Goal: Transaction & Acquisition: Purchase product/service

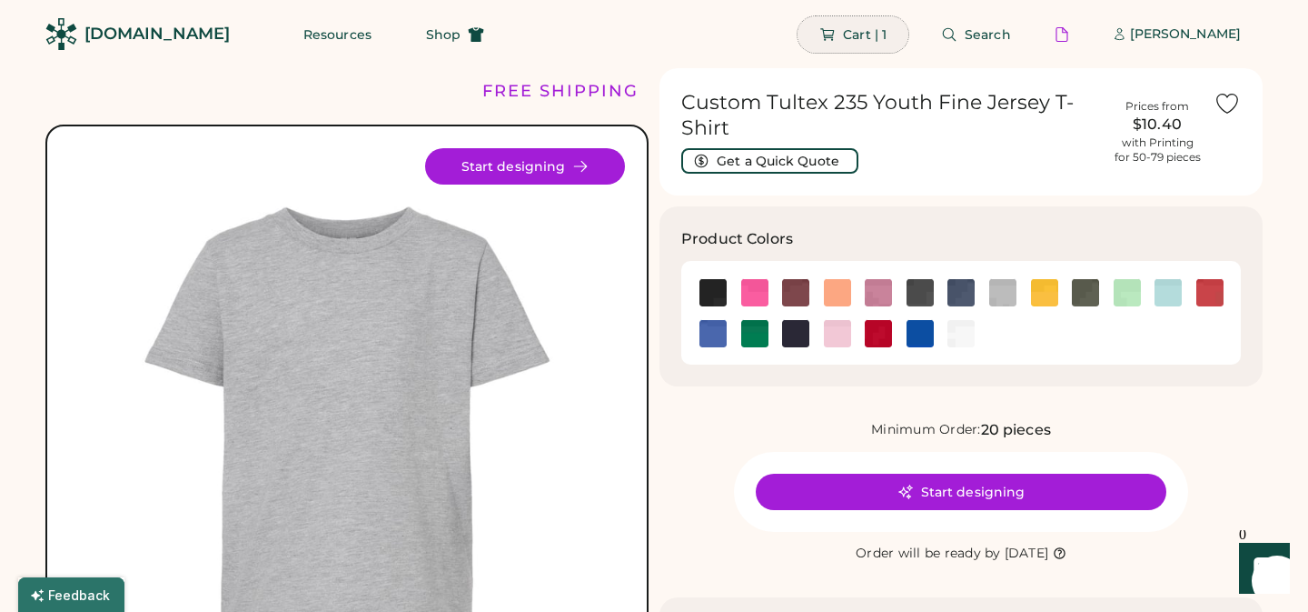
click at [873, 32] on span "Cart | 1" at bounding box center [865, 34] width 44 height 13
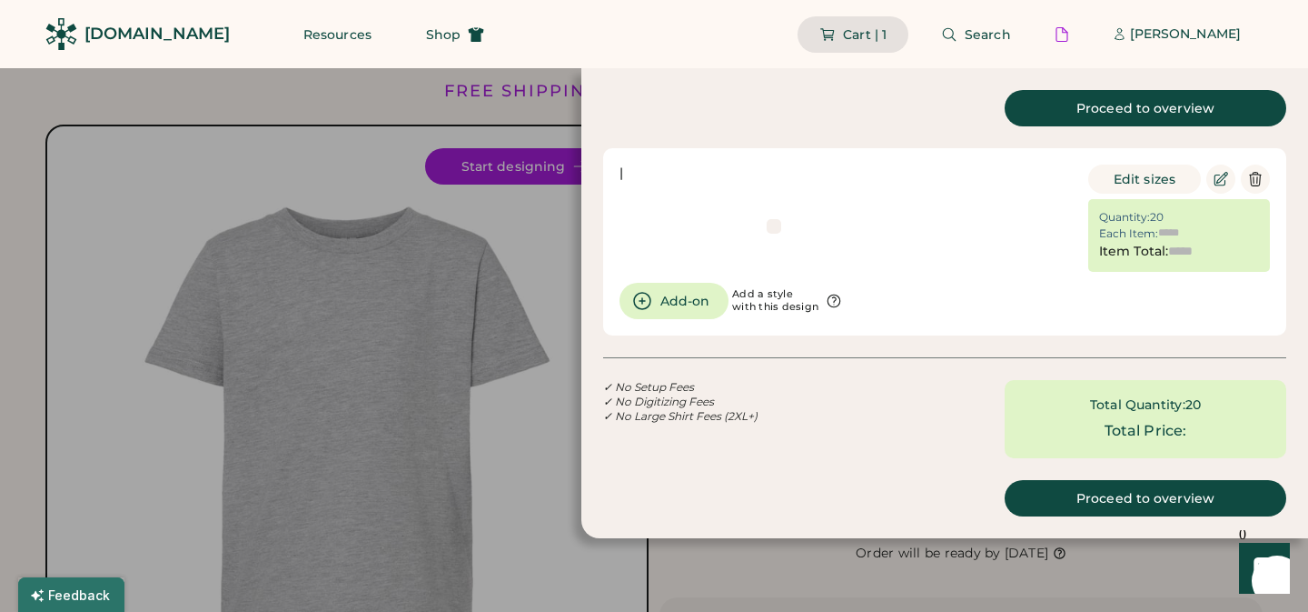
type input "******"
type input "*******"
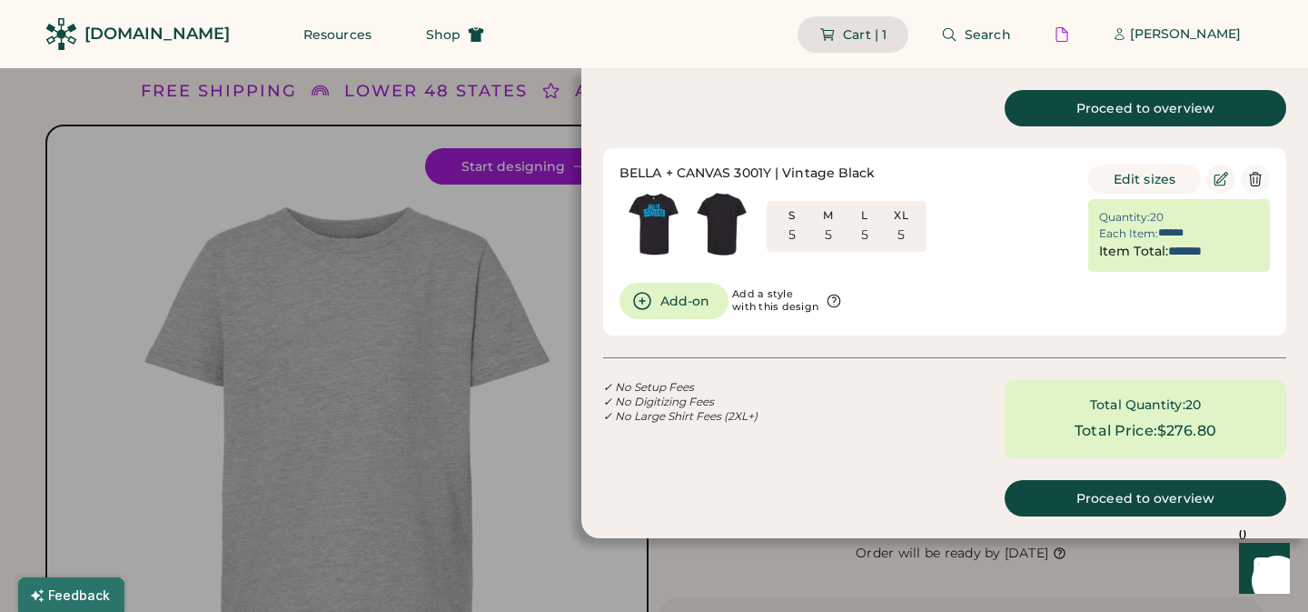
click at [1255, 175] on icon at bounding box center [1256, 179] width 16 height 16
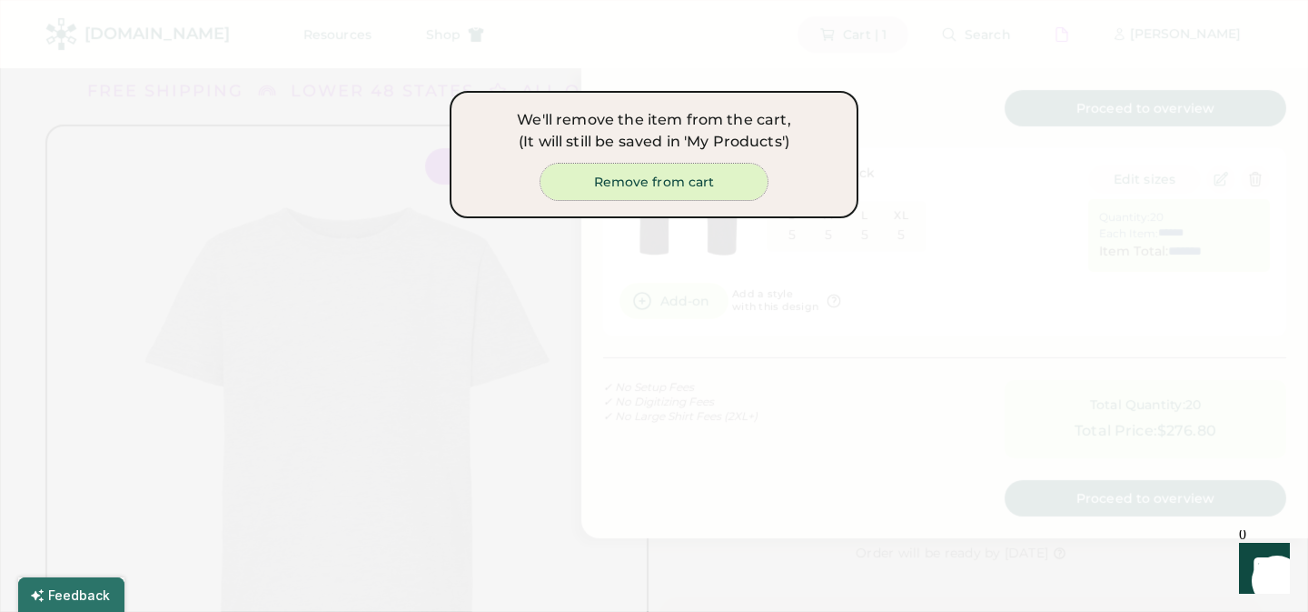
click at [711, 183] on button "Remove from cart" at bounding box center [654, 182] width 227 height 36
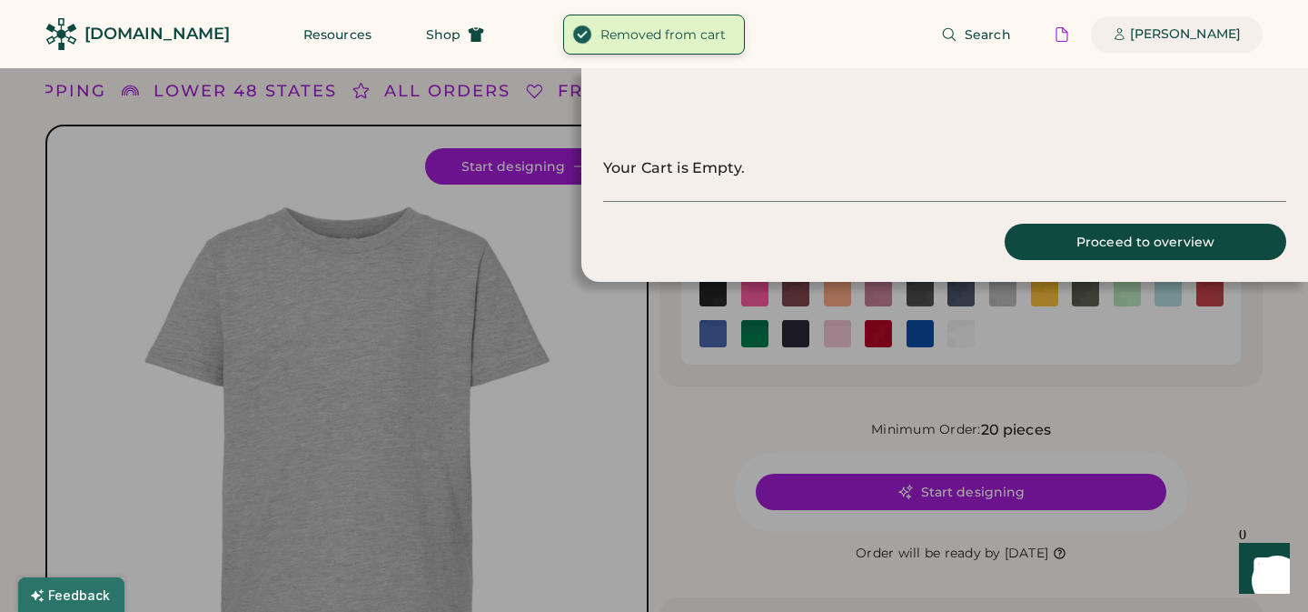
click at [1188, 29] on div "[PERSON_NAME]" at bounding box center [1185, 34] width 111 height 18
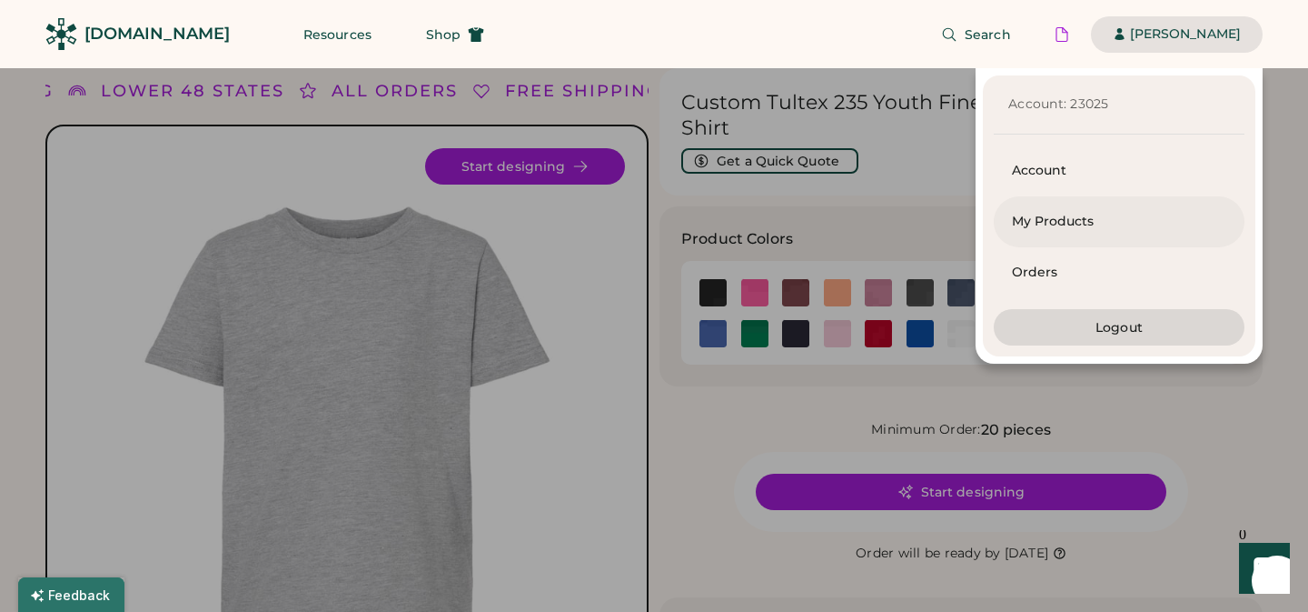
click at [1036, 214] on div "My Products" at bounding box center [1119, 222] width 214 height 18
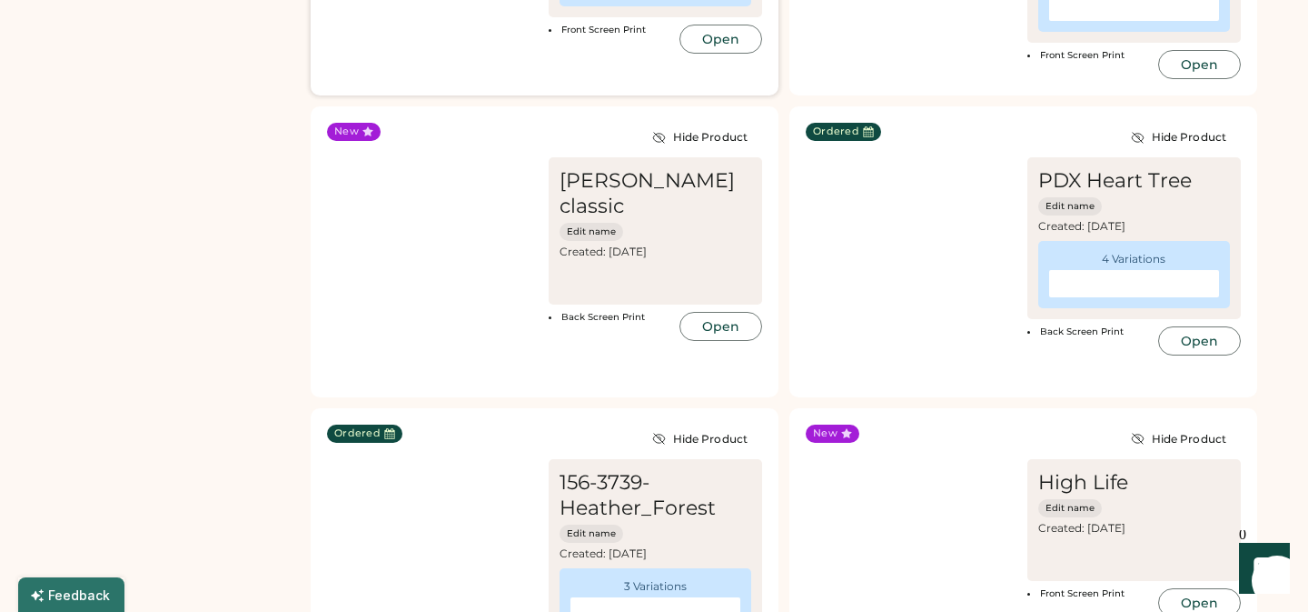
scroll to position [1269, 0]
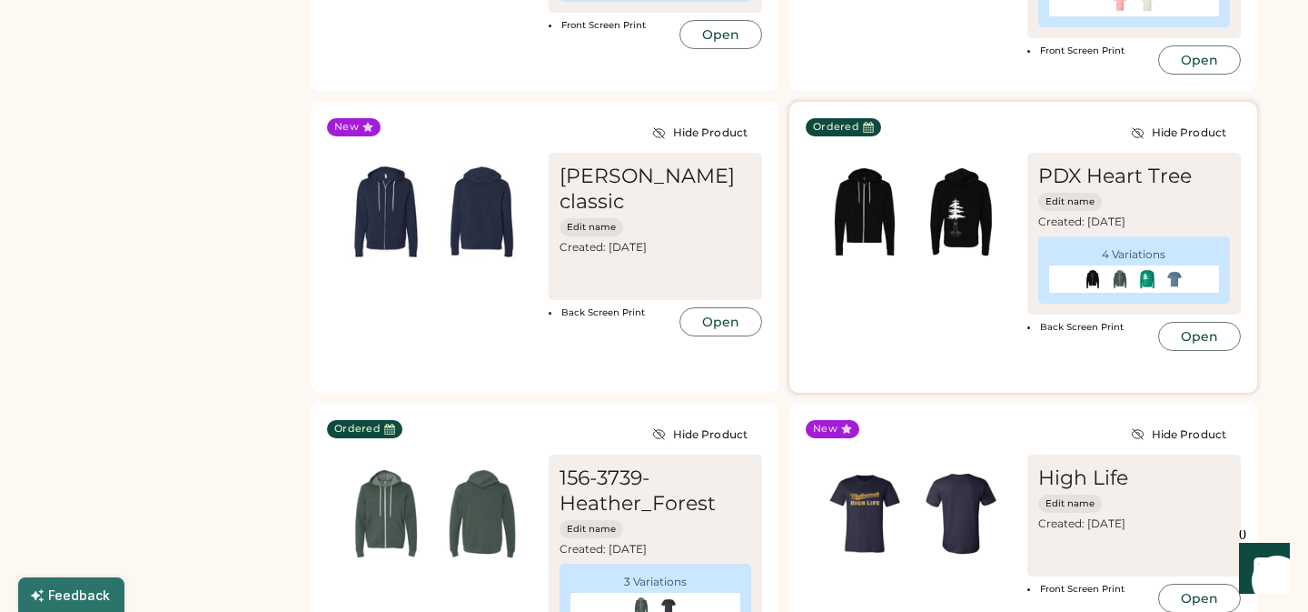
click at [964, 217] on img at bounding box center [961, 212] width 96 height 96
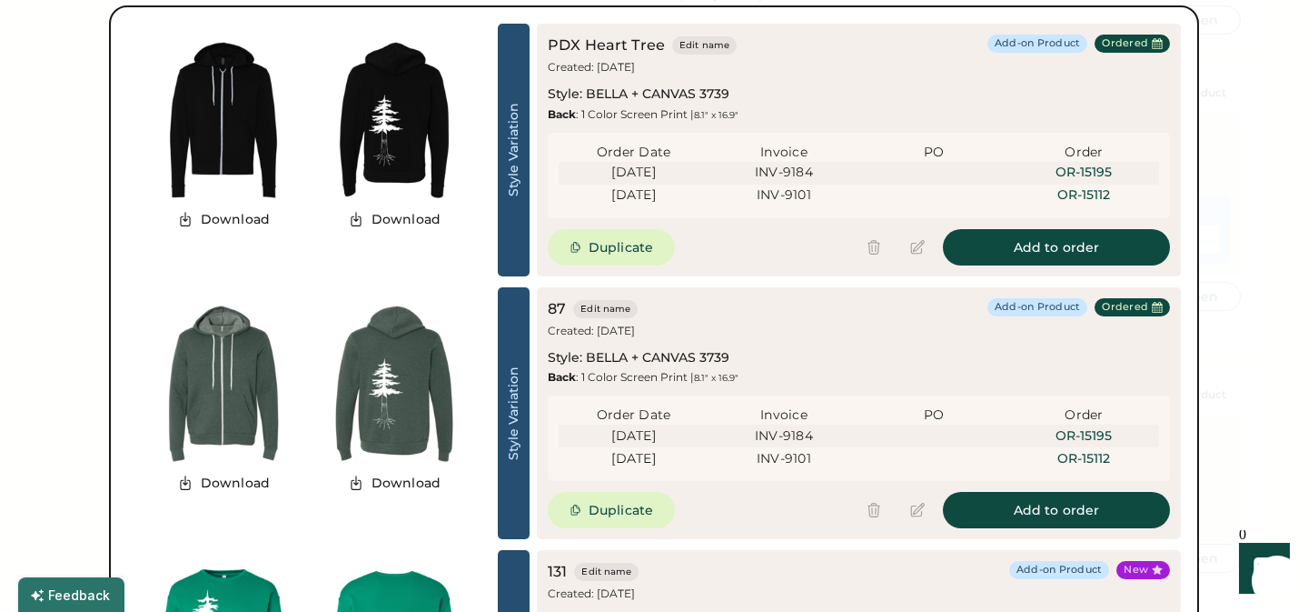
scroll to position [1313, 0]
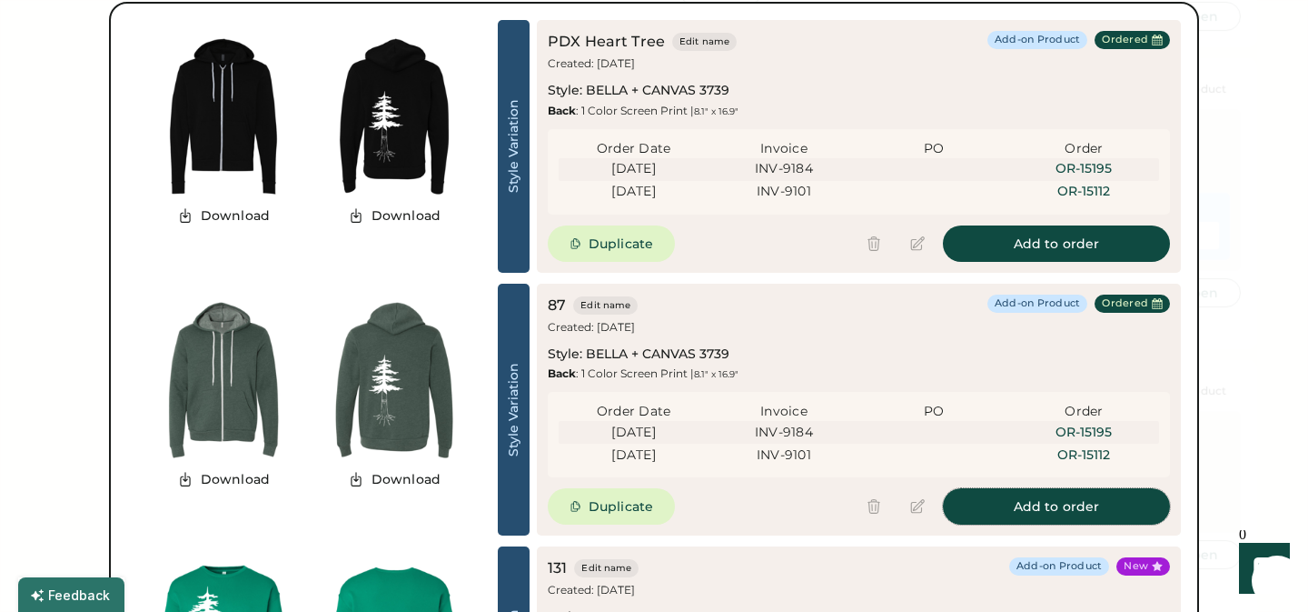
click at [1096, 503] on button "Add to order" at bounding box center [1056, 506] width 227 height 36
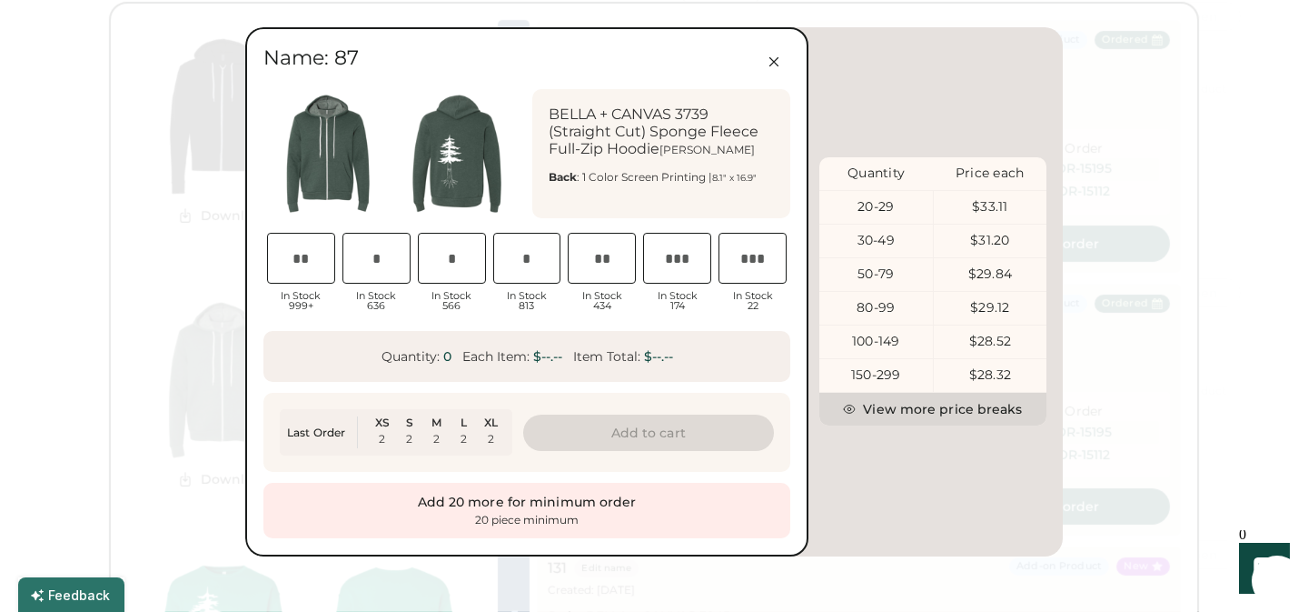
scroll to position [0, 37]
click at [299, 253] on input "input" at bounding box center [301, 258] width 68 height 51
type input "*"
click at [391, 254] on input "input" at bounding box center [377, 258] width 68 height 51
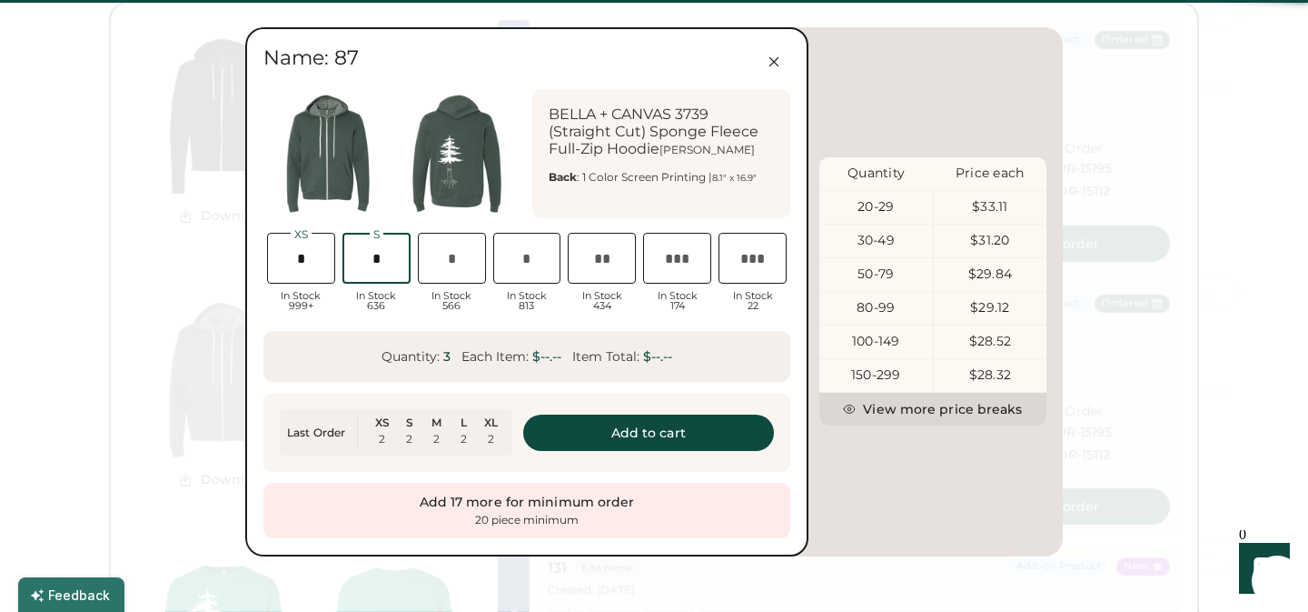
scroll to position [0, 41]
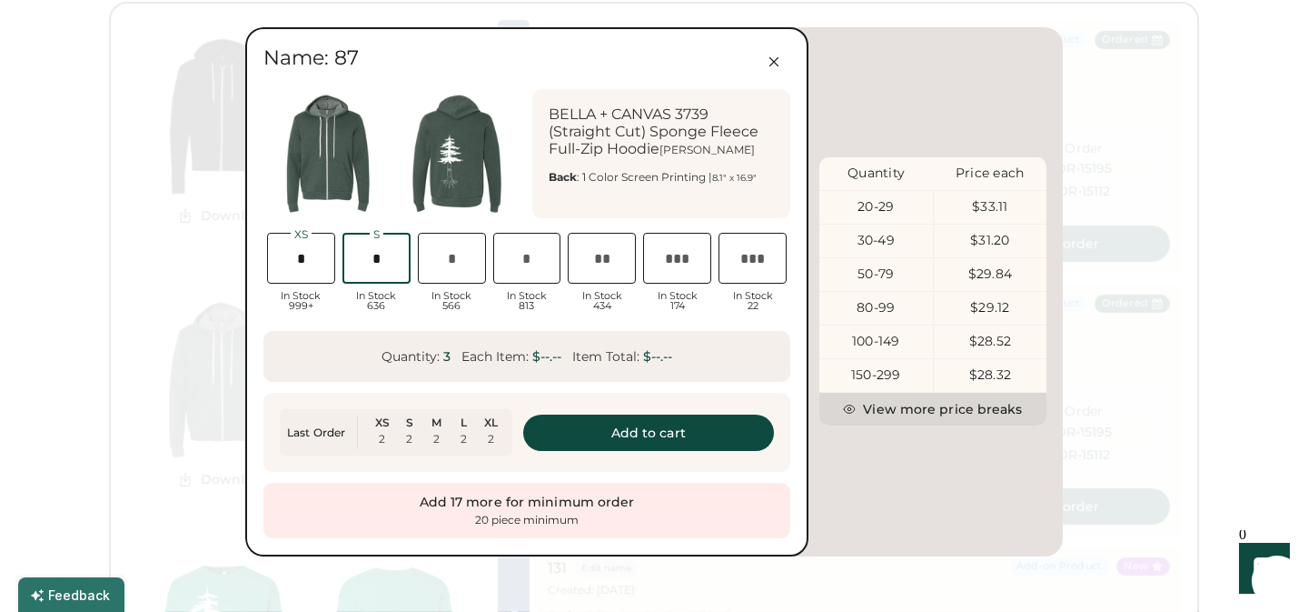
type input "*"
click at [526, 260] on input "input" at bounding box center [527, 258] width 68 height 51
type input "*"
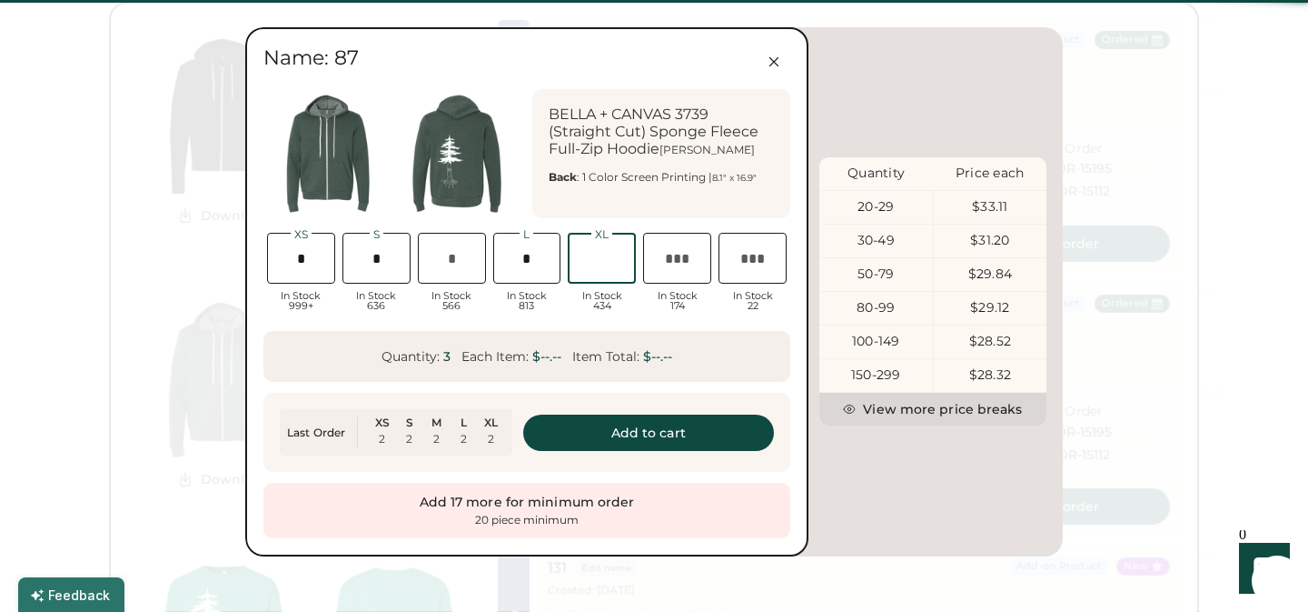
click at [599, 266] on input "input" at bounding box center [602, 258] width 68 height 51
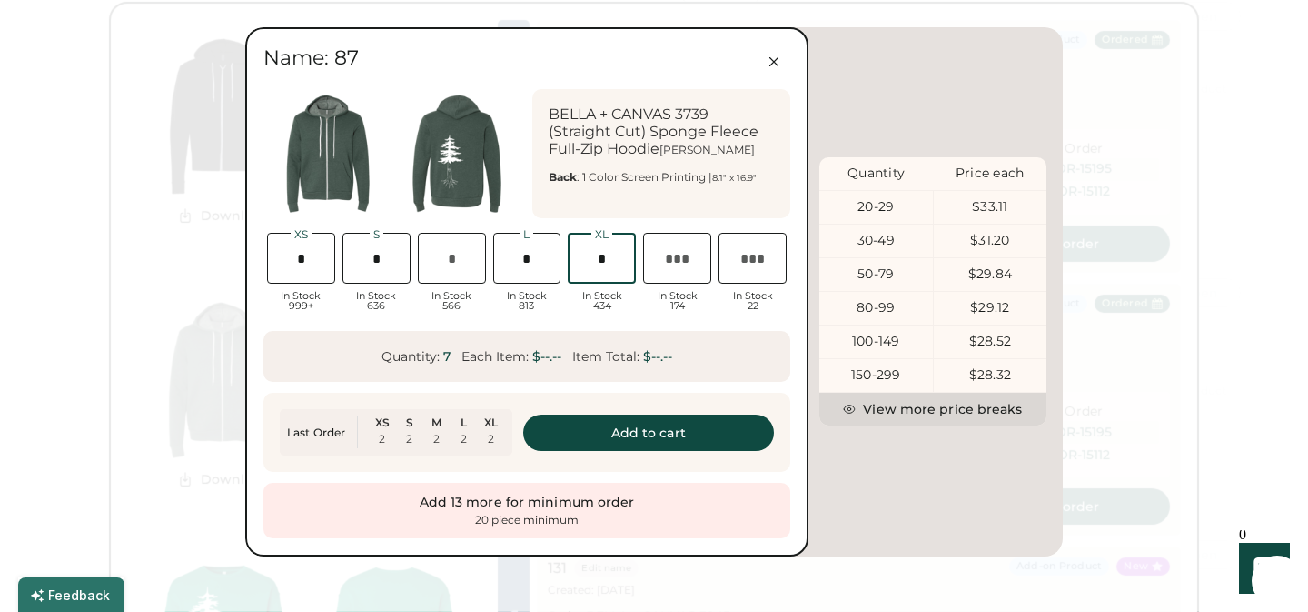
scroll to position [0, 47]
type input "*"
click at [678, 428] on button "Add to cart" at bounding box center [649, 432] width 252 height 36
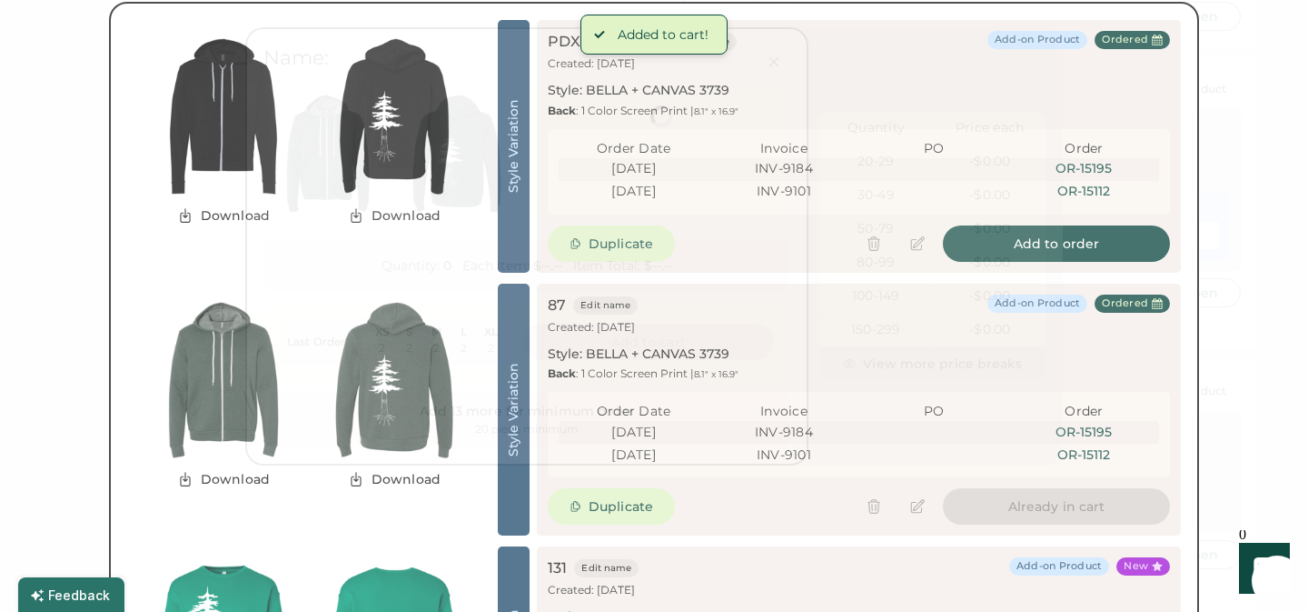
scroll to position [0, 0]
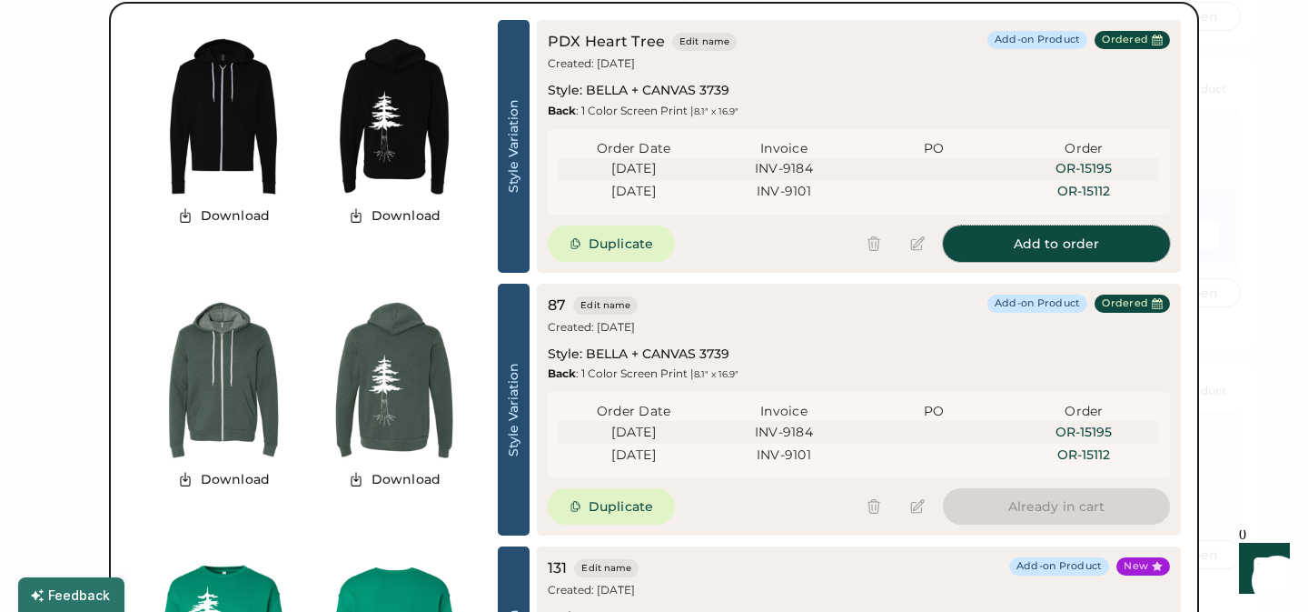
click at [1060, 244] on button "Add to order" at bounding box center [1056, 243] width 227 height 36
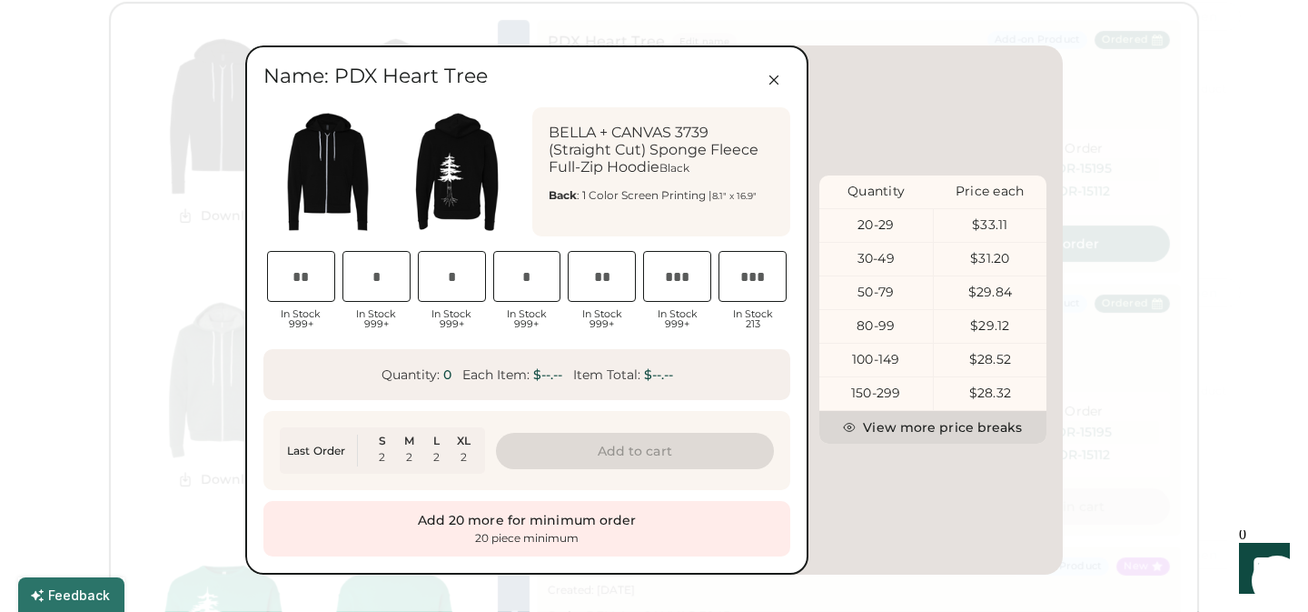
scroll to position [0, 37]
click at [463, 278] on input "input" at bounding box center [452, 276] width 68 height 51
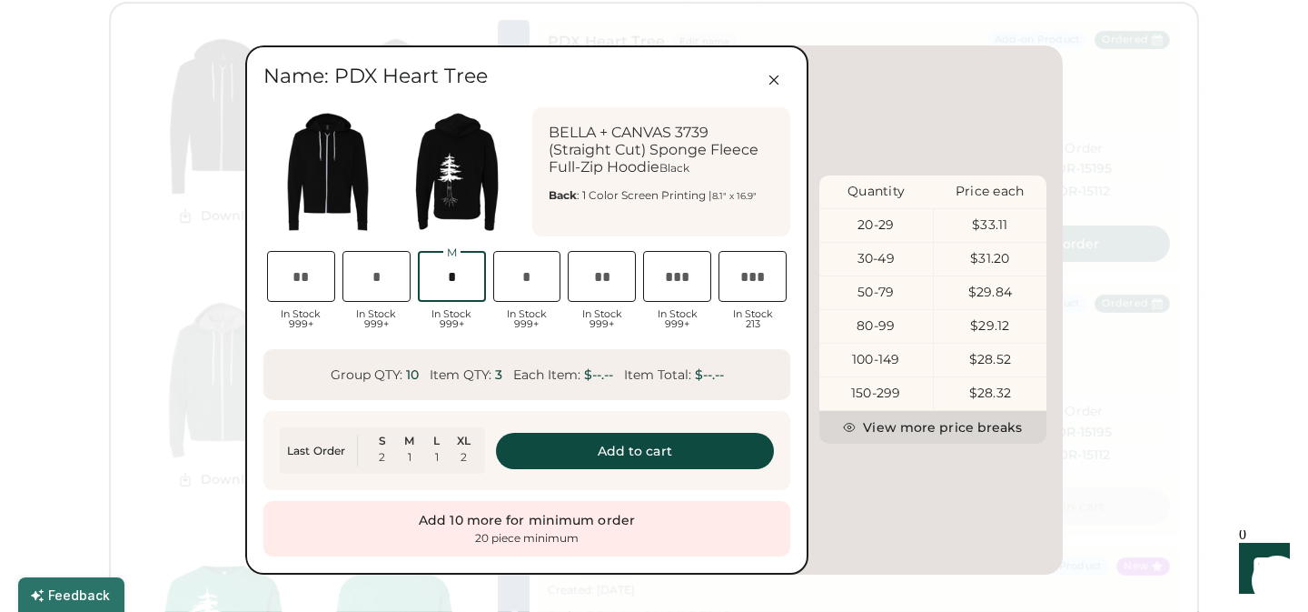
scroll to position [0, 40]
type input "*"
click at [523, 281] on input "input" at bounding box center [527, 276] width 68 height 51
click at [378, 277] on input "input" at bounding box center [377, 276] width 68 height 51
type input "*"
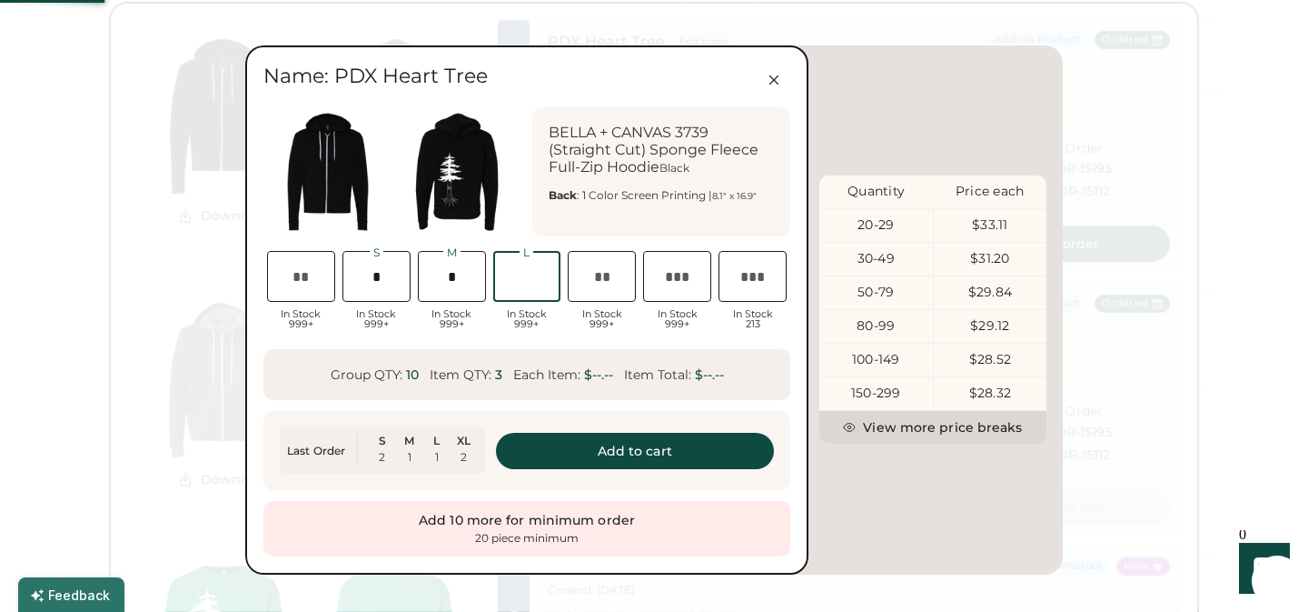
click at [531, 284] on input "input" at bounding box center [527, 276] width 68 height 51
type input "*"
click at [622, 448] on button "Add to cart" at bounding box center [635, 451] width 279 height 36
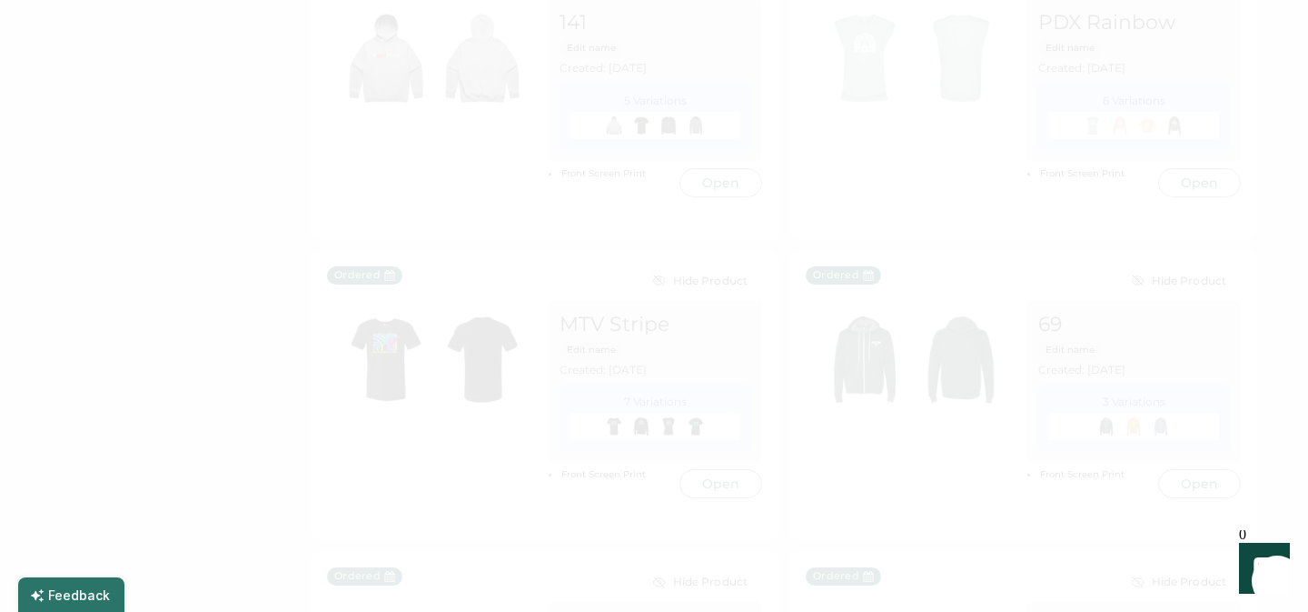
scroll to position [741, 0]
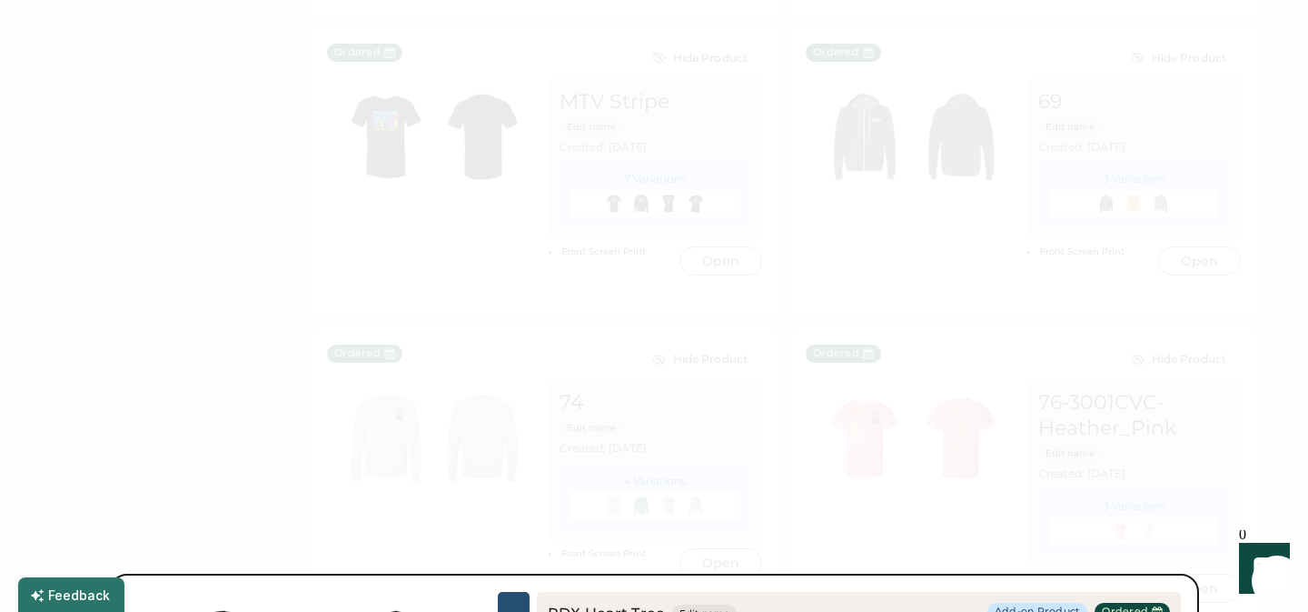
click at [1171, 440] on div at bounding box center [654, 306] width 1308 height 612
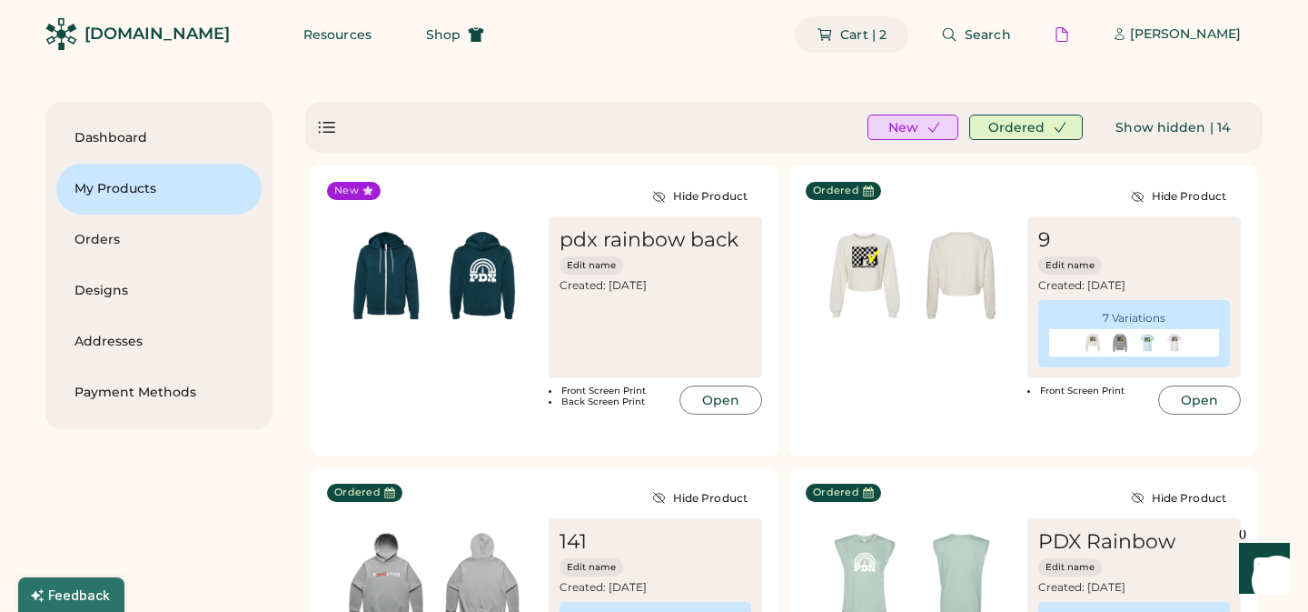
click at [873, 35] on span "Cart | 2" at bounding box center [864, 34] width 46 height 13
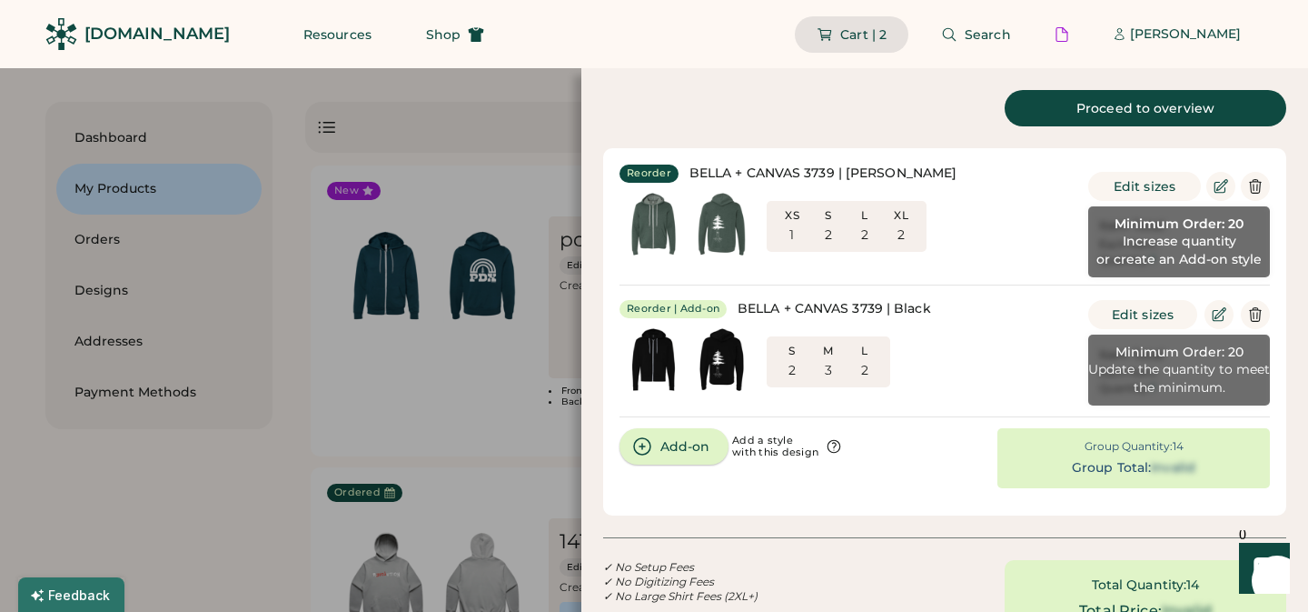
click at [694, 448] on button "Add-on" at bounding box center [674, 446] width 109 height 36
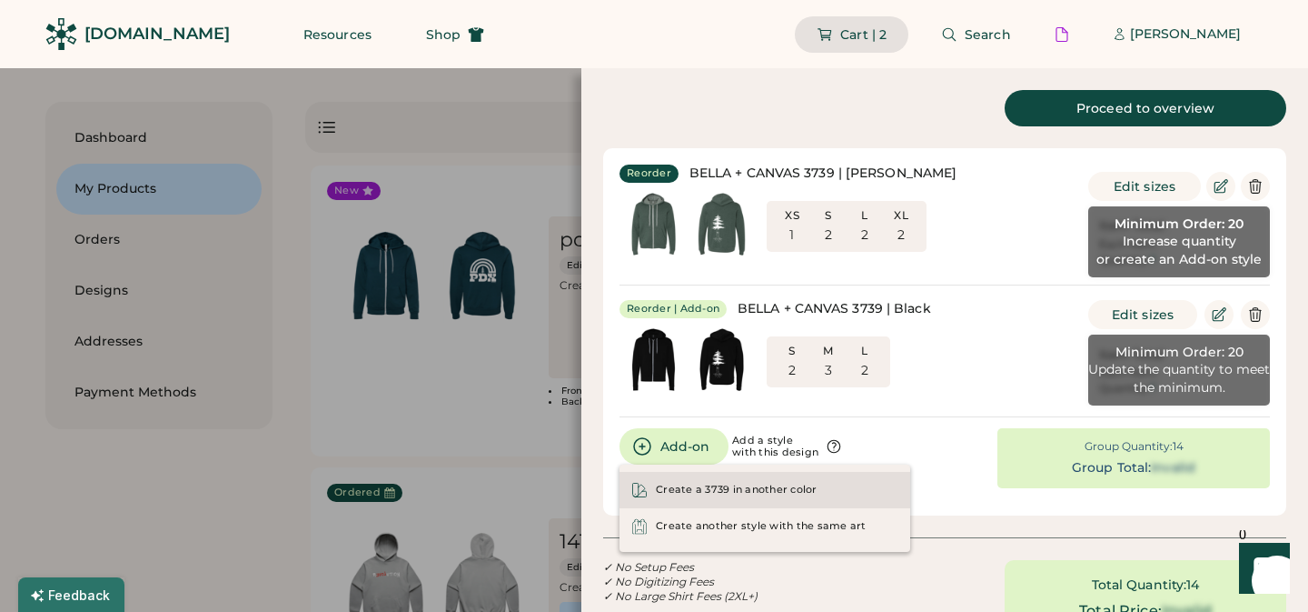
click at [719, 485] on div "Create a 3739 in another color" at bounding box center [737, 490] width 162 height 15
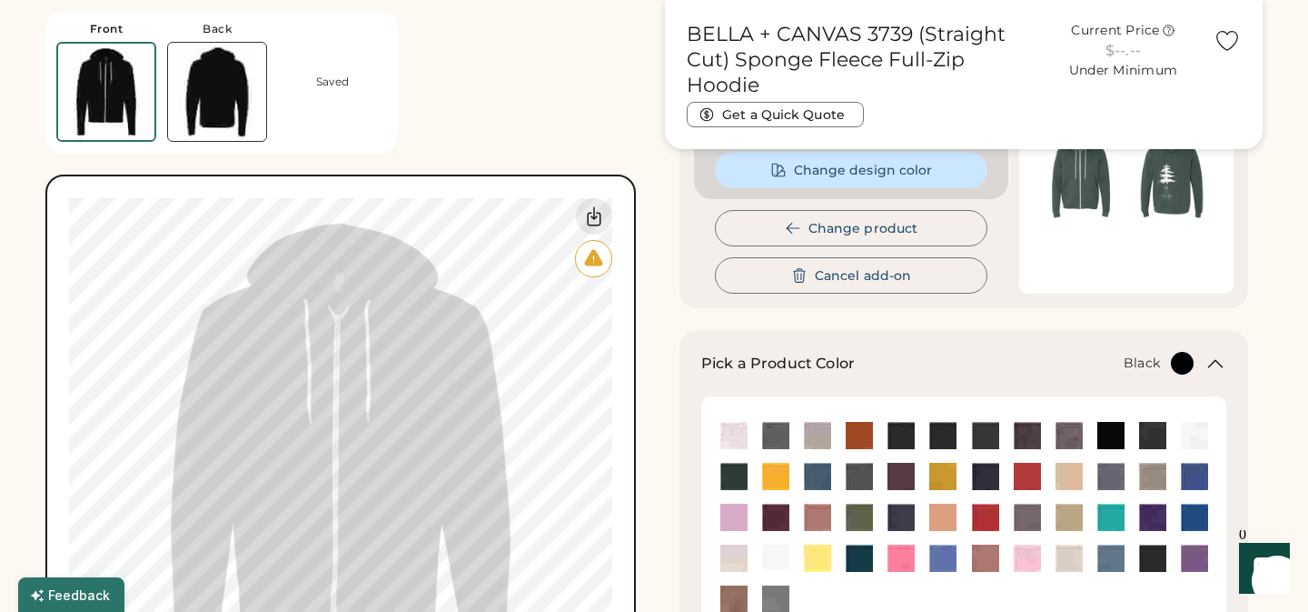
scroll to position [288, 0]
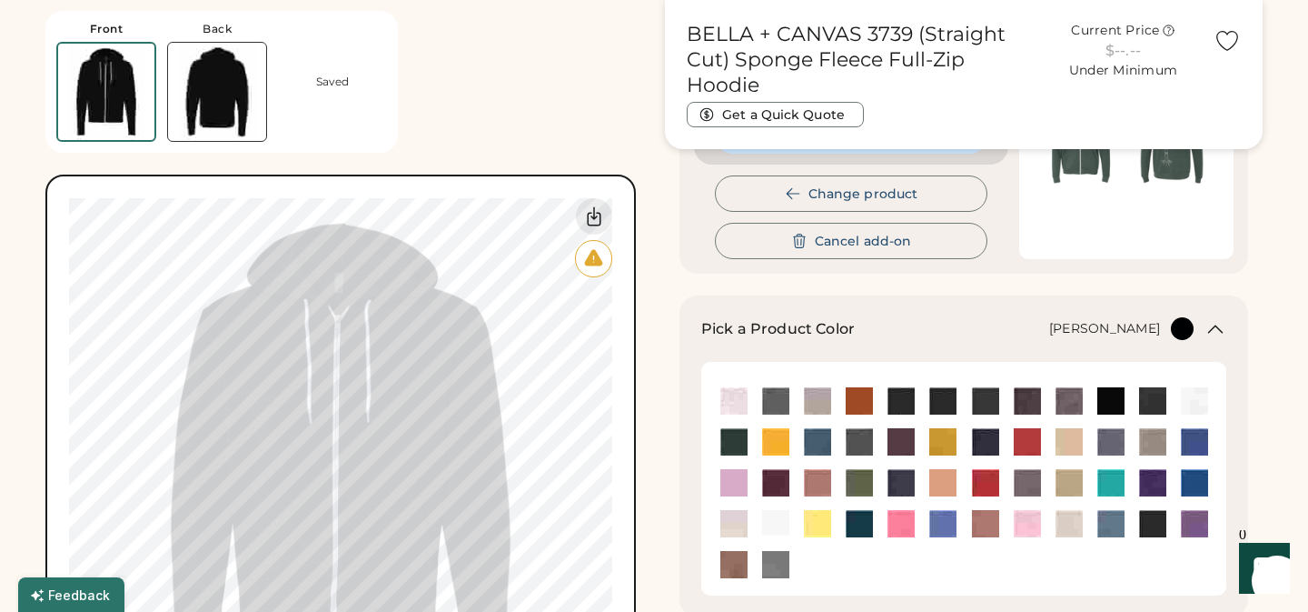
click at [944, 443] on img at bounding box center [943, 441] width 27 height 27
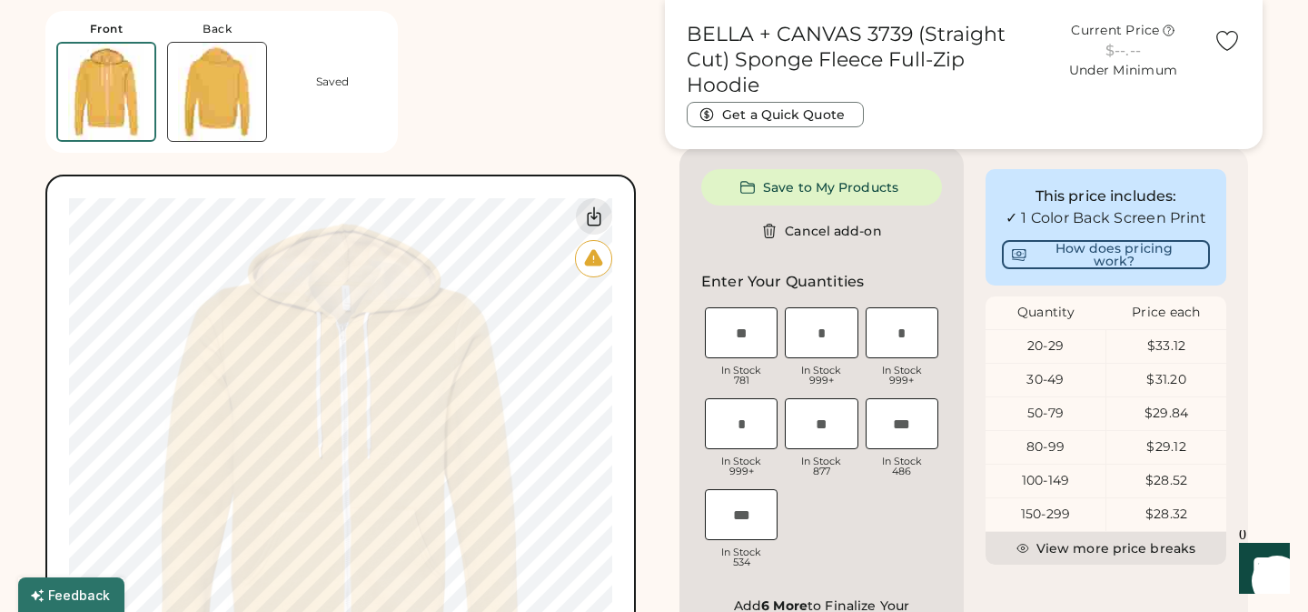
scroll to position [852, 0]
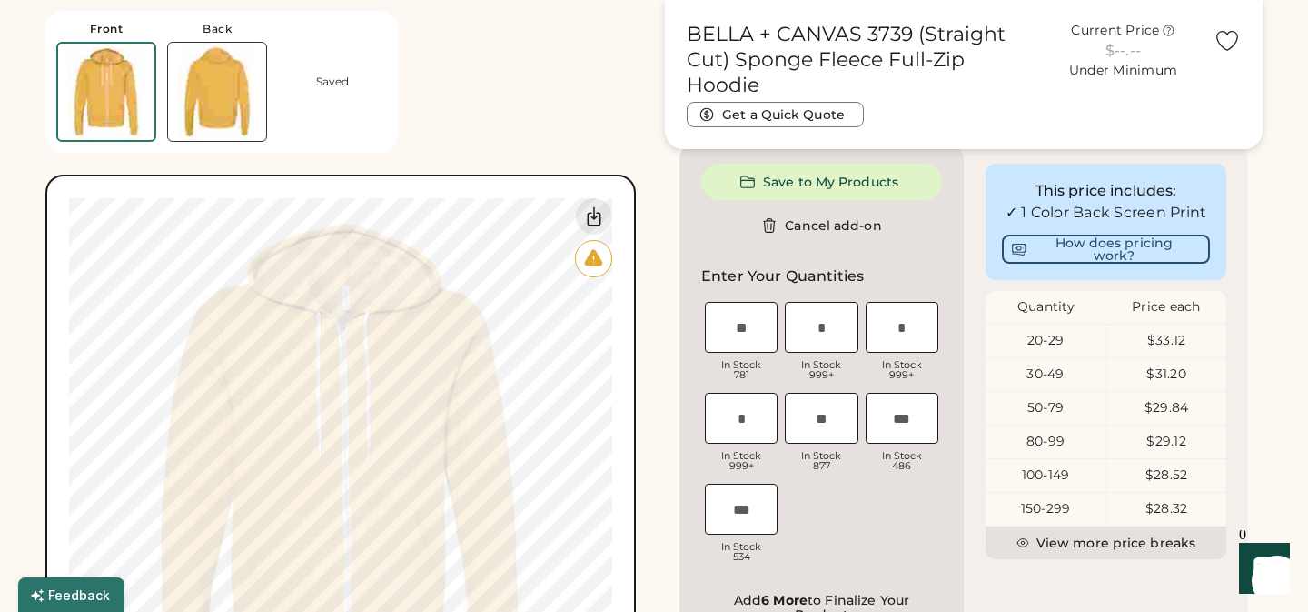
click at [824, 353] on input "input" at bounding box center [821, 327] width 73 height 51
type input "*"
click at [912, 349] on input "input" at bounding box center [902, 327] width 73 height 51
type input "*"
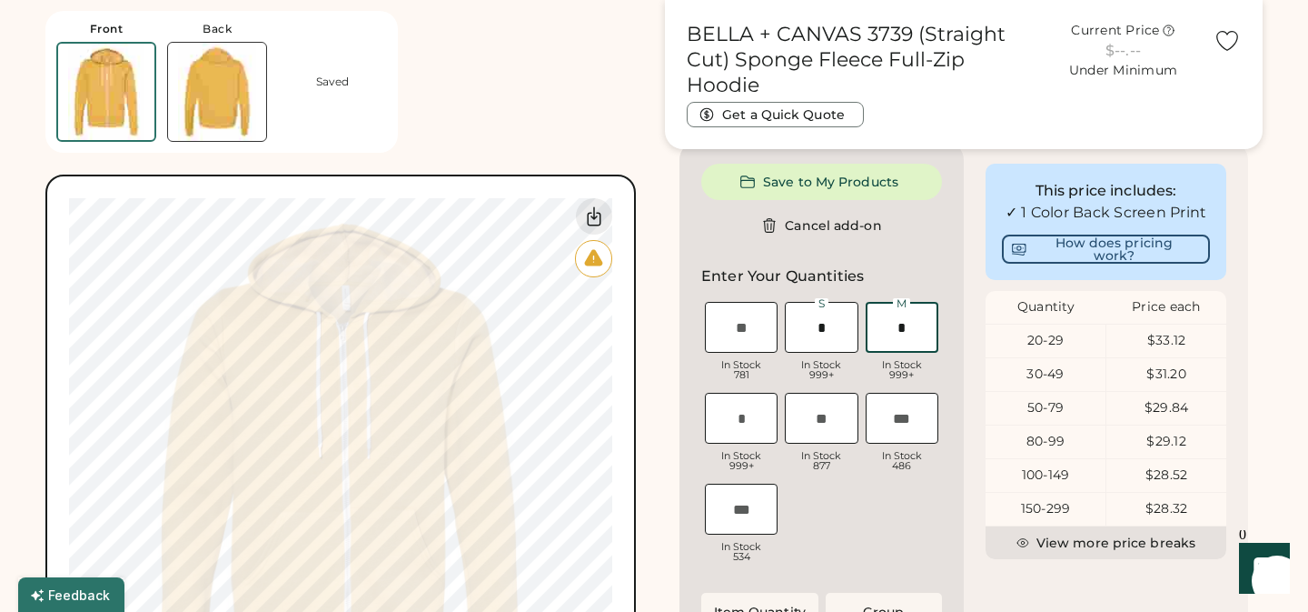
type input "**"
type input "*"
click at [741, 432] on input "input" at bounding box center [741, 418] width 73 height 51
type input "*"
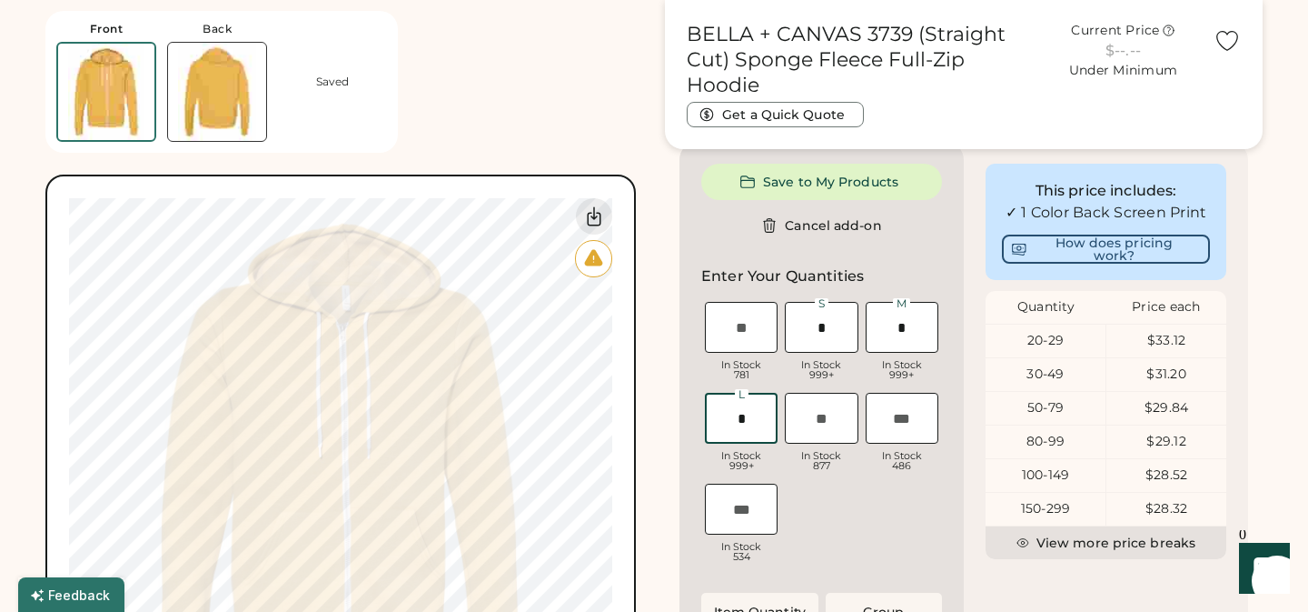
type input "**"
type input "*"
click at [822, 434] on input "input" at bounding box center [821, 418] width 73 height 51
type input "*"
click at [892, 541] on div "XS Loading Inventory In Stock 781 S Loading Inventory In Stock 999+ M Loading I…" at bounding box center [821, 434] width 241 height 273
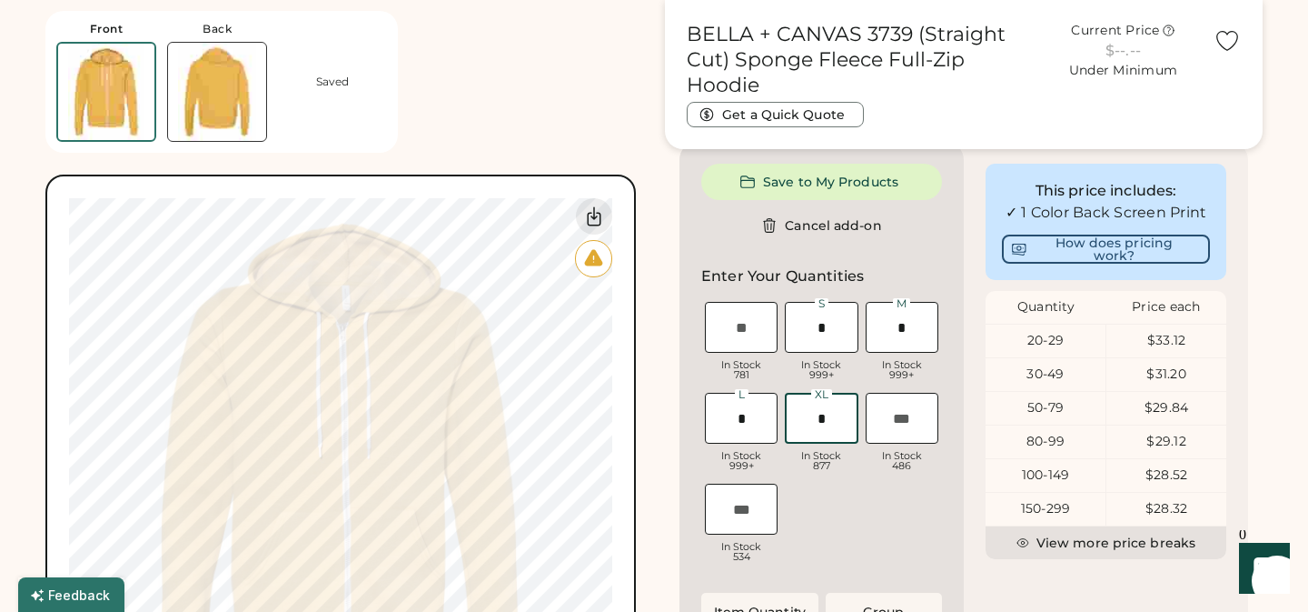
type input "*"
type input "**"
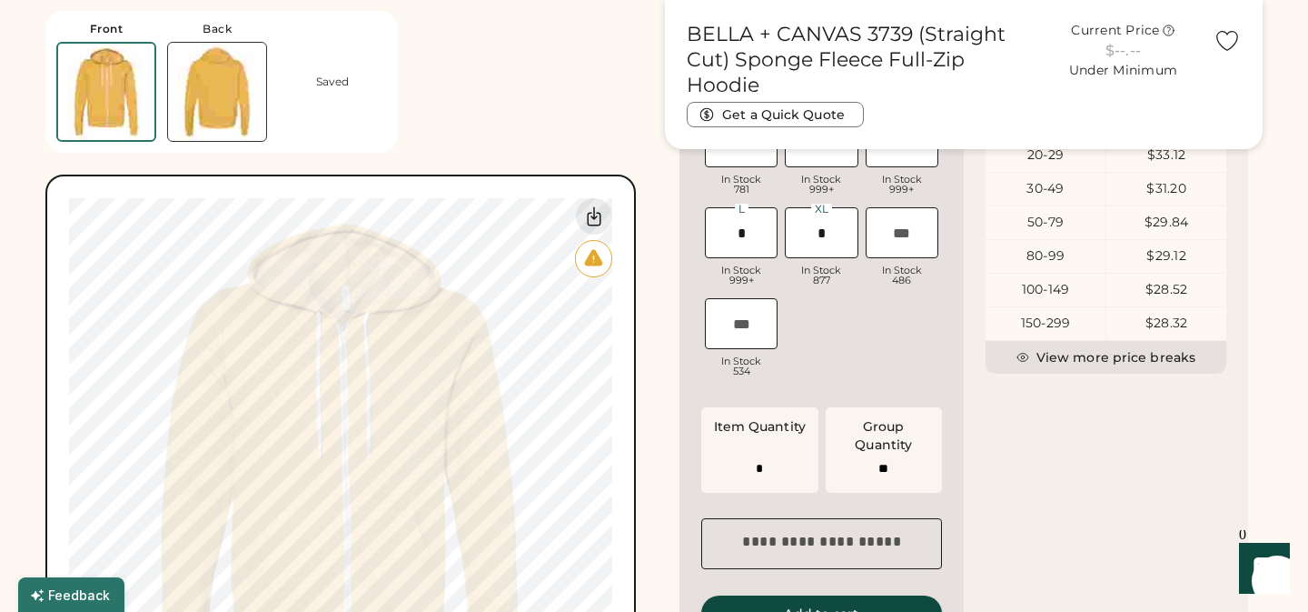
scroll to position [828, 0]
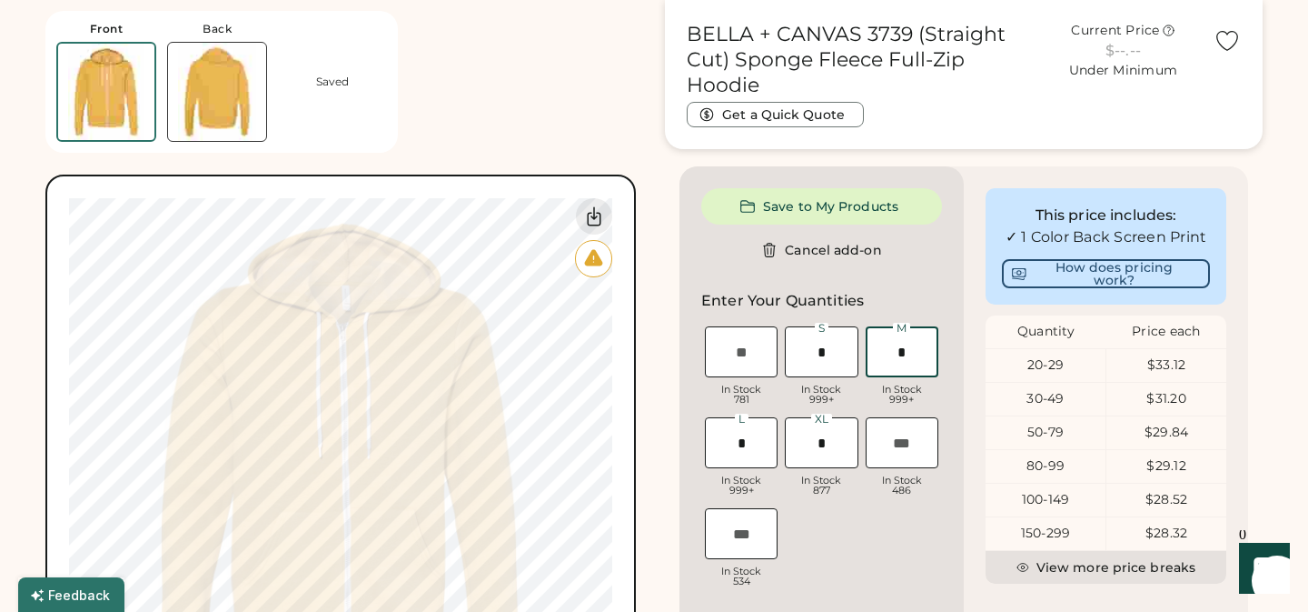
click at [903, 371] on input "input" at bounding box center [902, 351] width 73 height 51
type input "*"
type input "**"
type input "*"
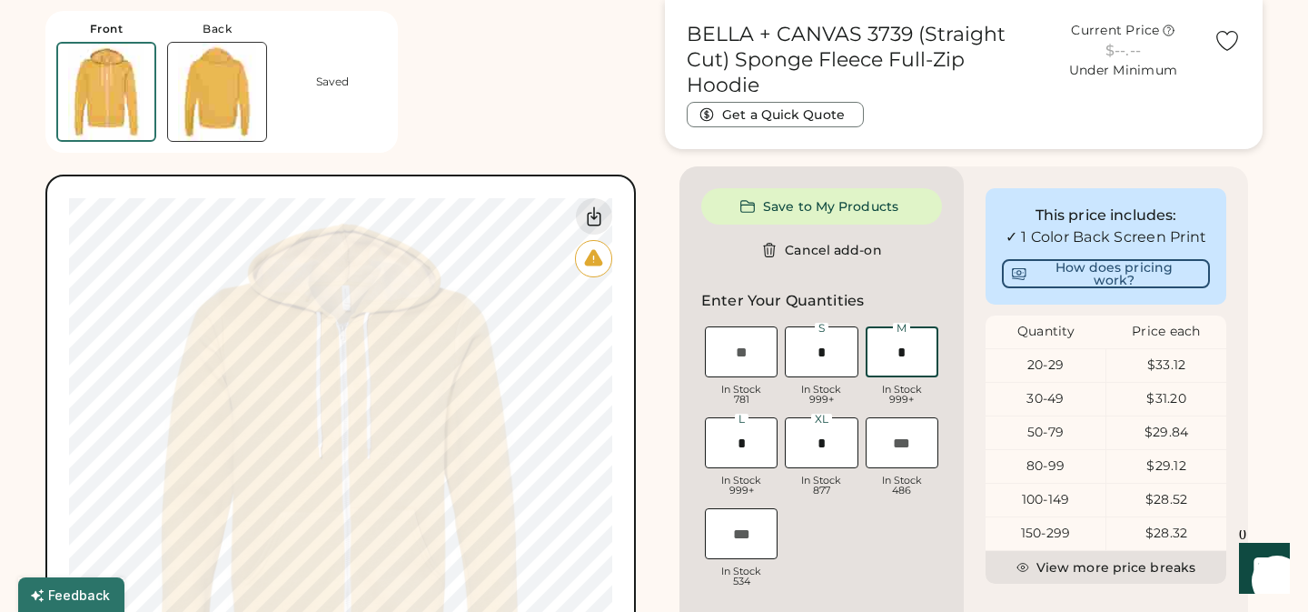
type input "**"
type input "*"
type input "******"
click at [890, 558] on div "XS Loading Inventory In Stock 781 S Loading Inventory In Stock 999+ M Loading I…" at bounding box center [821, 459] width 241 height 273
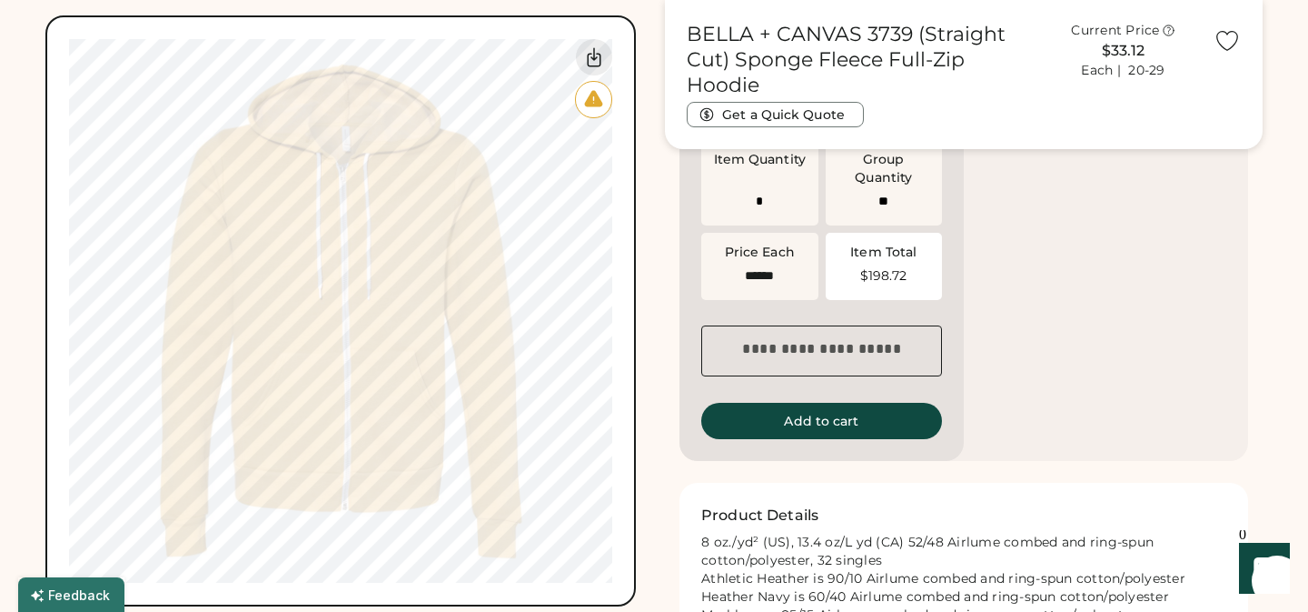
scroll to position [1334, 0]
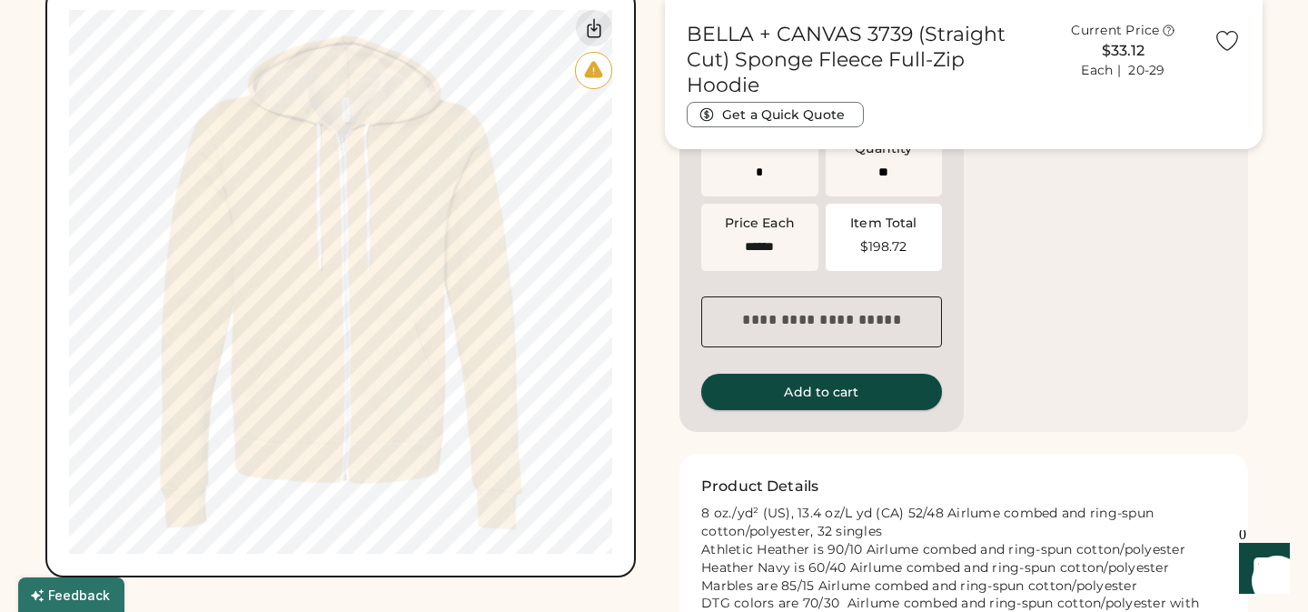
click at [841, 407] on button "Add to cart" at bounding box center [821, 391] width 241 height 36
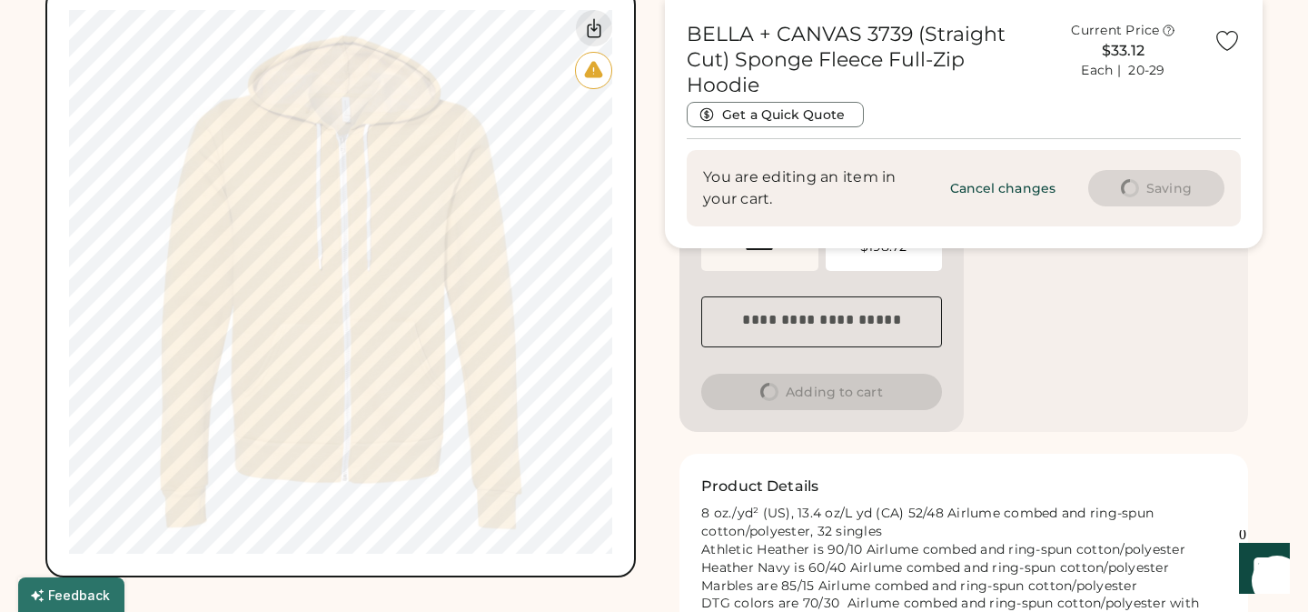
scroll to position [0, 0]
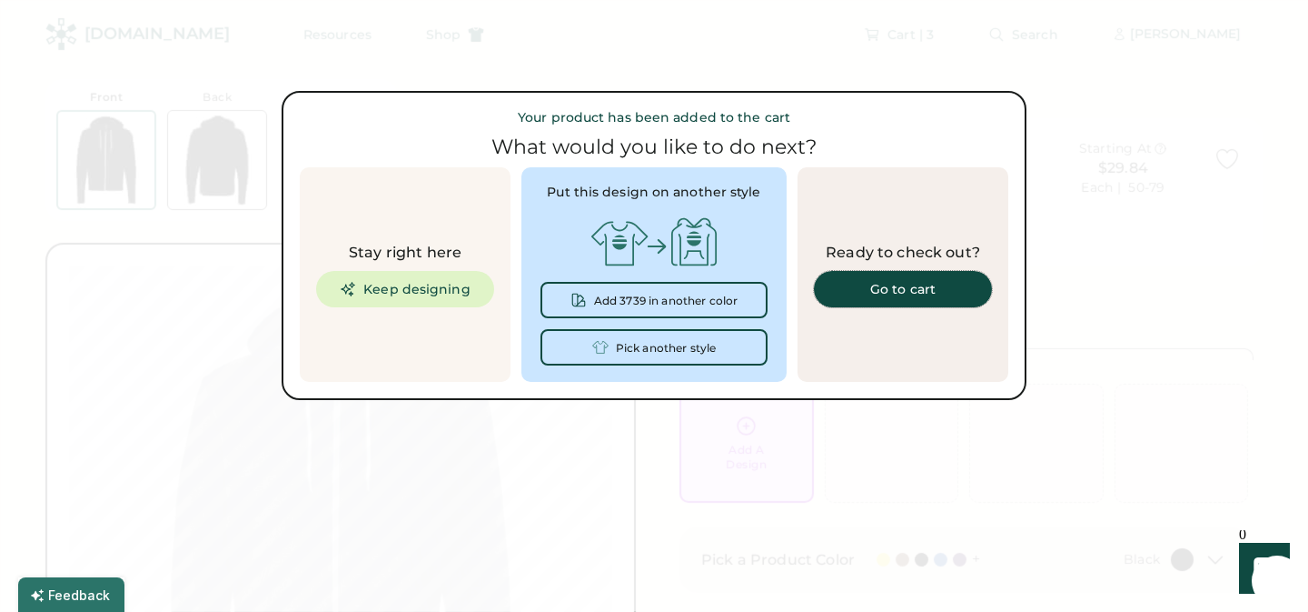
click at [915, 290] on div "Go to cart" at bounding box center [903, 289] width 134 height 13
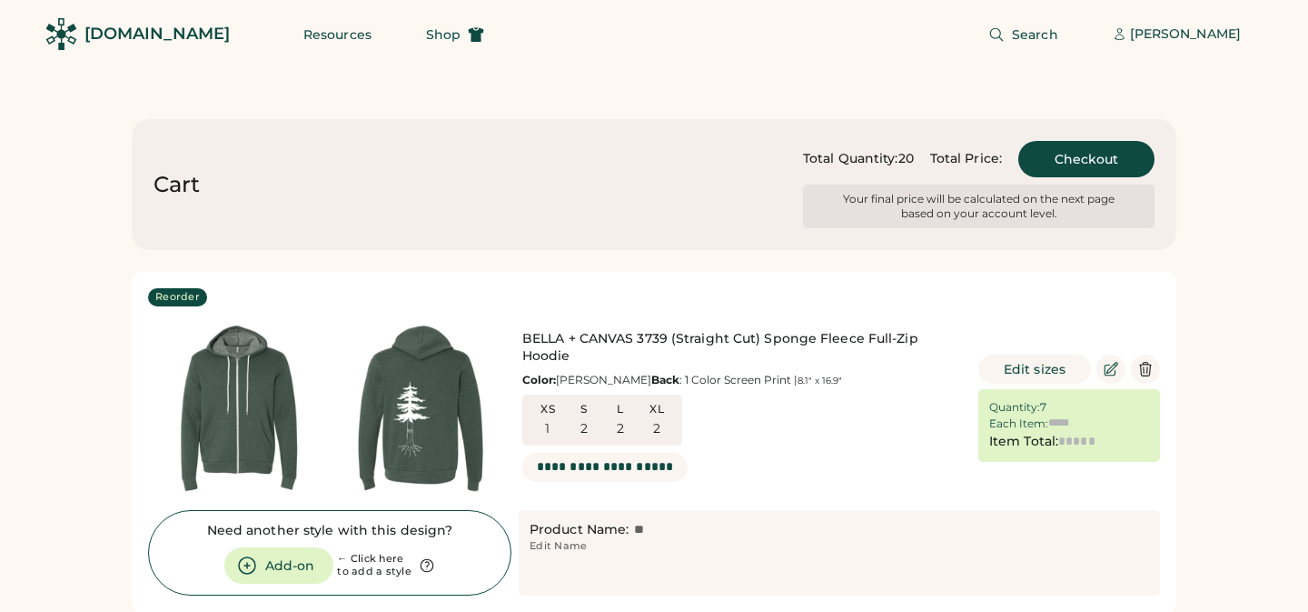
type input "******"
type input "*******"
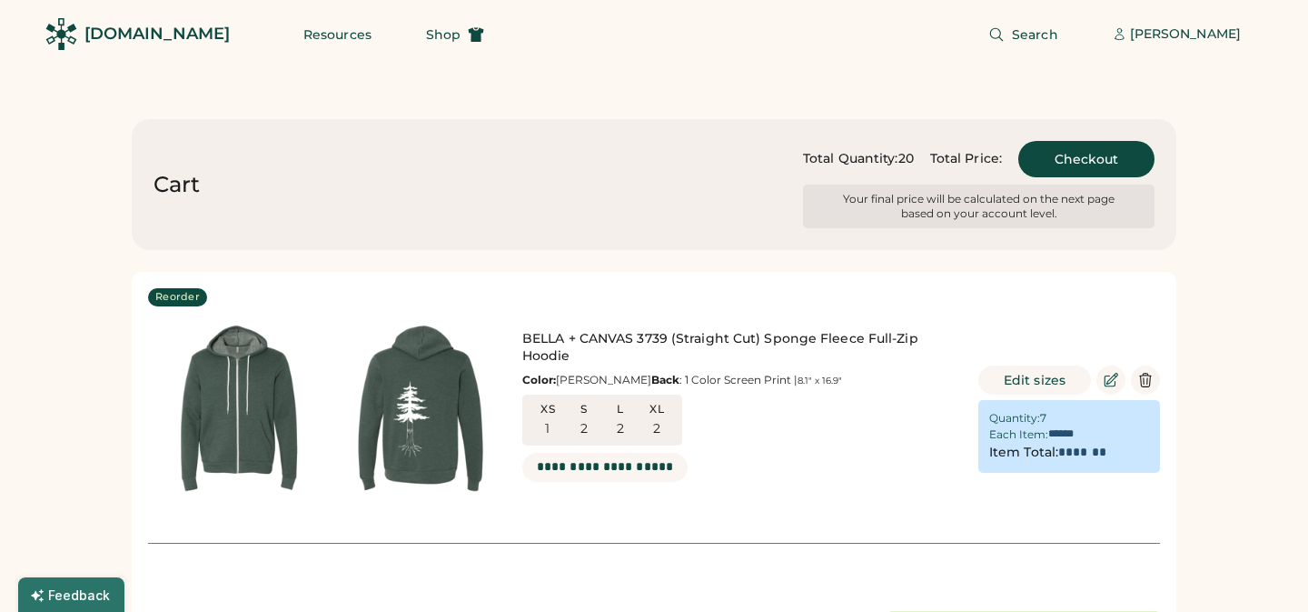
scroll to position [297, 0]
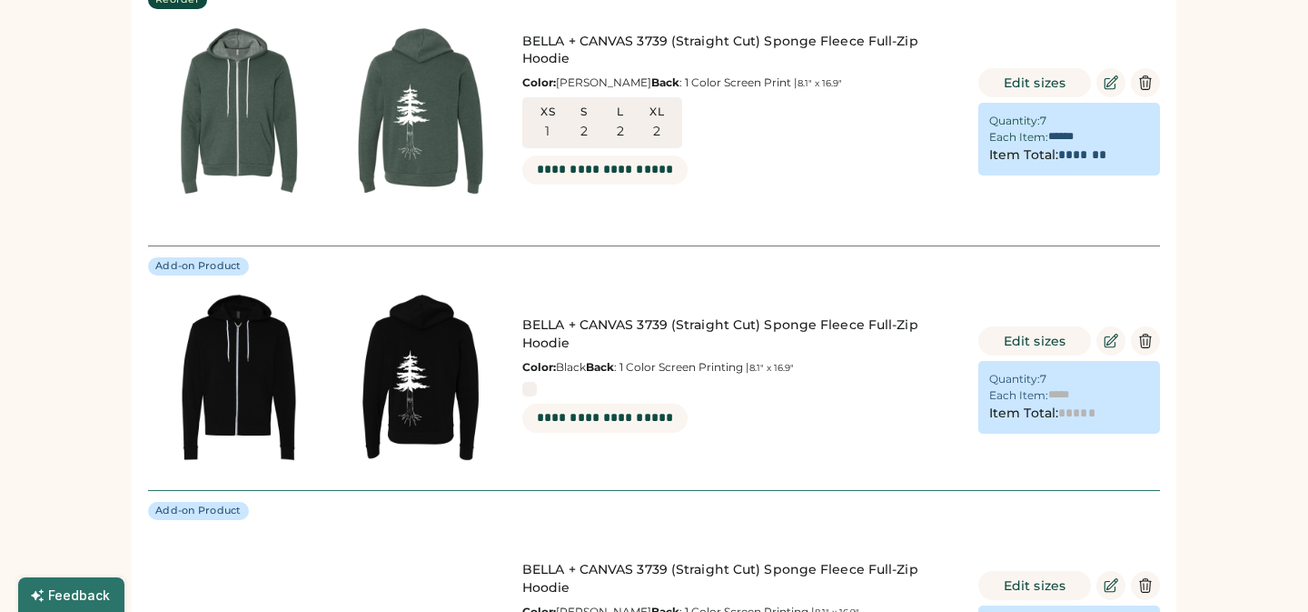
type input "******"
type input "*******"
type input "******"
type input "*******"
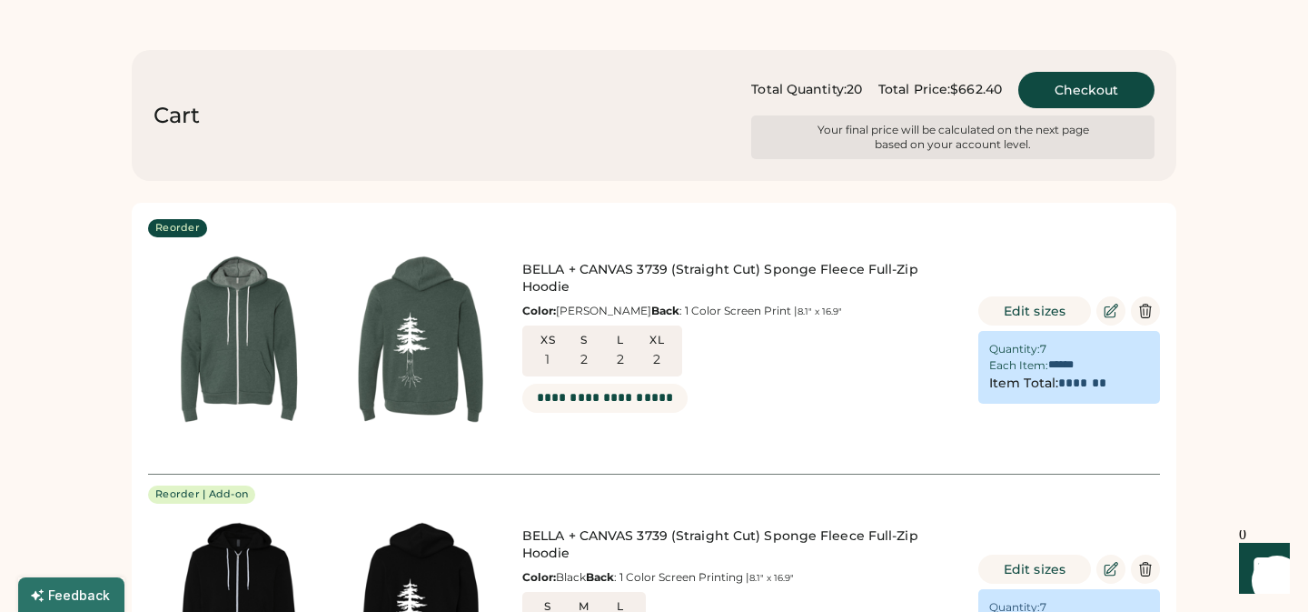
scroll to position [0, 0]
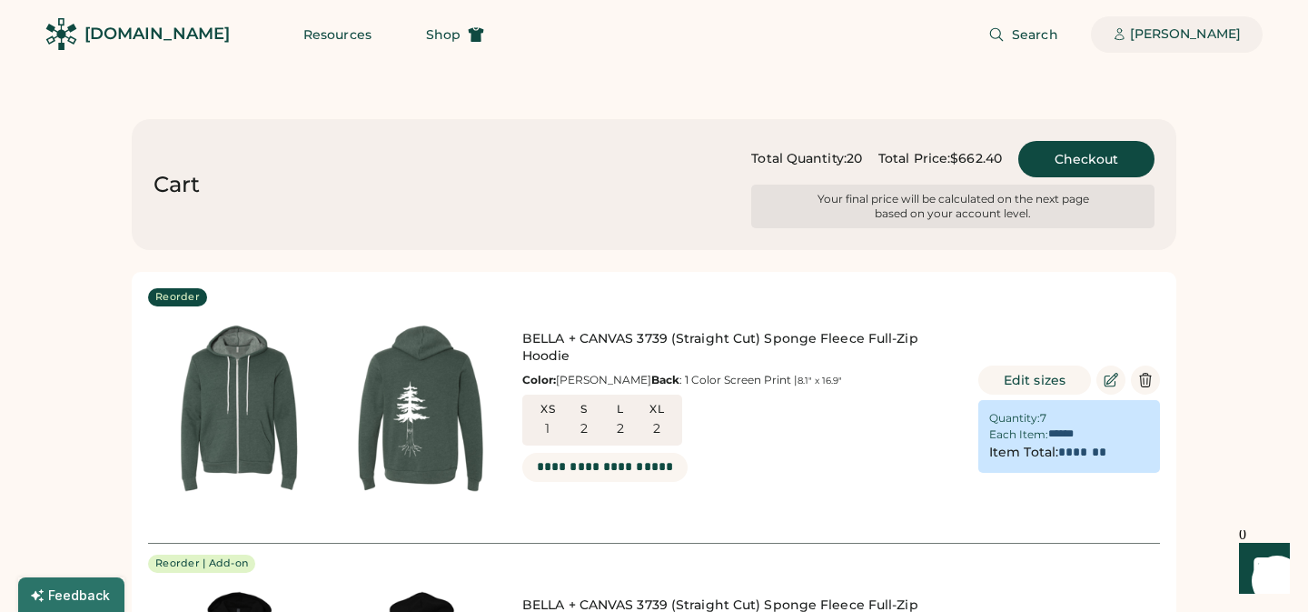
click at [1188, 35] on div "[PERSON_NAME]" at bounding box center [1185, 34] width 111 height 18
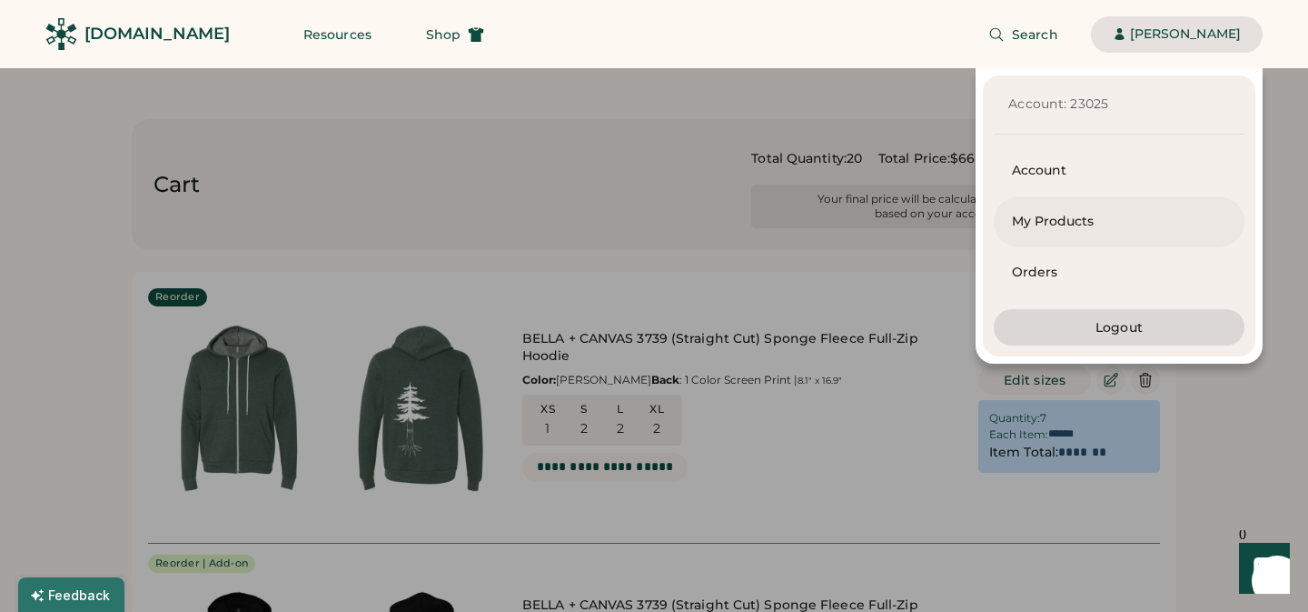
click at [1022, 221] on div "My Products" at bounding box center [1119, 222] width 214 height 18
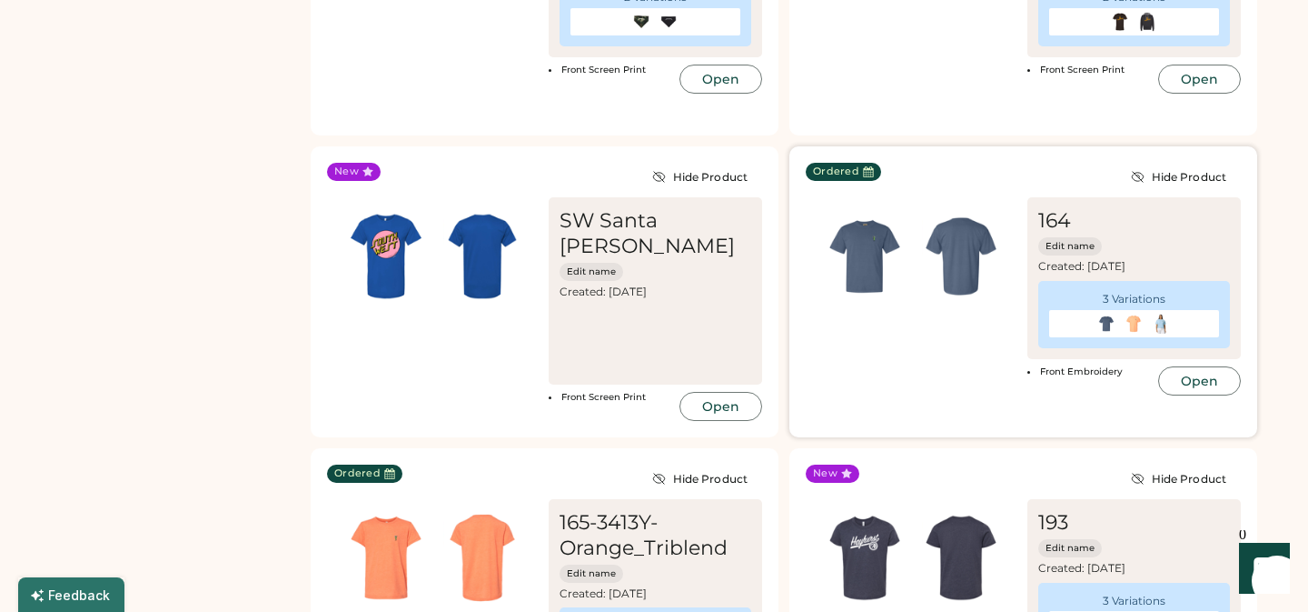
scroll to position [5756, 0]
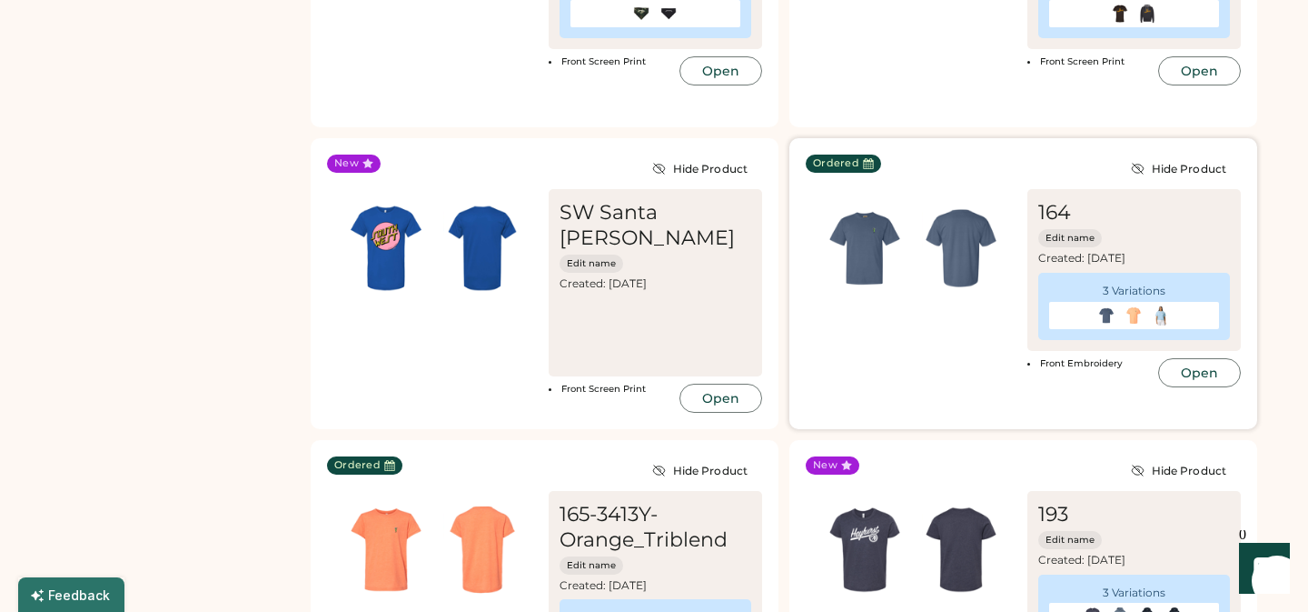
click at [964, 240] on img at bounding box center [961, 248] width 96 height 96
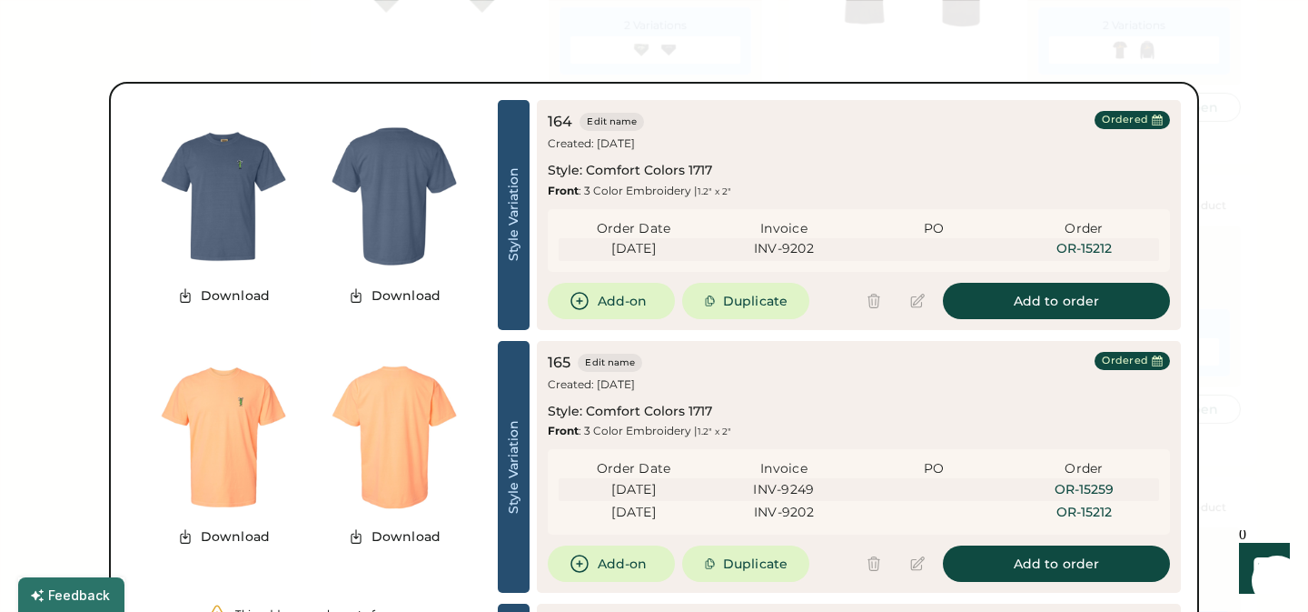
scroll to position [5718, 0]
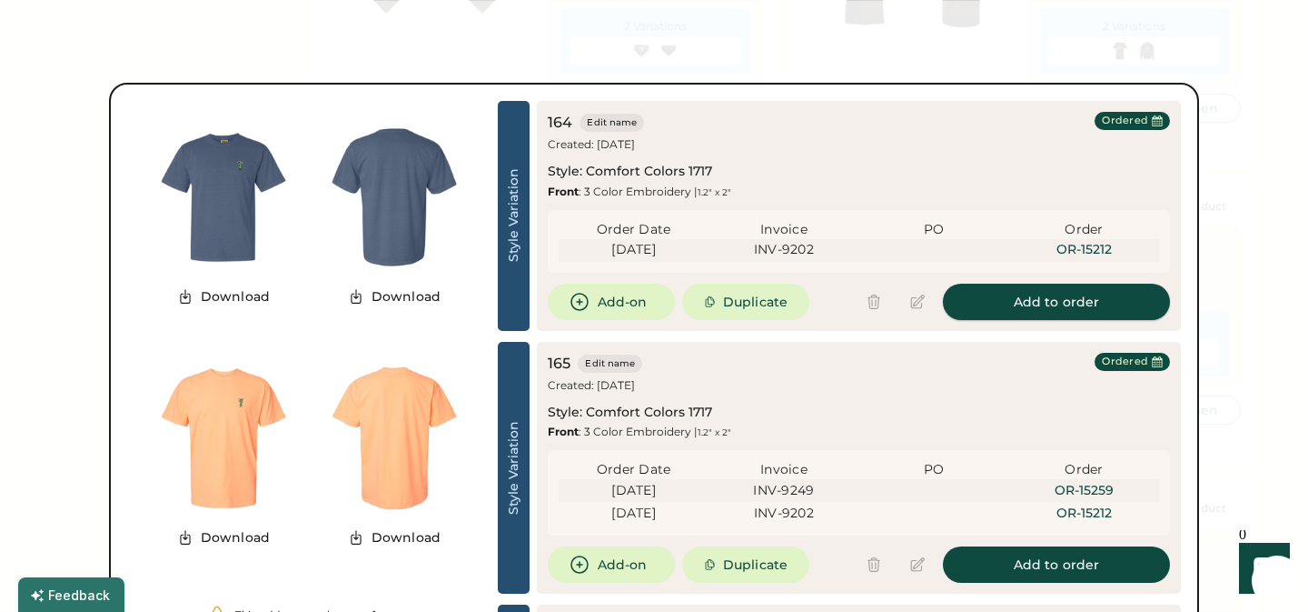
click at [1078, 298] on button "Add to order" at bounding box center [1056, 302] width 227 height 36
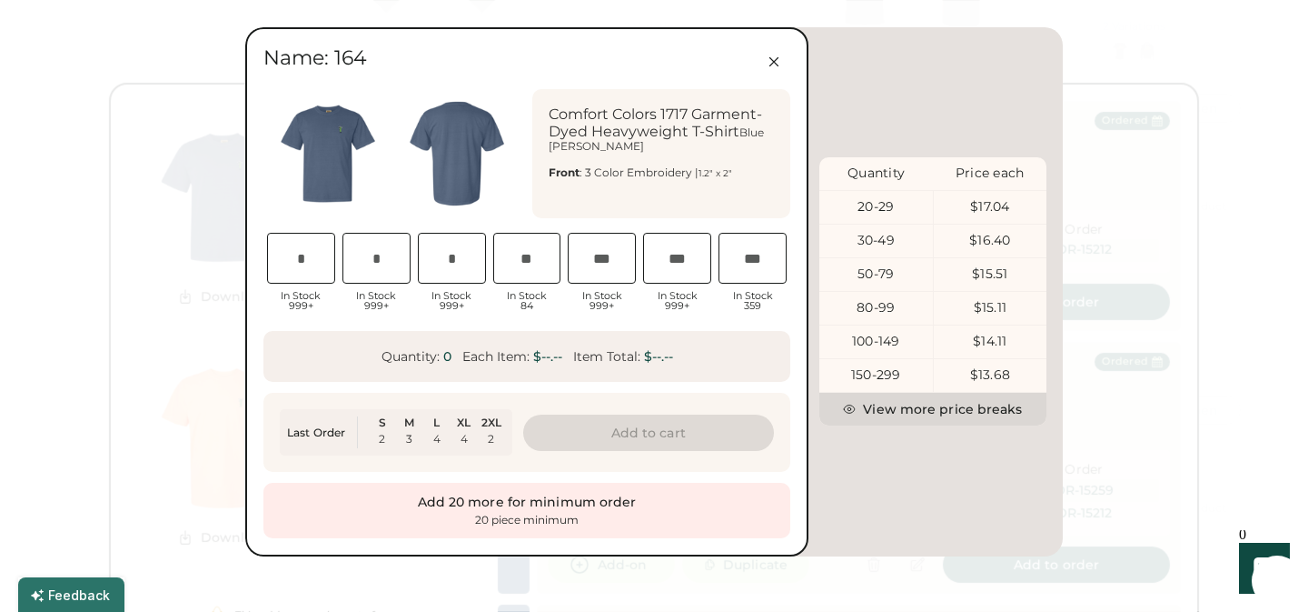
scroll to position [0, 36]
click at [458, 264] on input "input" at bounding box center [452, 258] width 68 height 51
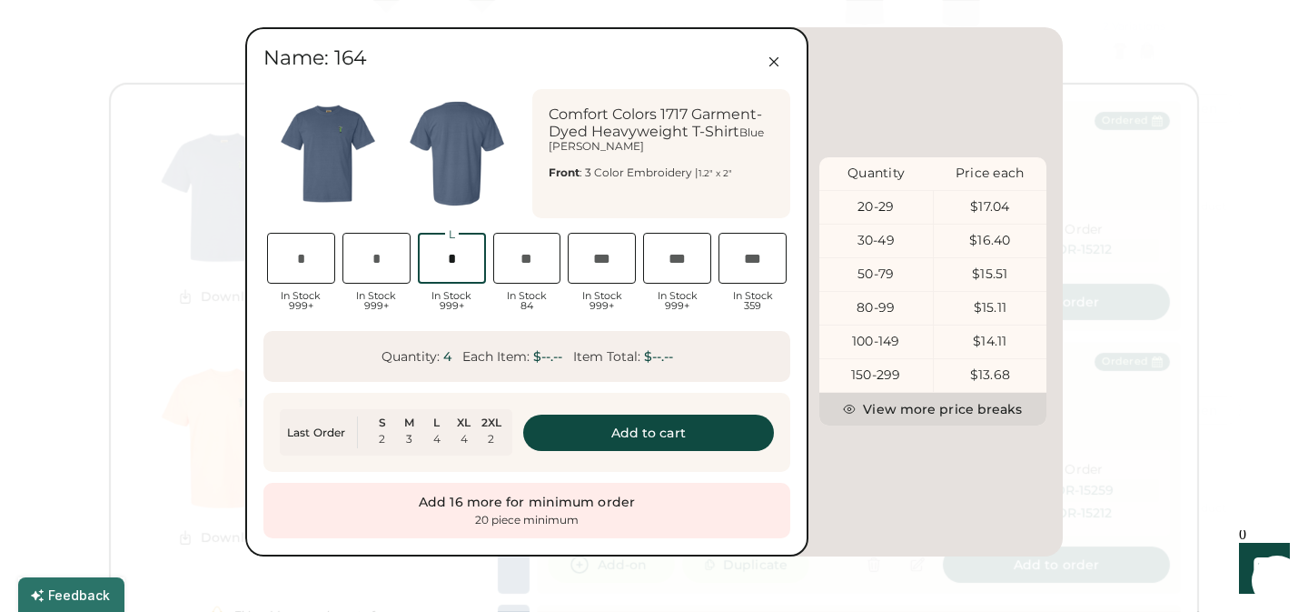
scroll to position [0, 42]
type input "*"
click at [648, 434] on button "Add to cart" at bounding box center [649, 432] width 252 height 36
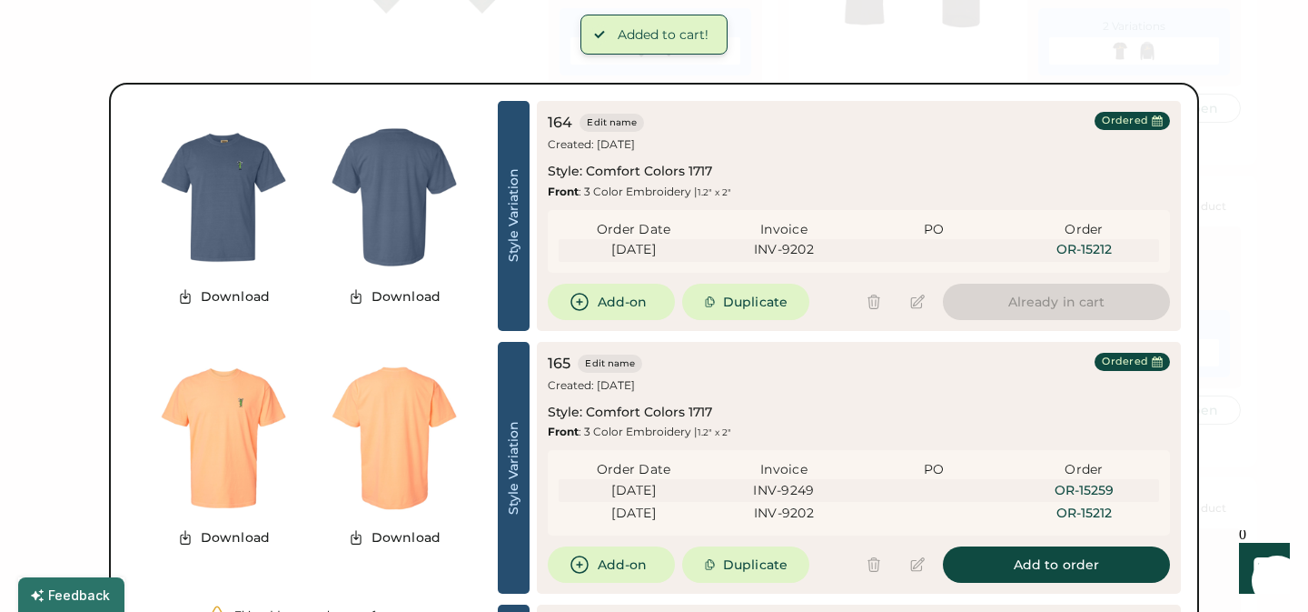
scroll to position [0, 0]
click at [1060, 558] on button "Add to order" at bounding box center [1056, 564] width 227 height 36
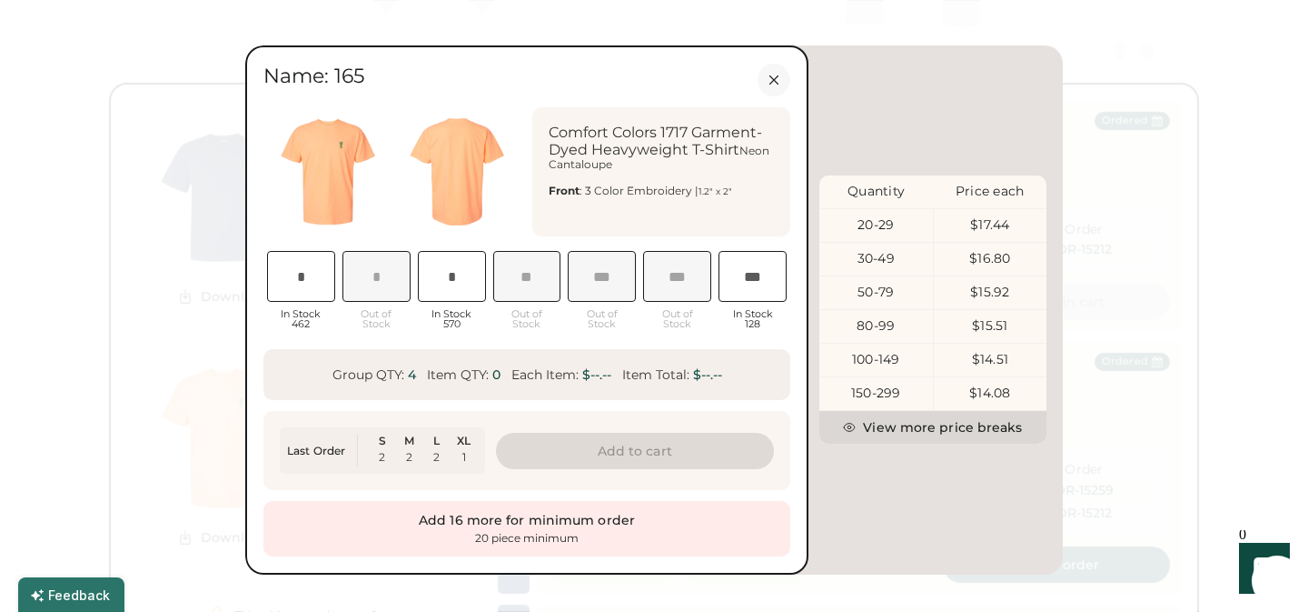
click at [774, 81] on icon at bounding box center [775, 80] width 8 height 8
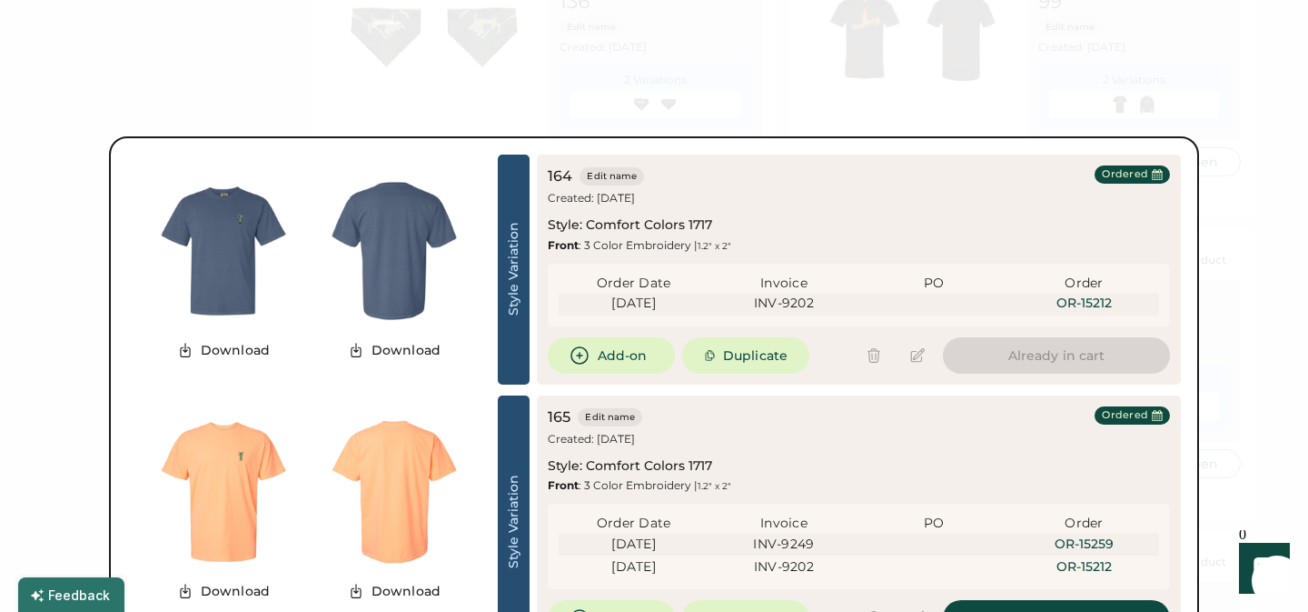
scroll to position [5580, 0]
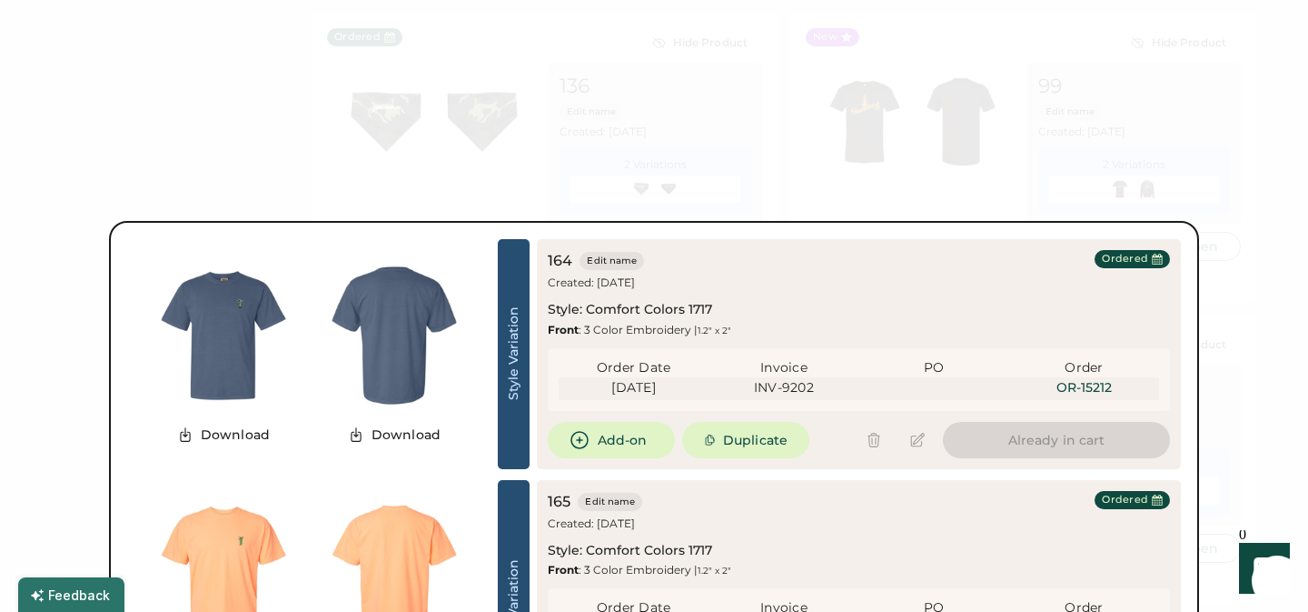
click at [714, 102] on div at bounding box center [654, 306] width 1308 height 612
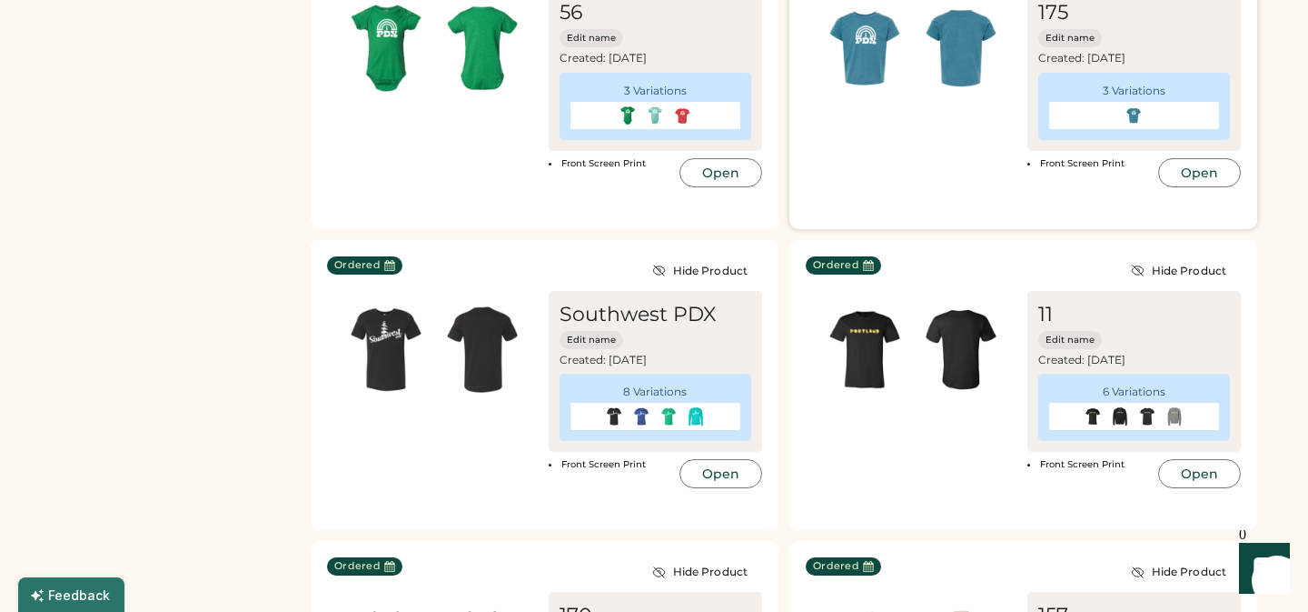
scroll to position [3339, 0]
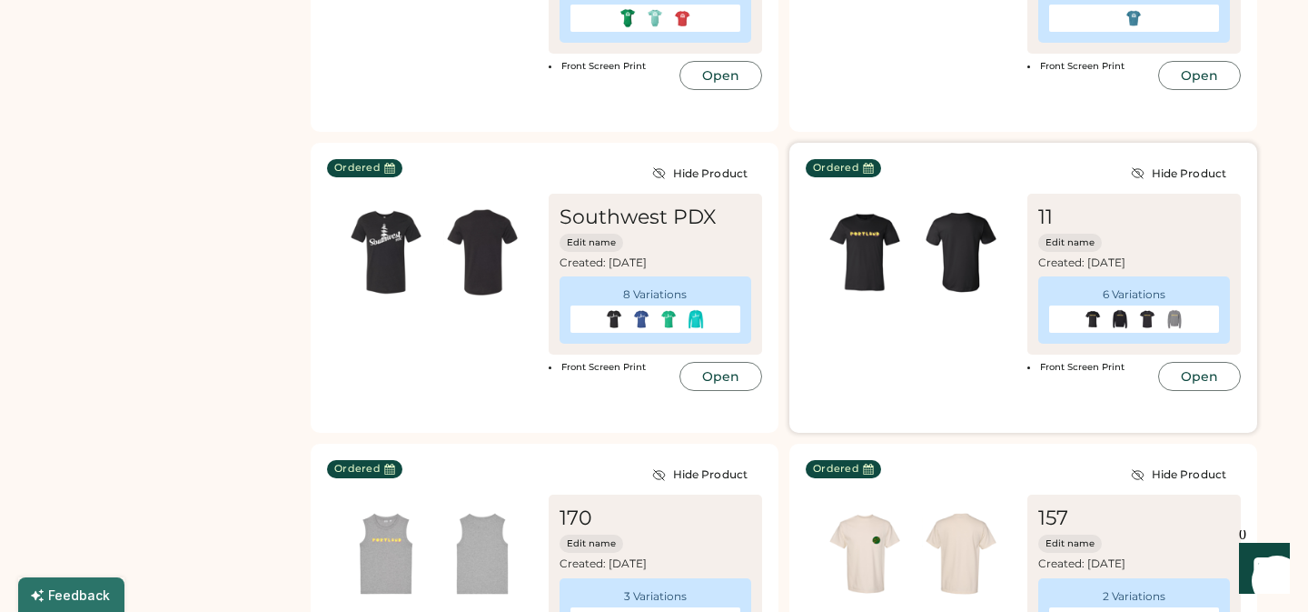
click at [971, 265] on img at bounding box center [961, 252] width 96 height 96
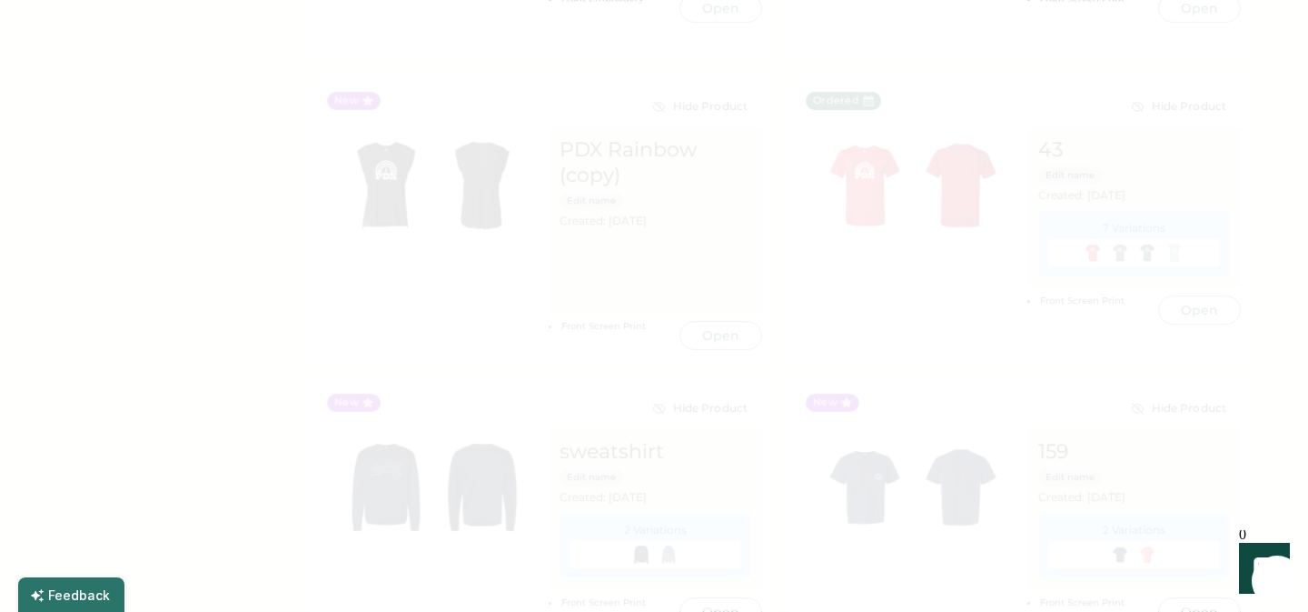
scroll to position [2486, 0]
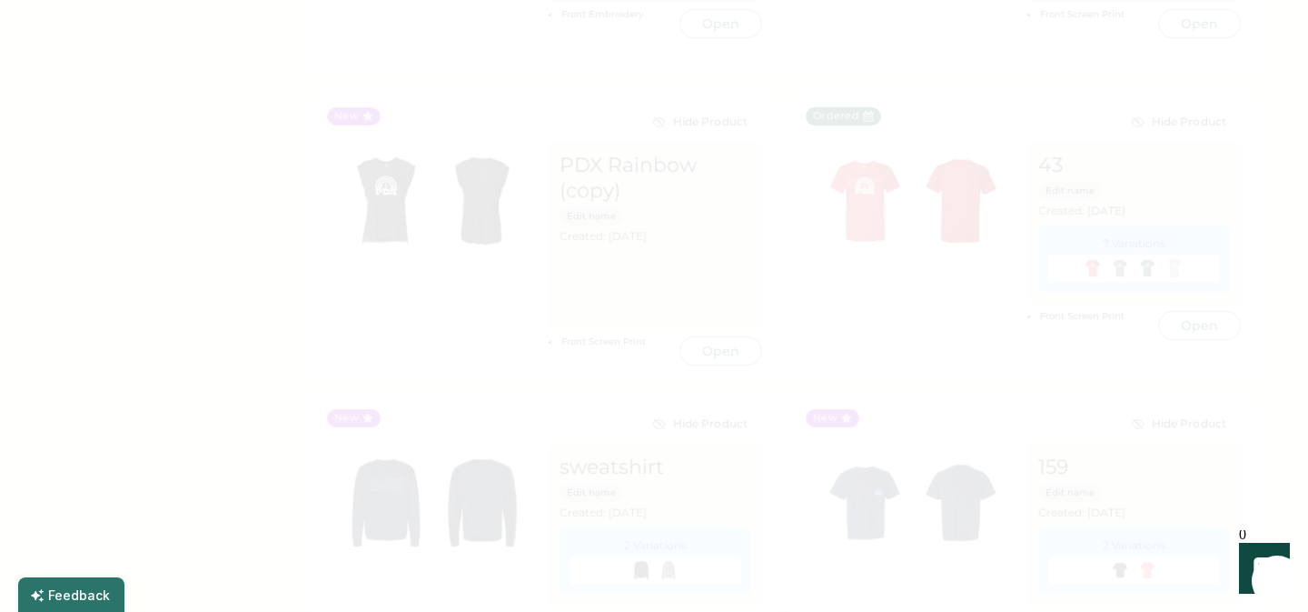
click at [1054, 452] on div at bounding box center [654, 306] width 1308 height 612
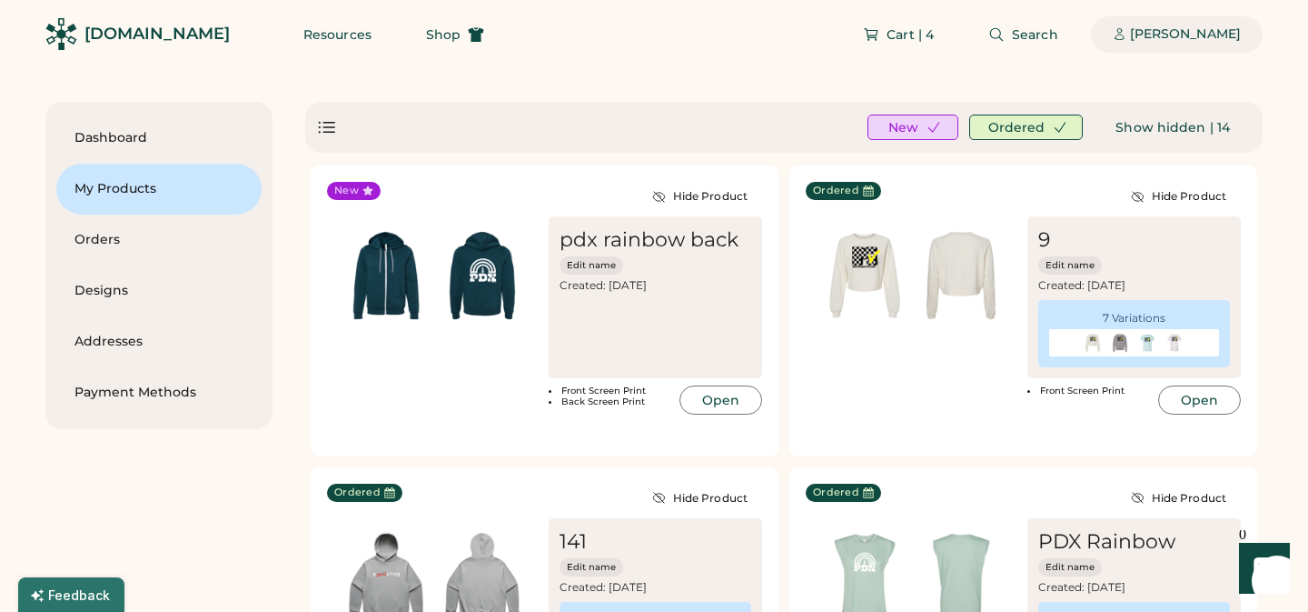
click at [1185, 35] on div "[PERSON_NAME]" at bounding box center [1185, 34] width 111 height 18
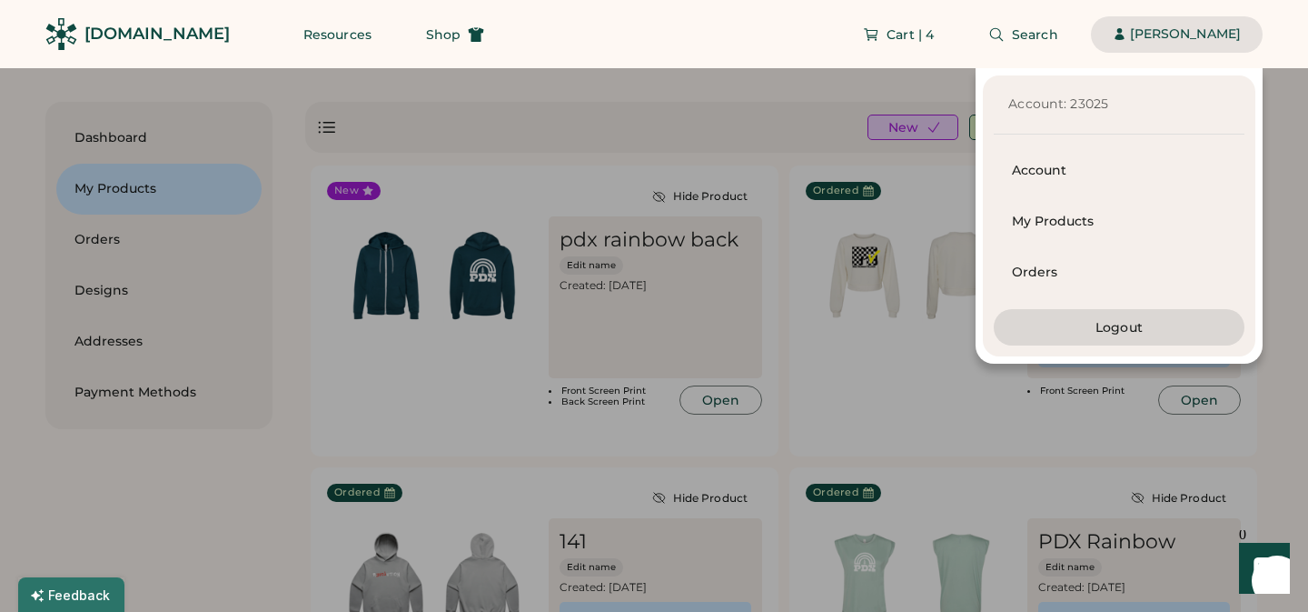
click at [98, 297] on div "Account: 23025 Account My Products Orders Logout" at bounding box center [631, 215] width 1263 height 295
click at [1282, 232] on div at bounding box center [654, 306] width 1308 height 612
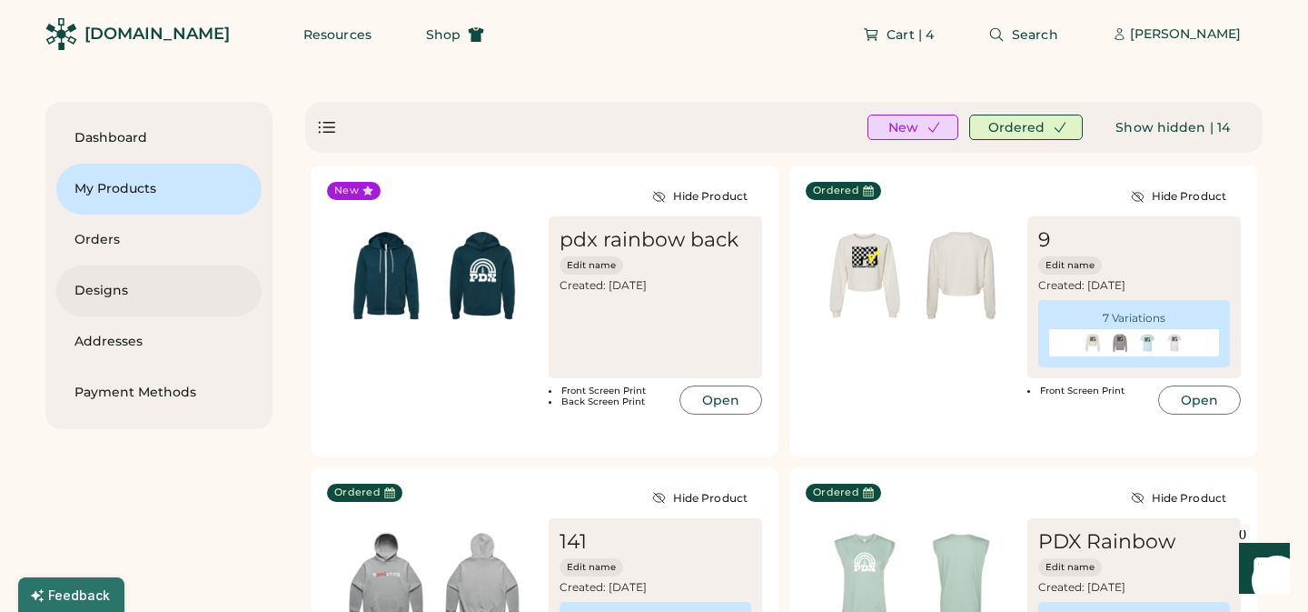
click at [112, 287] on div "Designs" at bounding box center [159, 291] width 169 height 18
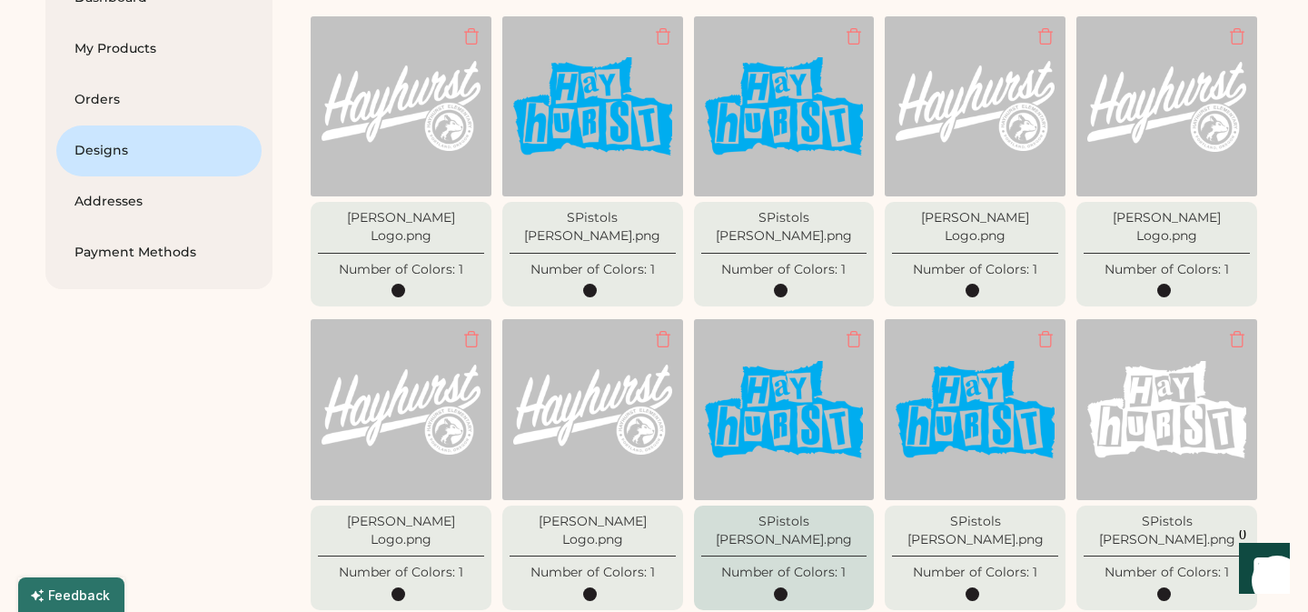
scroll to position [117, 0]
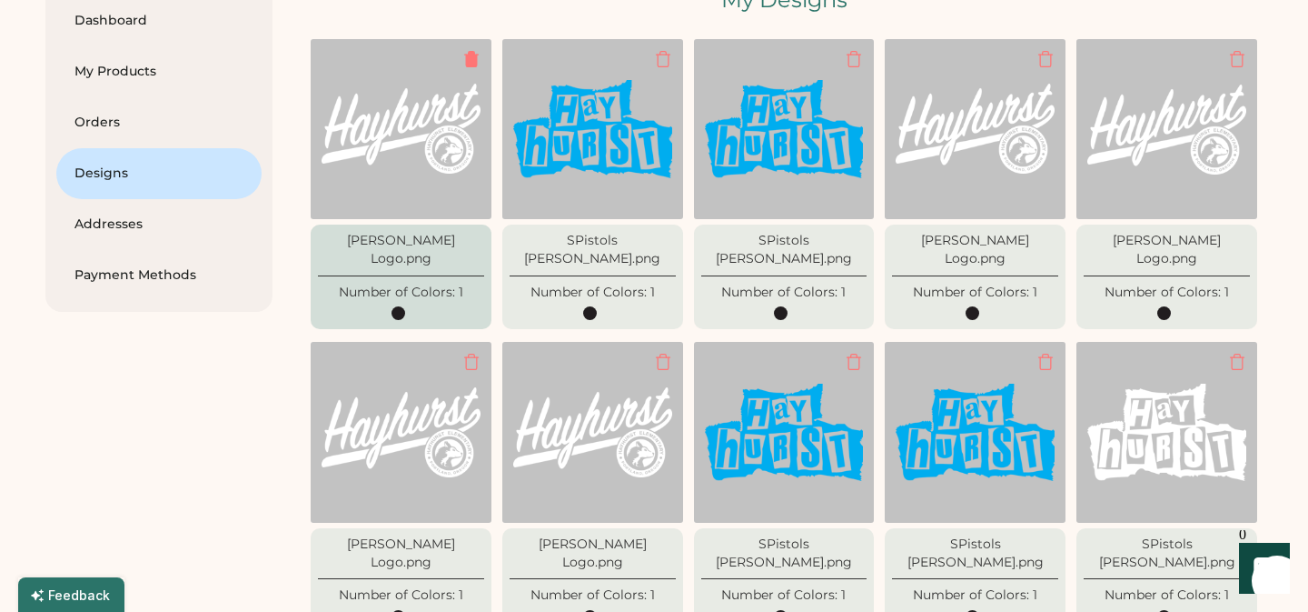
click at [469, 55] on div at bounding box center [472, 59] width 18 height 18
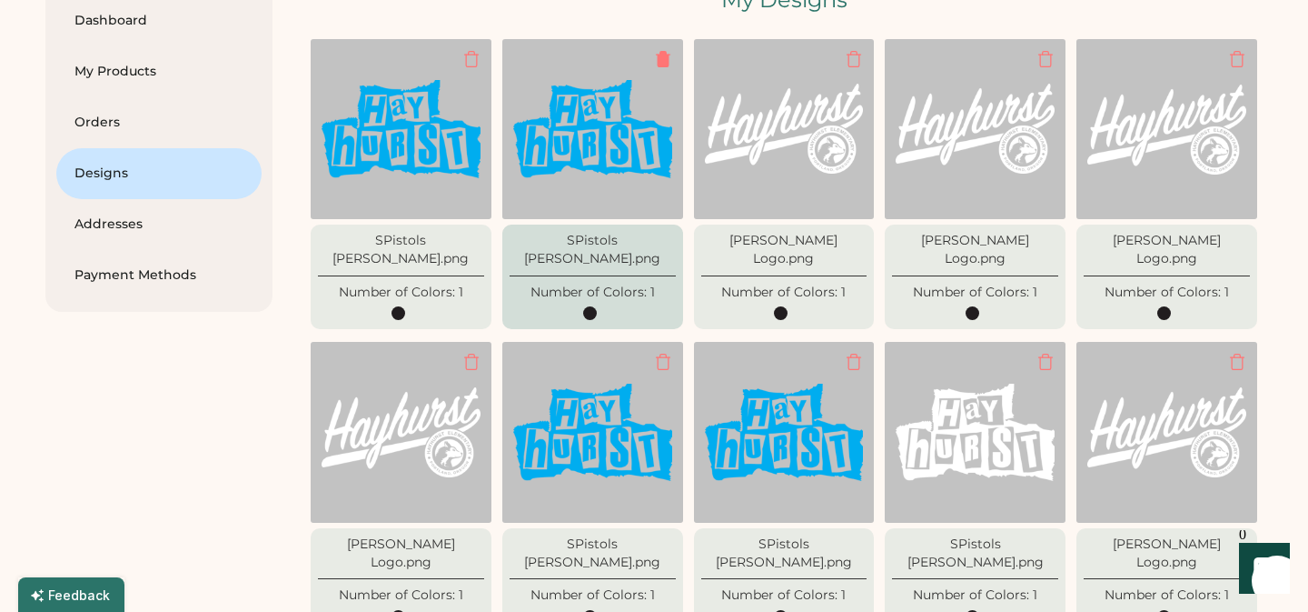
click at [662, 57] on div at bounding box center [663, 59] width 18 height 18
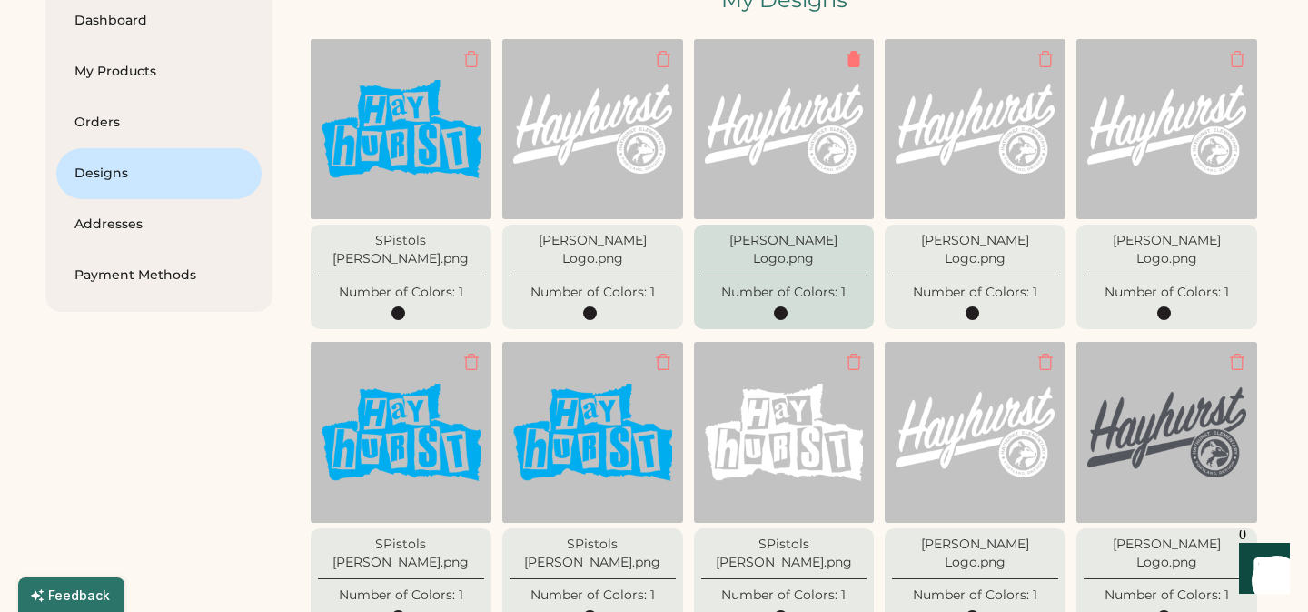
click at [855, 59] on div at bounding box center [854, 59] width 18 height 18
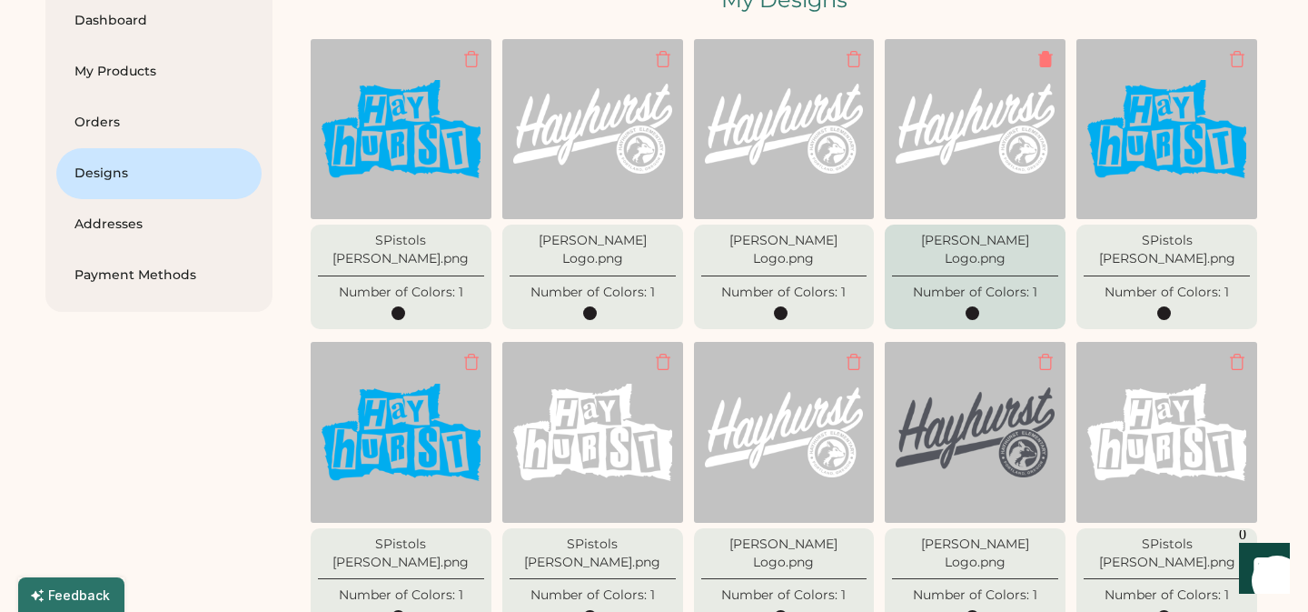
click at [1050, 61] on div at bounding box center [1046, 59] width 18 height 18
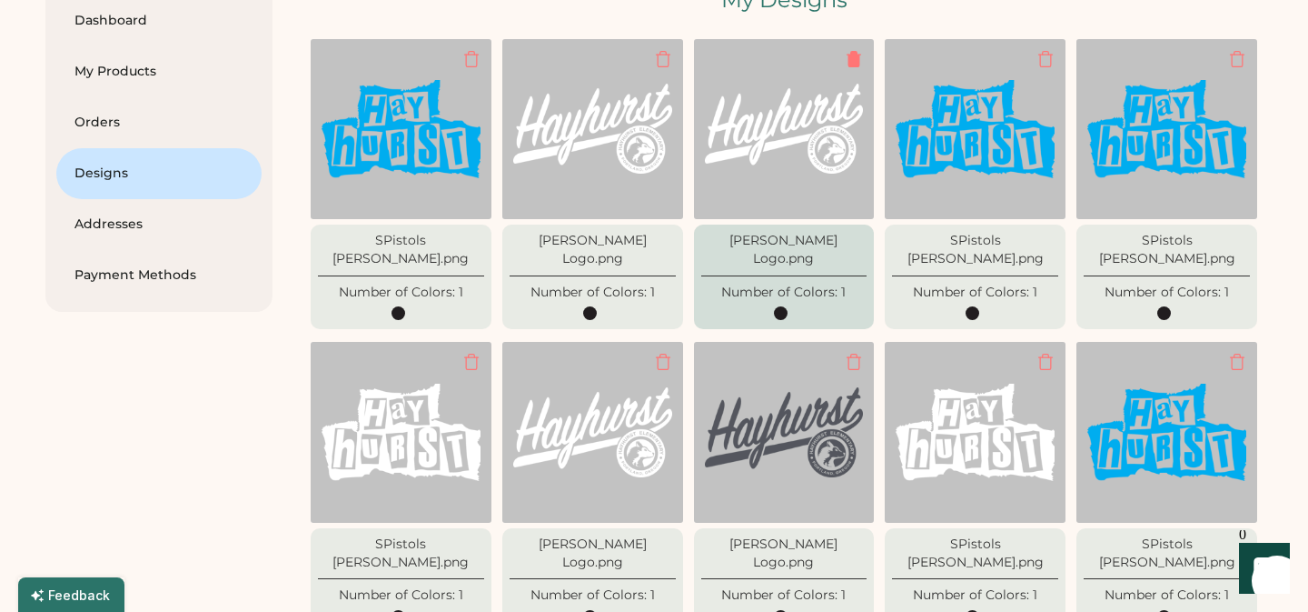
click at [851, 58] on div at bounding box center [854, 59] width 18 height 18
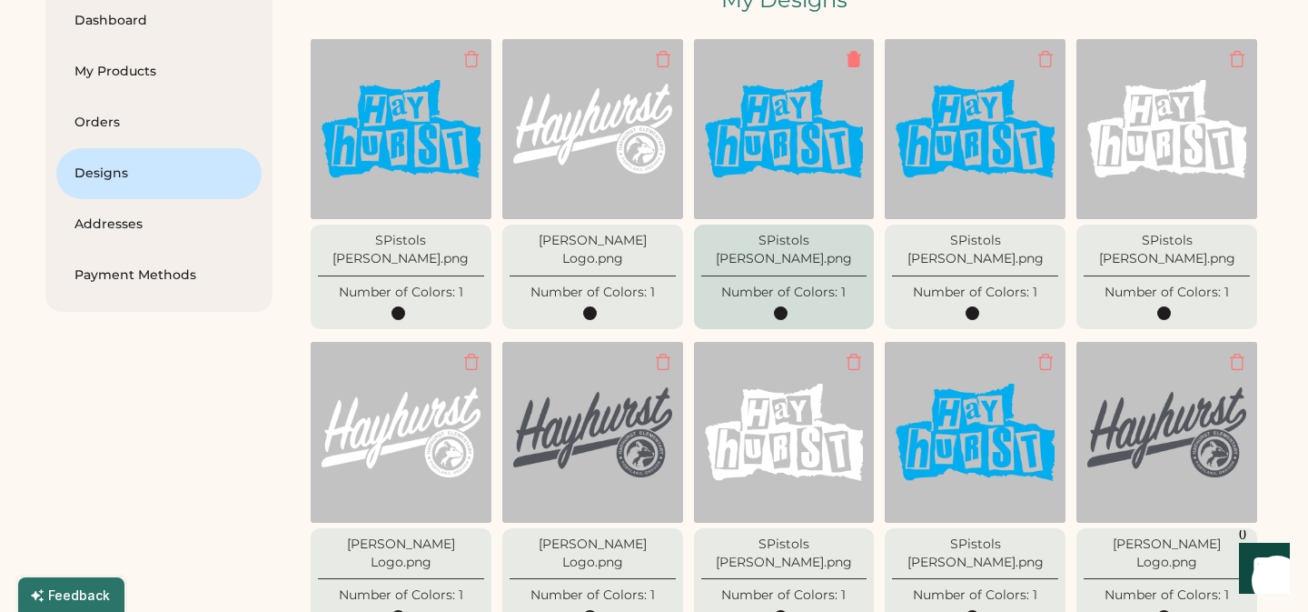
click at [848, 59] on div at bounding box center [854, 59] width 18 height 18
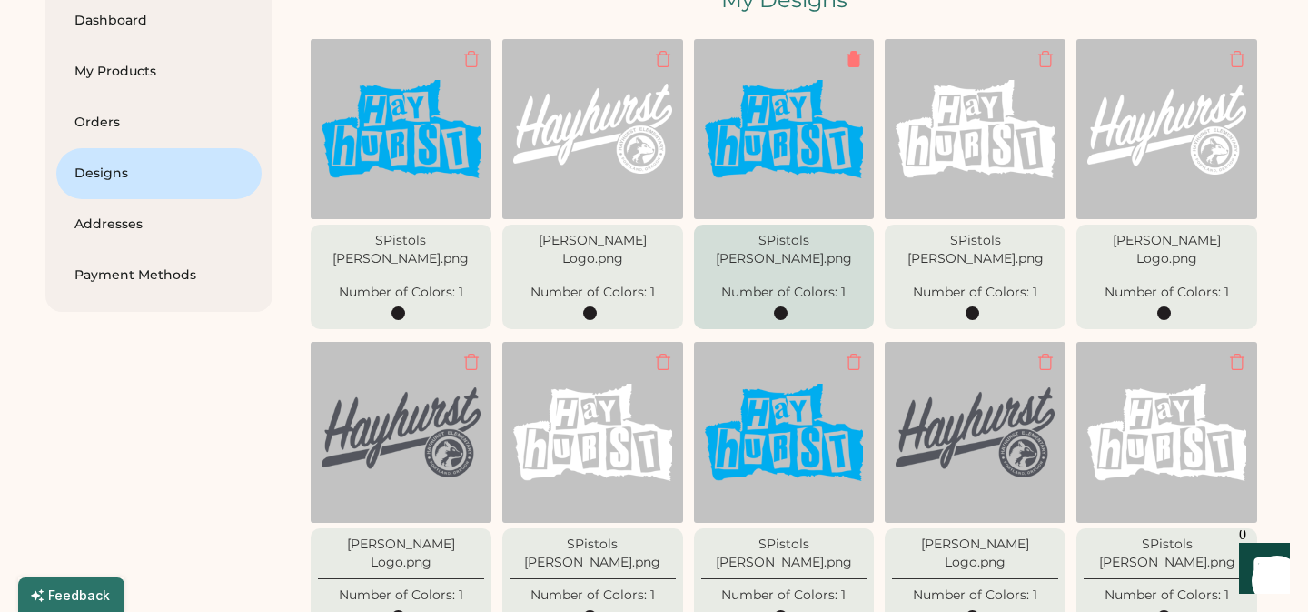
click at [851, 59] on div at bounding box center [854, 59] width 18 height 18
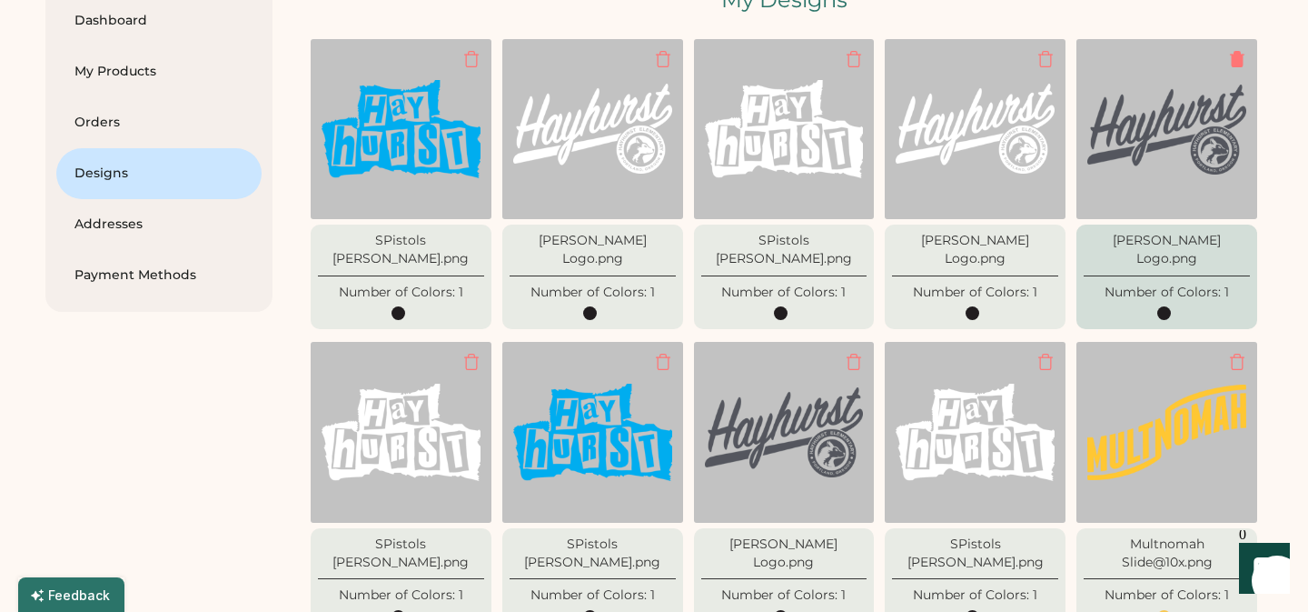
click at [1239, 55] on div at bounding box center [1238, 59] width 18 height 18
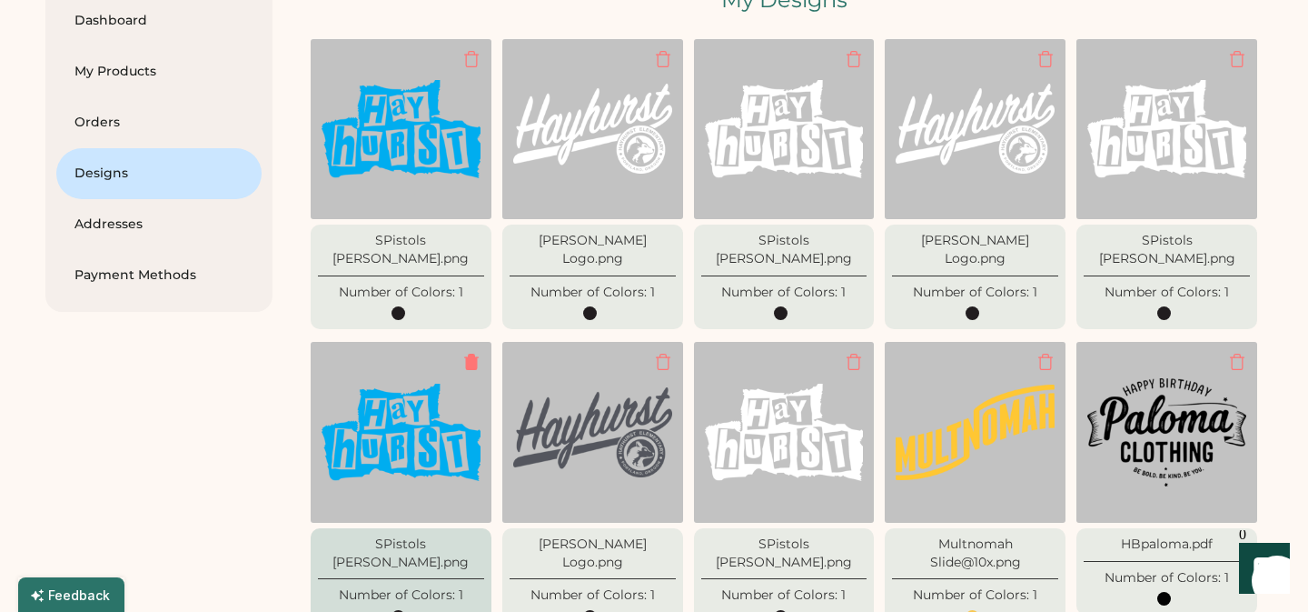
click at [473, 353] on div at bounding box center [472, 362] width 18 height 18
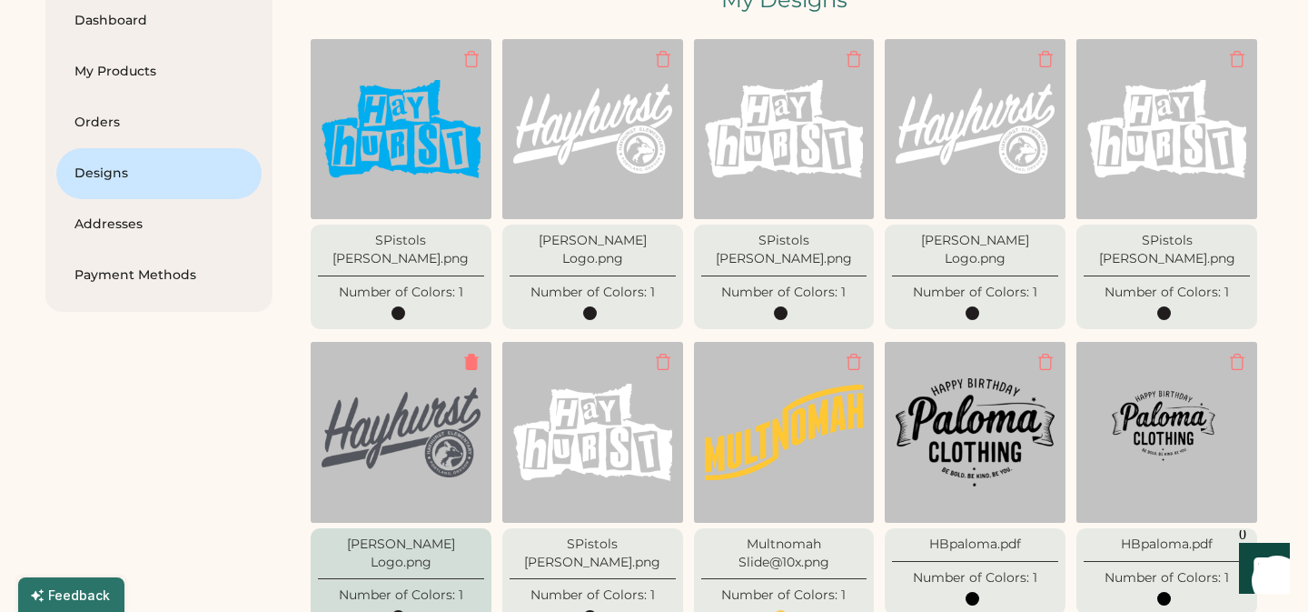
click at [473, 353] on div at bounding box center [472, 362] width 18 height 18
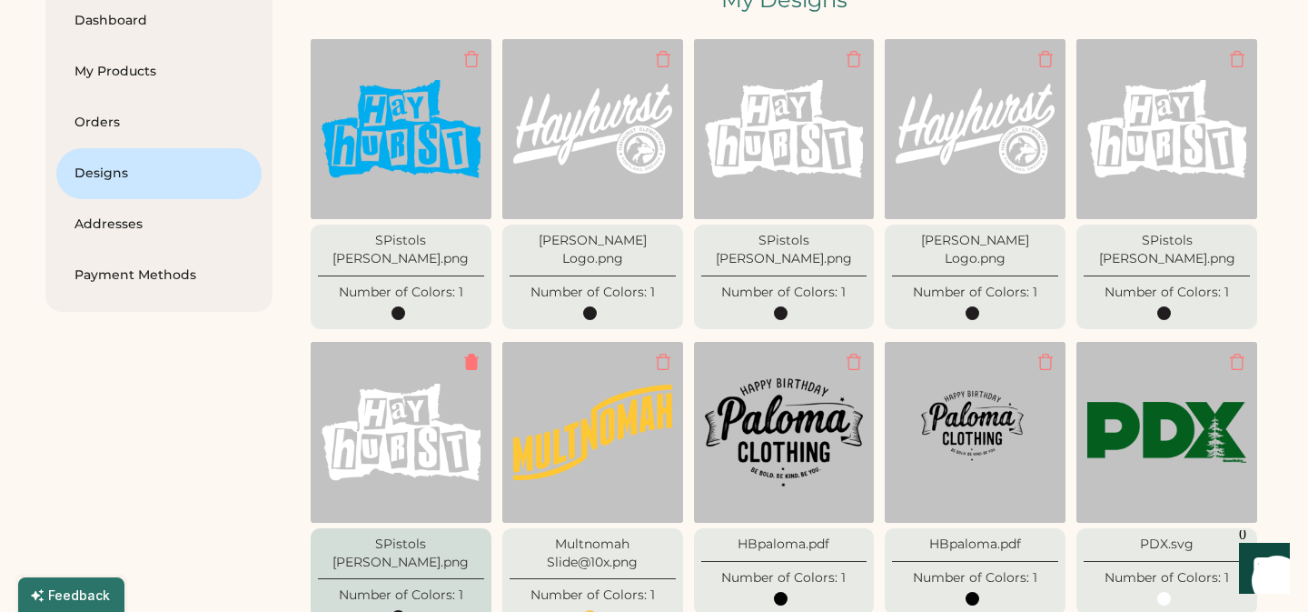
click at [472, 353] on div at bounding box center [472, 362] width 18 height 18
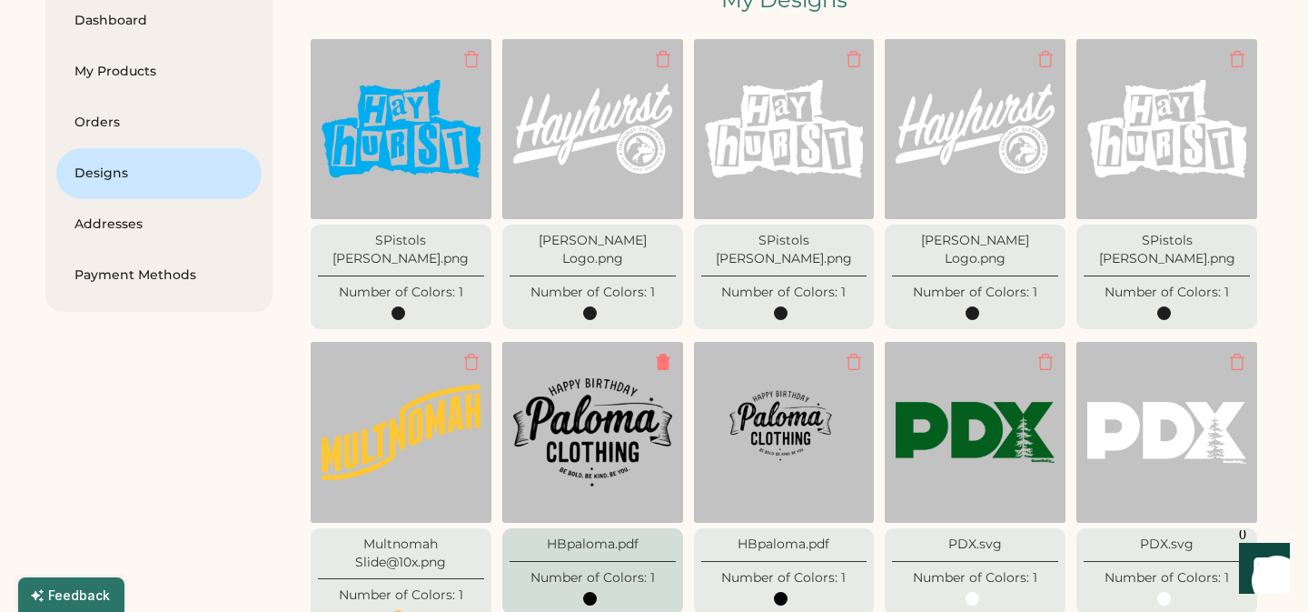
click at [661, 353] on div at bounding box center [663, 362] width 18 height 18
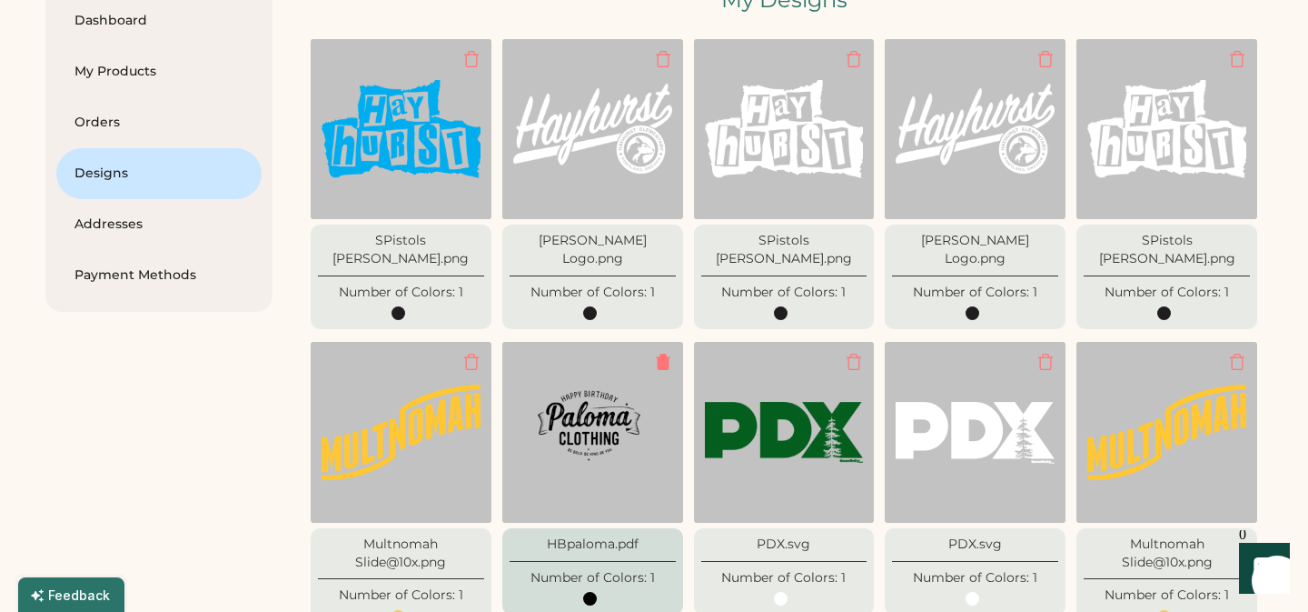
click at [661, 353] on div at bounding box center [663, 362] width 18 height 18
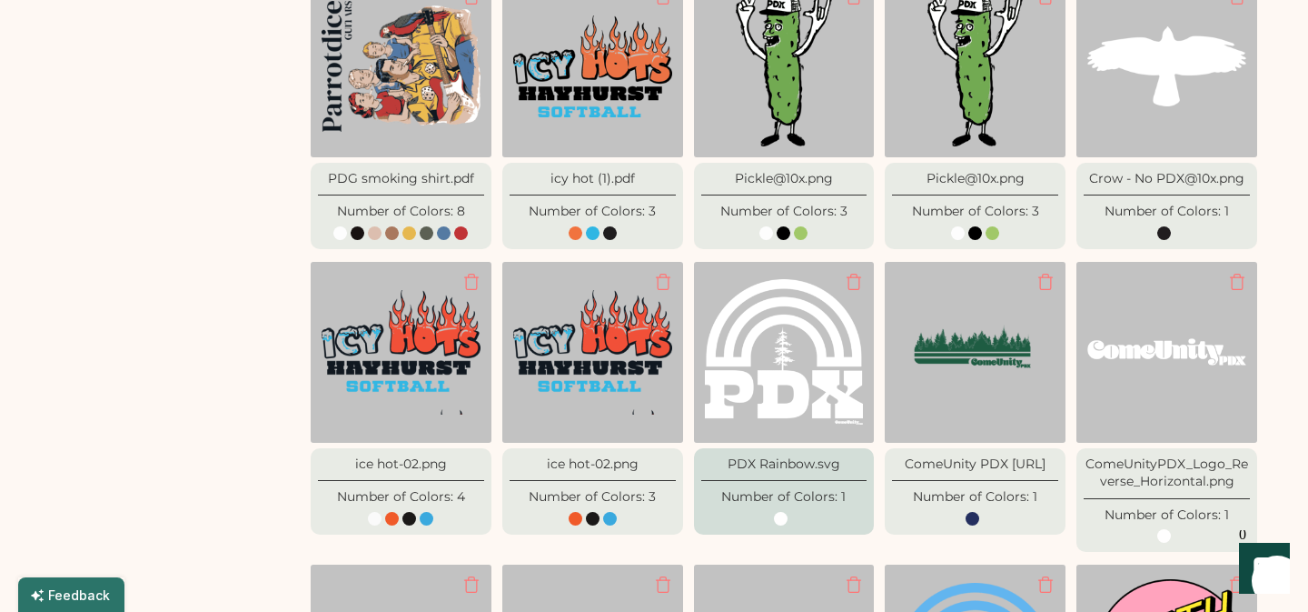
scroll to position [783, 0]
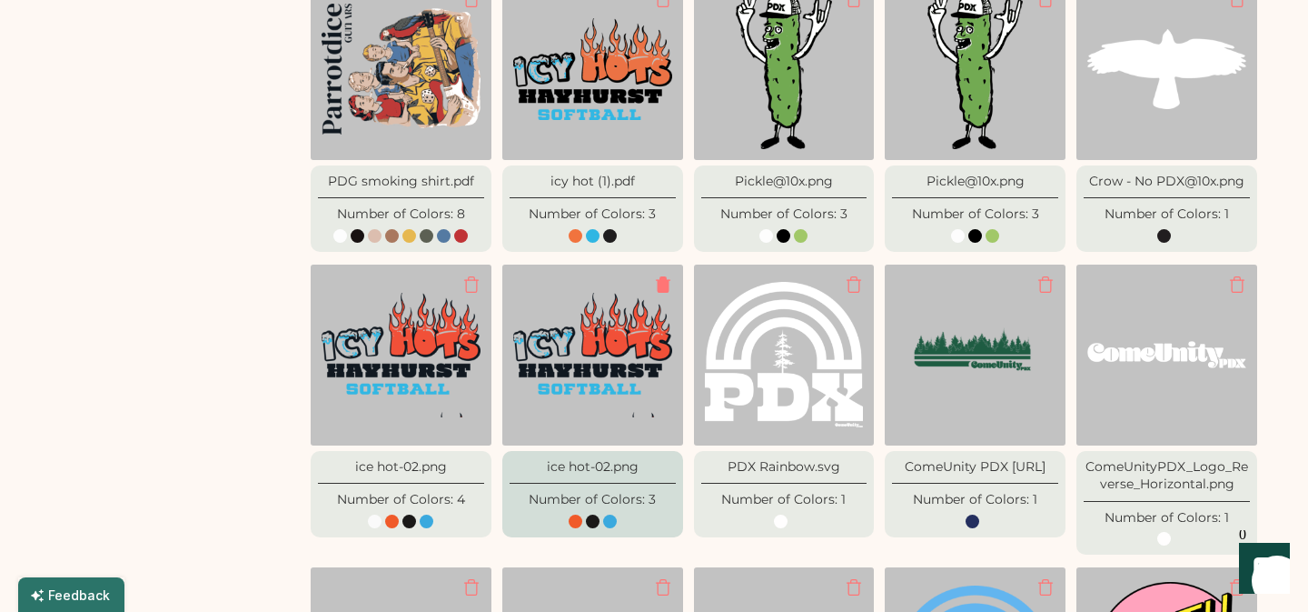
click at [665, 275] on div at bounding box center [663, 284] width 18 height 18
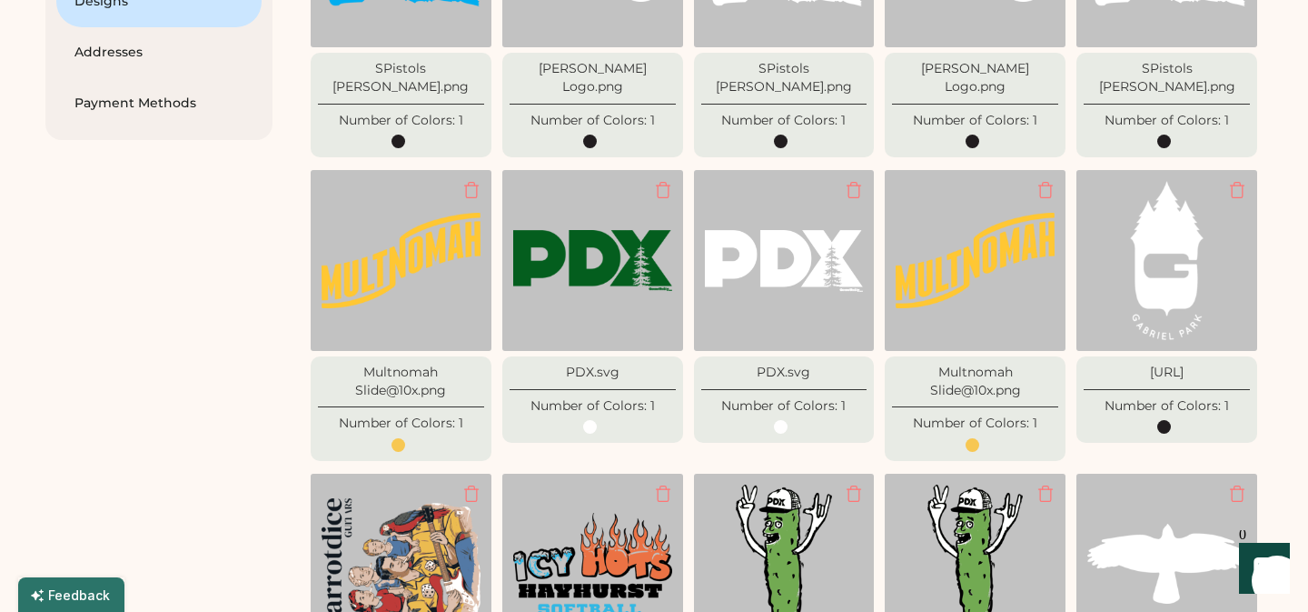
scroll to position [0, 0]
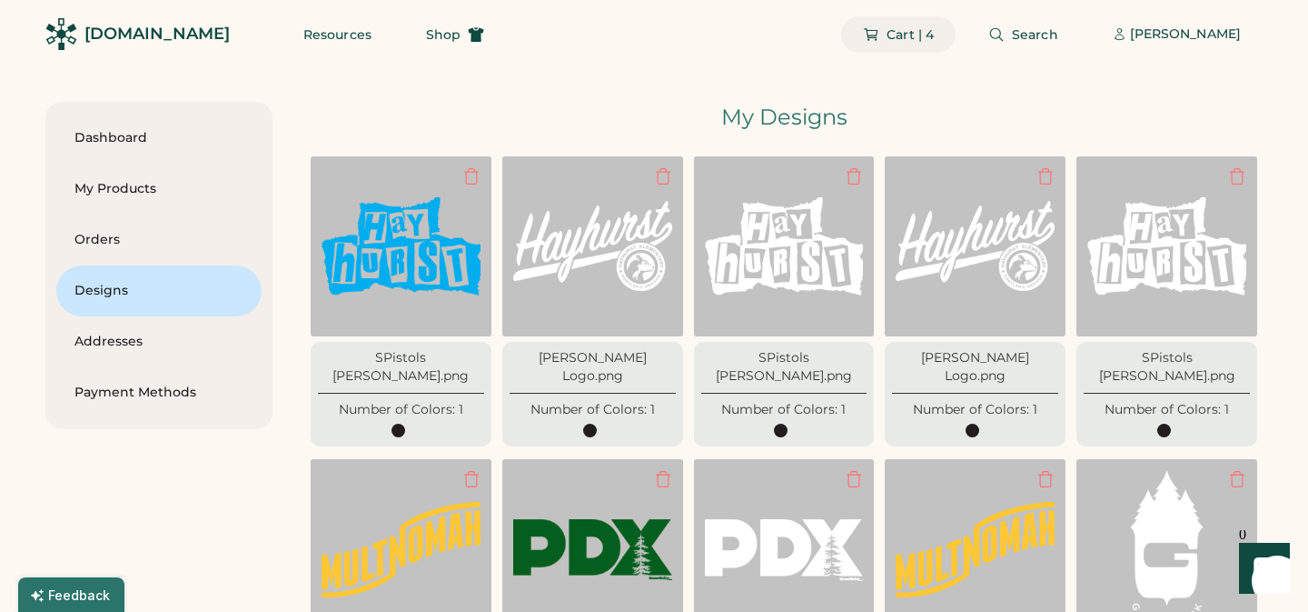
click at [880, 31] on icon at bounding box center [871, 34] width 16 height 16
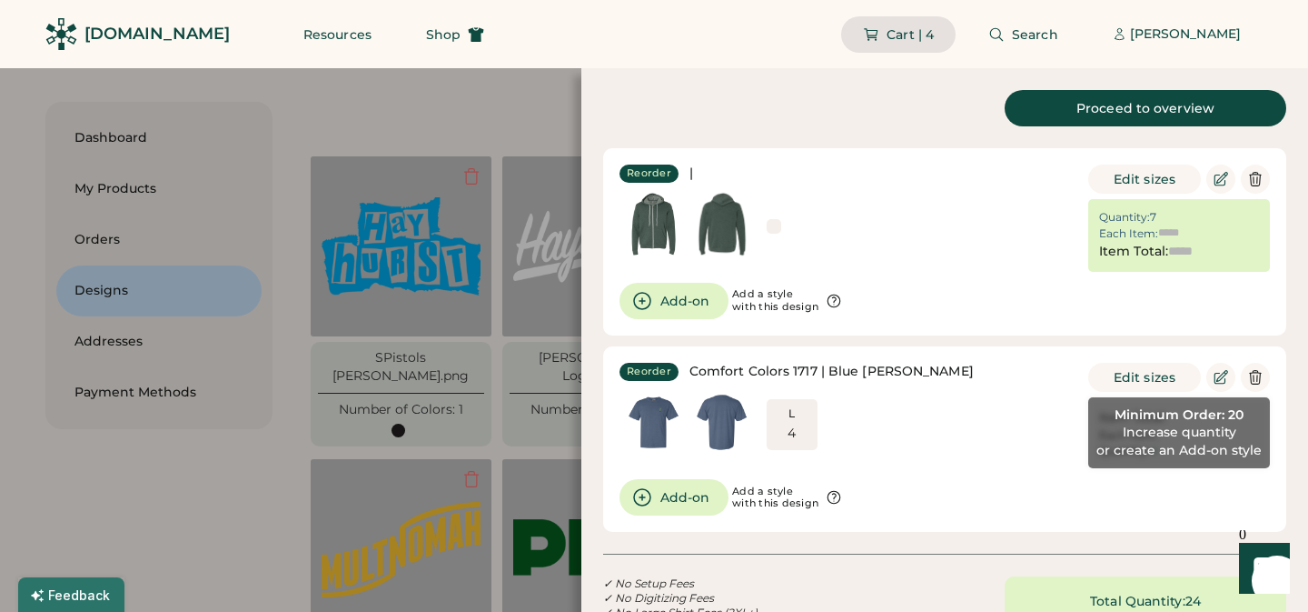
type input "******"
type input "*******"
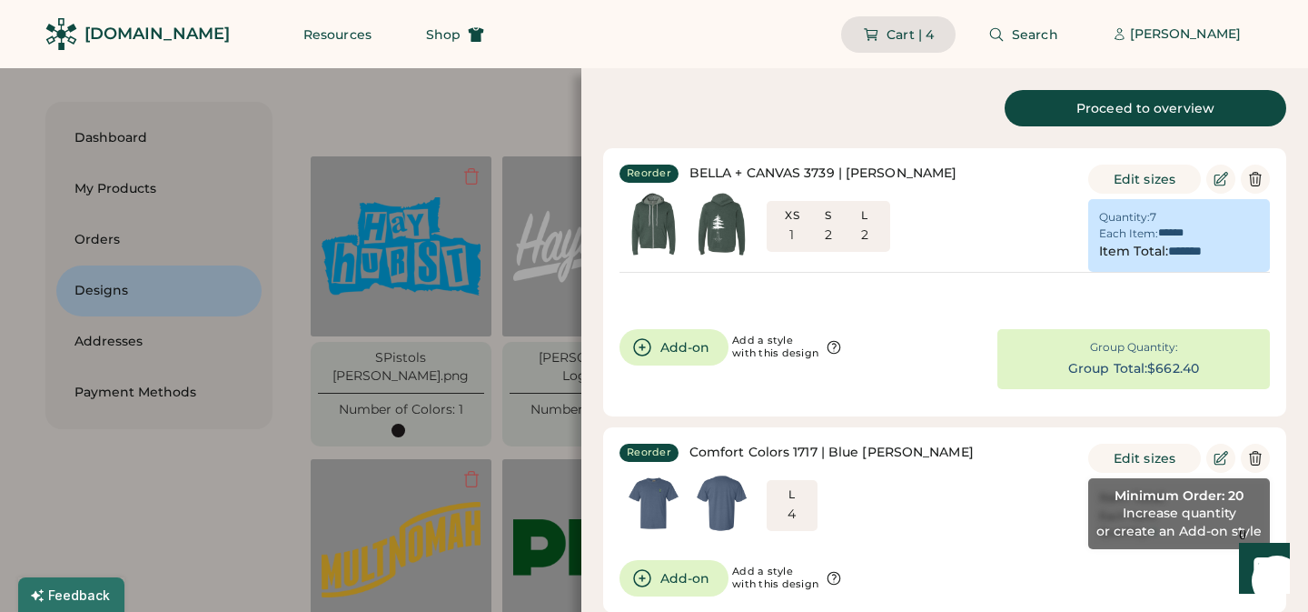
type input "******"
type input "*******"
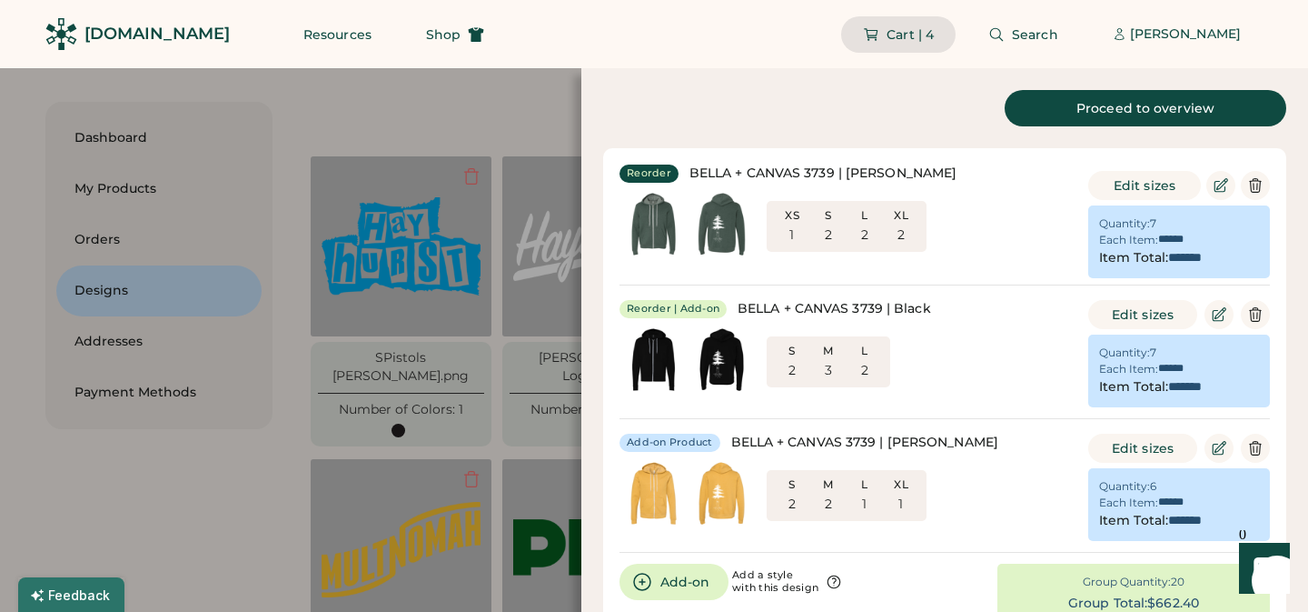
scroll to position [393, 0]
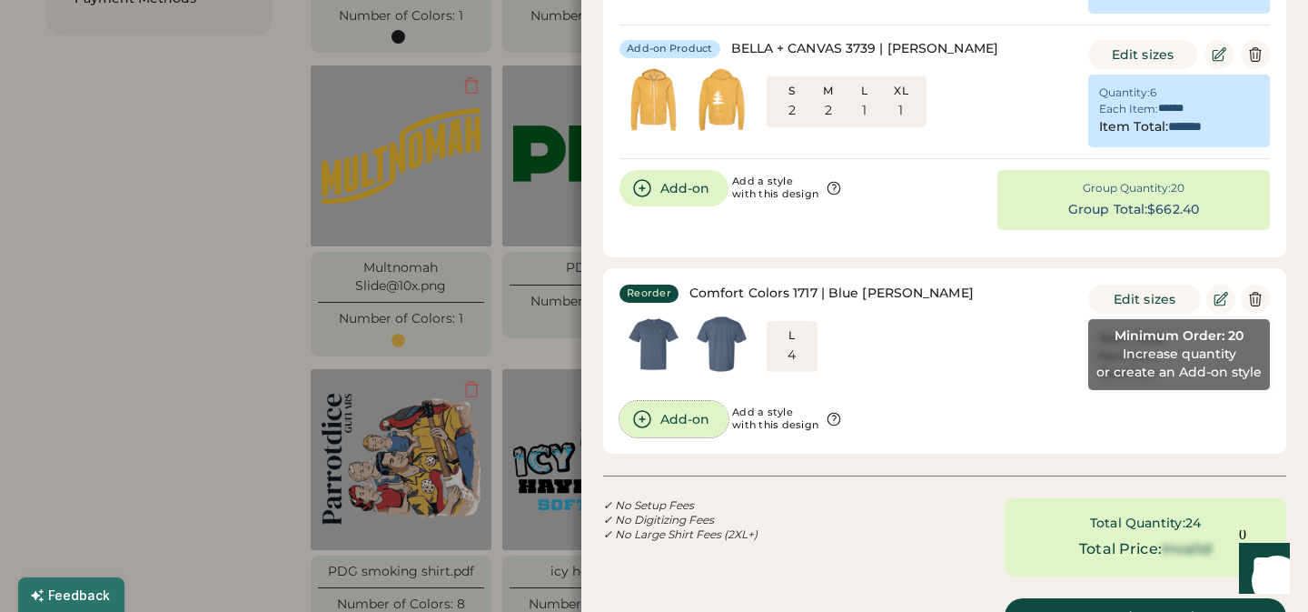
click at [681, 419] on button "Add-on" at bounding box center [674, 419] width 109 height 36
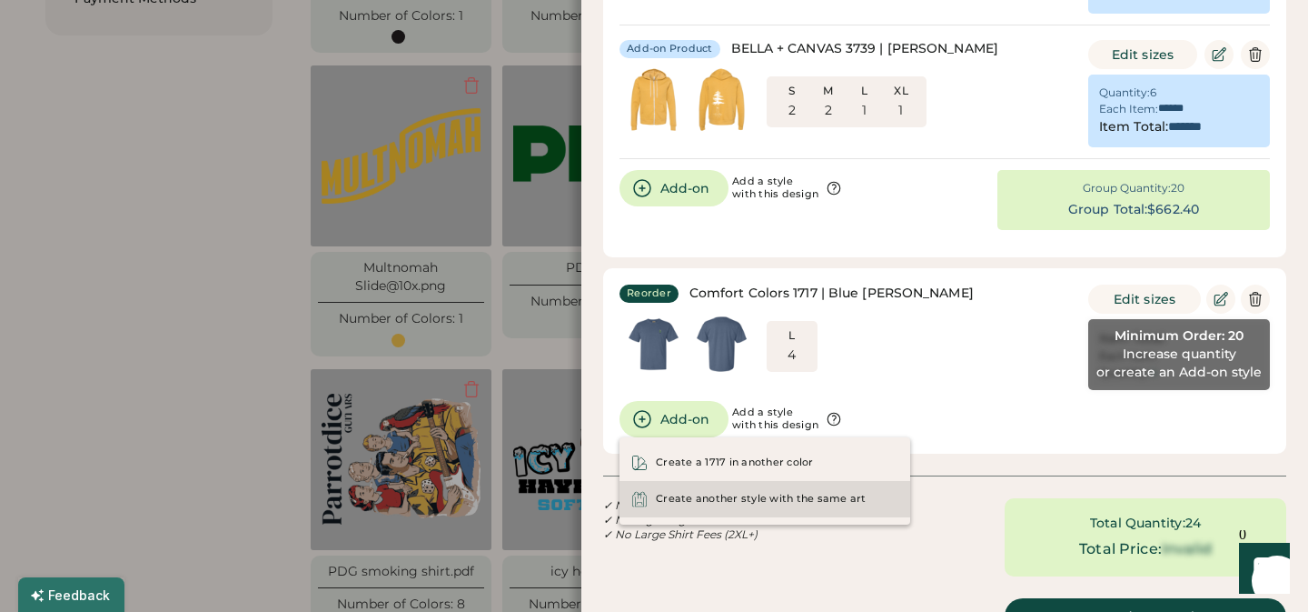
click at [768, 499] on div "Create another style with the same art" at bounding box center [761, 499] width 211 height 15
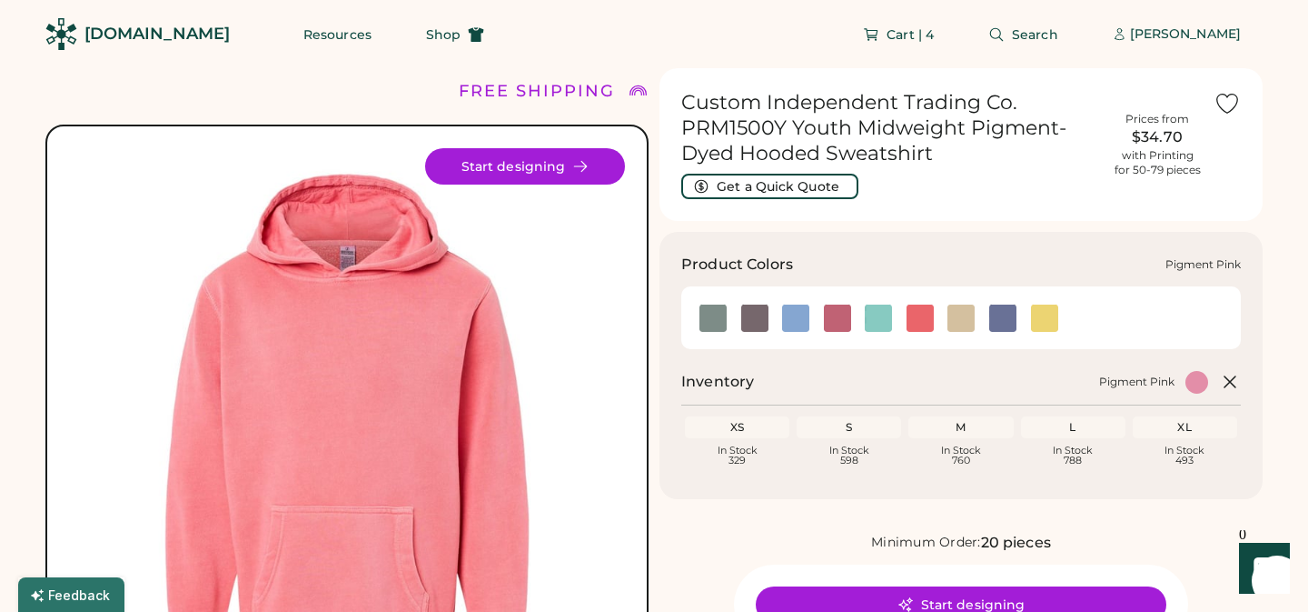
click at [923, 322] on img at bounding box center [920, 317] width 27 height 27
click at [832, 322] on img at bounding box center [837, 317] width 27 height 27
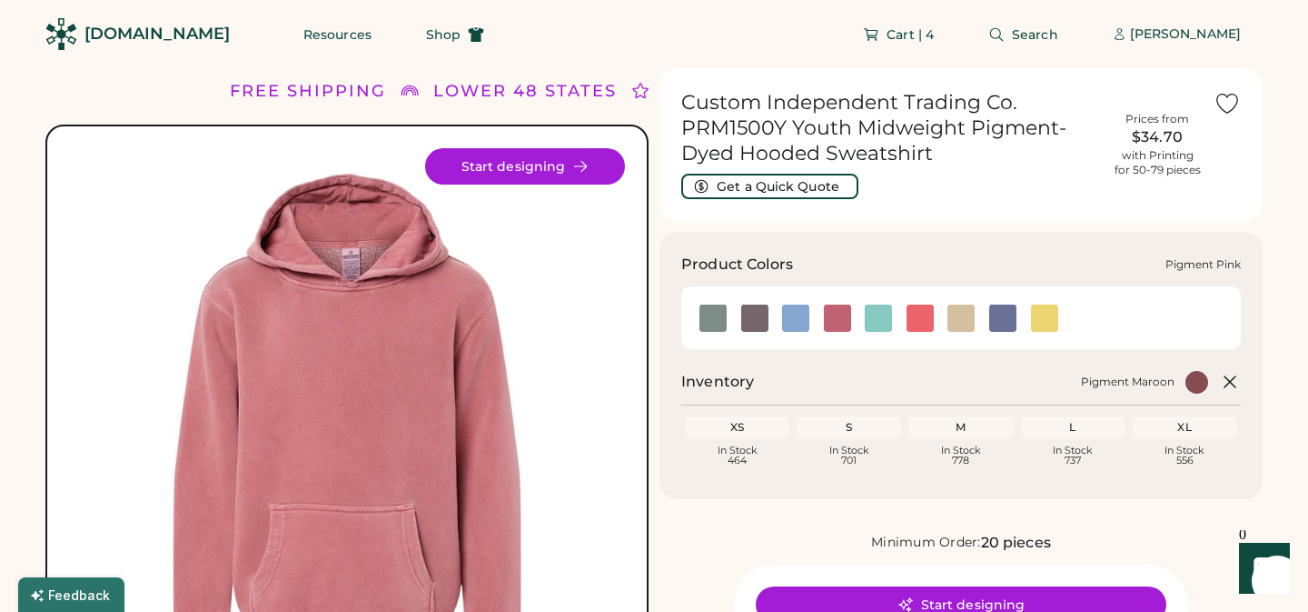
click at [925, 324] on img at bounding box center [920, 317] width 27 height 27
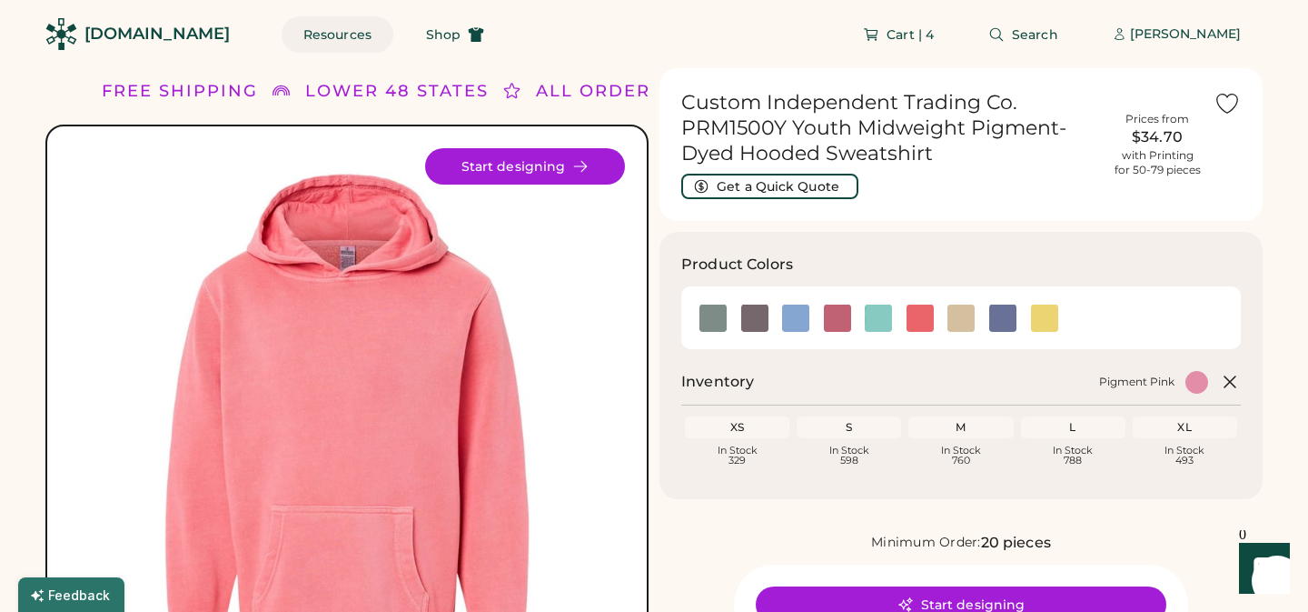
click at [314, 31] on button "Resources" at bounding box center [338, 34] width 112 height 36
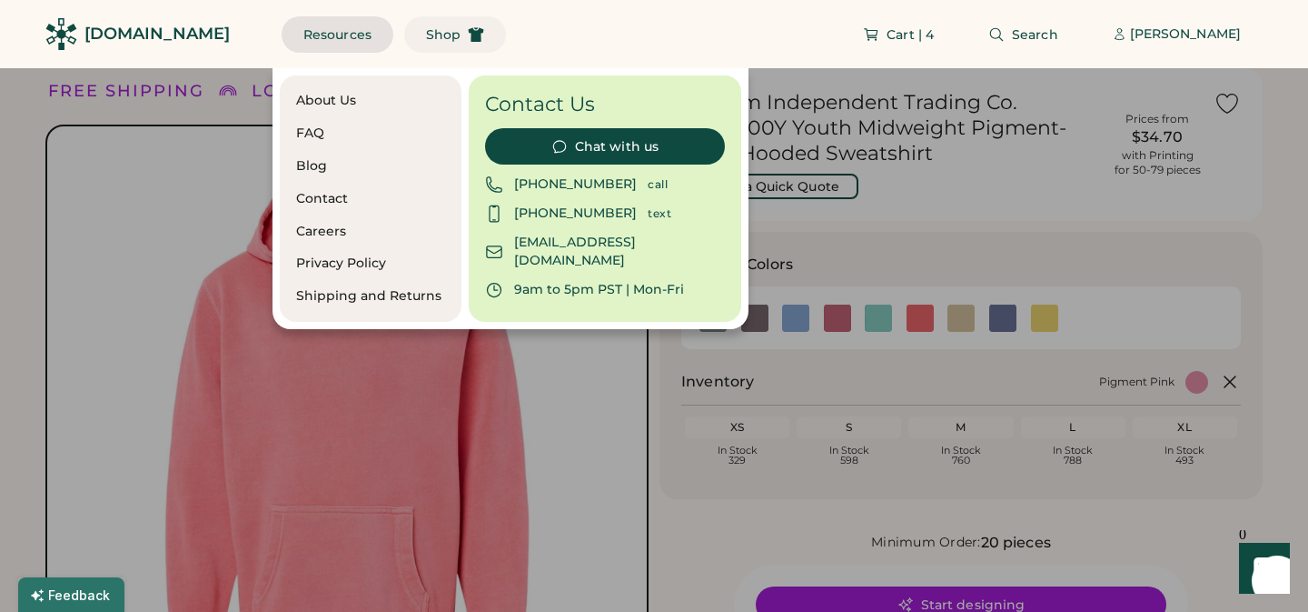
click at [426, 37] on span "Shop" at bounding box center [443, 34] width 35 height 13
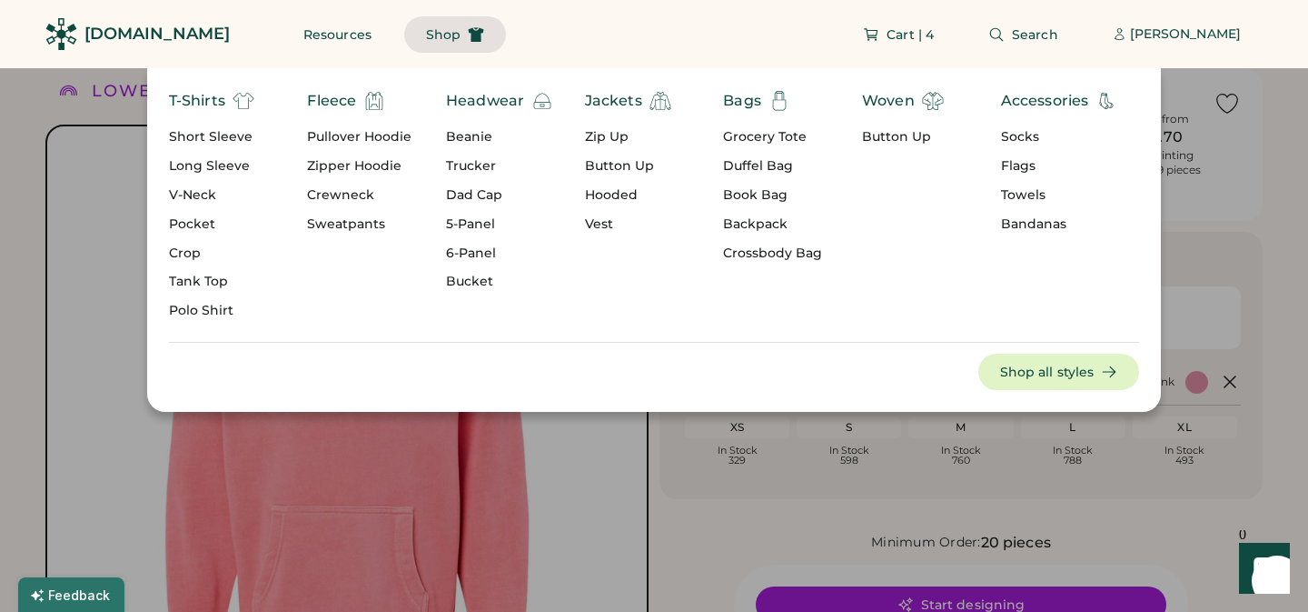
click at [375, 130] on div "Pullover Hoodie" at bounding box center [359, 137] width 104 height 18
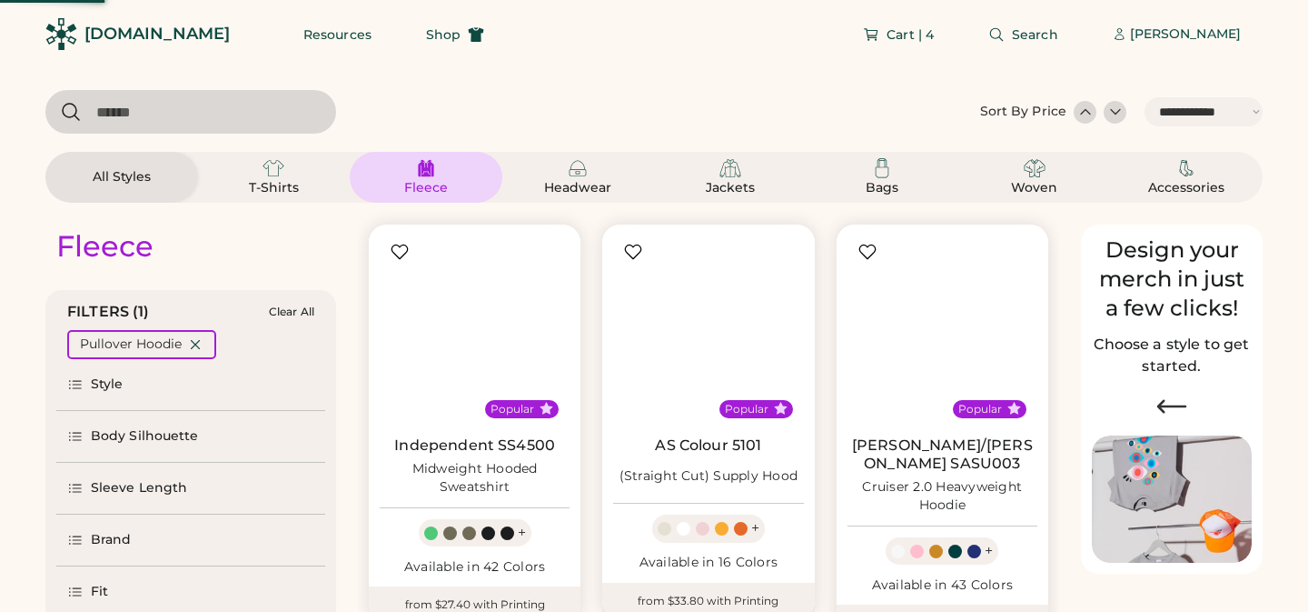
select select "*****"
select select "*"
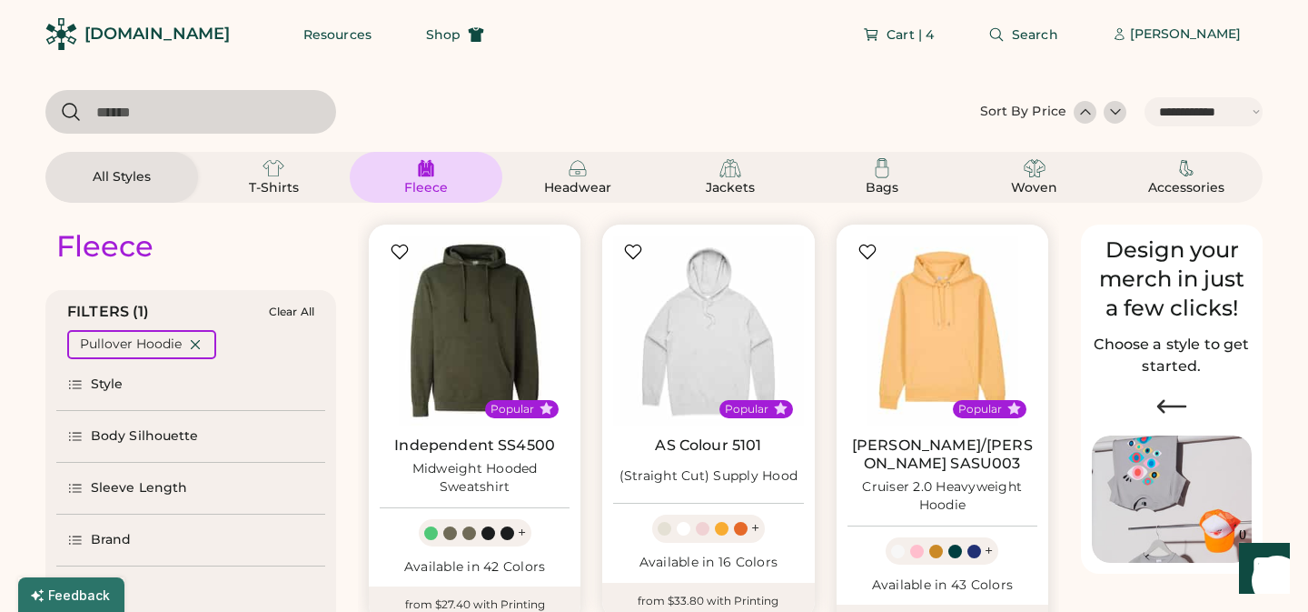
scroll to position [65, 0]
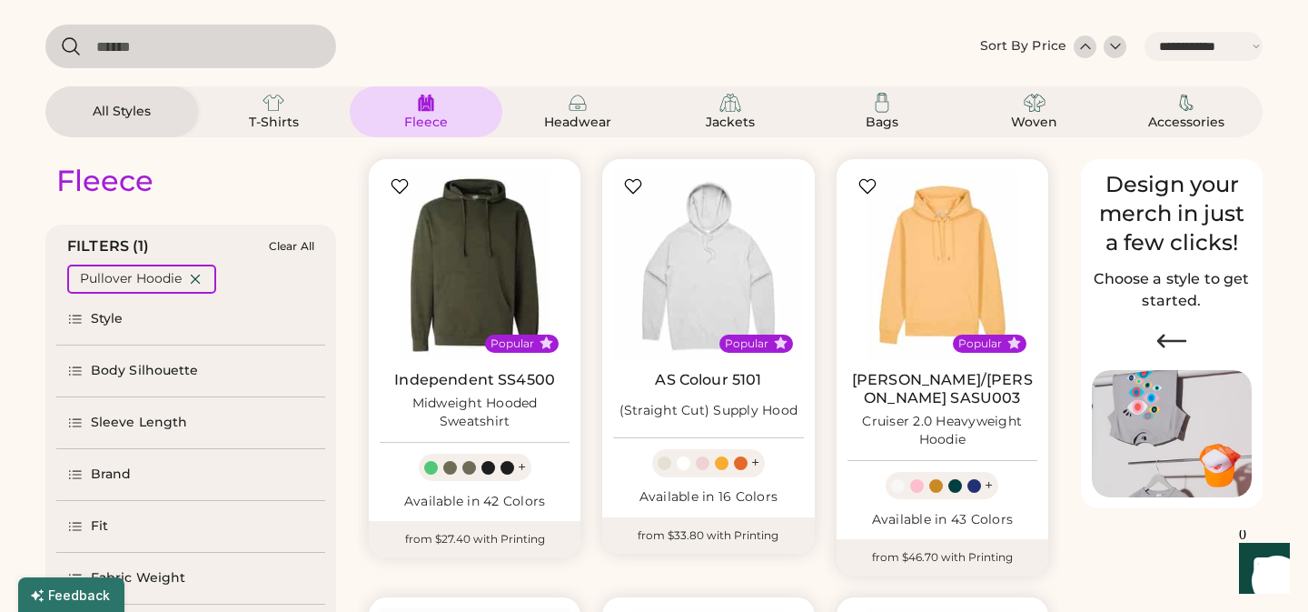
select select "*****"
select select "*"
click at [122, 465] on div "Brand" at bounding box center [111, 474] width 41 height 18
click at [193, 551] on div "Independent Trading Co." at bounding box center [177, 554] width 165 height 18
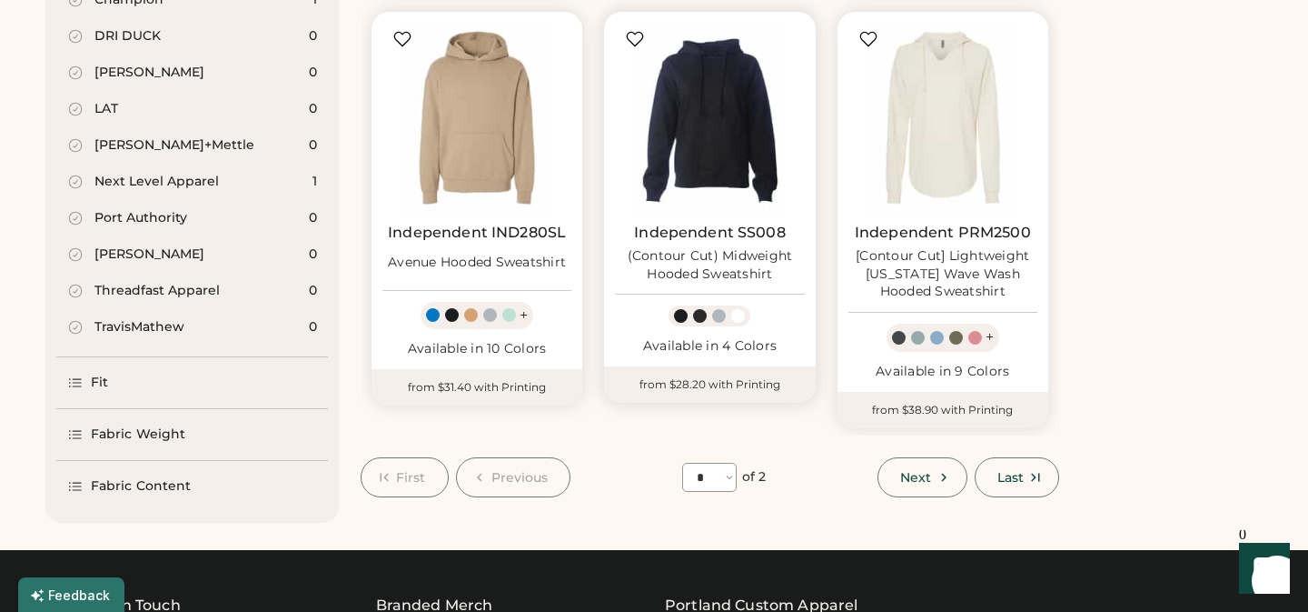
scroll to position [1489, 0]
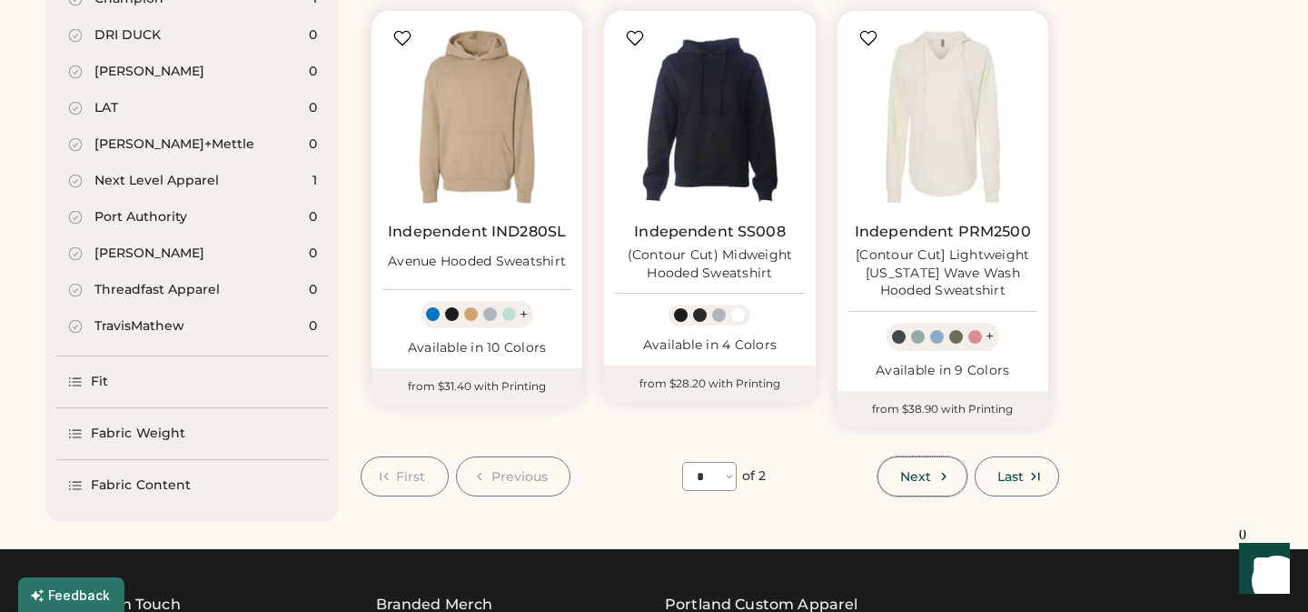
click at [898, 474] on button "Next" at bounding box center [922, 476] width 89 height 40
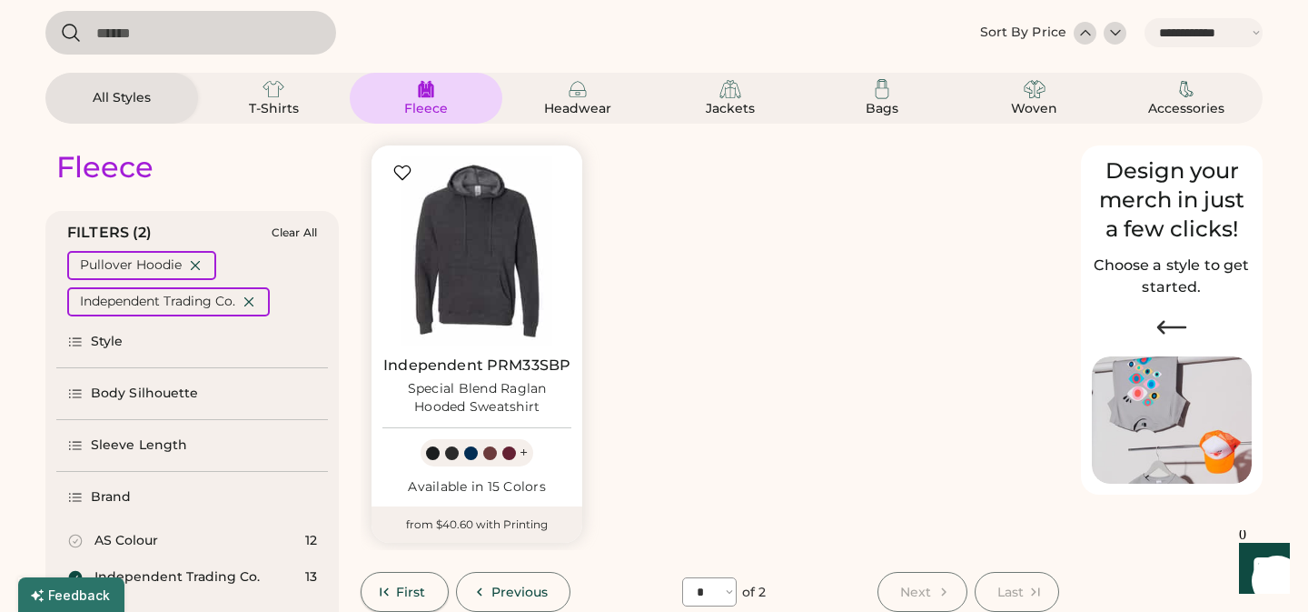
click at [397, 590] on span "First" at bounding box center [411, 591] width 30 height 13
select select "*"
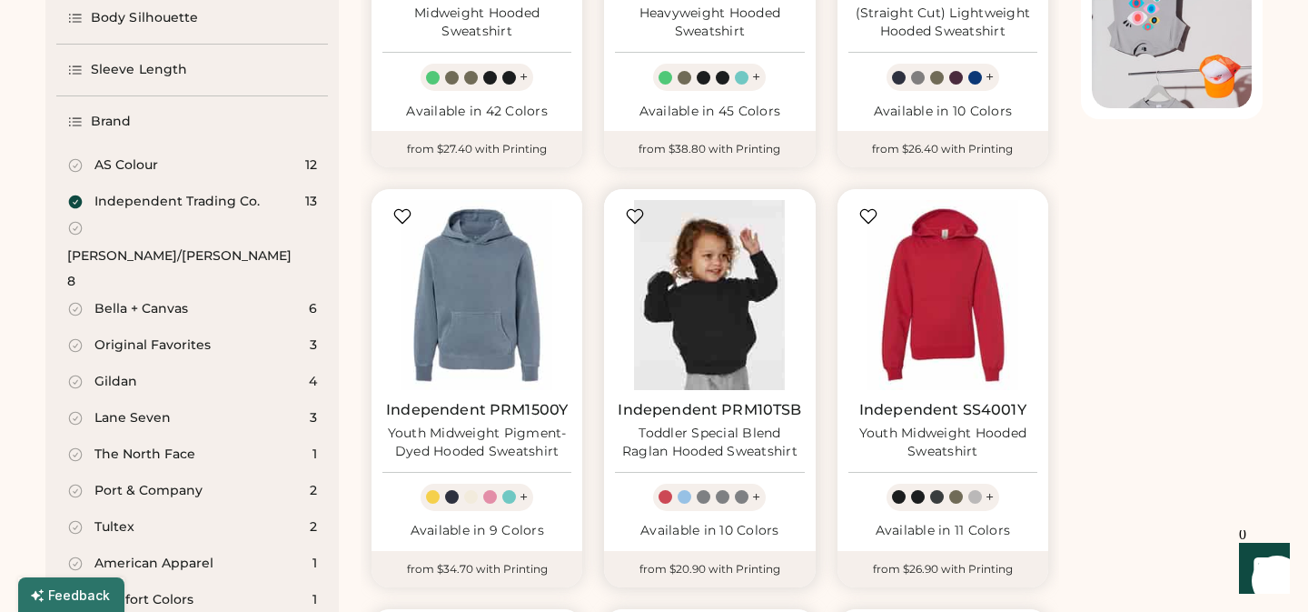
scroll to position [456, 0]
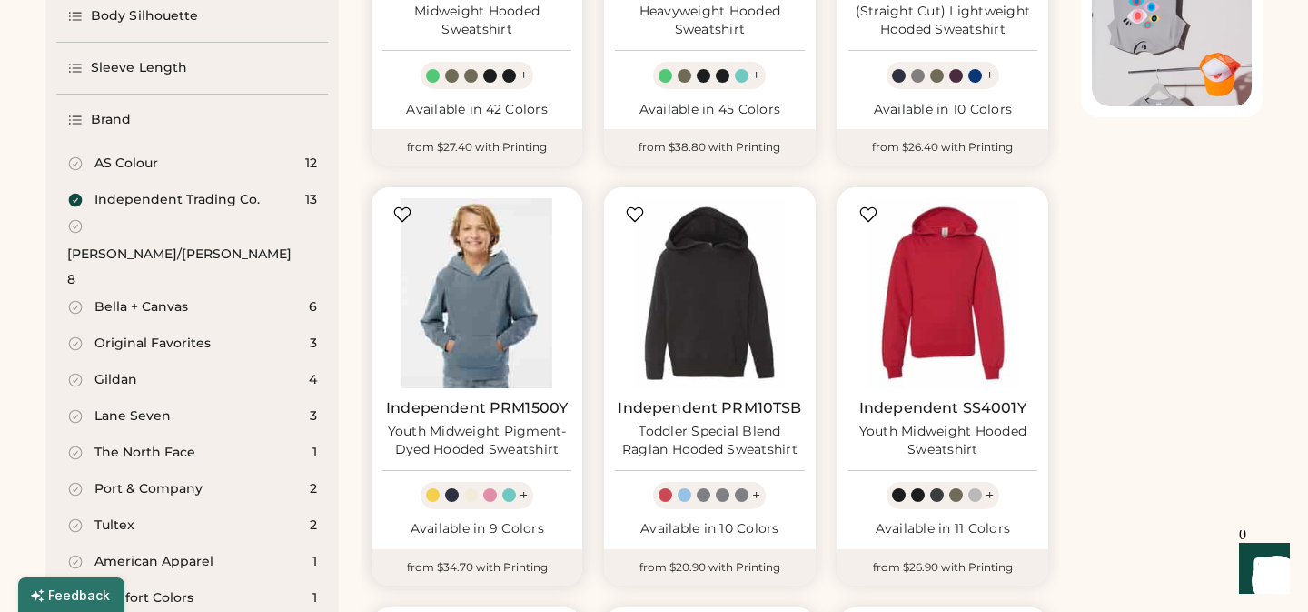
click at [488, 327] on img at bounding box center [477, 292] width 189 height 189
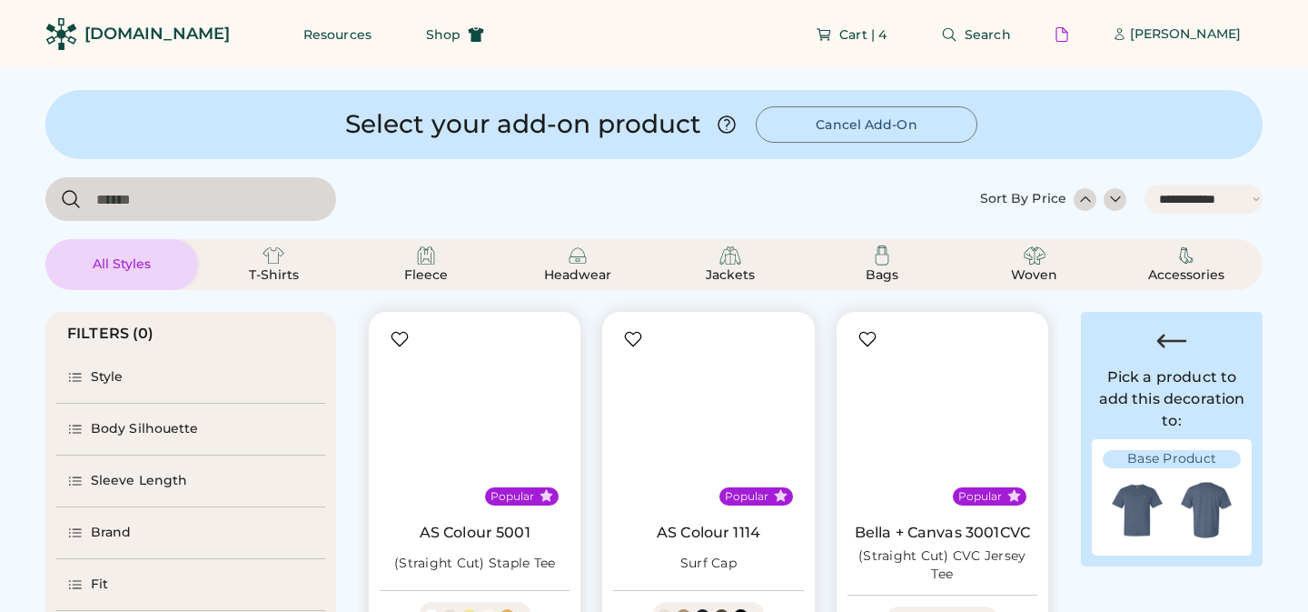
select select "*****"
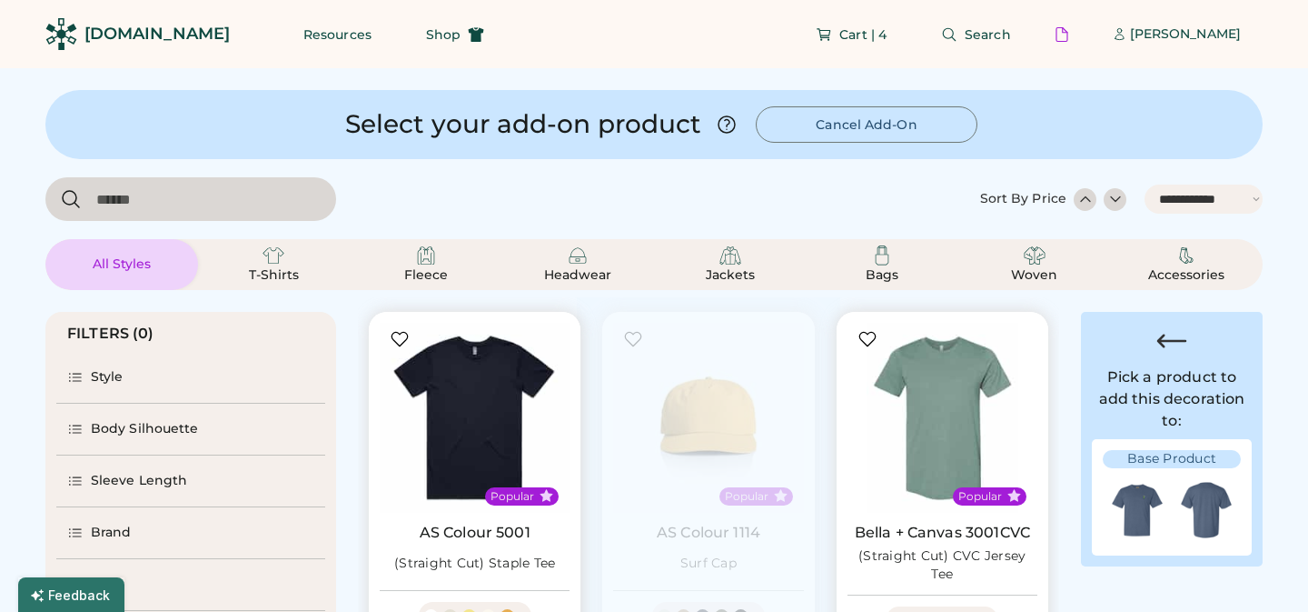
select select "*"
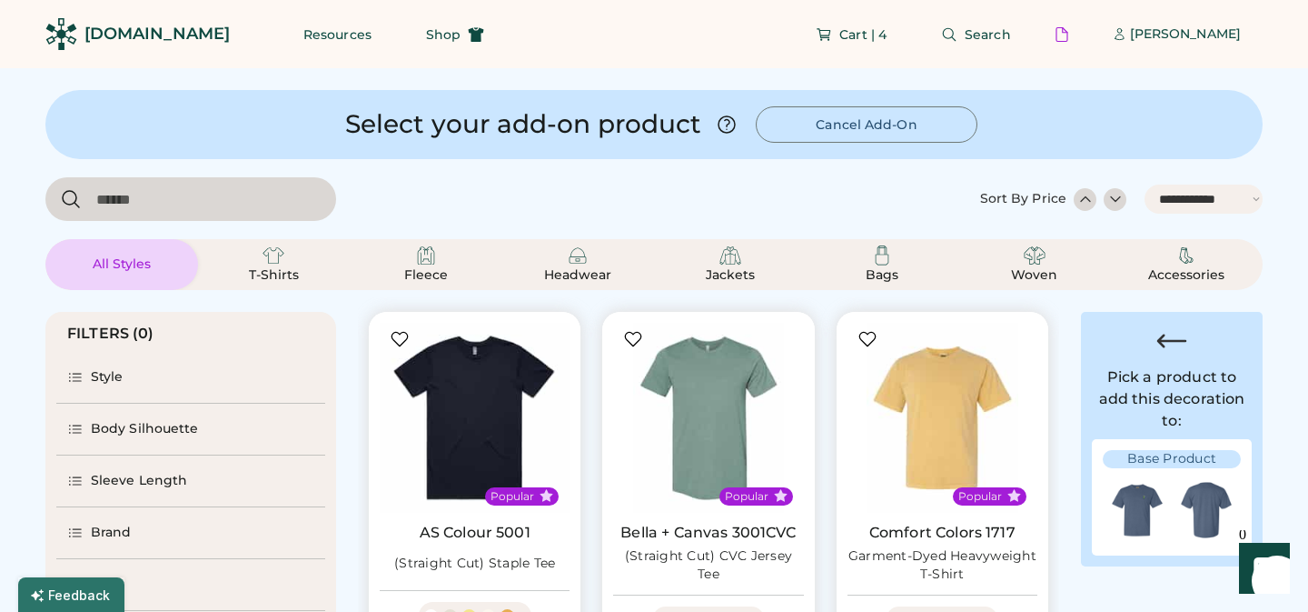
scroll to position [501, 0]
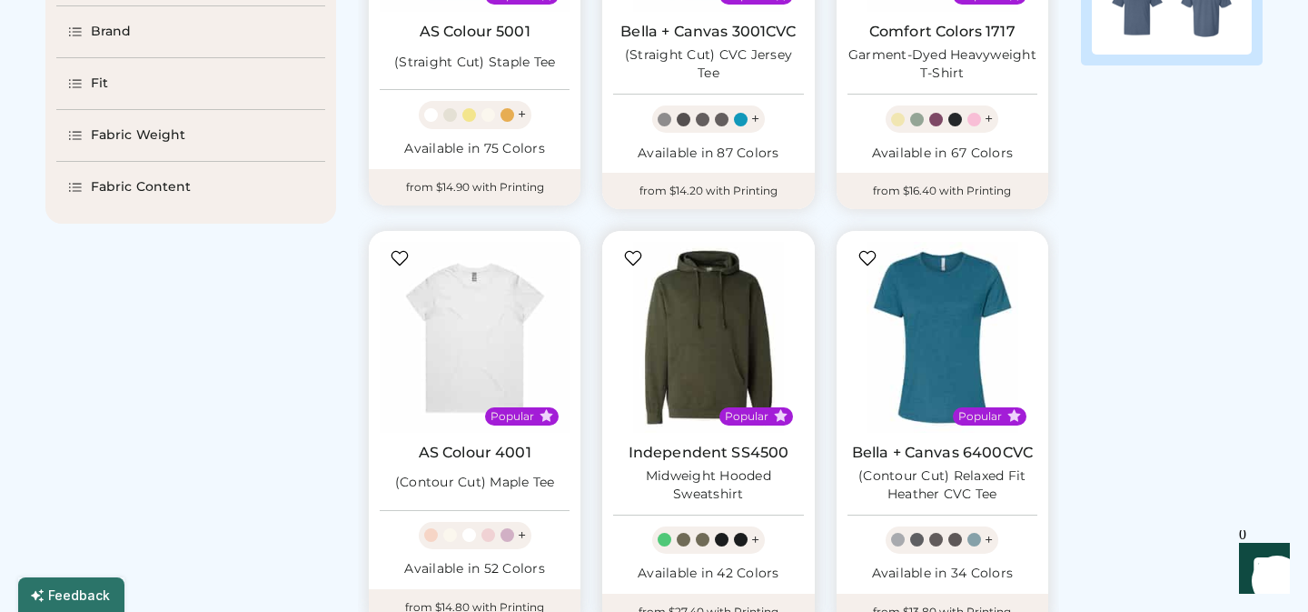
select select "*****"
select select "*"
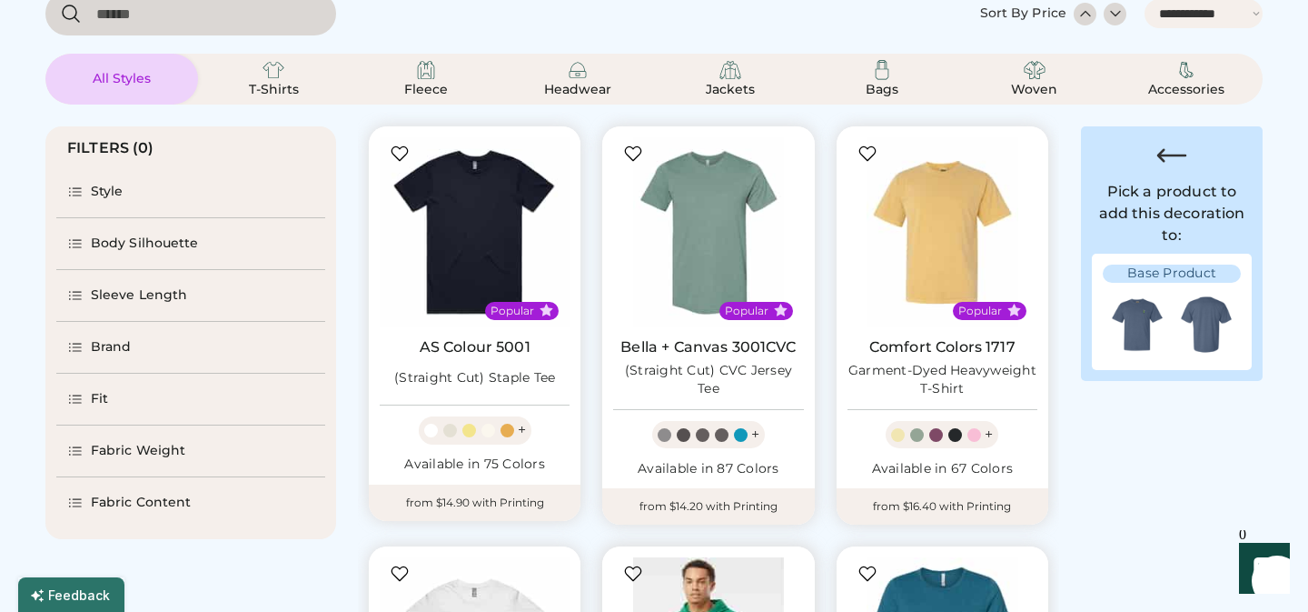
scroll to position [188, 0]
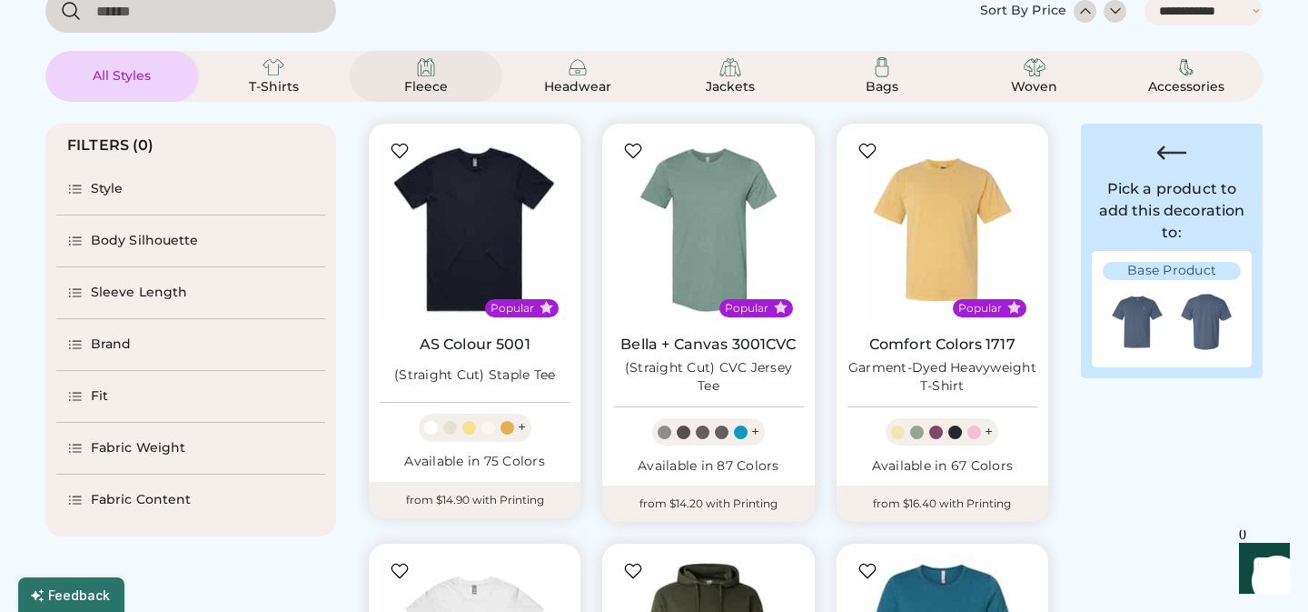
click at [429, 73] on img at bounding box center [426, 67] width 22 height 22
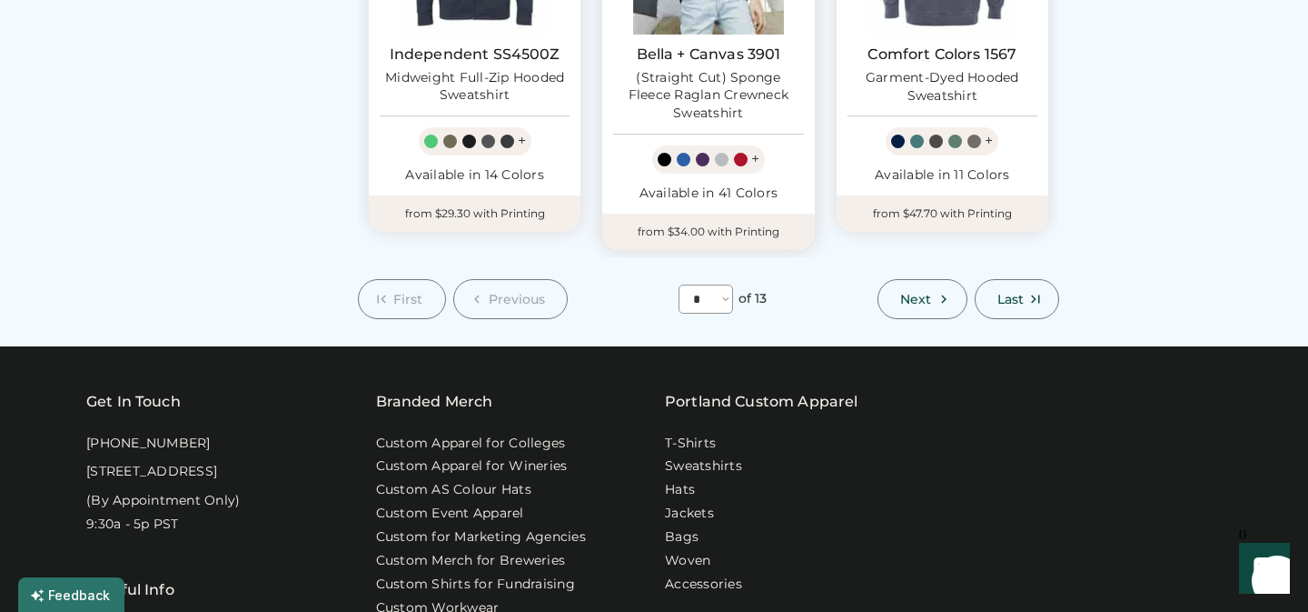
scroll to position [1836, 0]
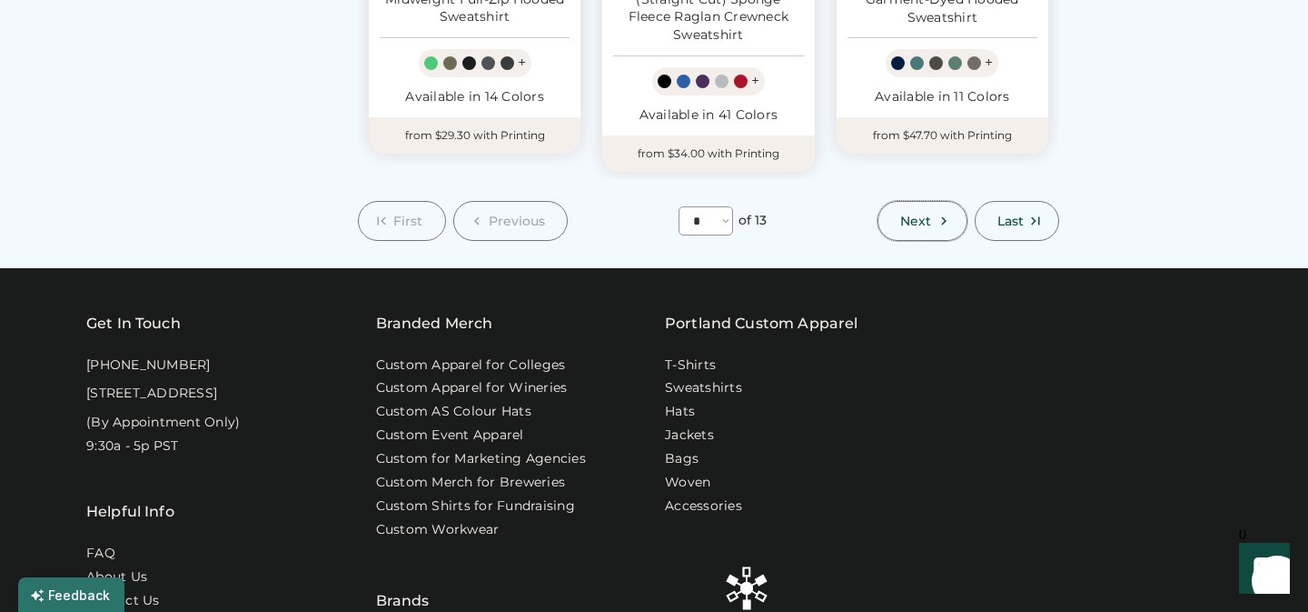
click at [918, 214] on span "Next" at bounding box center [915, 220] width 31 height 13
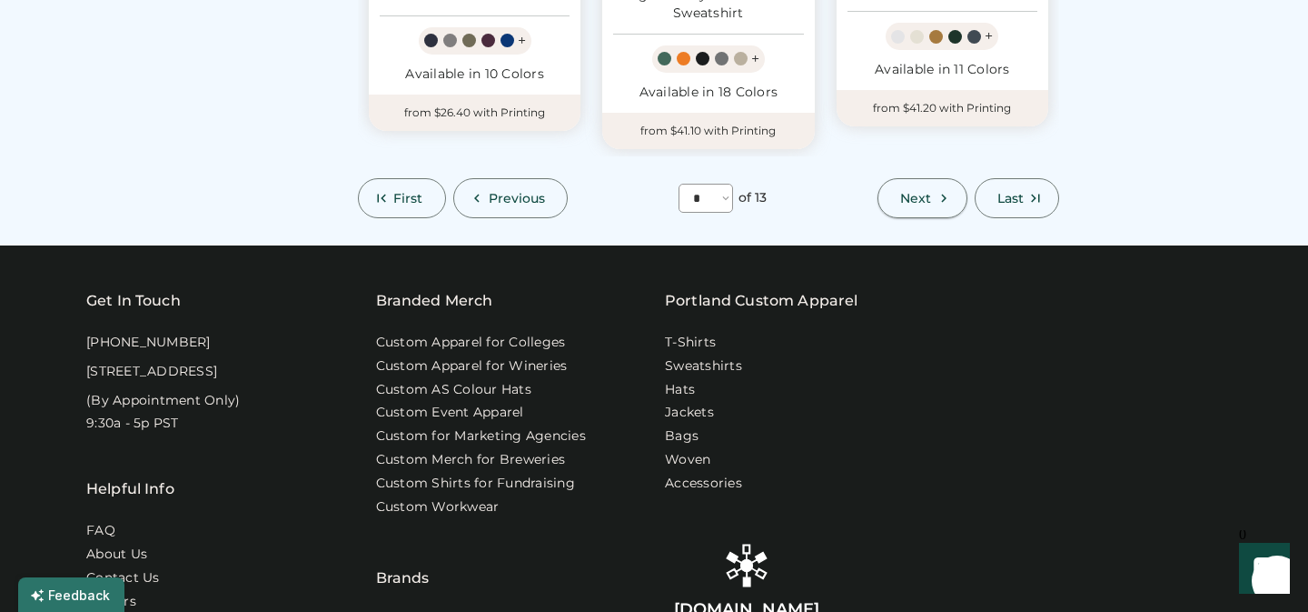
select select "*"
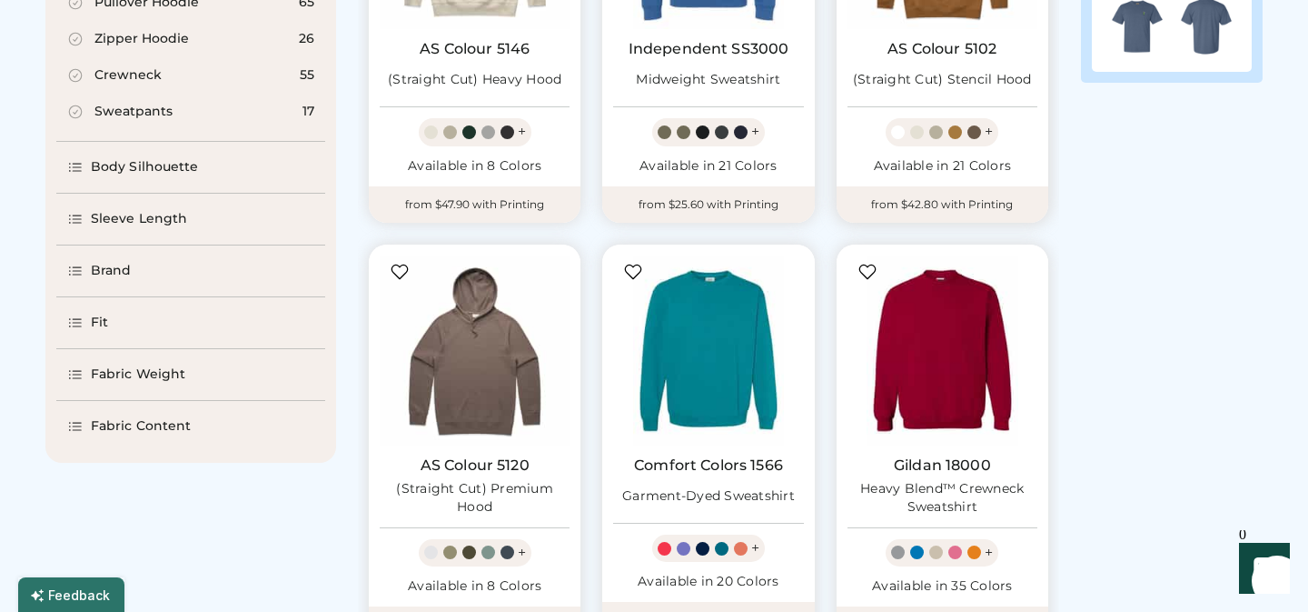
scroll to position [487, 0]
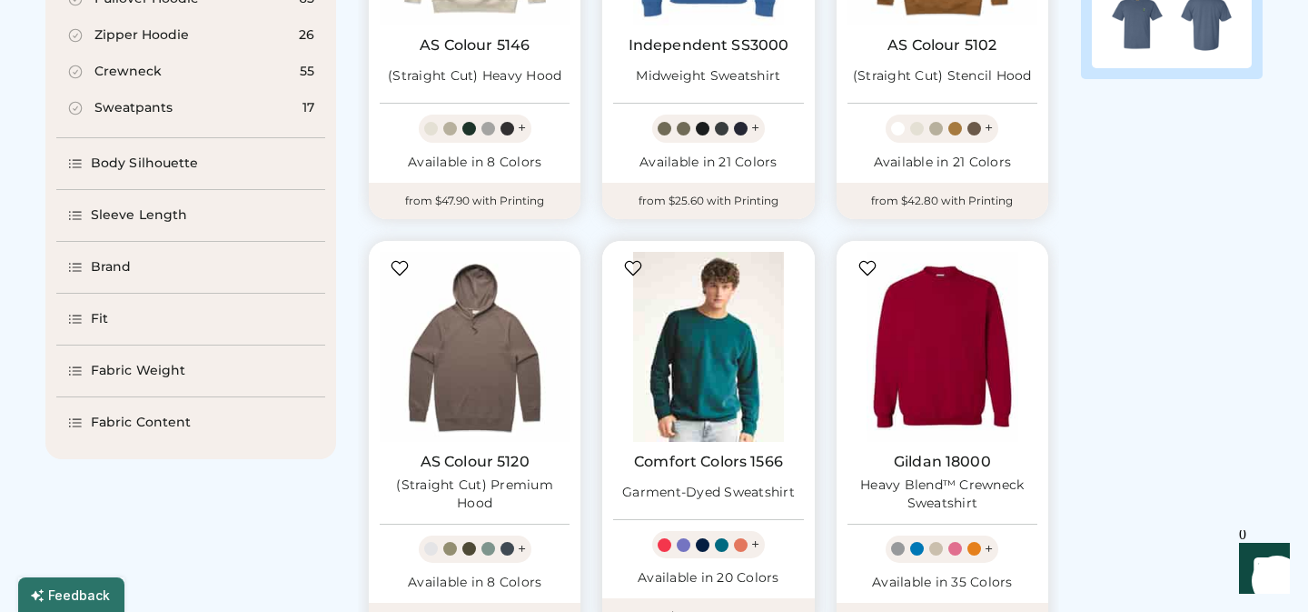
click at [701, 344] on img at bounding box center [708, 347] width 190 height 190
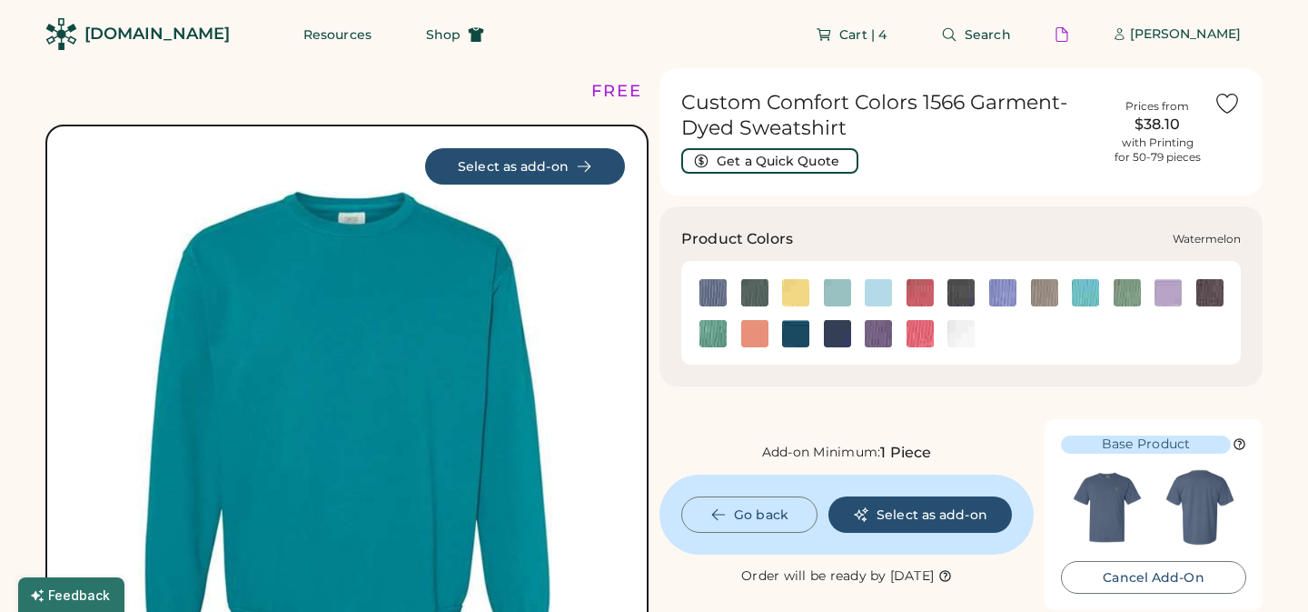
click at [925, 335] on img at bounding box center [920, 333] width 27 height 27
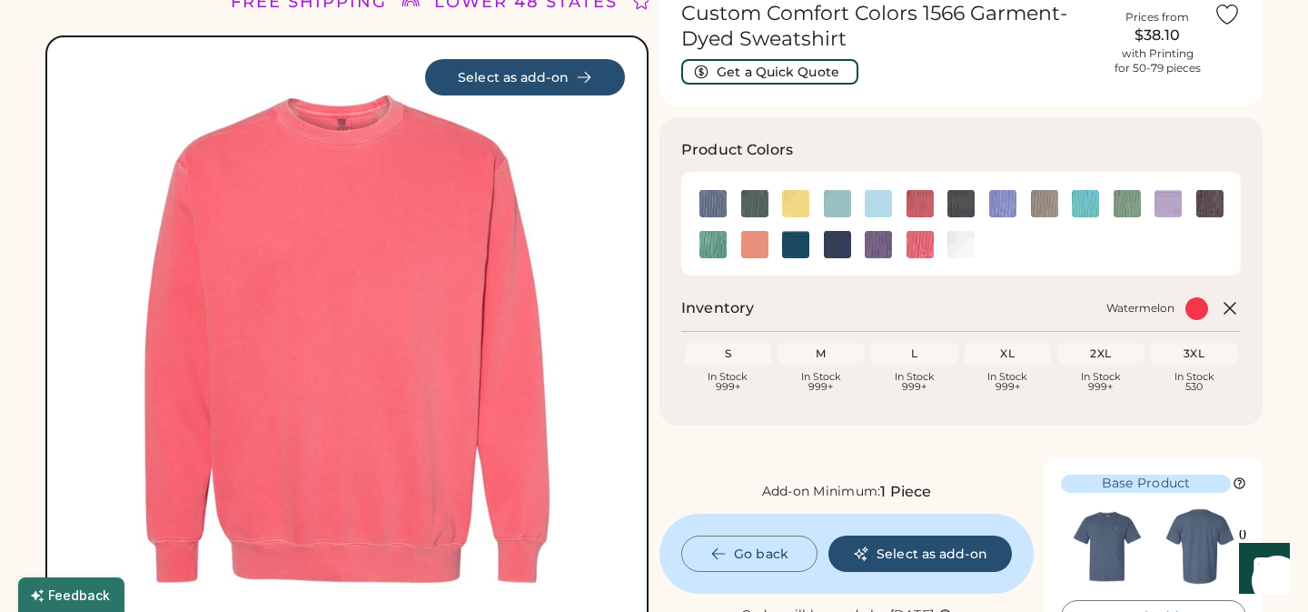
scroll to position [73, 0]
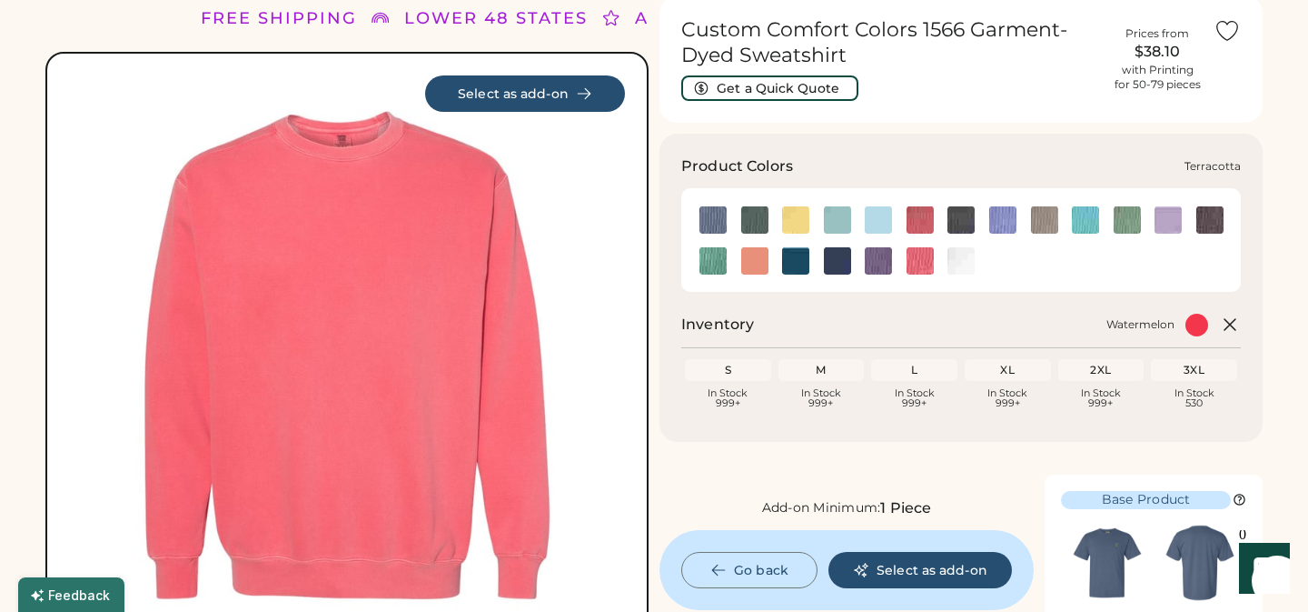
click at [751, 267] on img at bounding box center [754, 260] width 27 height 27
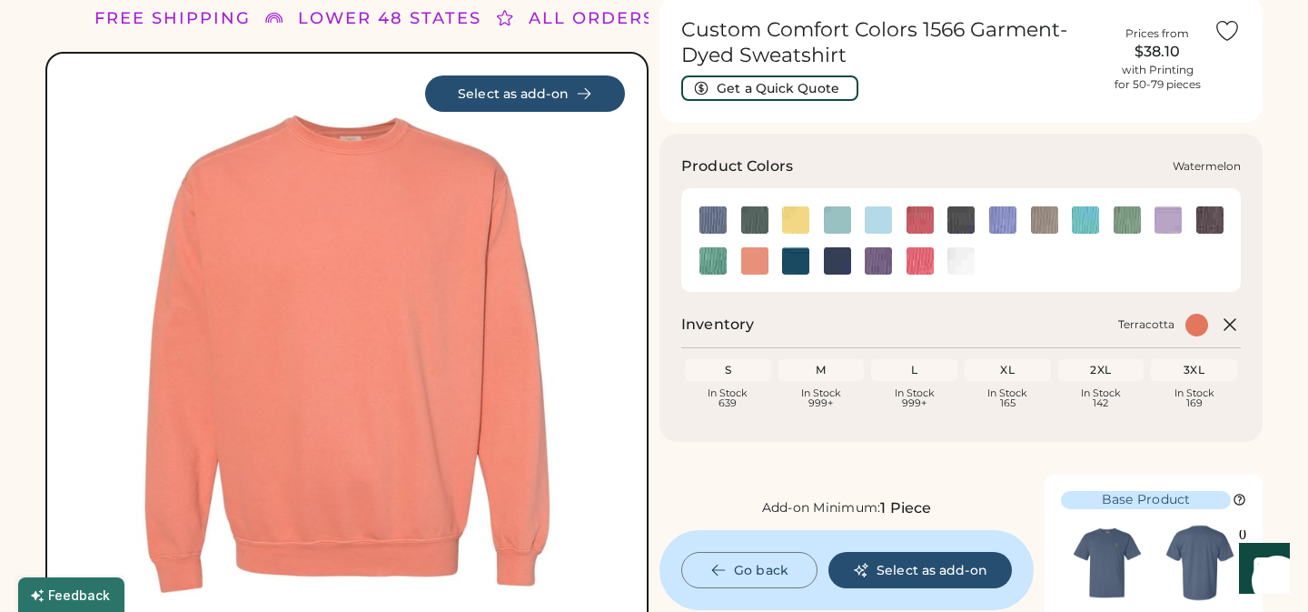
click at [924, 259] on img at bounding box center [920, 260] width 27 height 27
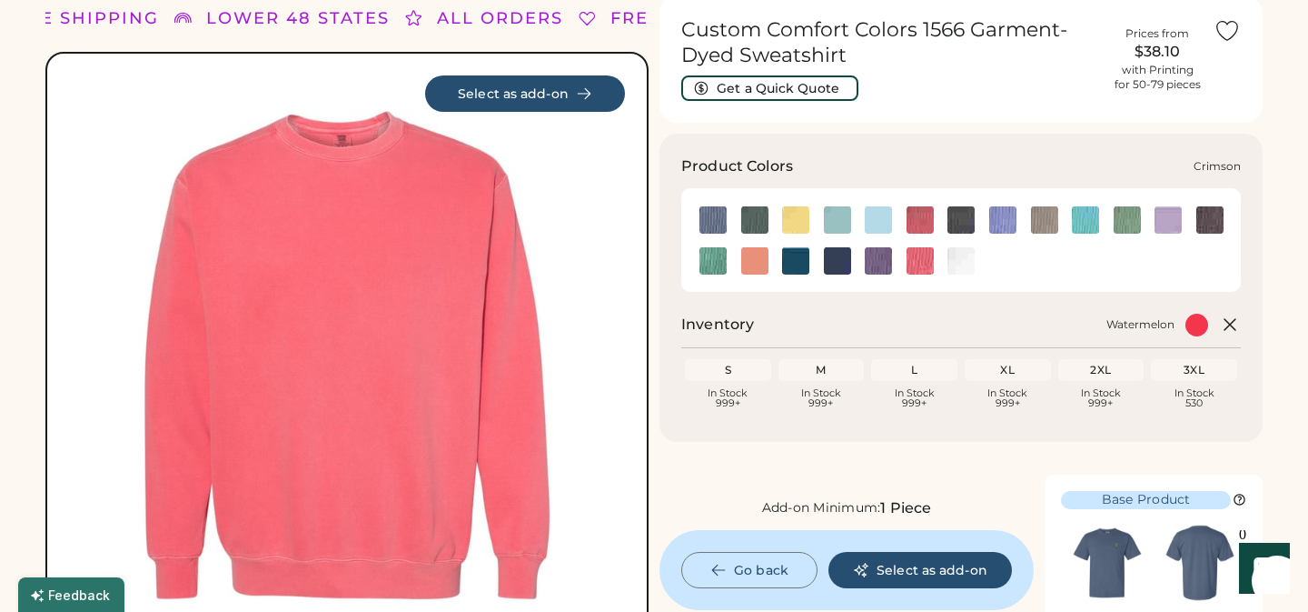
click at [925, 214] on img at bounding box center [920, 219] width 27 height 27
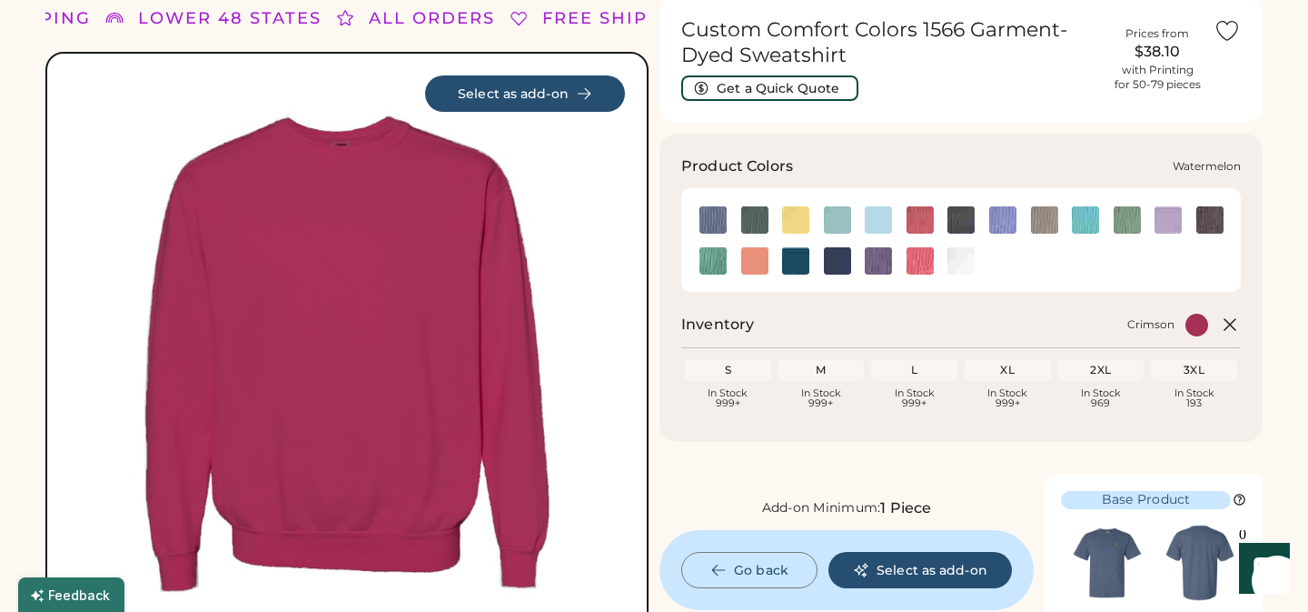
click at [922, 269] on img at bounding box center [920, 260] width 27 height 27
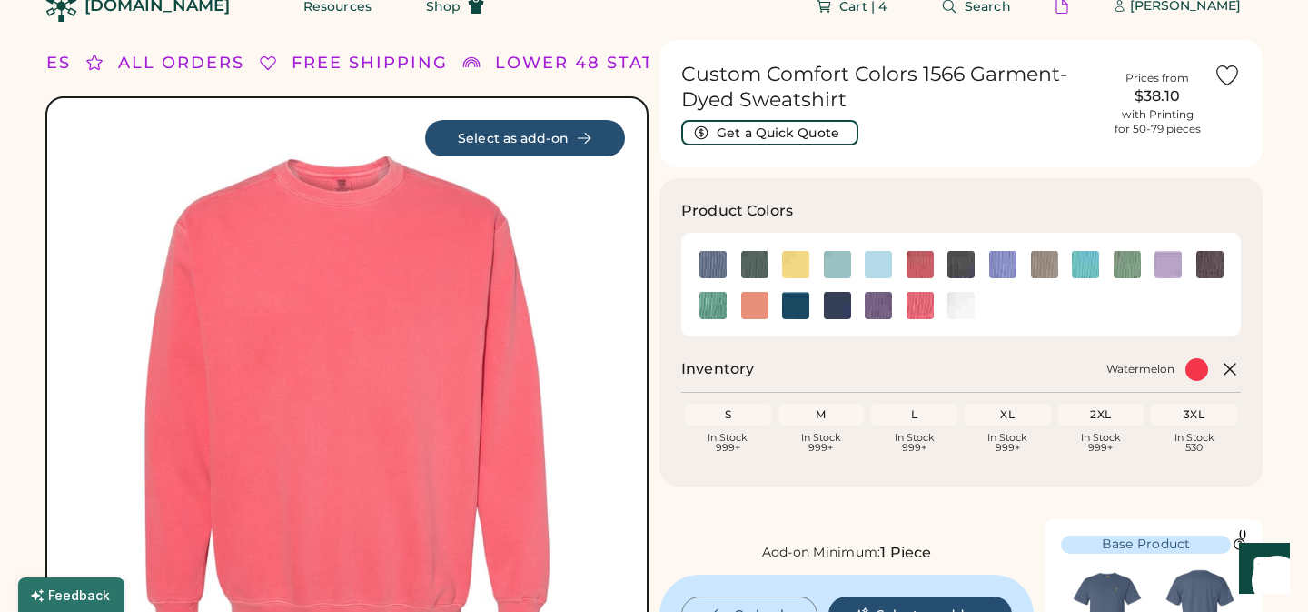
scroll to position [24, 0]
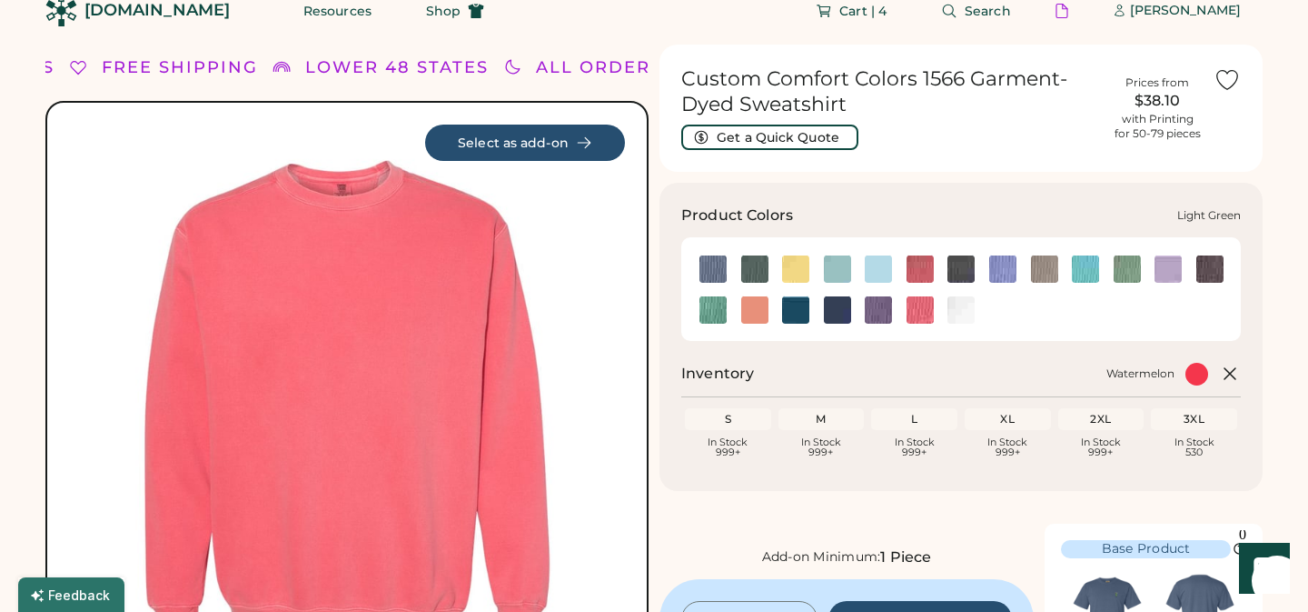
click at [1127, 274] on img at bounding box center [1127, 268] width 27 height 27
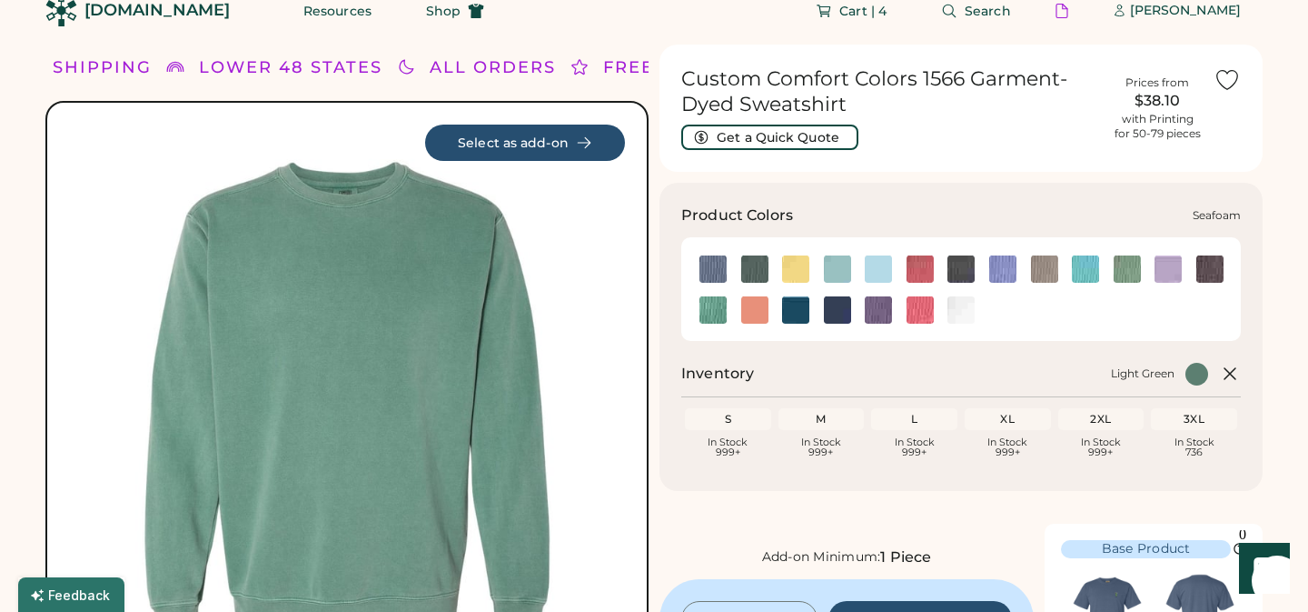
click at [717, 314] on img at bounding box center [713, 309] width 27 height 27
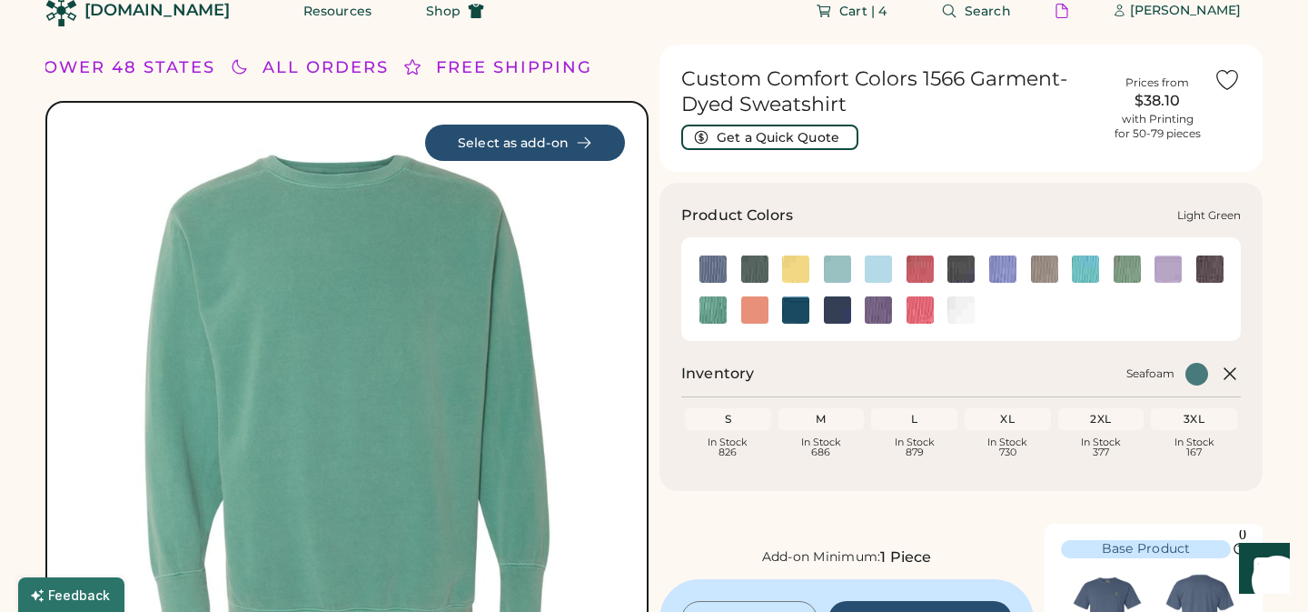
click at [1137, 269] on img at bounding box center [1127, 268] width 27 height 27
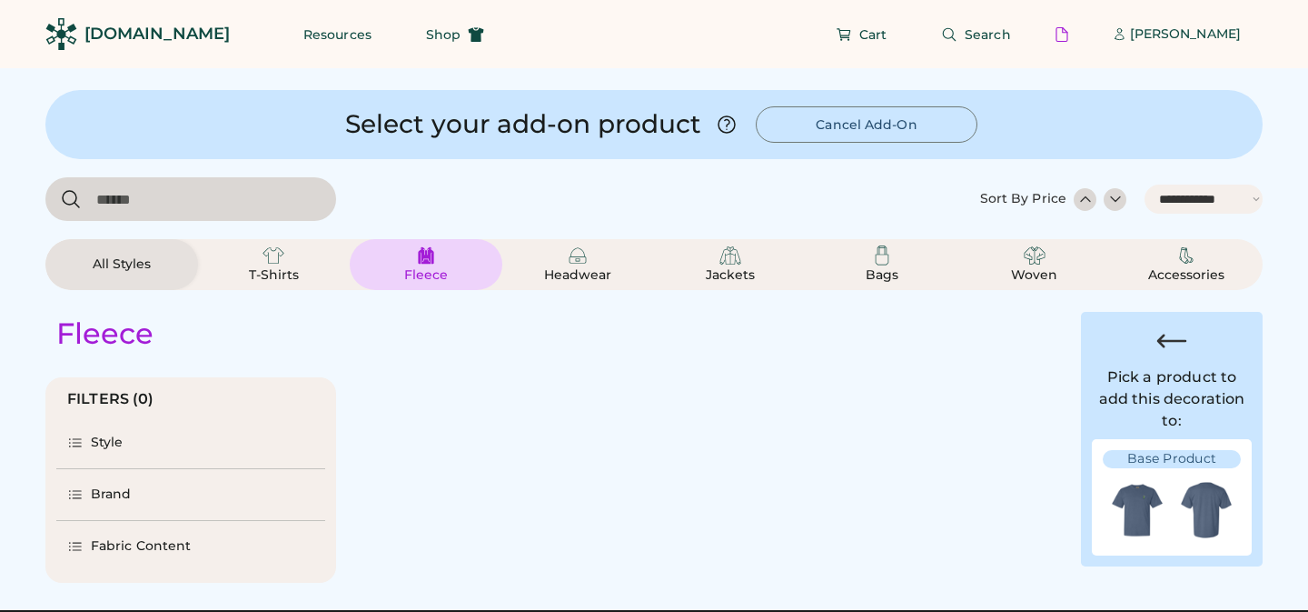
select select "*****"
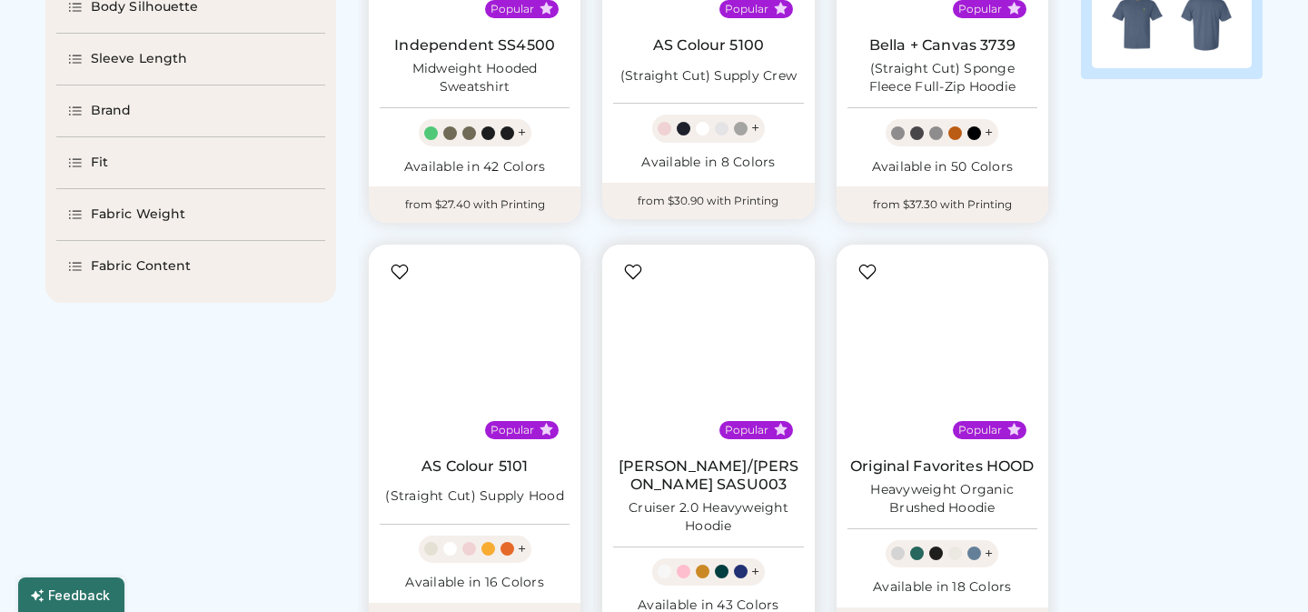
select select "*"
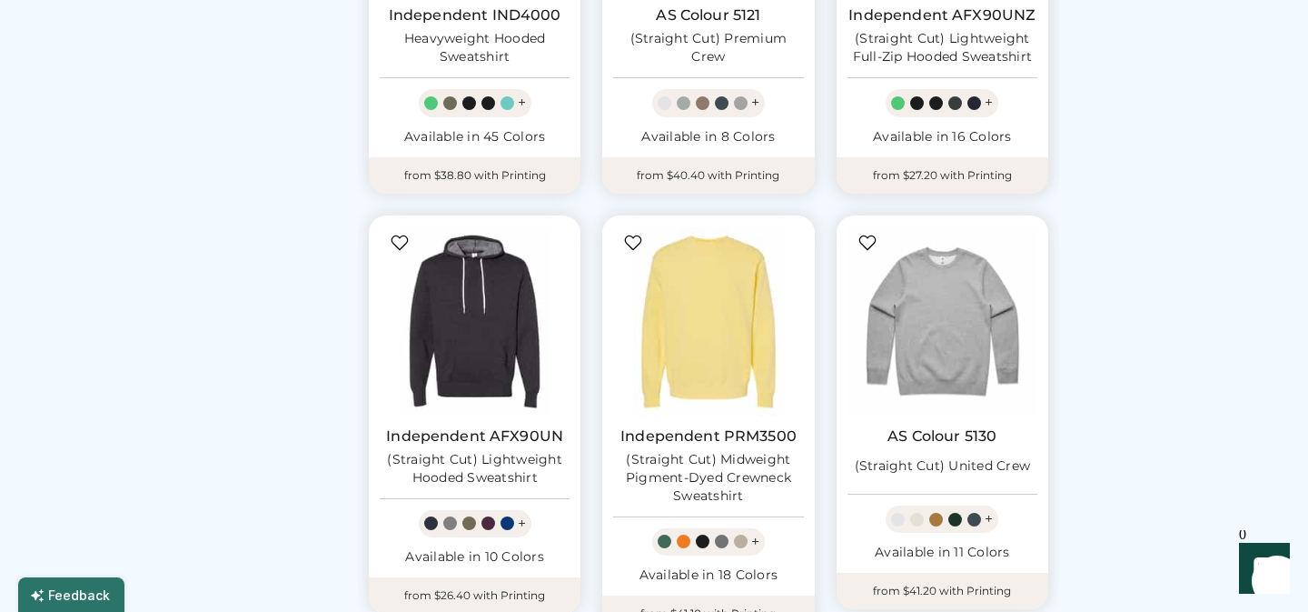
scroll to position [1358, 0]
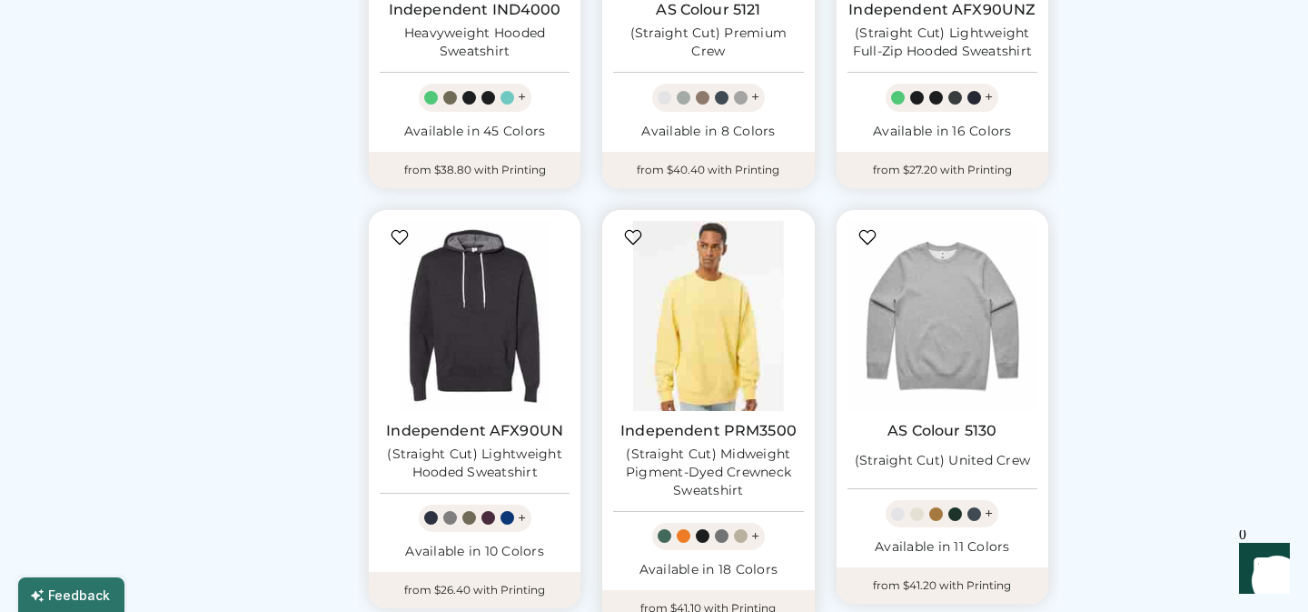
click at [729, 336] on img at bounding box center [708, 316] width 190 height 190
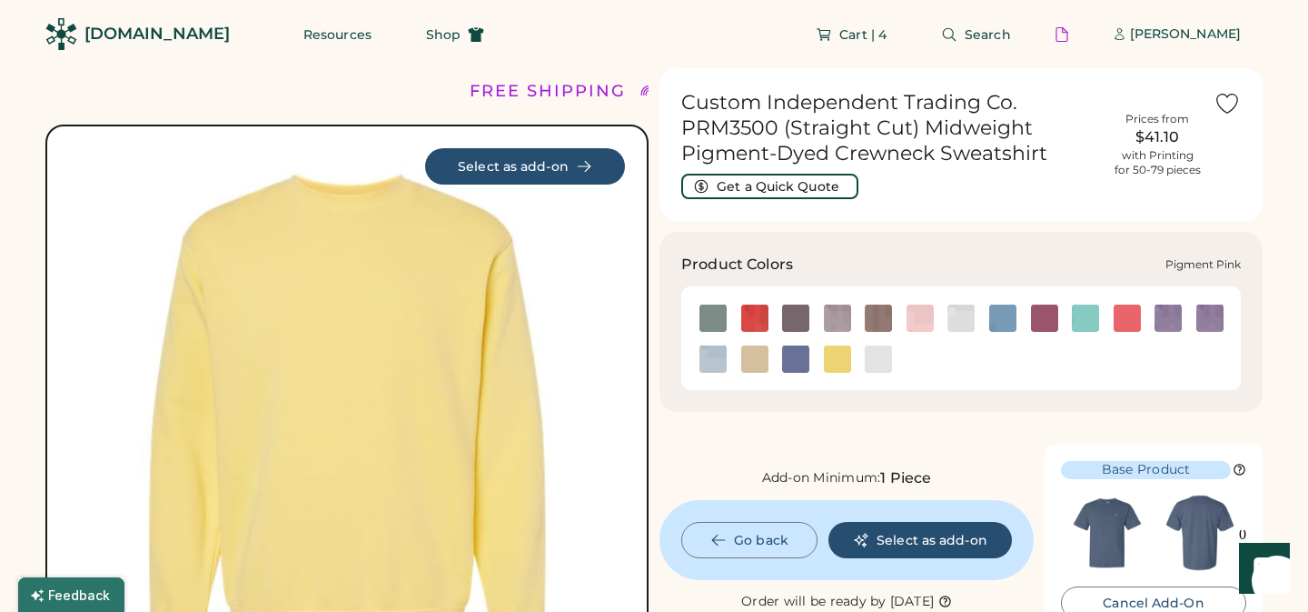
click at [1128, 318] on img at bounding box center [1127, 317] width 27 height 27
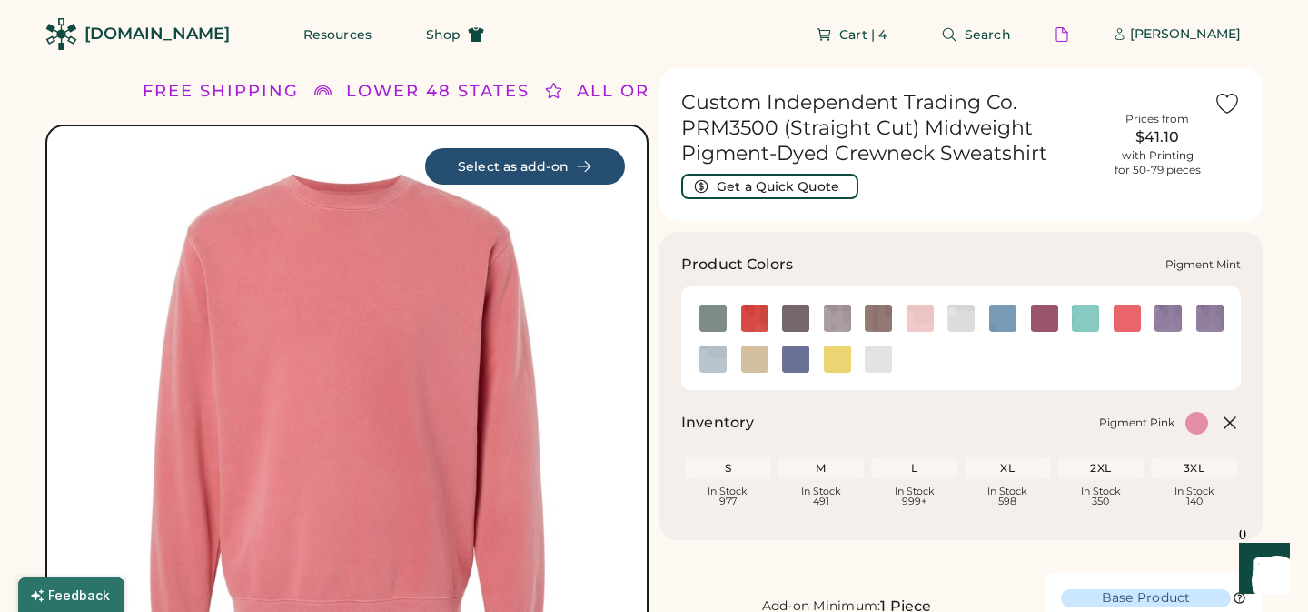
click at [1089, 321] on img at bounding box center [1085, 317] width 27 height 27
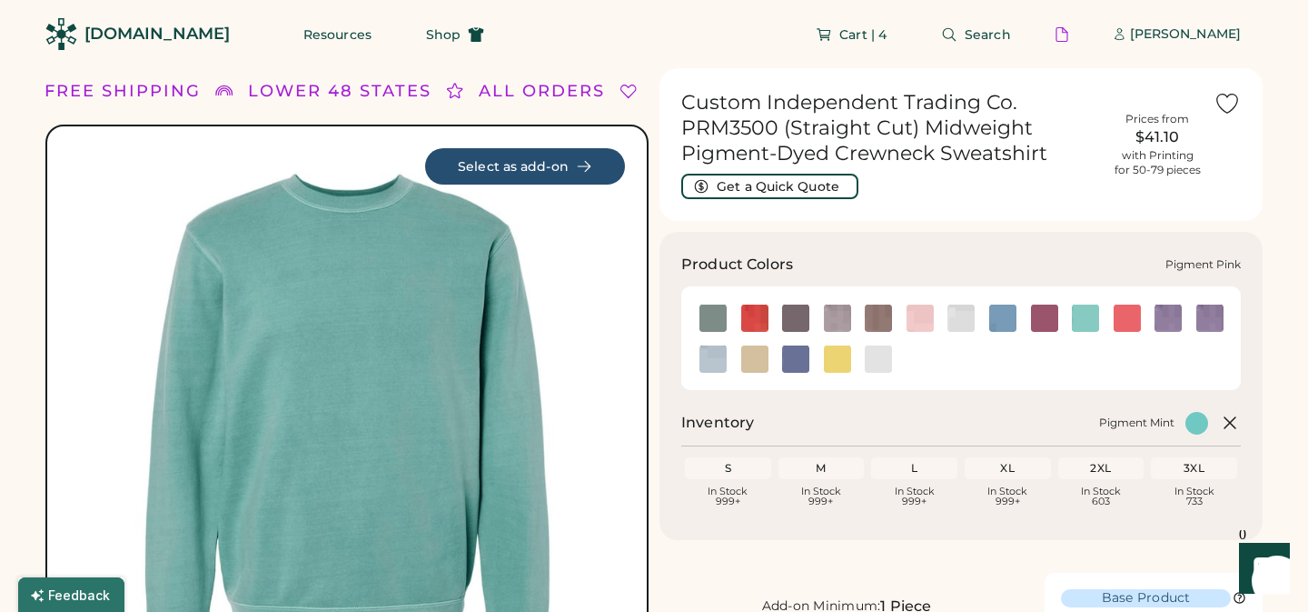
click at [1126, 318] on img at bounding box center [1127, 317] width 27 height 27
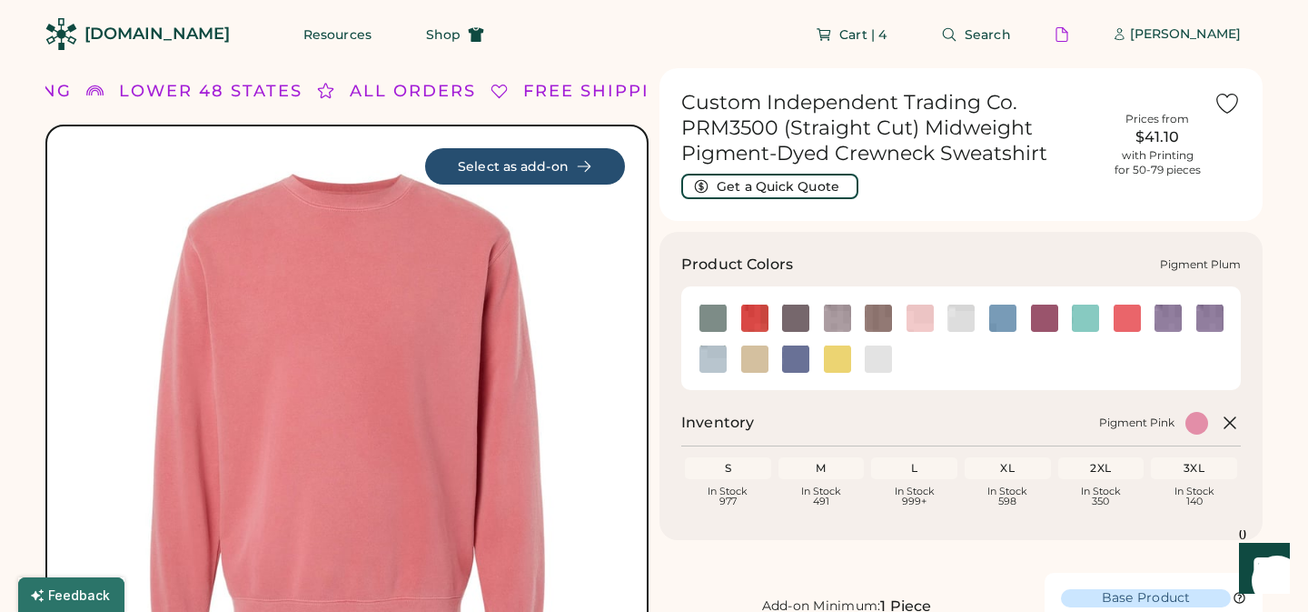
click at [1212, 321] on img at bounding box center [1210, 317] width 27 height 27
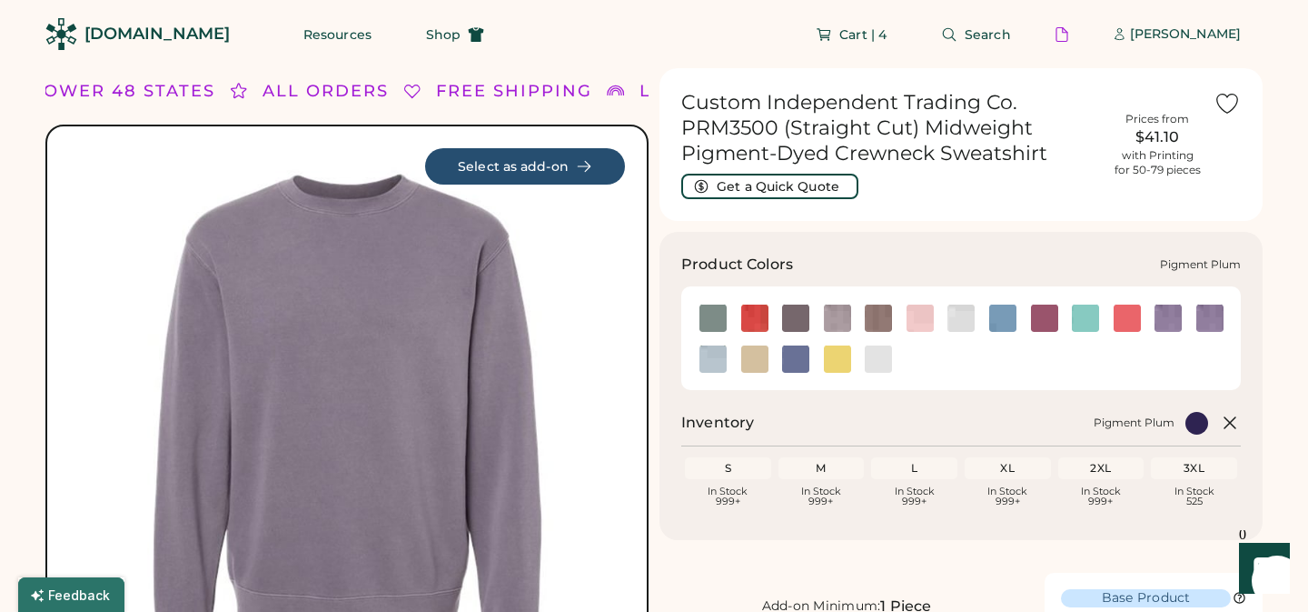
click at [1163, 317] on img at bounding box center [1168, 317] width 27 height 27
click at [919, 316] on img at bounding box center [920, 317] width 27 height 27
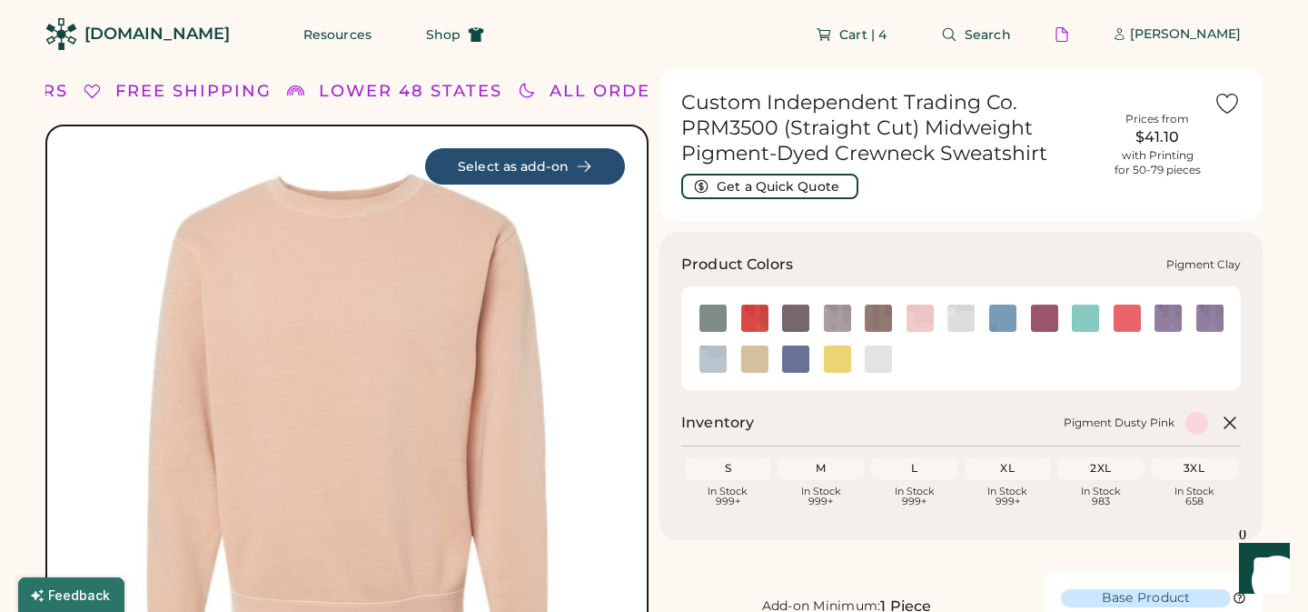
click at [881, 319] on img at bounding box center [878, 317] width 27 height 27
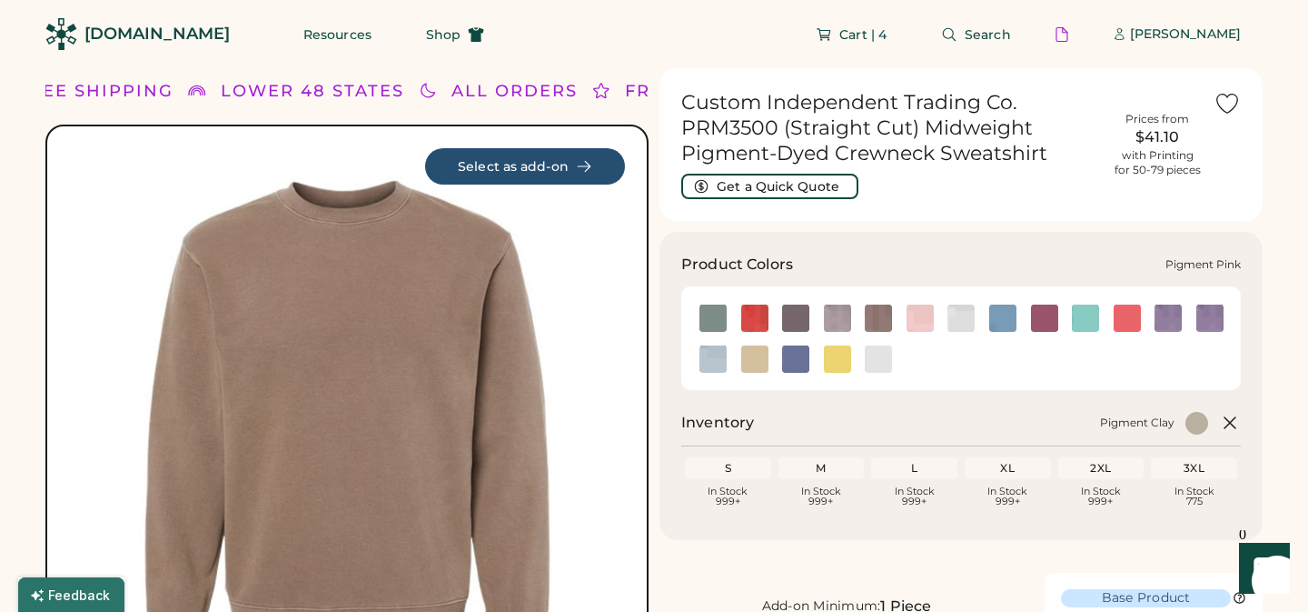
click at [1130, 317] on img at bounding box center [1127, 317] width 27 height 27
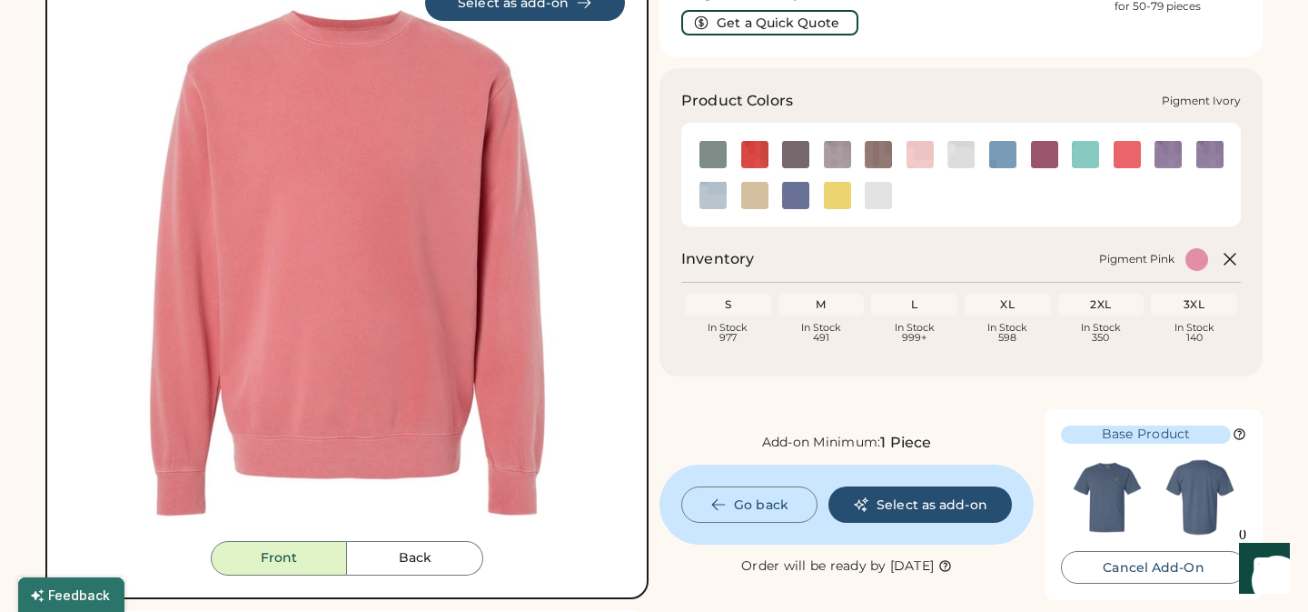
scroll to position [186, 0]
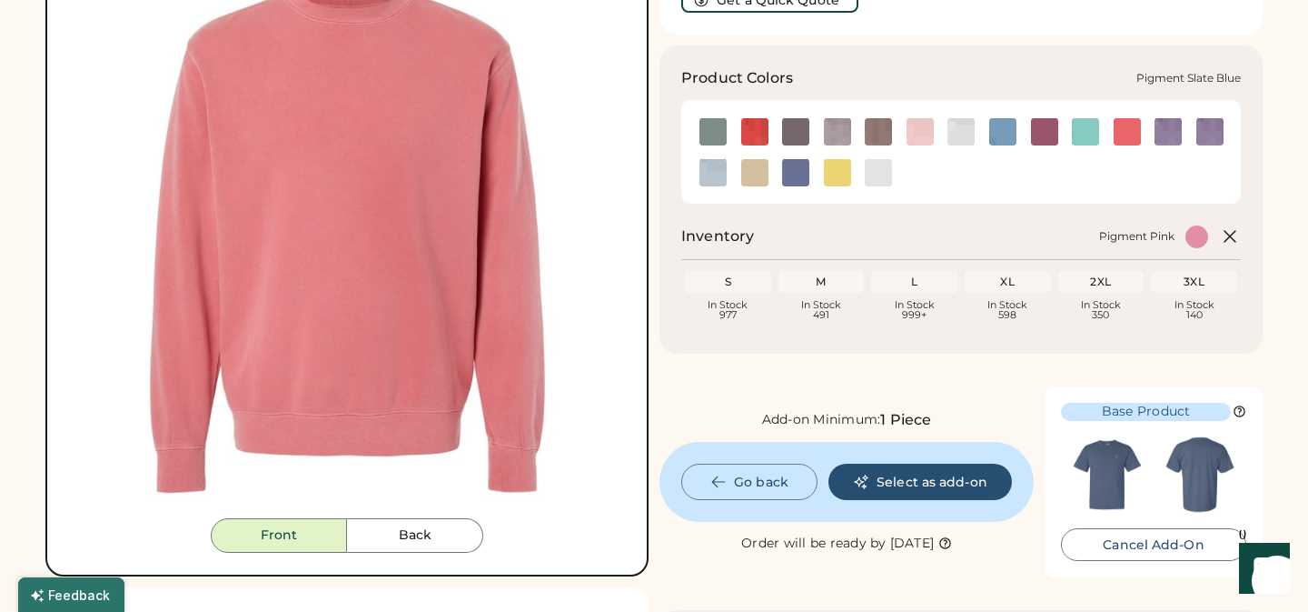
click at [797, 175] on img at bounding box center [795, 172] width 27 height 27
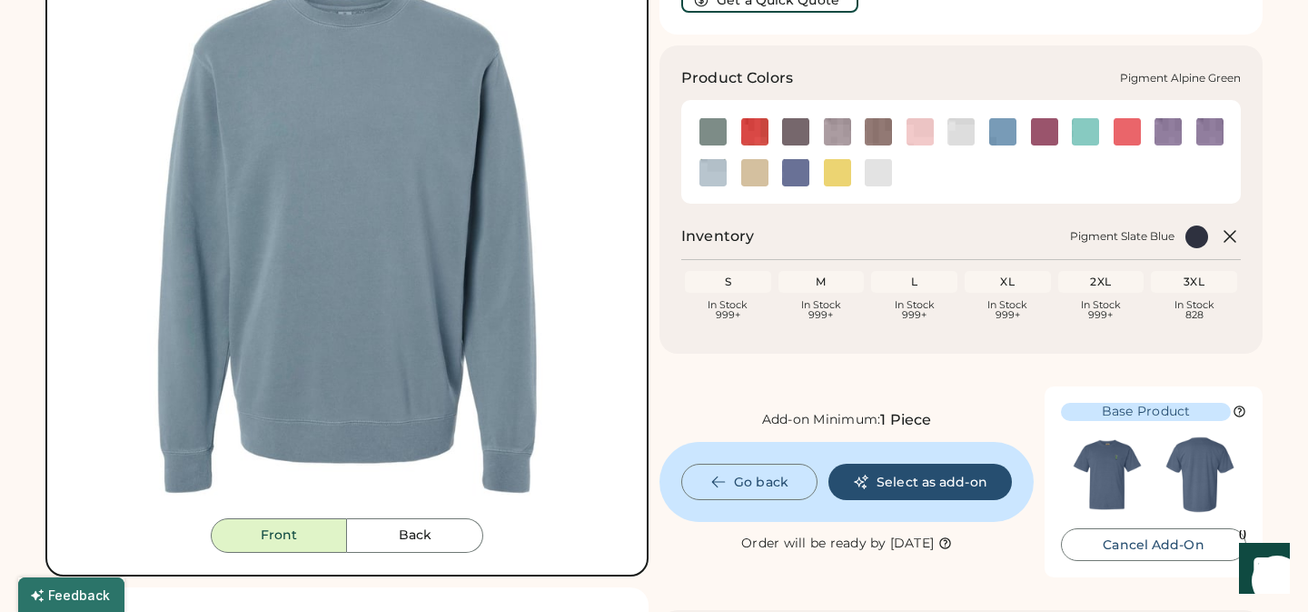
click at [706, 133] on img at bounding box center [713, 131] width 27 height 27
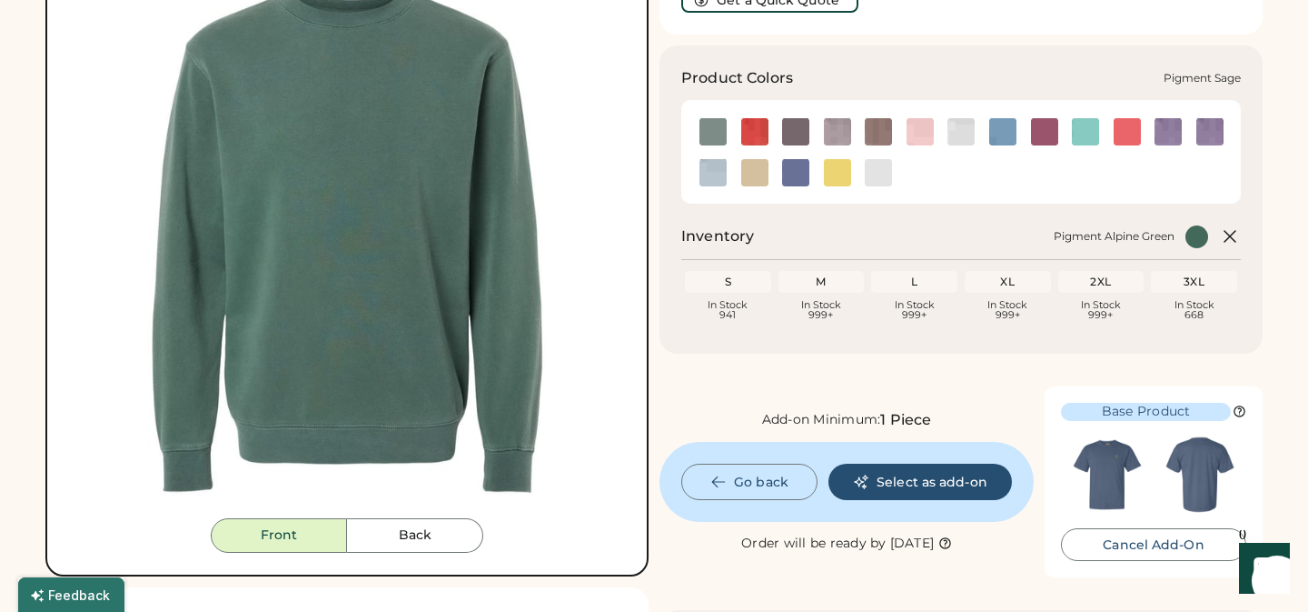
click at [707, 177] on img at bounding box center [713, 172] width 27 height 27
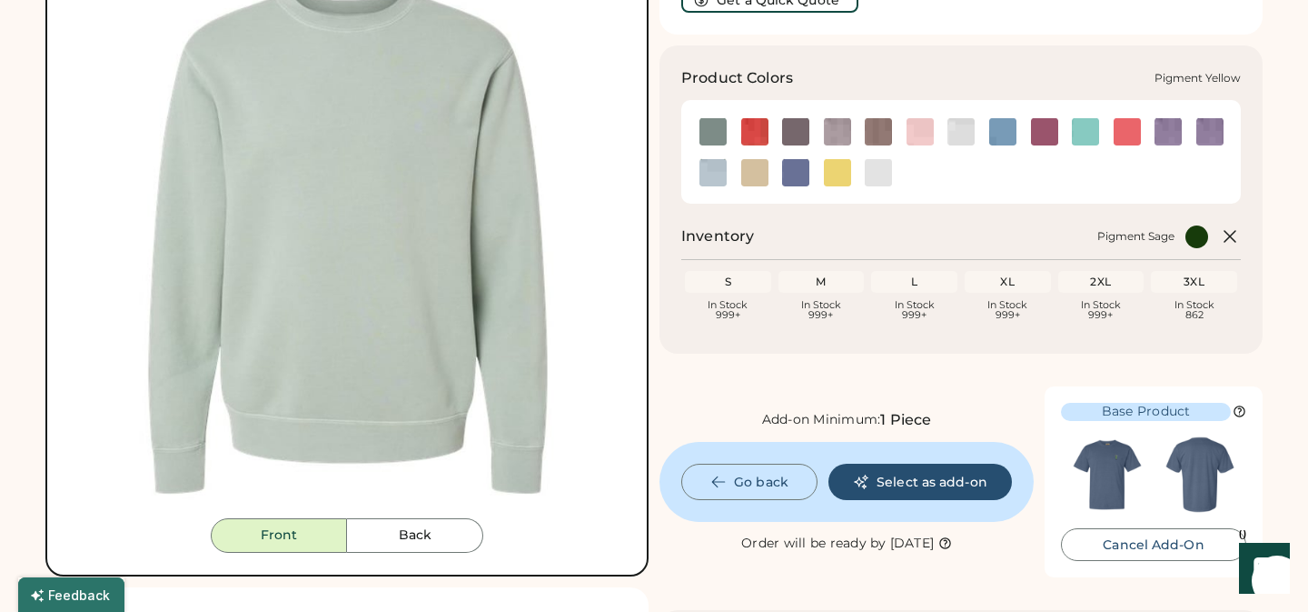
click at [837, 174] on img at bounding box center [837, 172] width 27 height 27
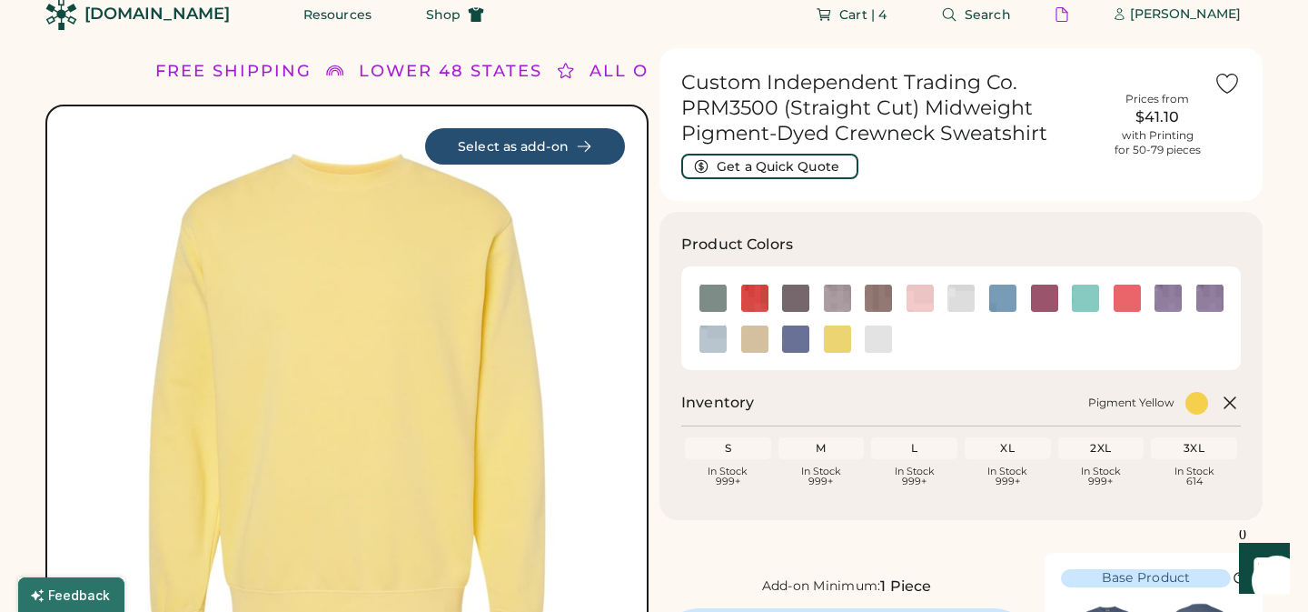
scroll to position [18, 0]
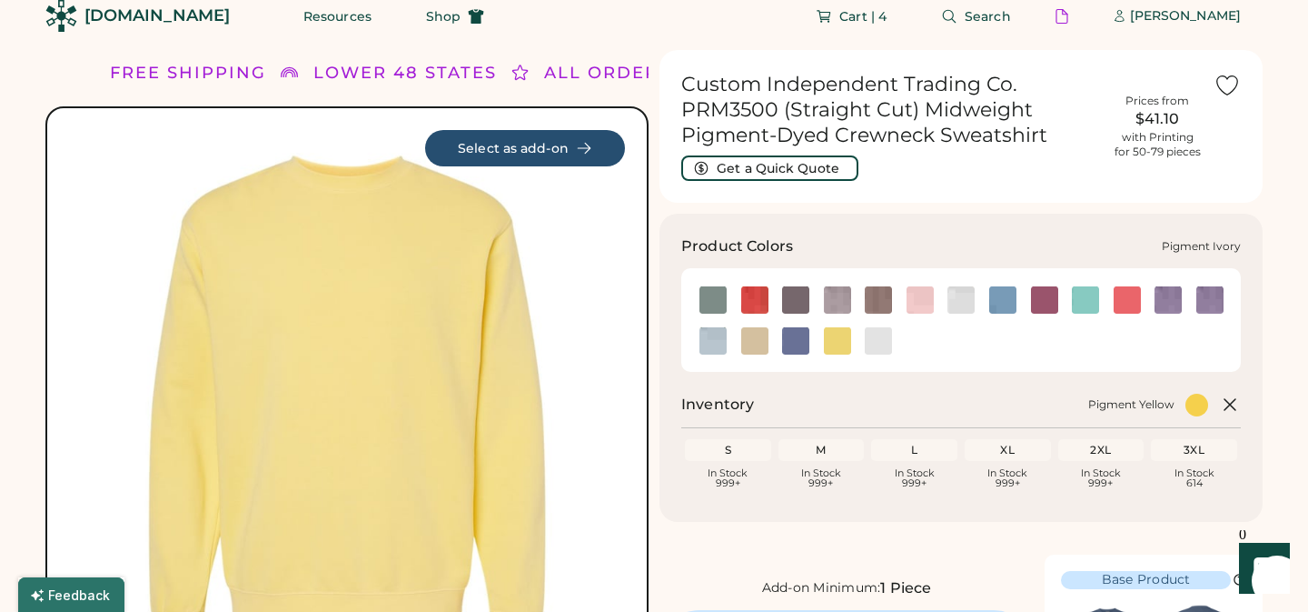
click at [960, 304] on img at bounding box center [961, 299] width 27 height 27
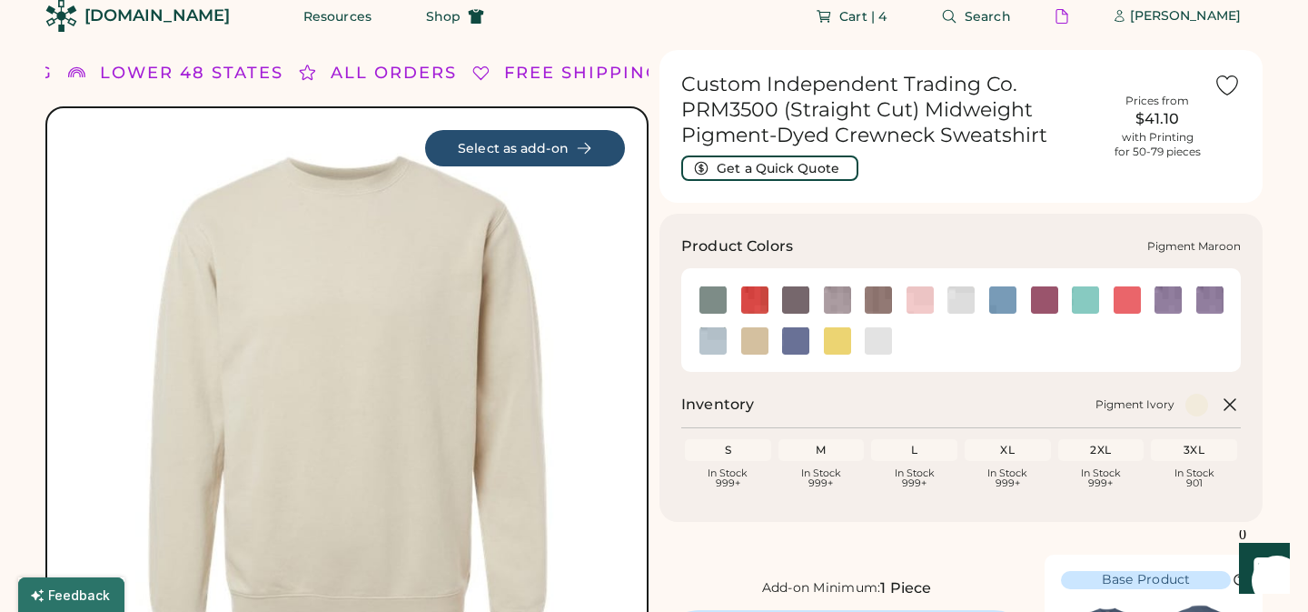
click at [1042, 294] on img at bounding box center [1044, 299] width 27 height 27
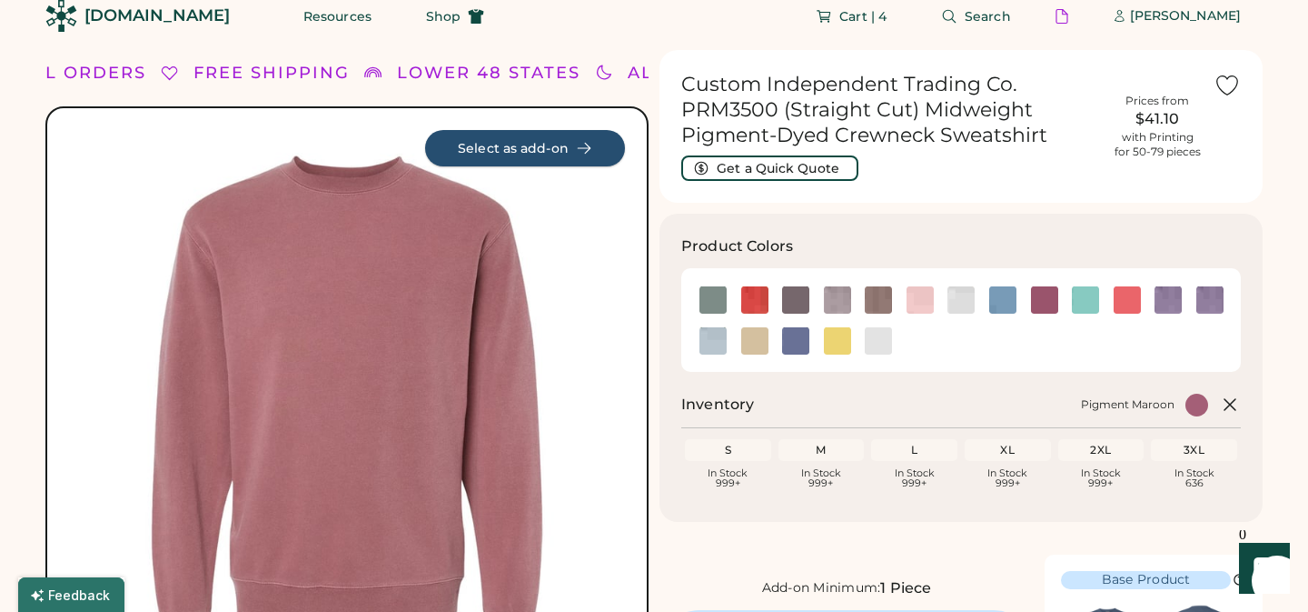
click at [532, 149] on button "Select as add-on" at bounding box center [525, 148] width 200 height 36
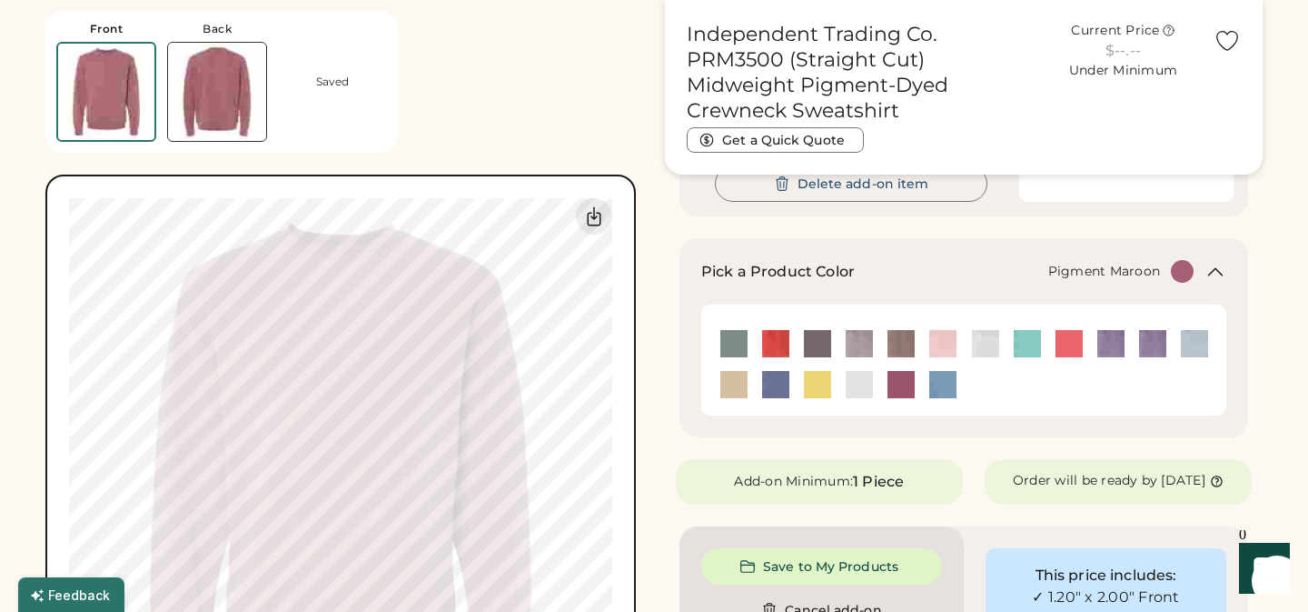
scroll to position [357, 0]
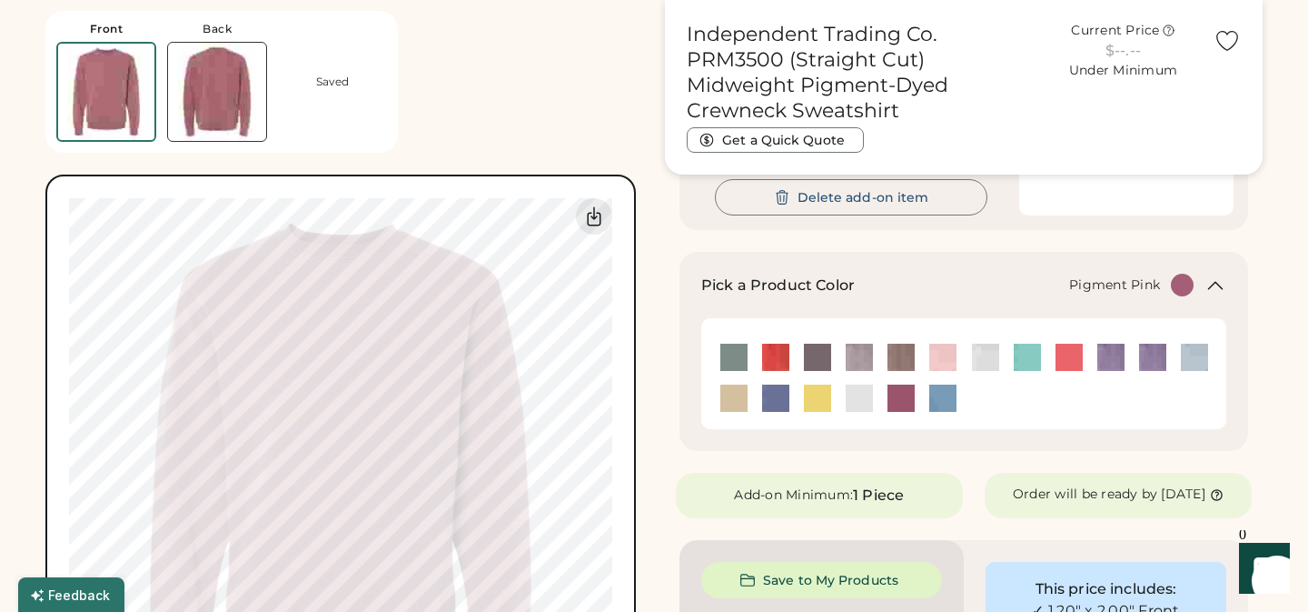
click at [1070, 358] on img at bounding box center [1069, 356] width 27 height 27
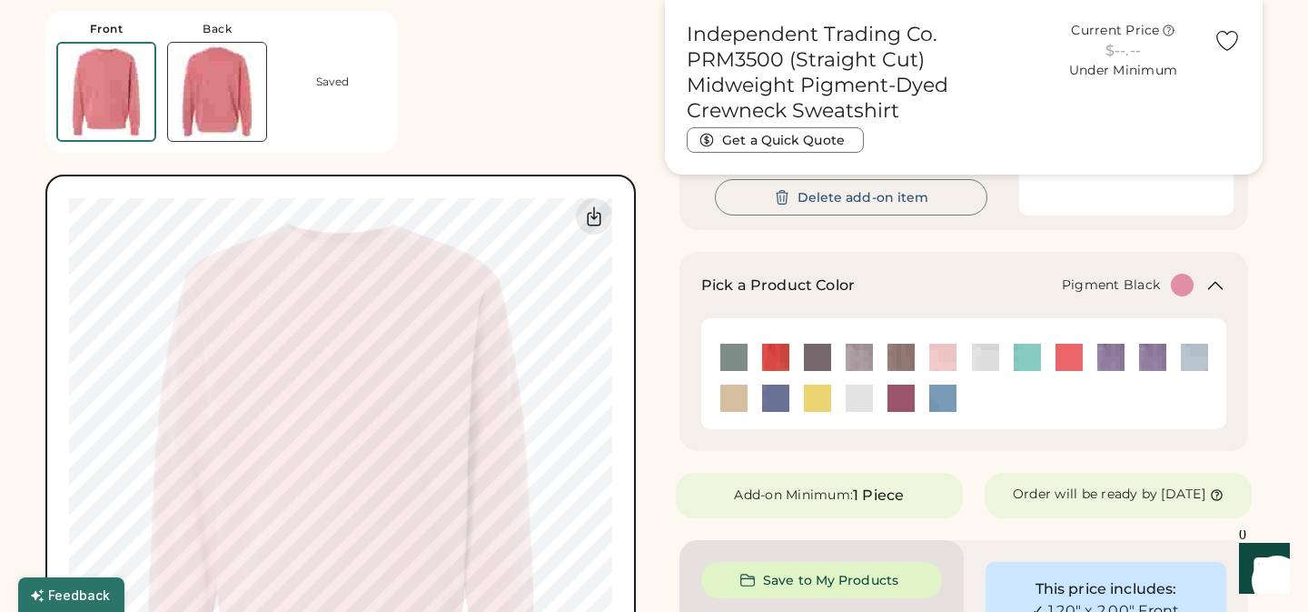
click at [815, 359] on img at bounding box center [817, 356] width 27 height 27
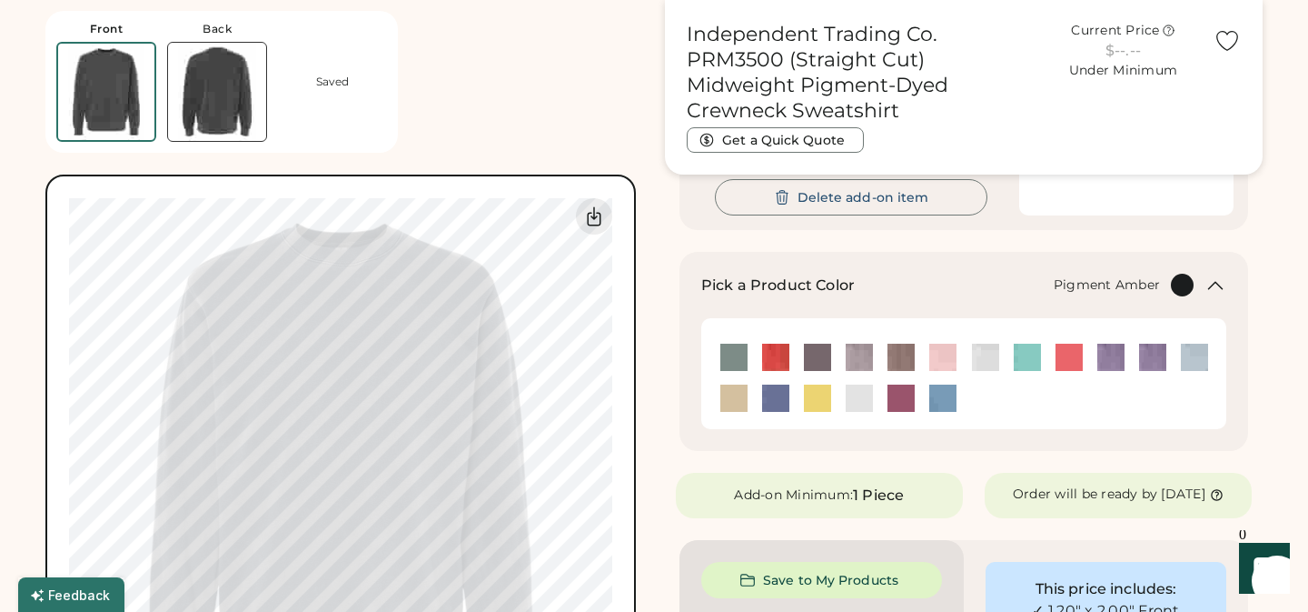
click at [776, 361] on img at bounding box center [775, 356] width 27 height 27
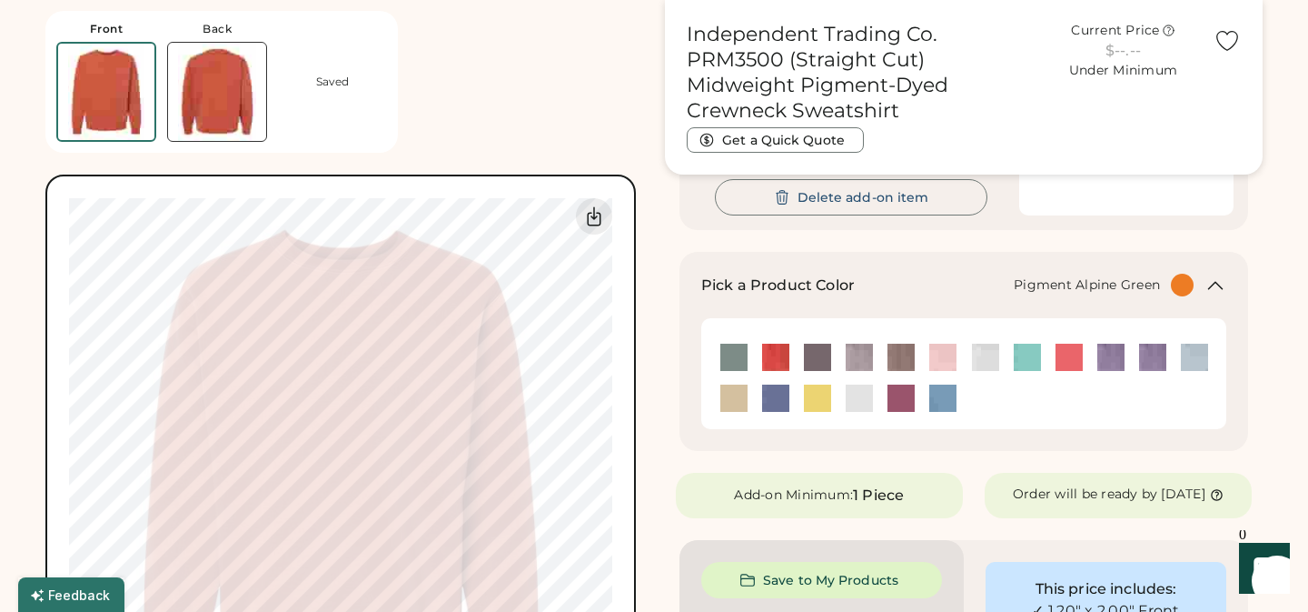
click at [739, 354] on img at bounding box center [734, 356] width 27 height 27
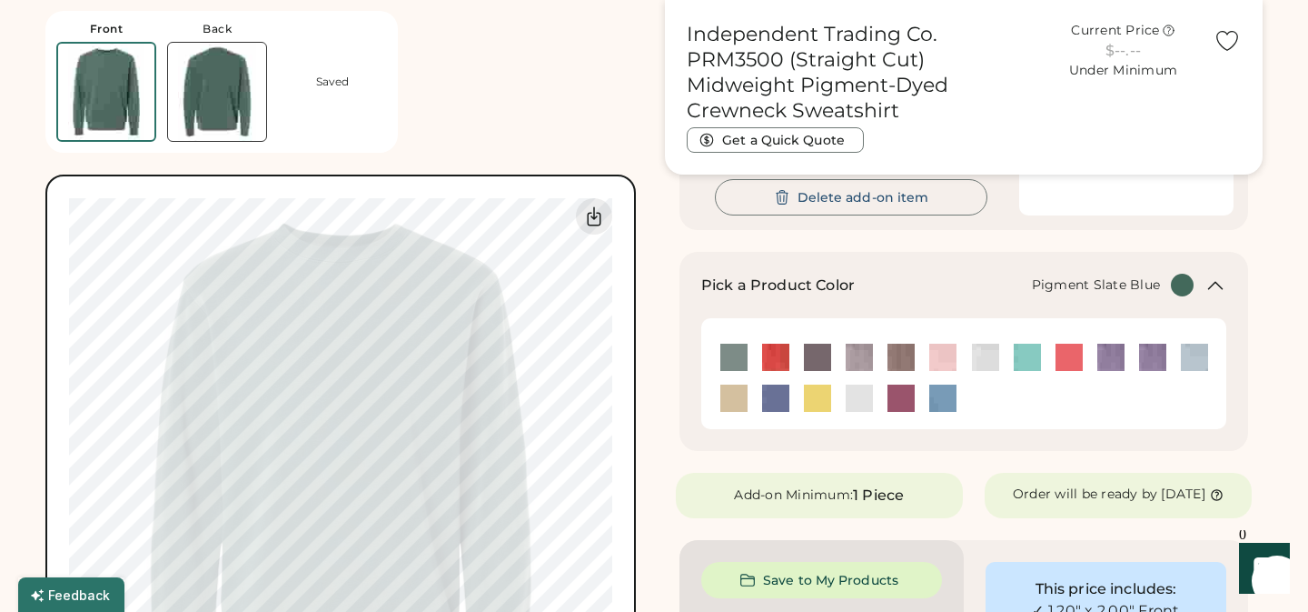
click at [778, 400] on img at bounding box center [775, 397] width 27 height 27
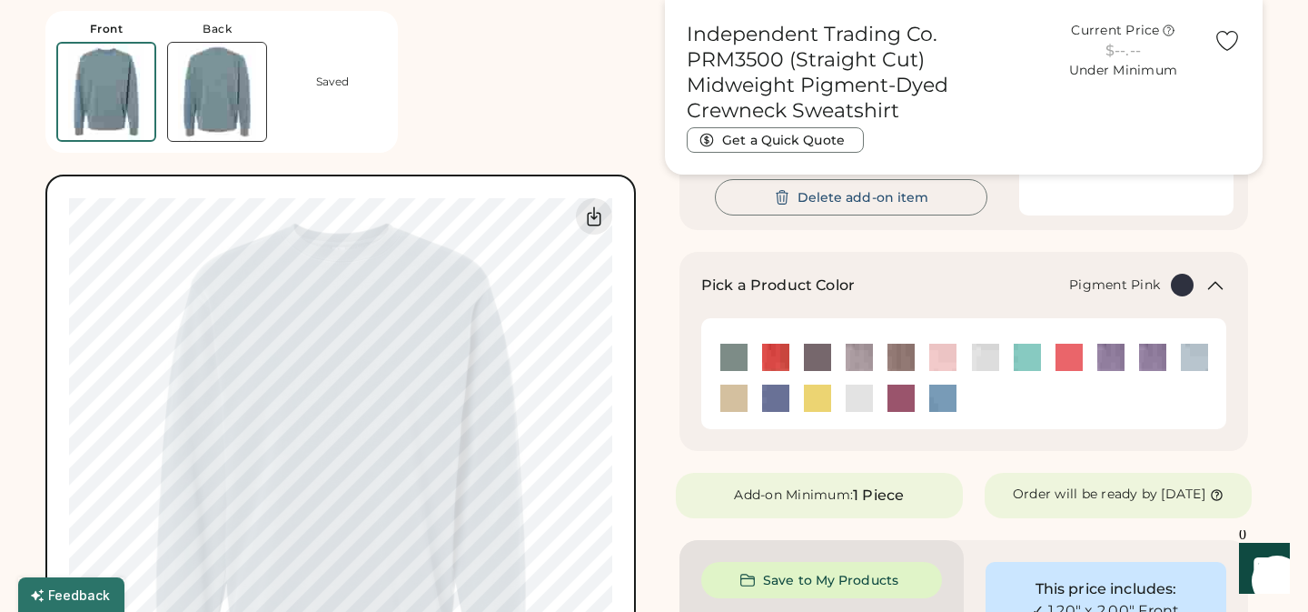
click at [1072, 358] on img at bounding box center [1069, 356] width 27 height 27
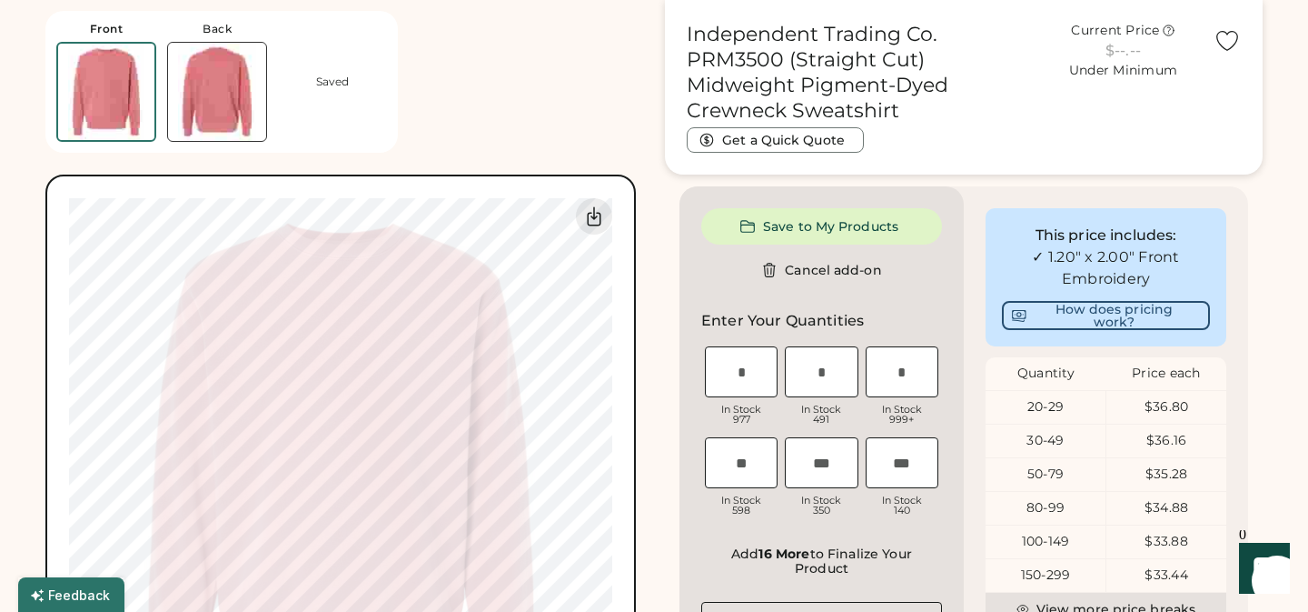
scroll to position [708, 0]
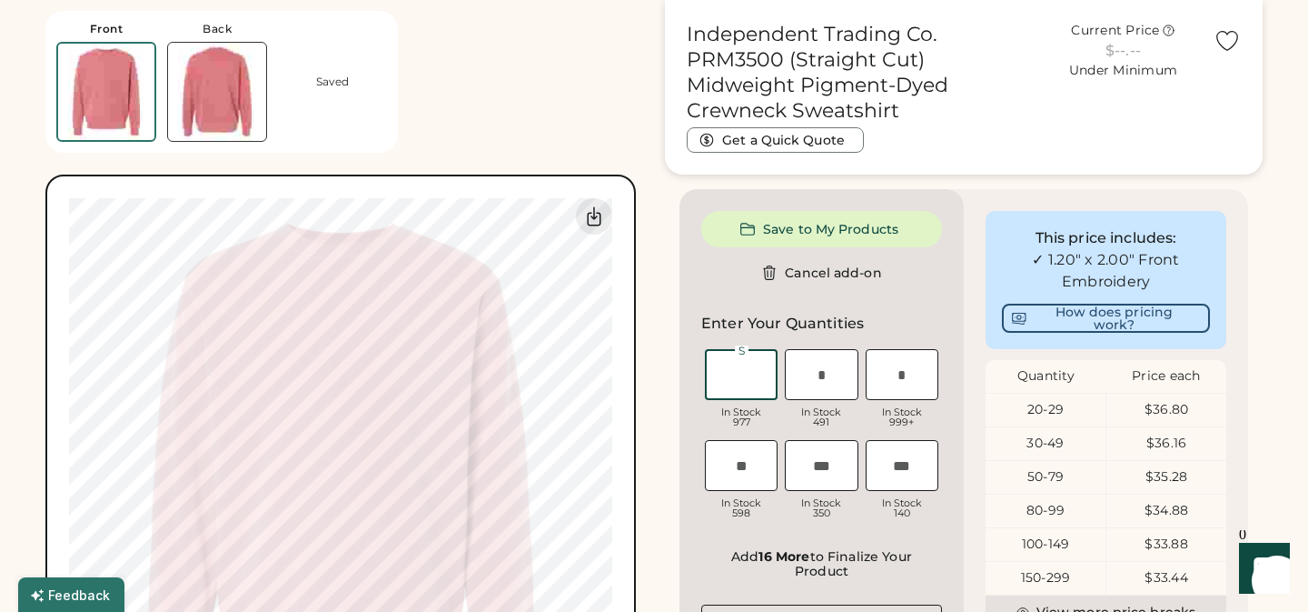
click at [745, 400] on input "input" at bounding box center [741, 374] width 73 height 51
type input "*"
click at [825, 397] on input "input" at bounding box center [821, 374] width 73 height 51
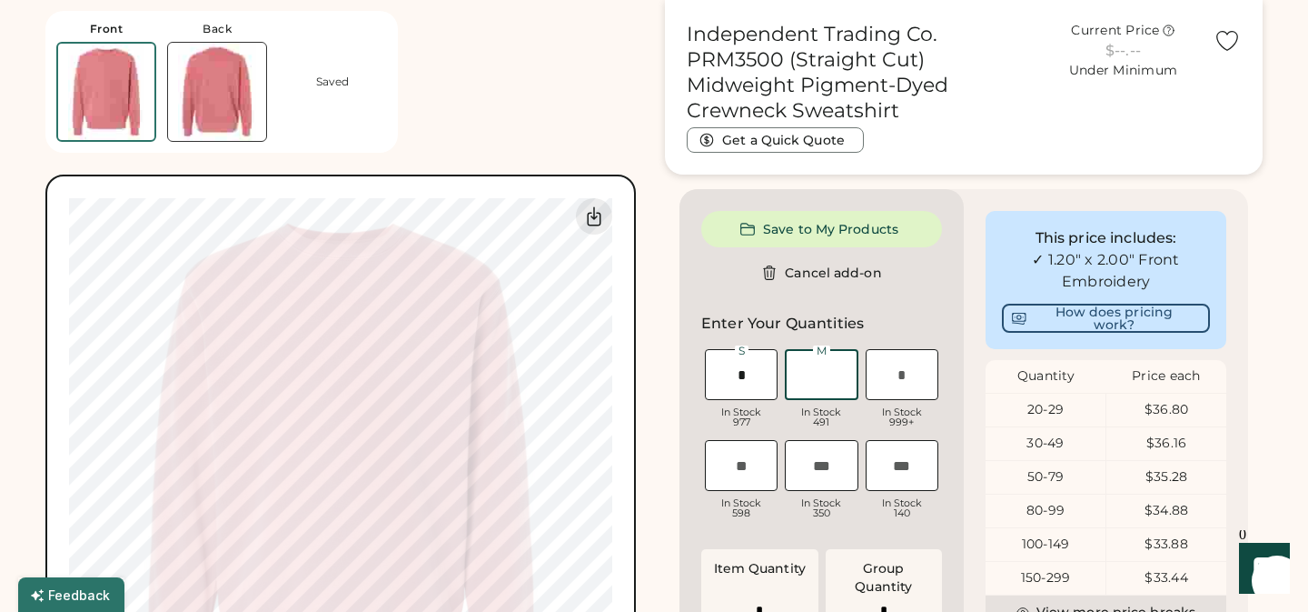
type input "*"
click at [906, 393] on input "input" at bounding box center [902, 374] width 73 height 51
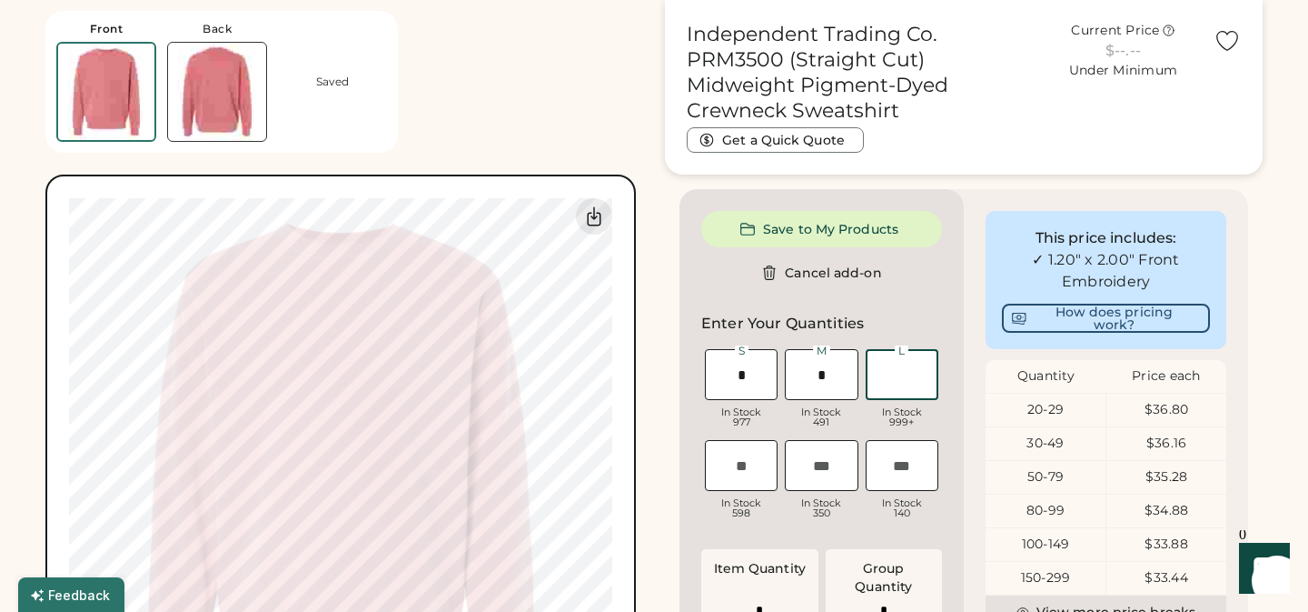
type input "*"
click at [748, 491] on input "input" at bounding box center [741, 465] width 73 height 51
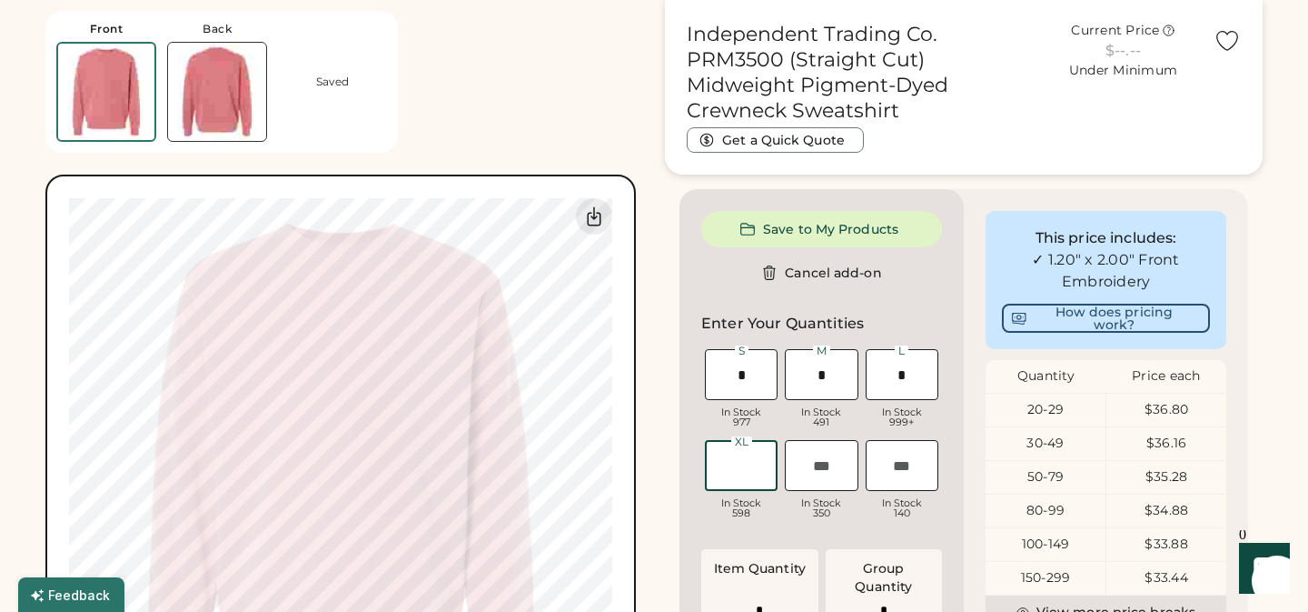
type input "*"
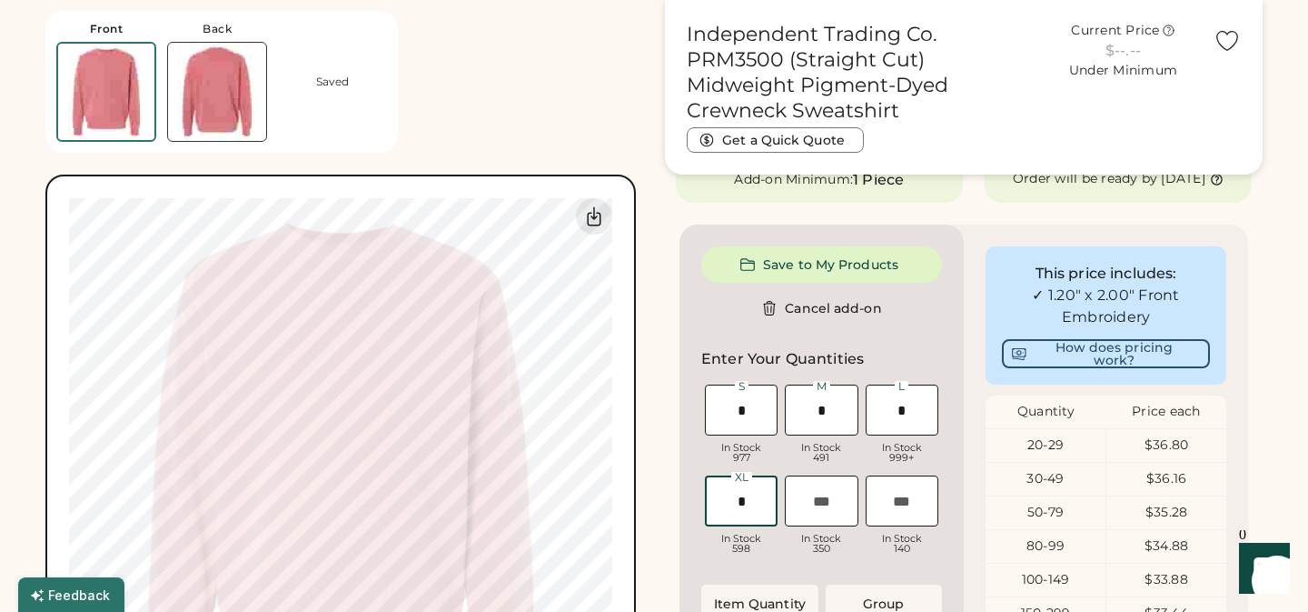
scroll to position [578, 0]
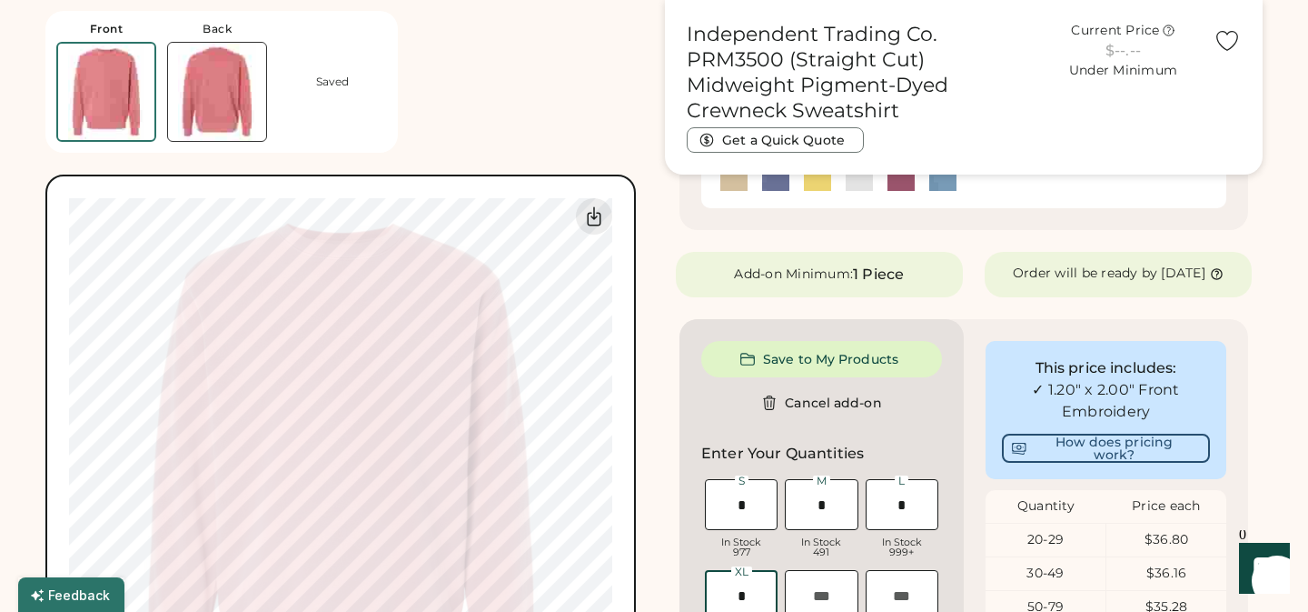
type input "*"
click at [824, 522] on input "input" at bounding box center [821, 504] width 73 height 51
type input "*"
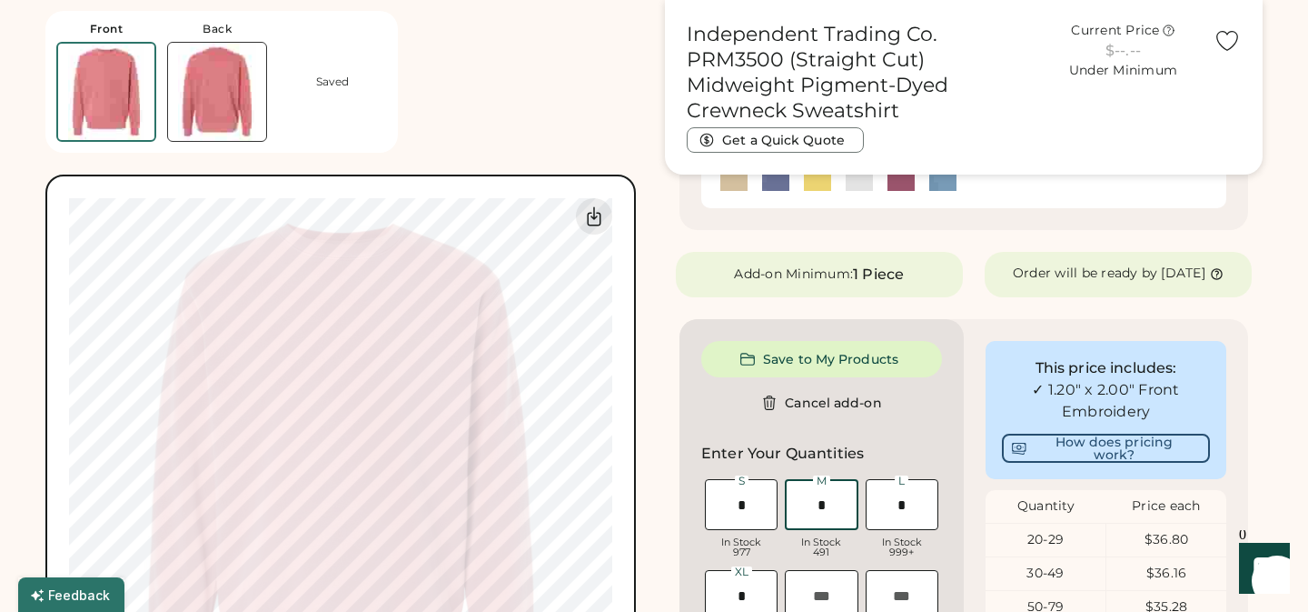
type input "*"
click at [923, 420] on button "Cancel add-on" at bounding box center [821, 402] width 241 height 36
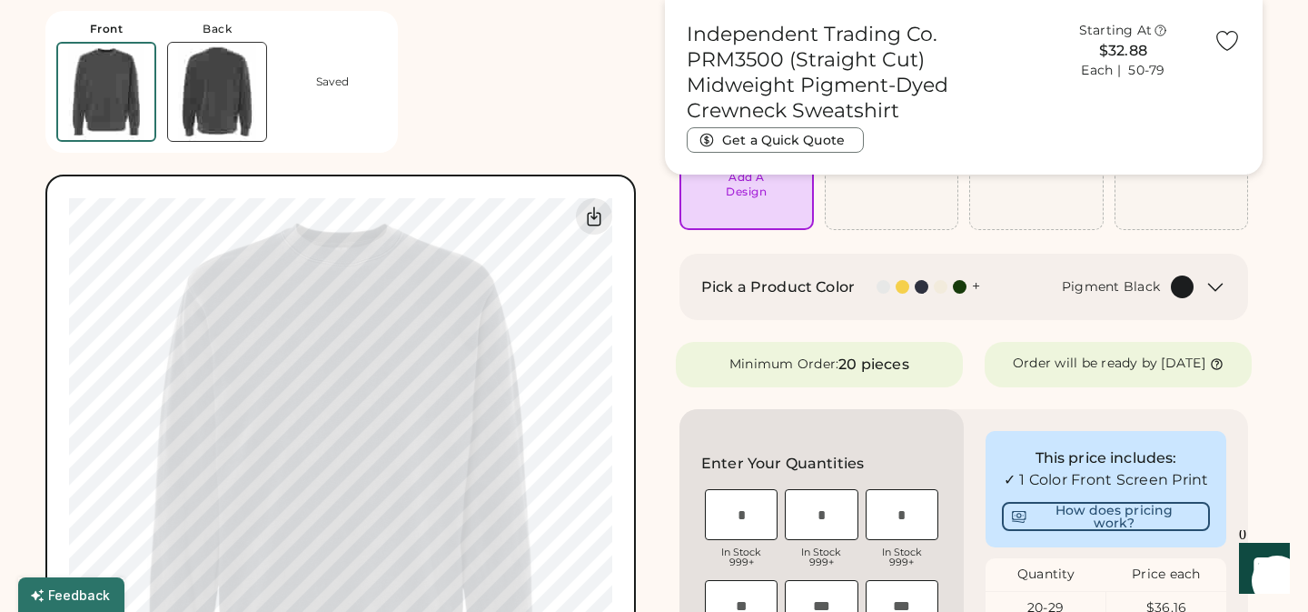
scroll to position [45, 0]
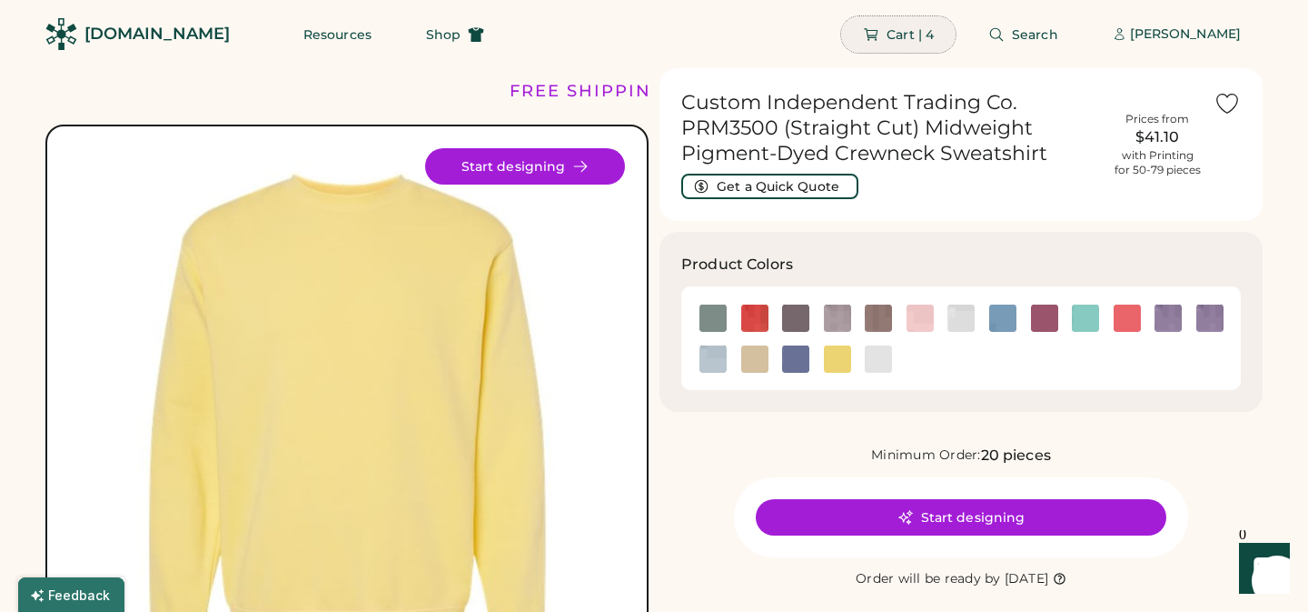
click at [927, 35] on span "Cart | 4" at bounding box center [910, 34] width 47 height 13
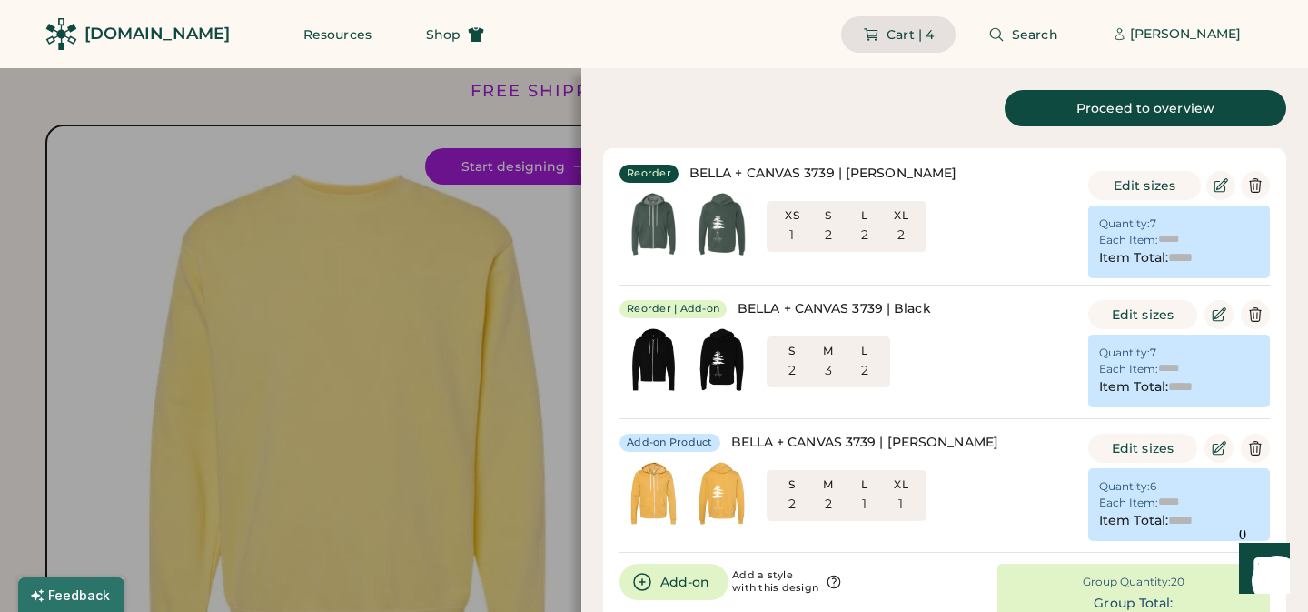
type input "******"
type input "*******"
type input "******"
type input "*******"
type input "******"
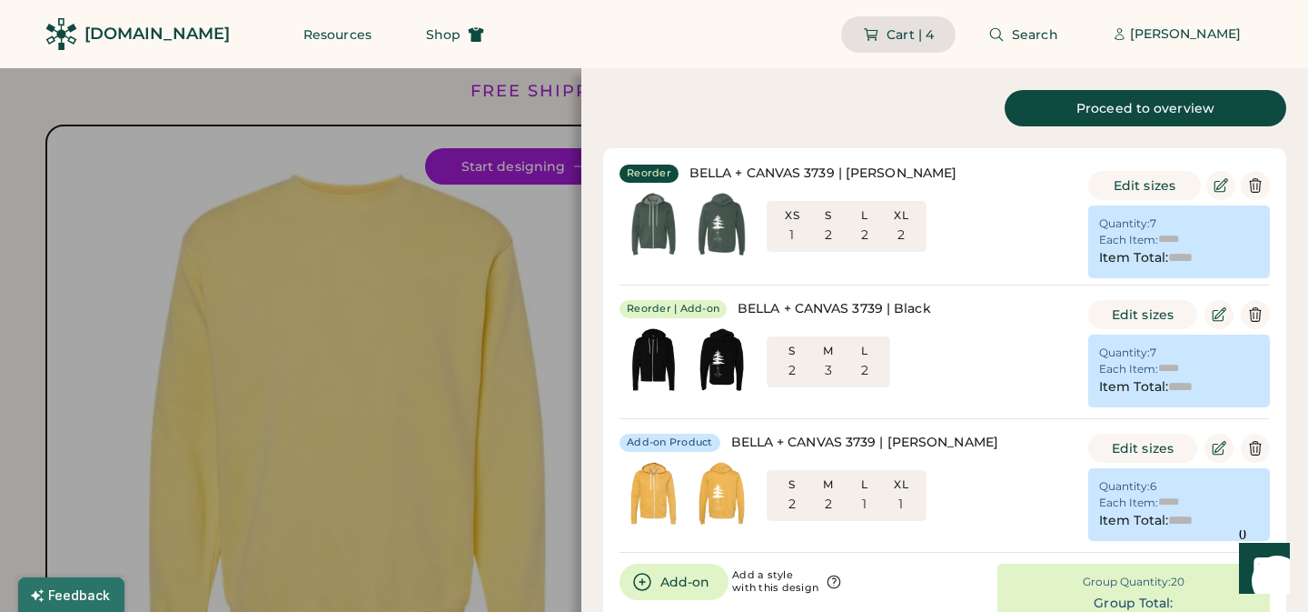
type input "*******"
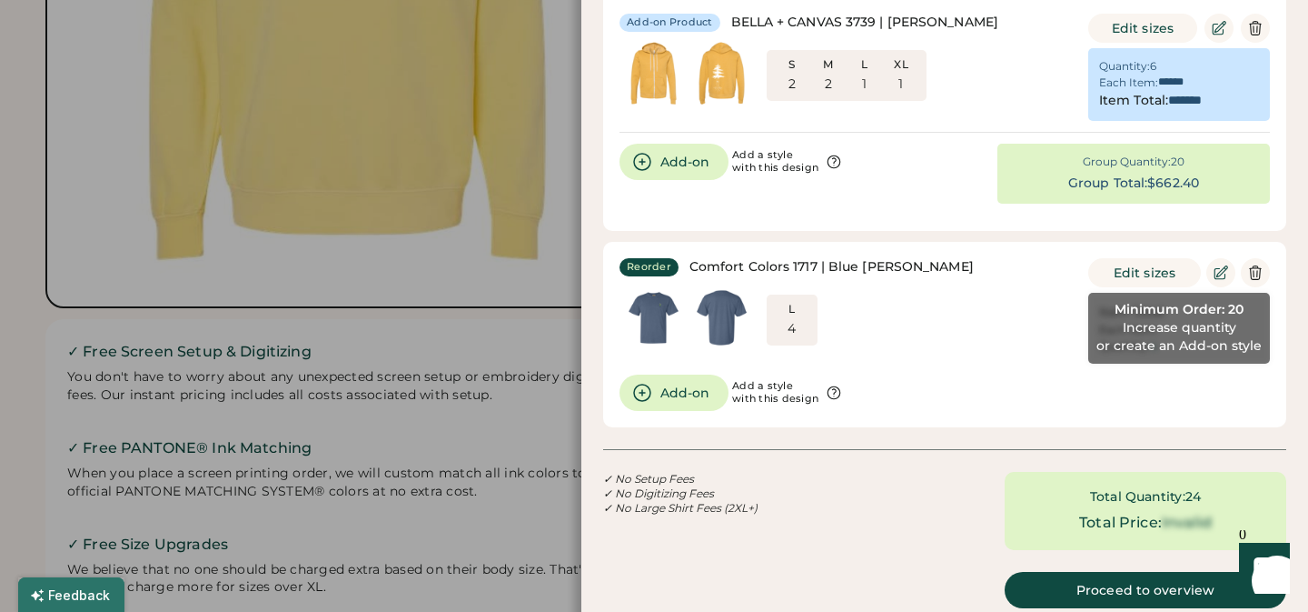
scroll to position [447, 0]
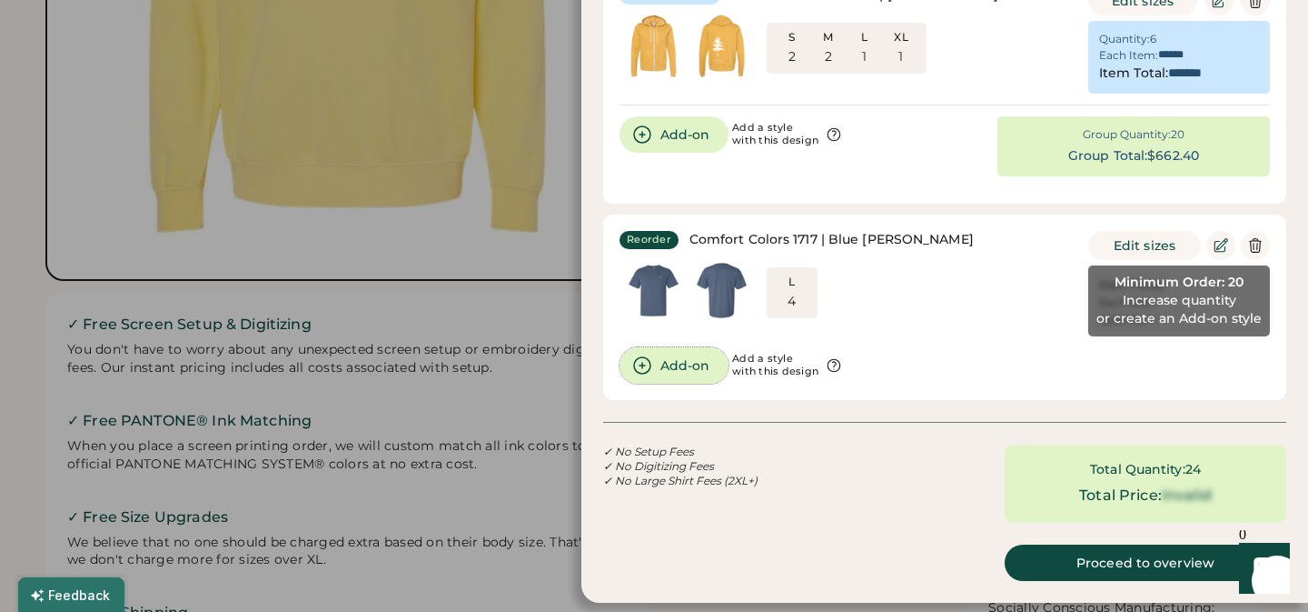
click at [686, 363] on button "Add-on" at bounding box center [674, 365] width 109 height 36
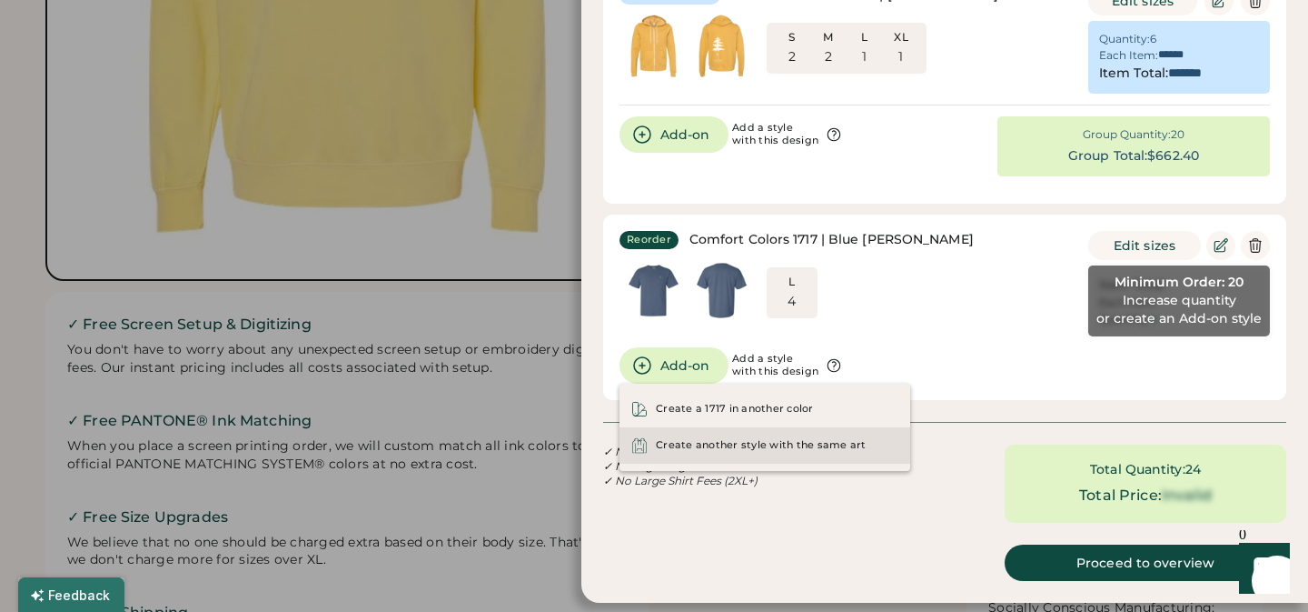
click at [732, 462] on div "Create another style with the same art" at bounding box center [765, 445] width 291 height 36
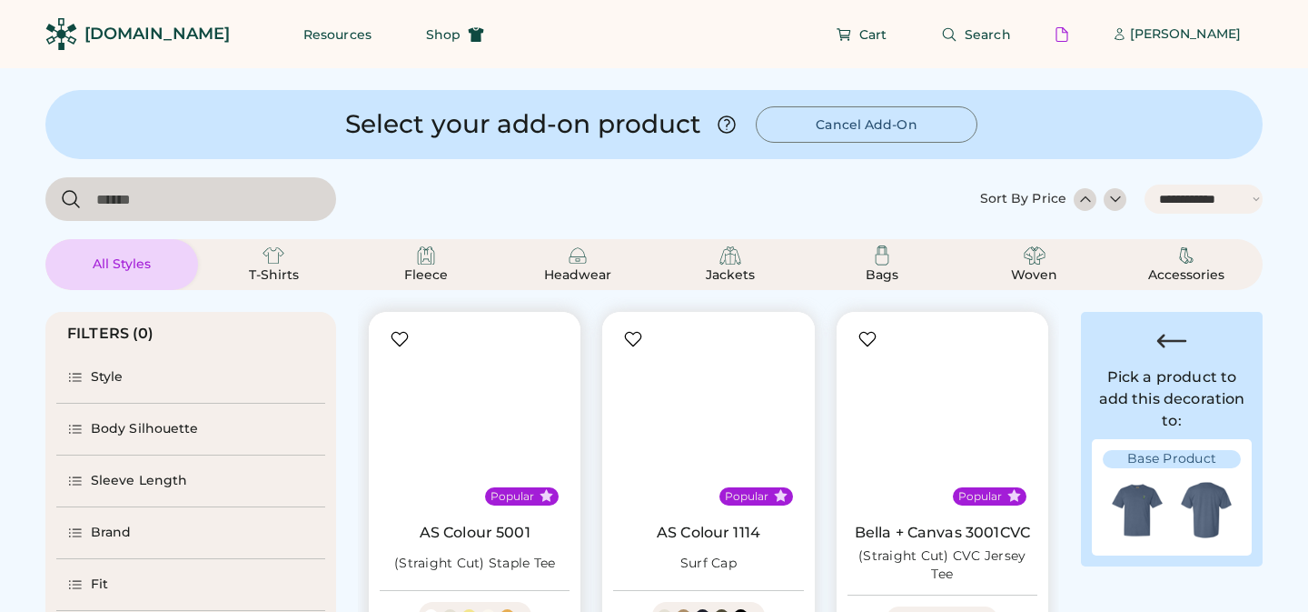
select select "*****"
select select "*"
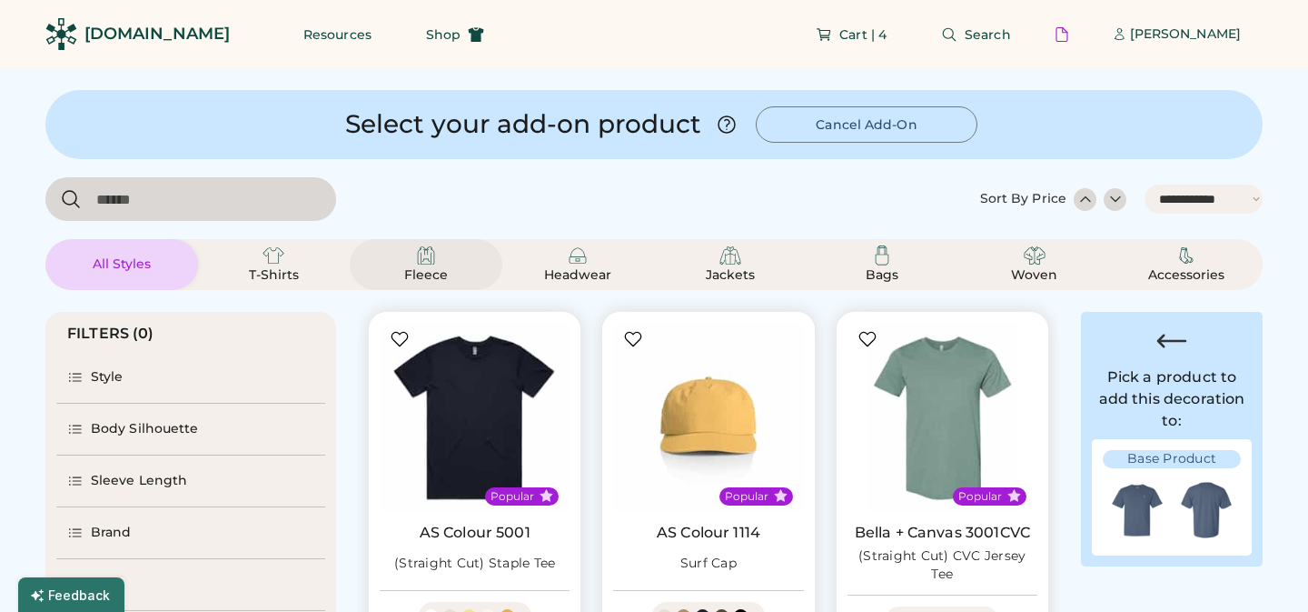
click at [428, 264] on img at bounding box center [426, 255] width 22 height 22
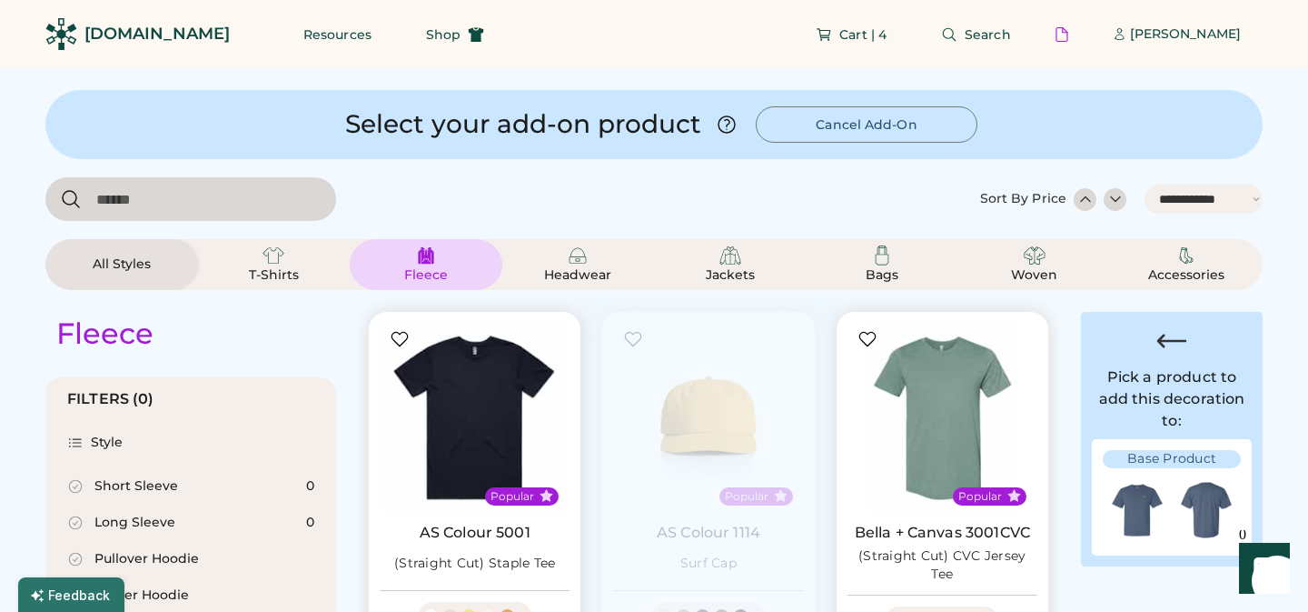
scroll to position [320, 0]
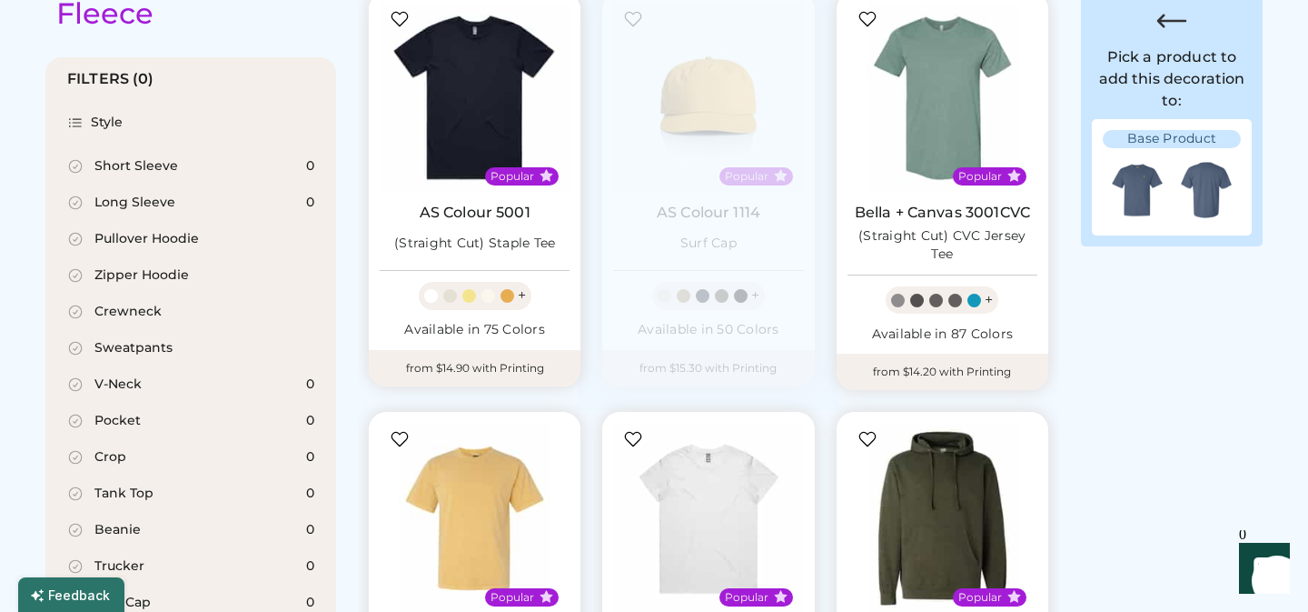
select select "*****"
select select "*"
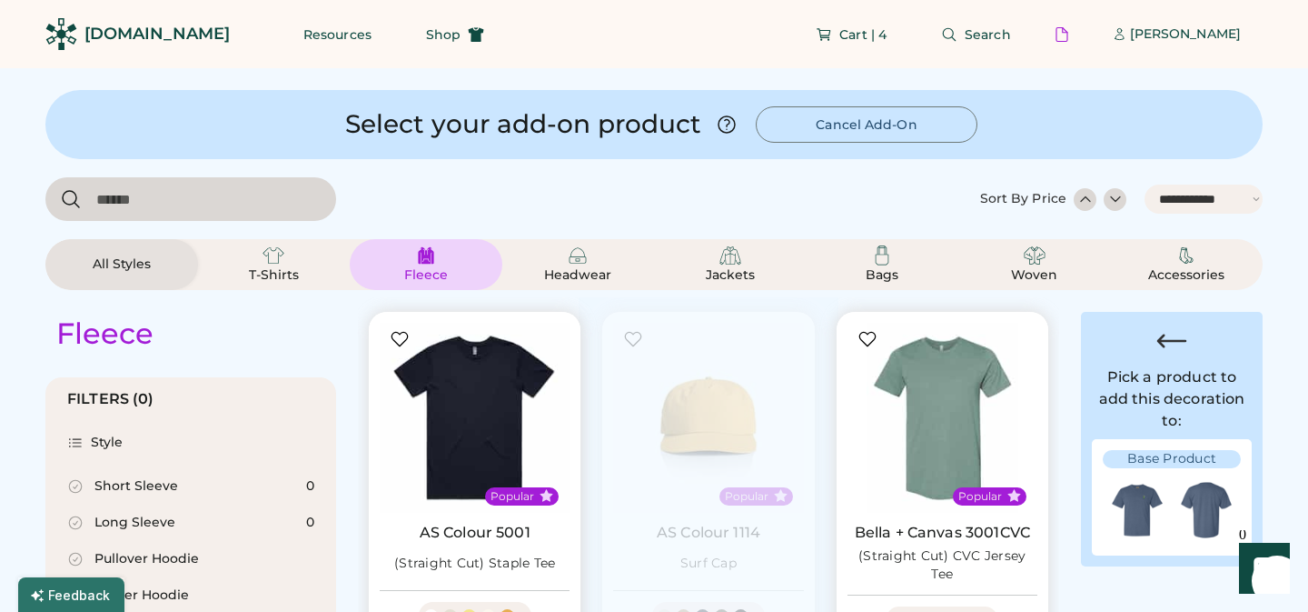
click at [433, 267] on div "Fleece" at bounding box center [426, 275] width 82 height 18
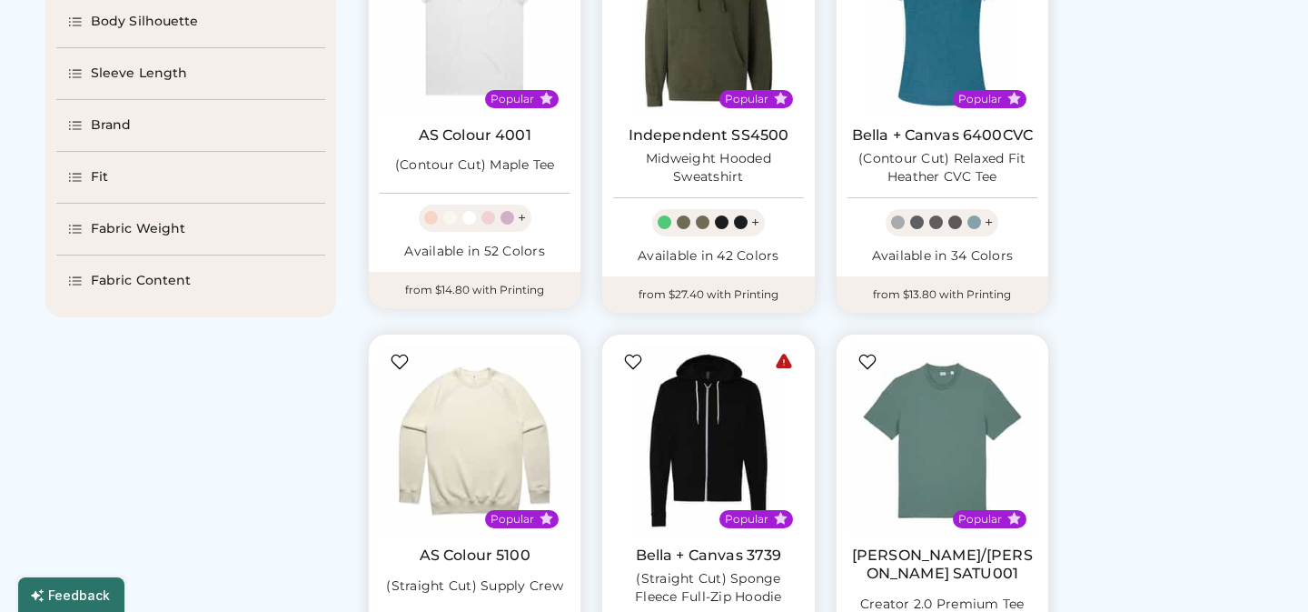
scroll to position [848, 0]
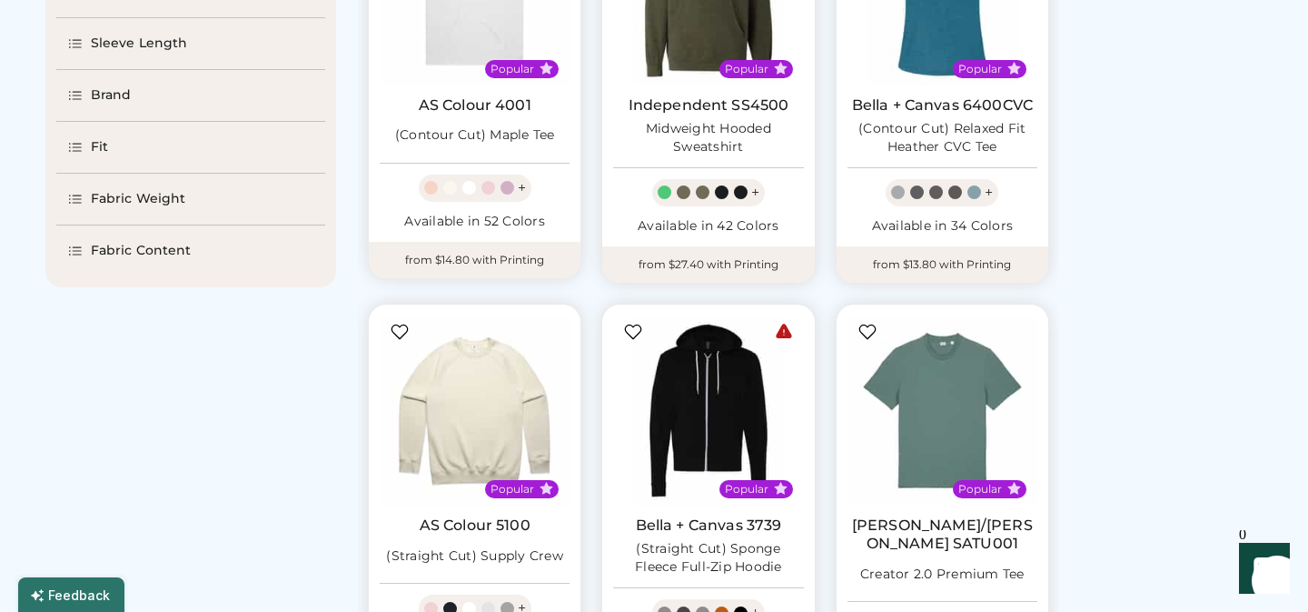
click at [119, 98] on div "Brand" at bounding box center [111, 95] width 41 height 18
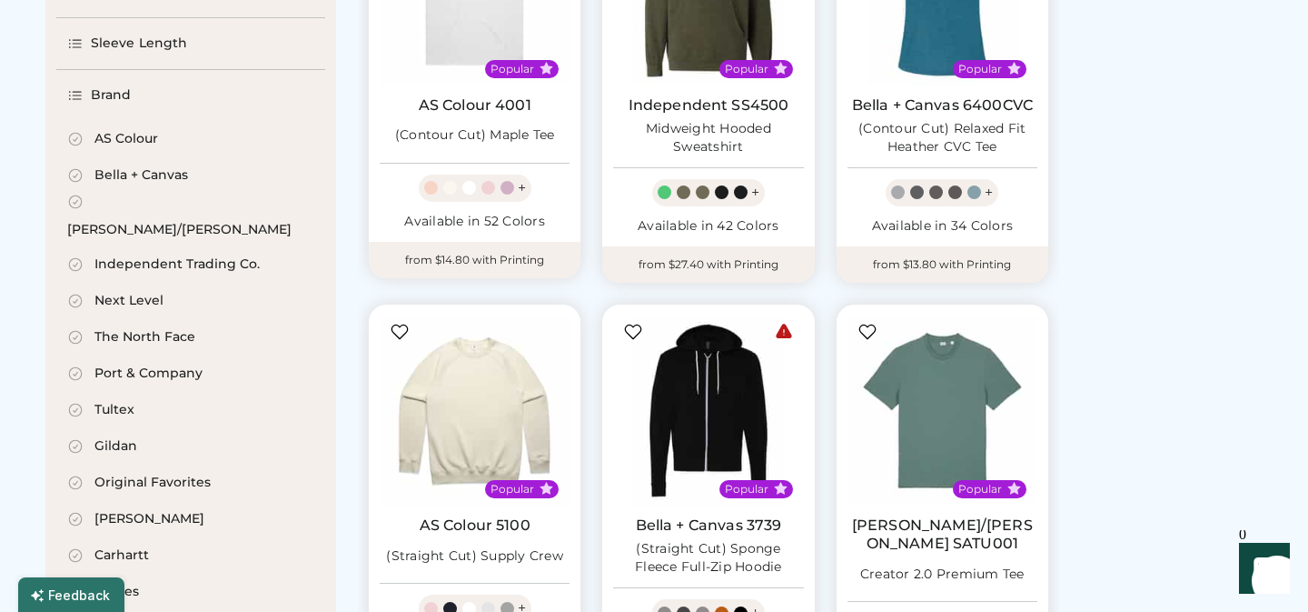
click at [209, 255] on div "Independent Trading Co." at bounding box center [177, 264] width 165 height 18
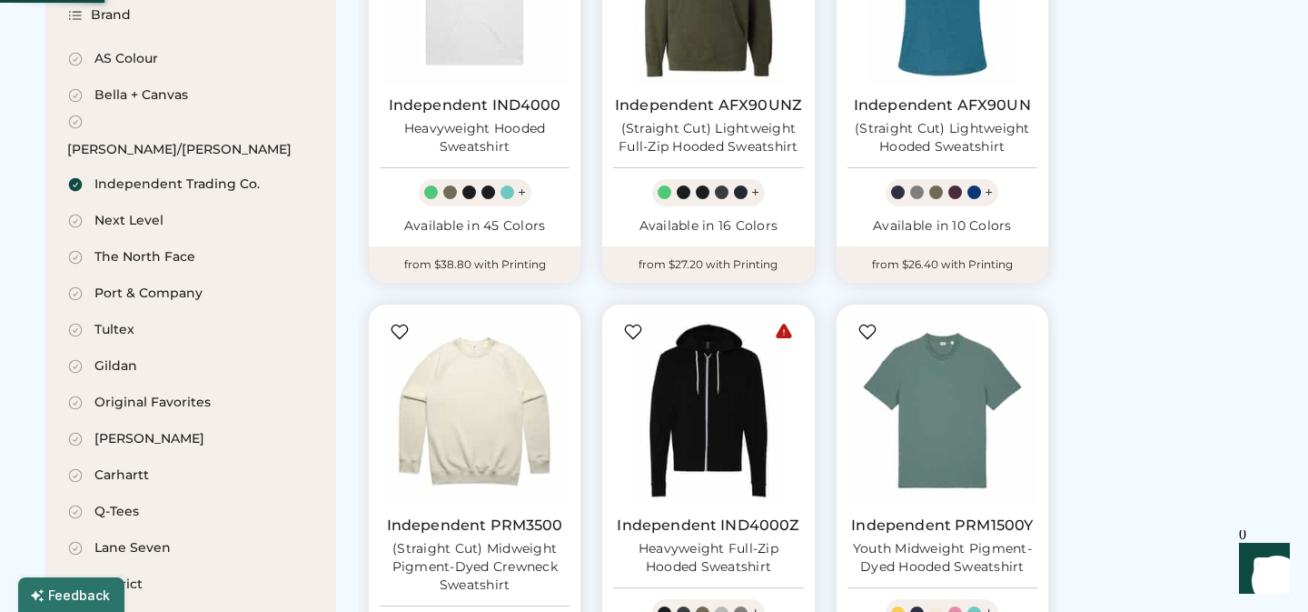
scroll to position [768, 0]
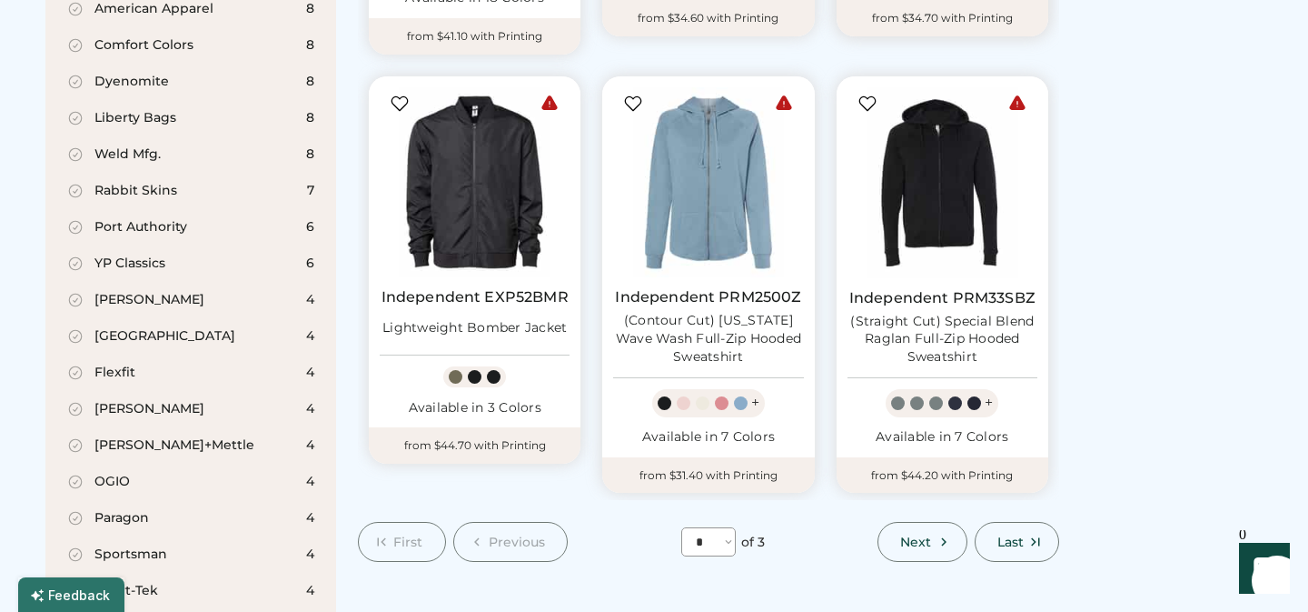
scroll to position [1546, 0]
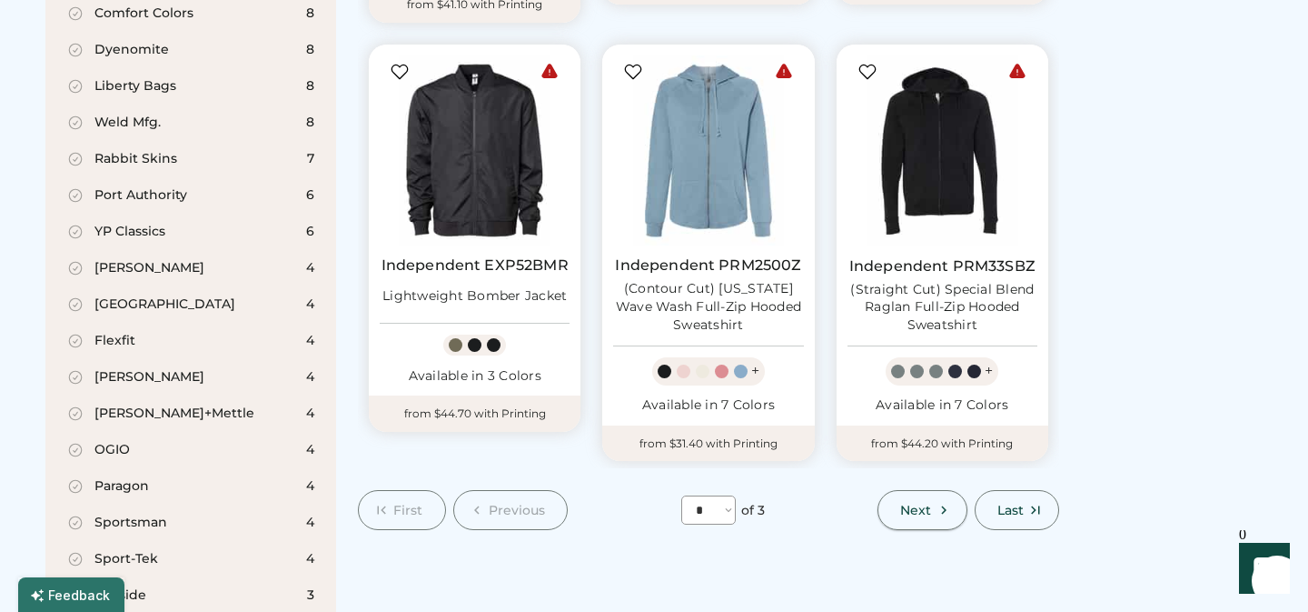
click at [920, 512] on span "Next" at bounding box center [915, 509] width 31 height 13
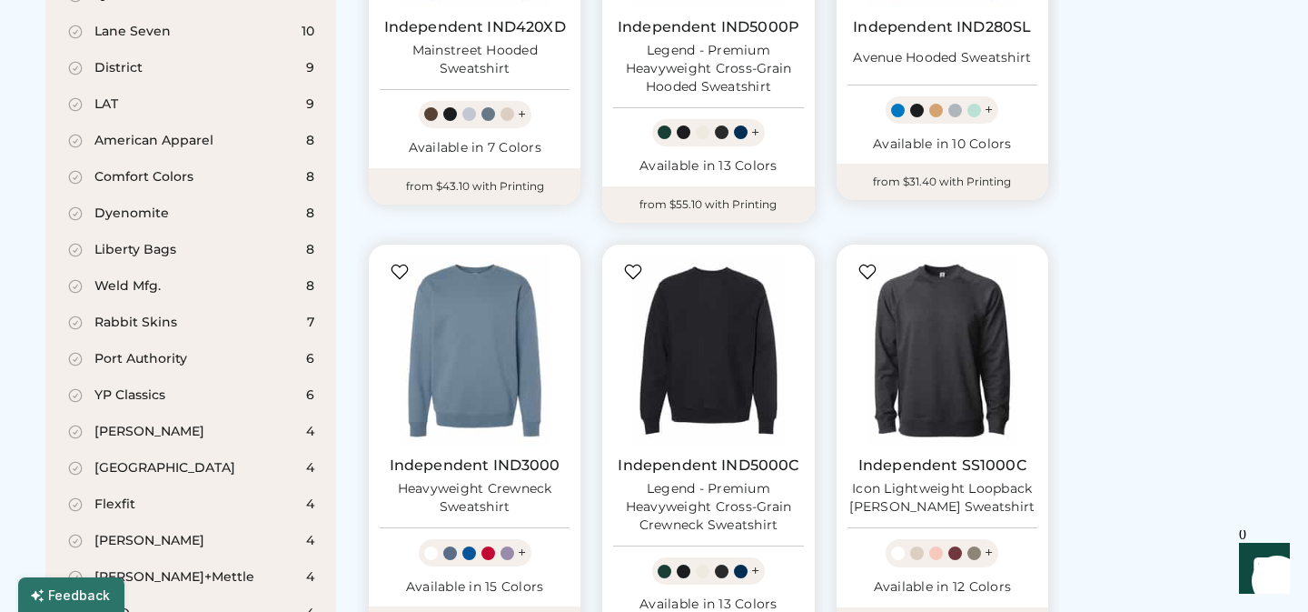
scroll to position [1530, 0]
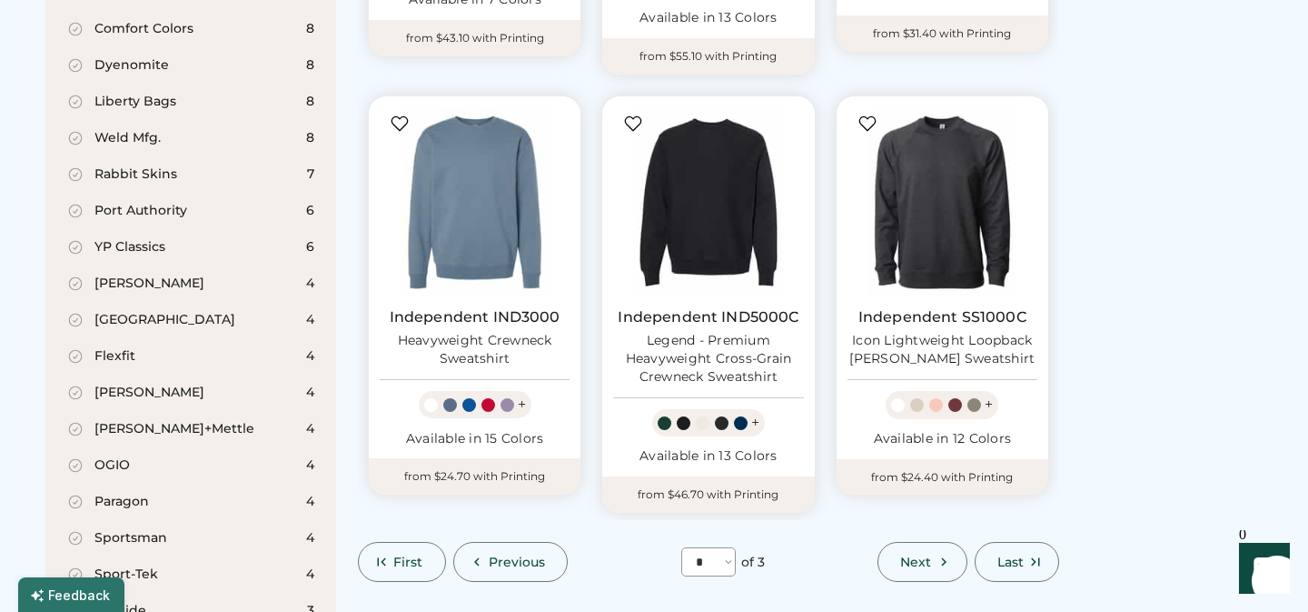
click at [922, 558] on span "Next" at bounding box center [915, 561] width 31 height 13
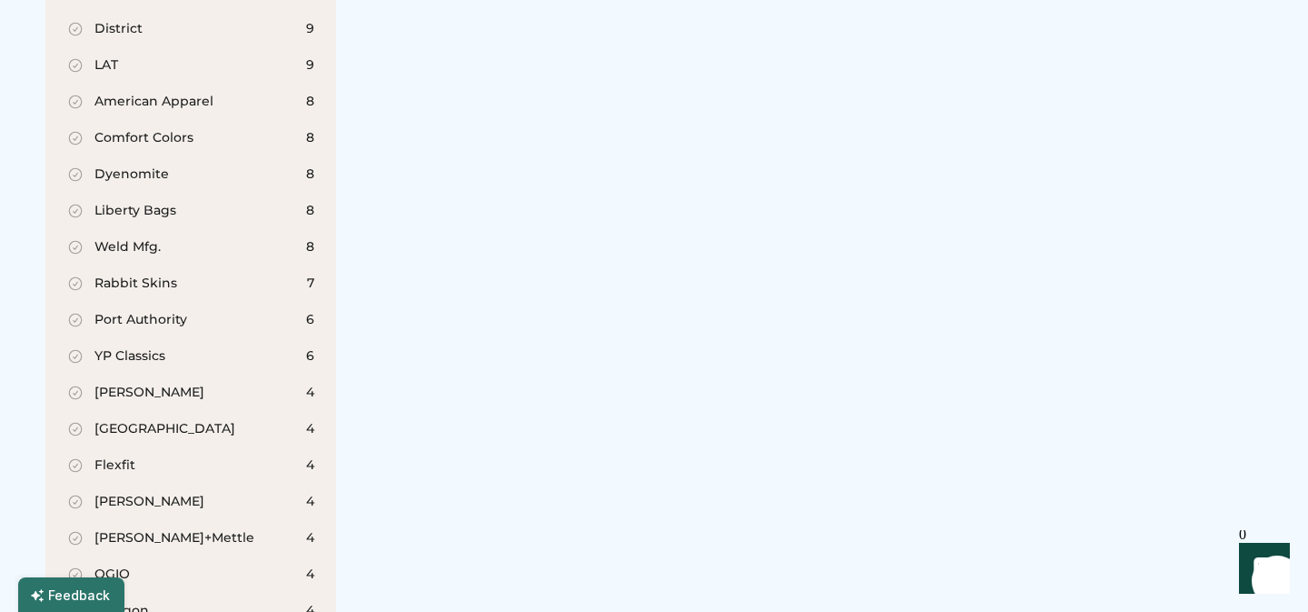
scroll to position [79, 0]
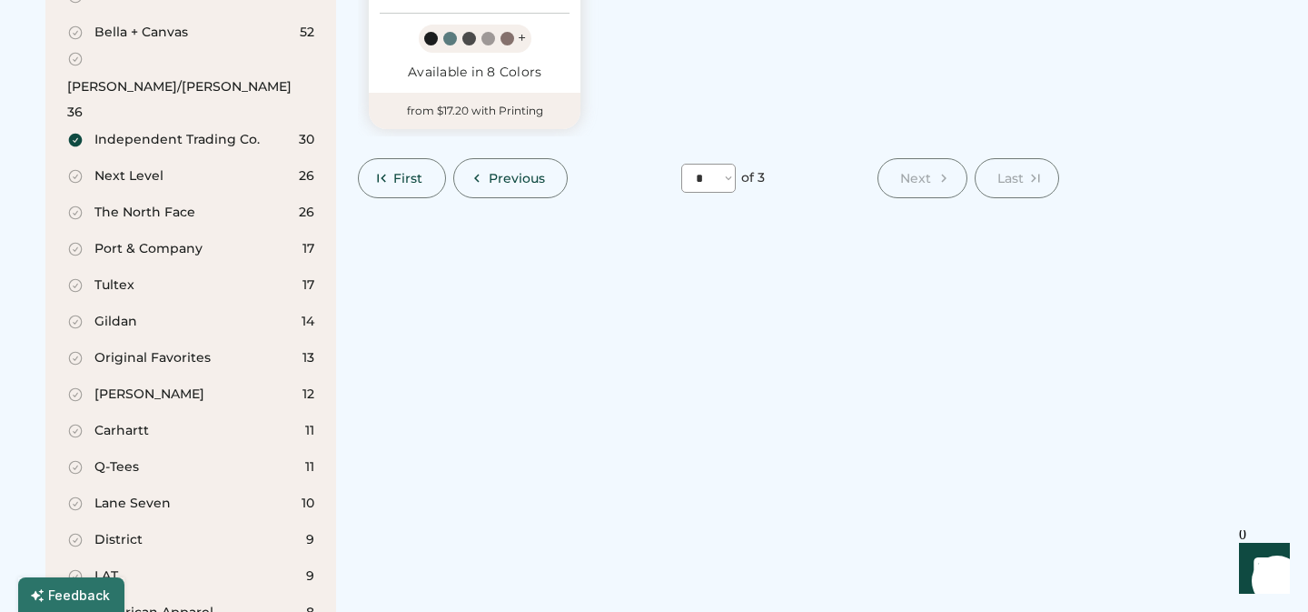
scroll to position [1040, 0]
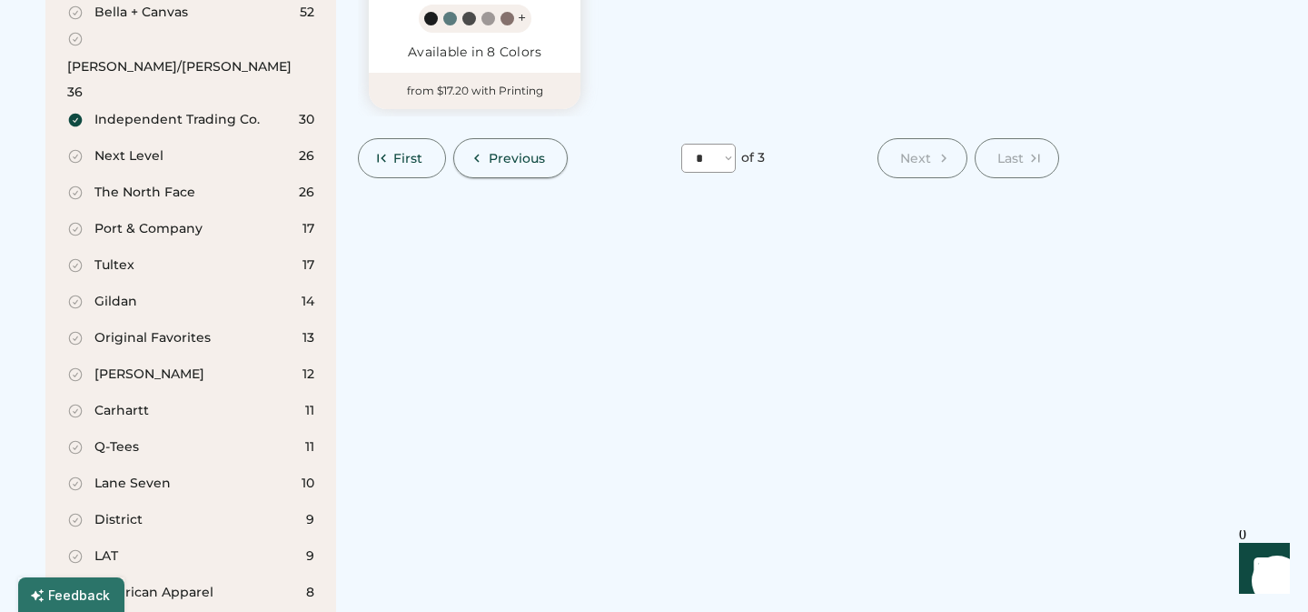
click at [492, 155] on span "Previous" at bounding box center [517, 158] width 57 height 13
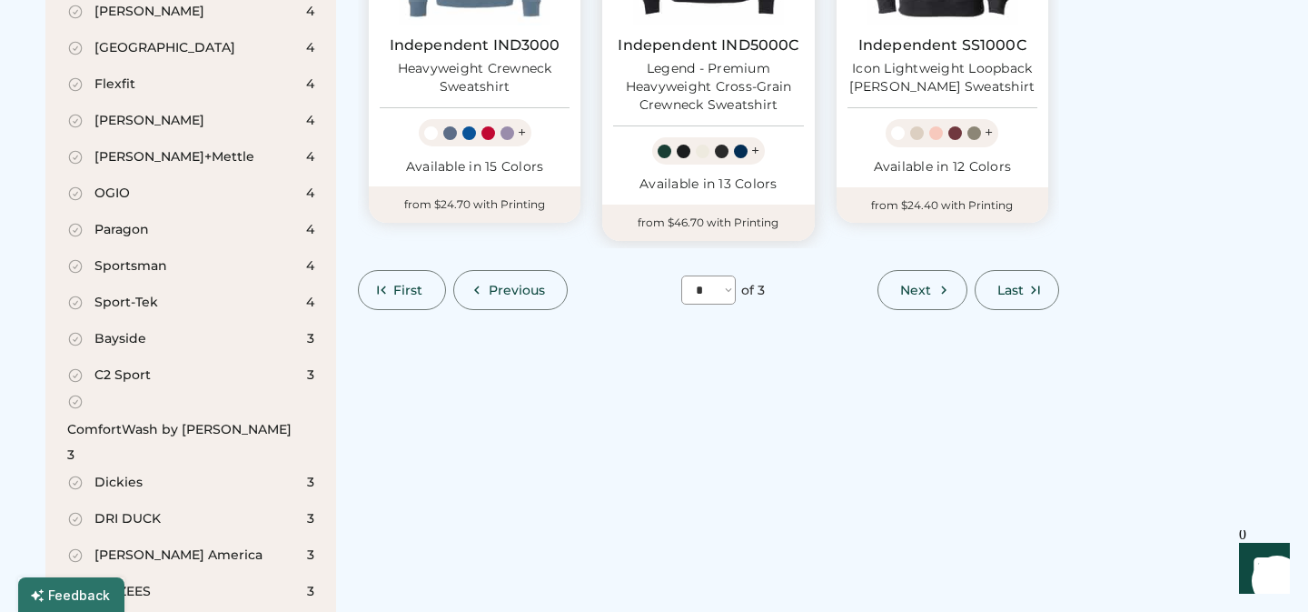
scroll to position [1846, 0]
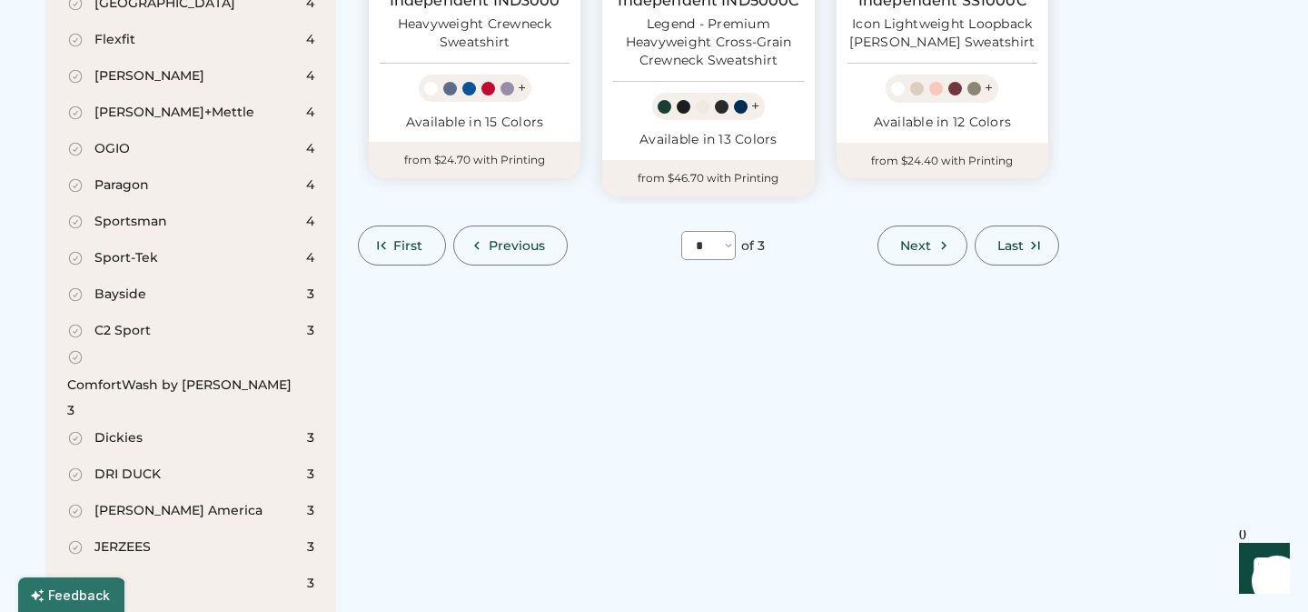
click at [514, 246] on span "Previous" at bounding box center [517, 245] width 57 height 13
select select "*"
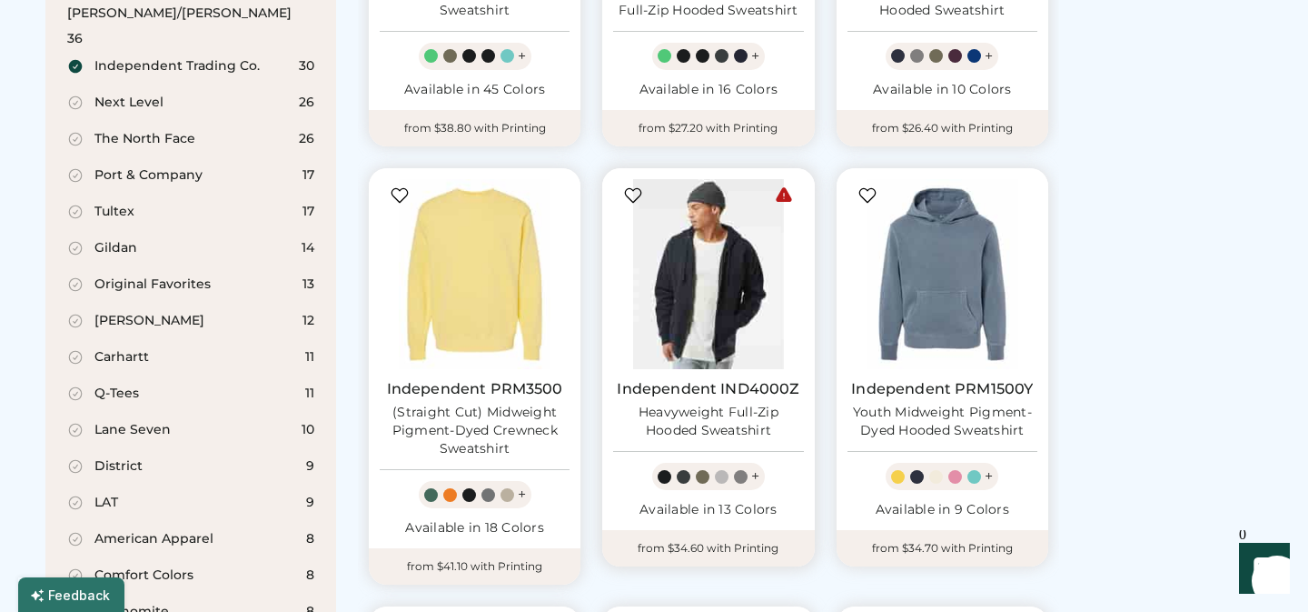
scroll to position [975, 0]
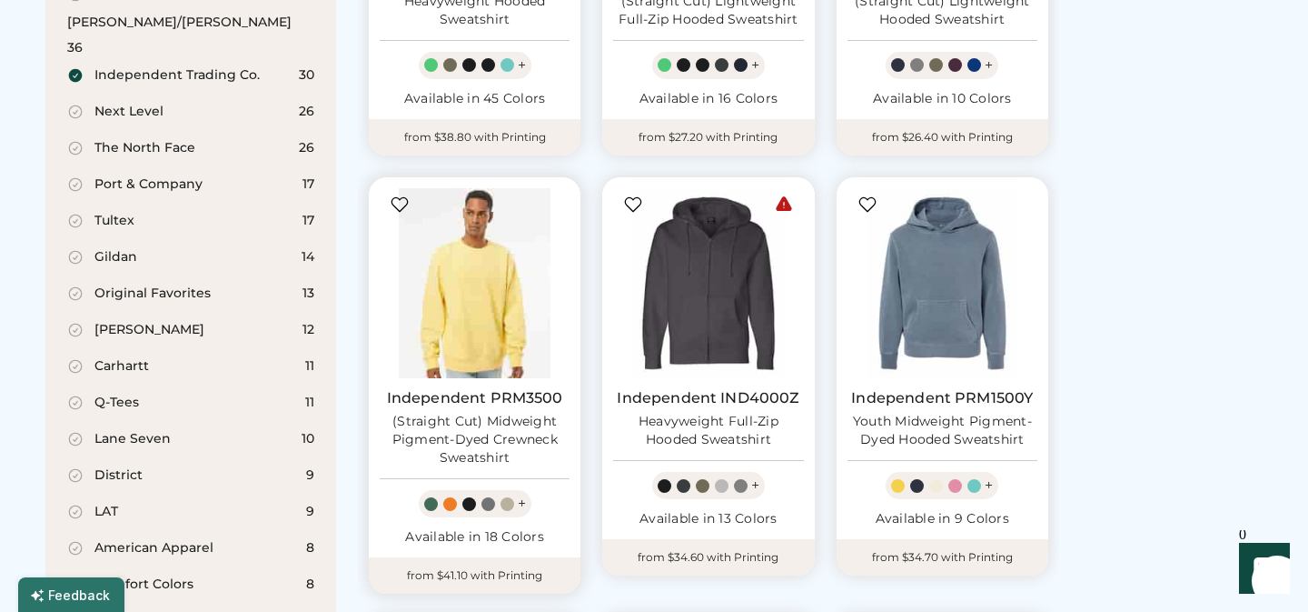
click at [481, 295] on img at bounding box center [475, 283] width 190 height 190
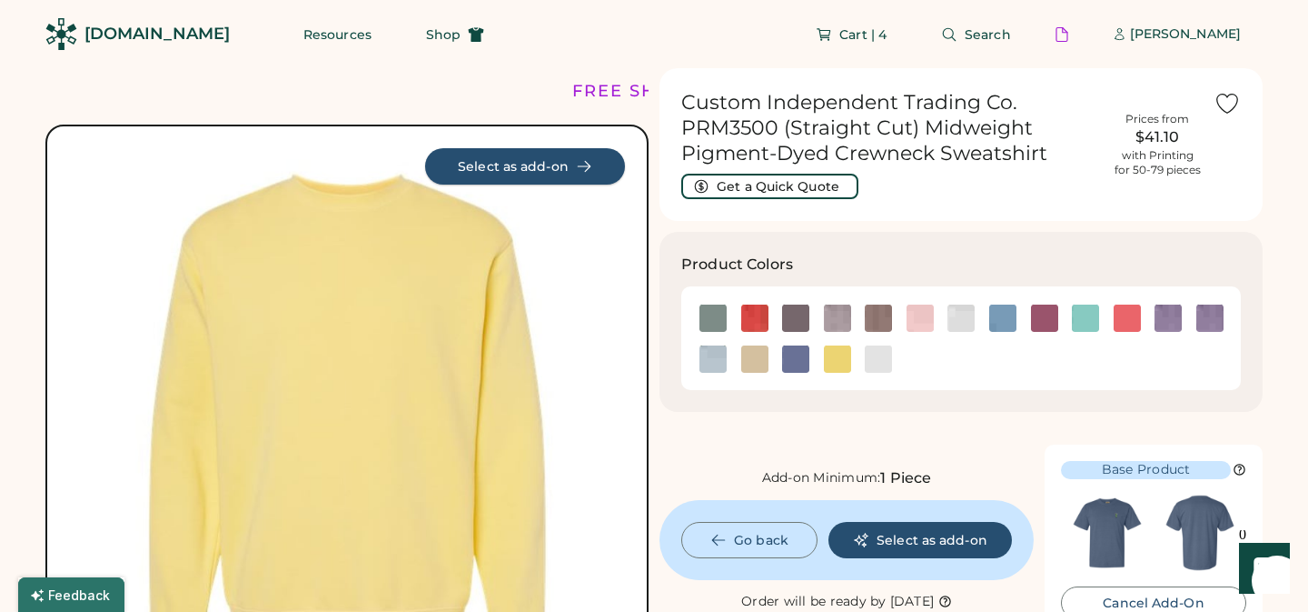
click at [537, 164] on button "Select as add-on" at bounding box center [525, 166] width 200 height 36
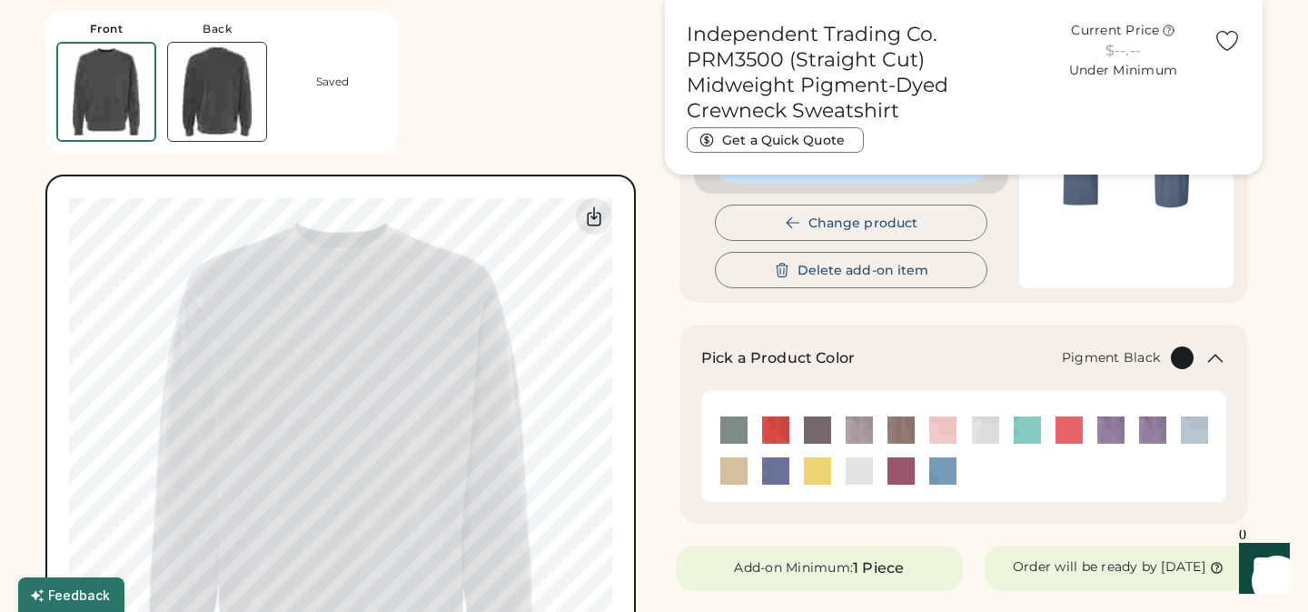
scroll to position [312, 0]
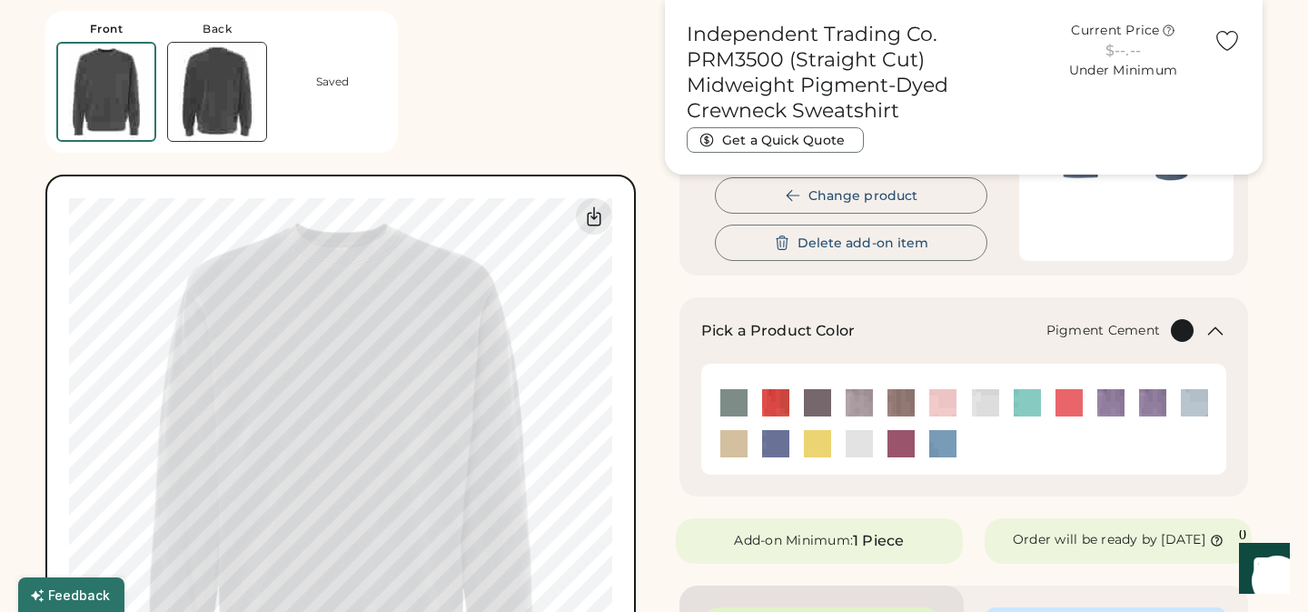
click at [858, 404] on img at bounding box center [859, 402] width 27 height 27
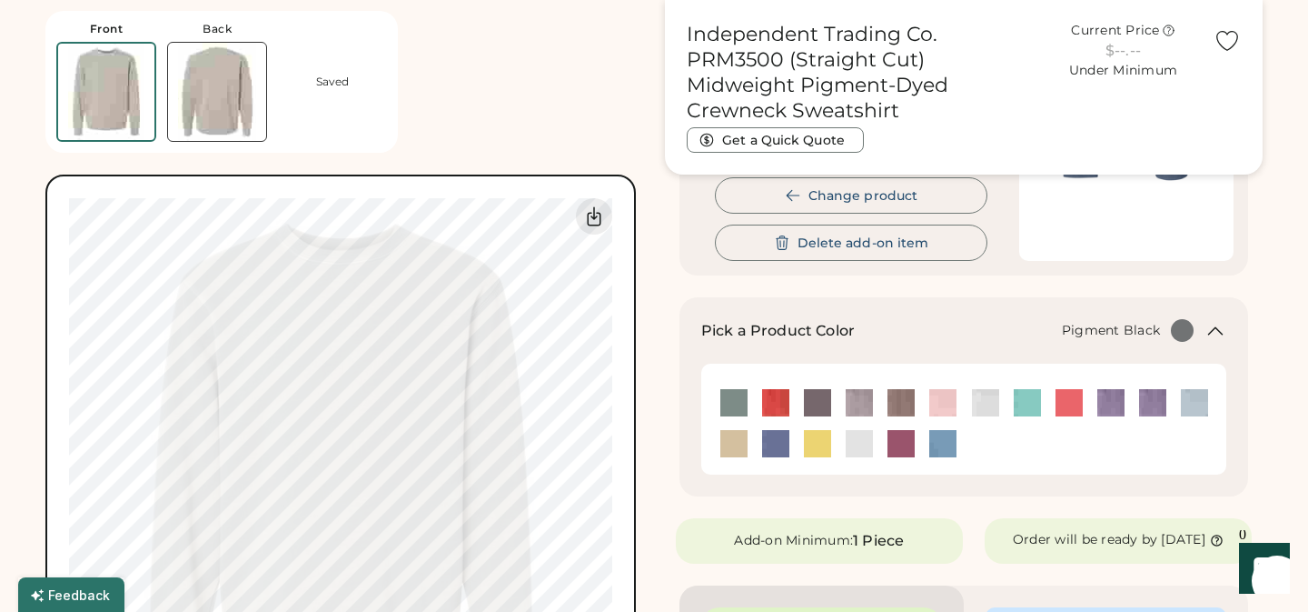
click at [811, 405] on img at bounding box center [817, 402] width 27 height 27
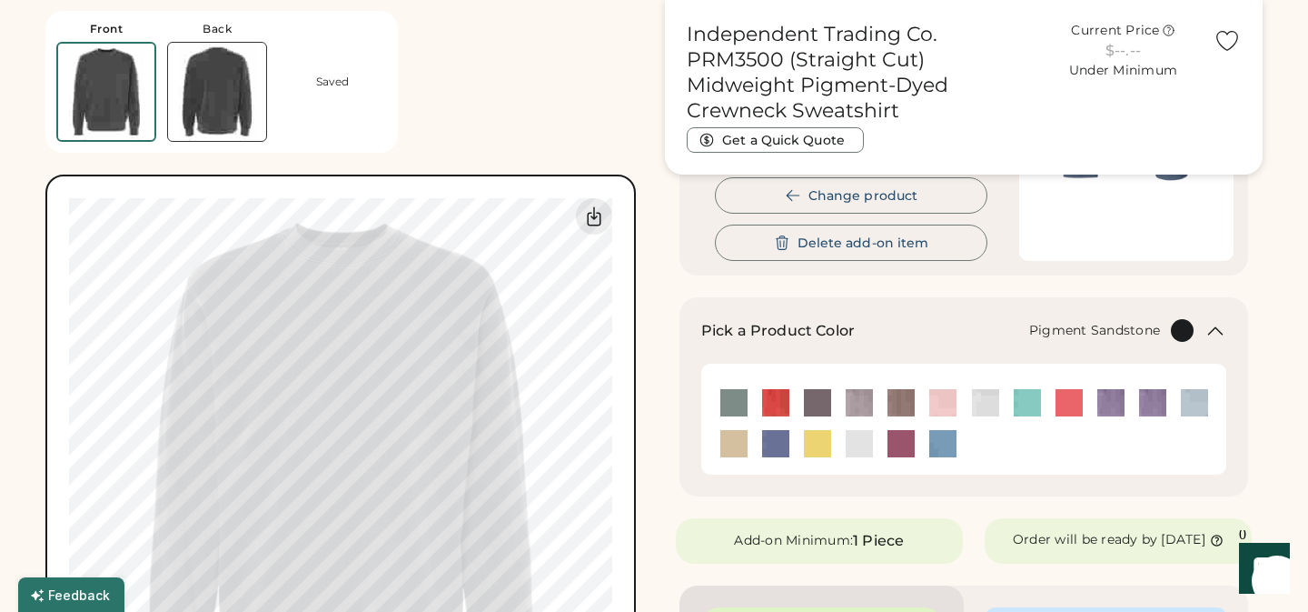
click at [735, 450] on img at bounding box center [734, 443] width 27 height 27
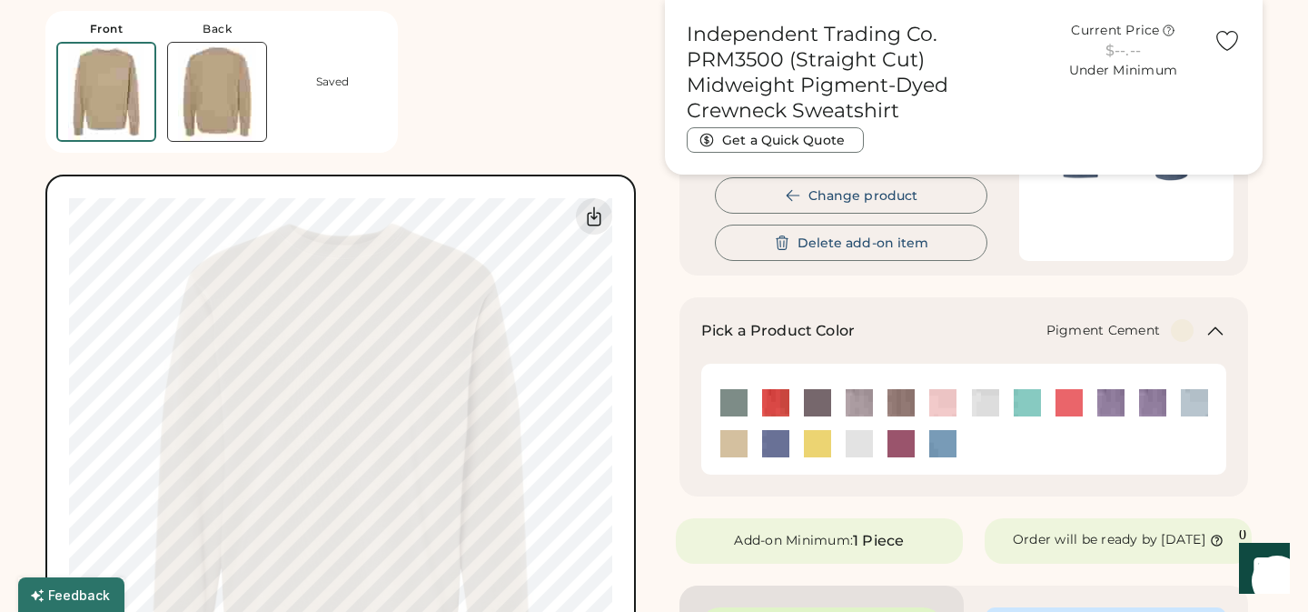
click at [856, 403] on img at bounding box center [859, 402] width 27 height 27
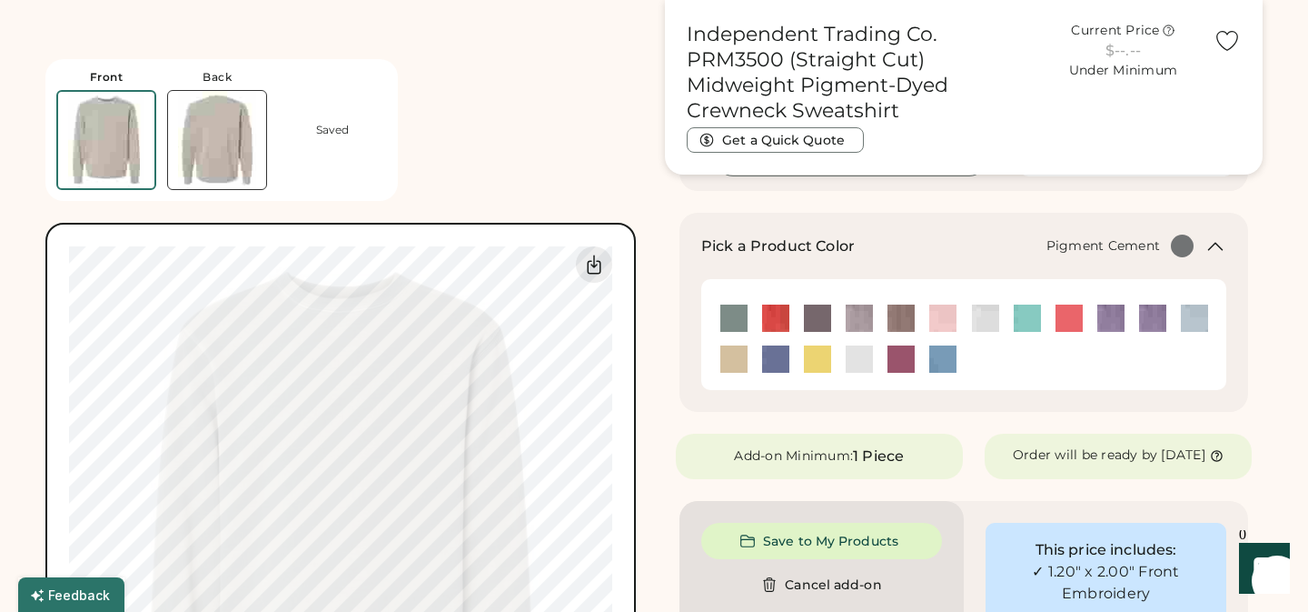
scroll to position [384, 0]
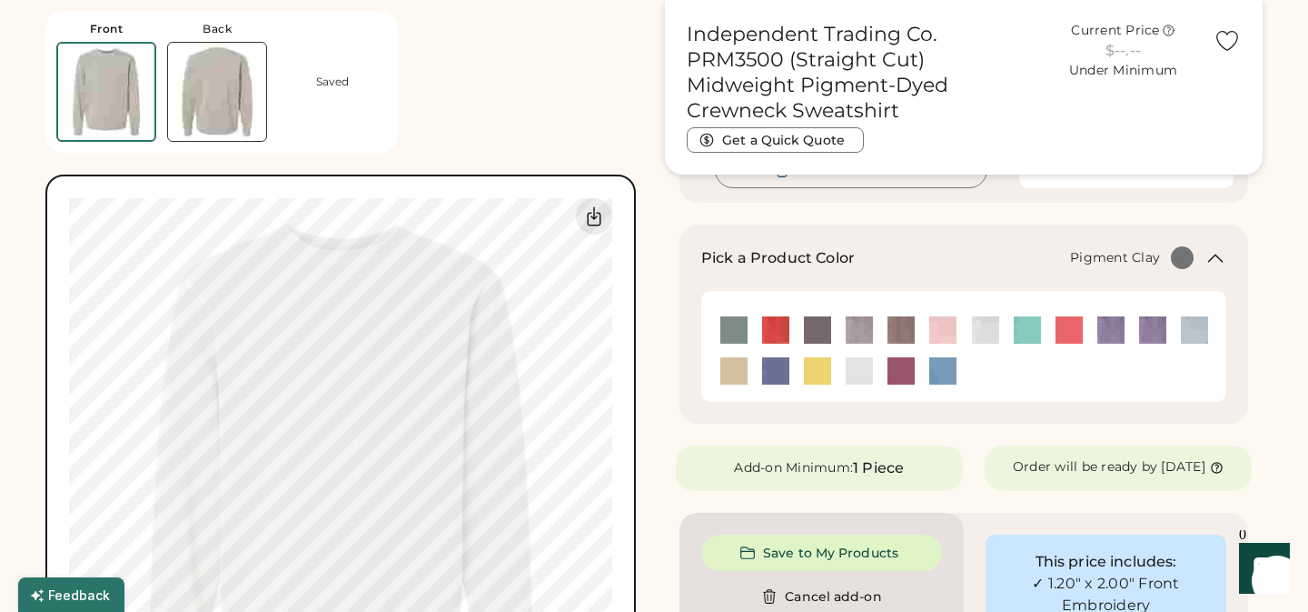
click at [902, 330] on img at bounding box center [901, 329] width 27 height 27
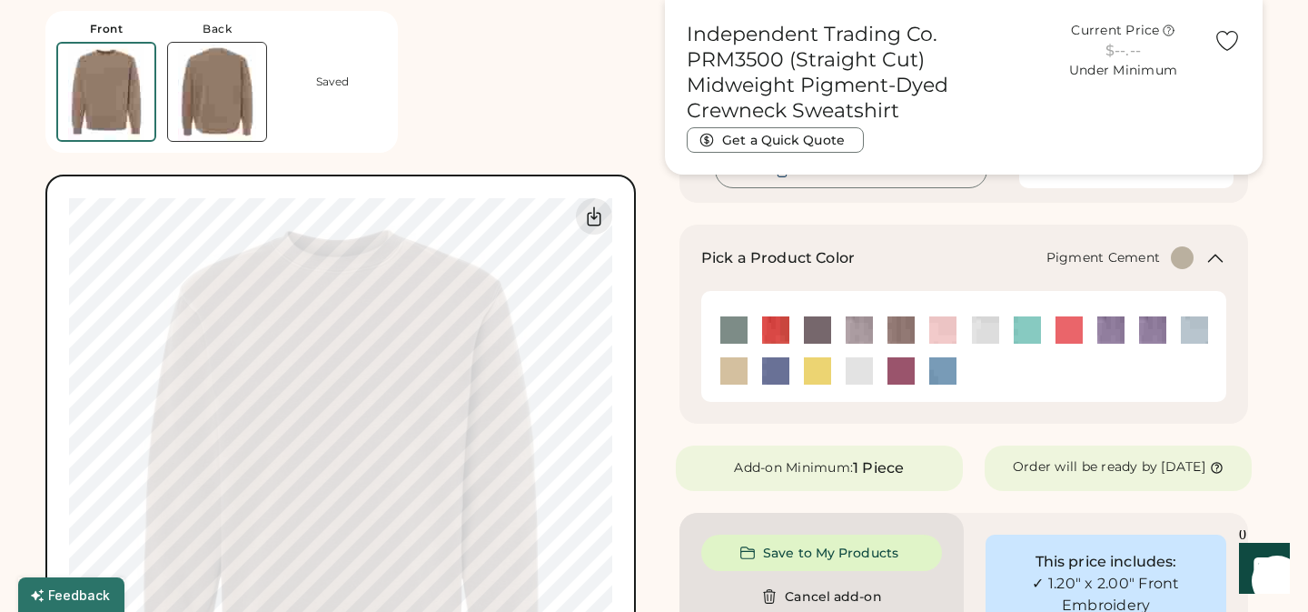
click at [863, 334] on img at bounding box center [859, 329] width 27 height 27
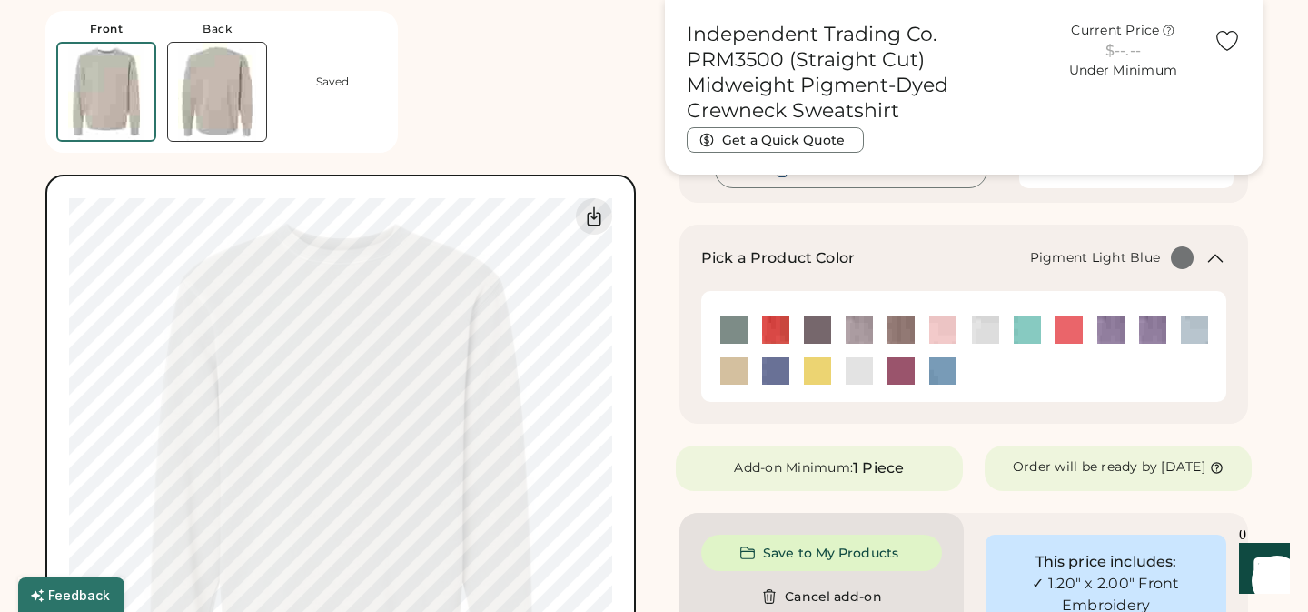
click at [940, 375] on img at bounding box center [943, 370] width 27 height 27
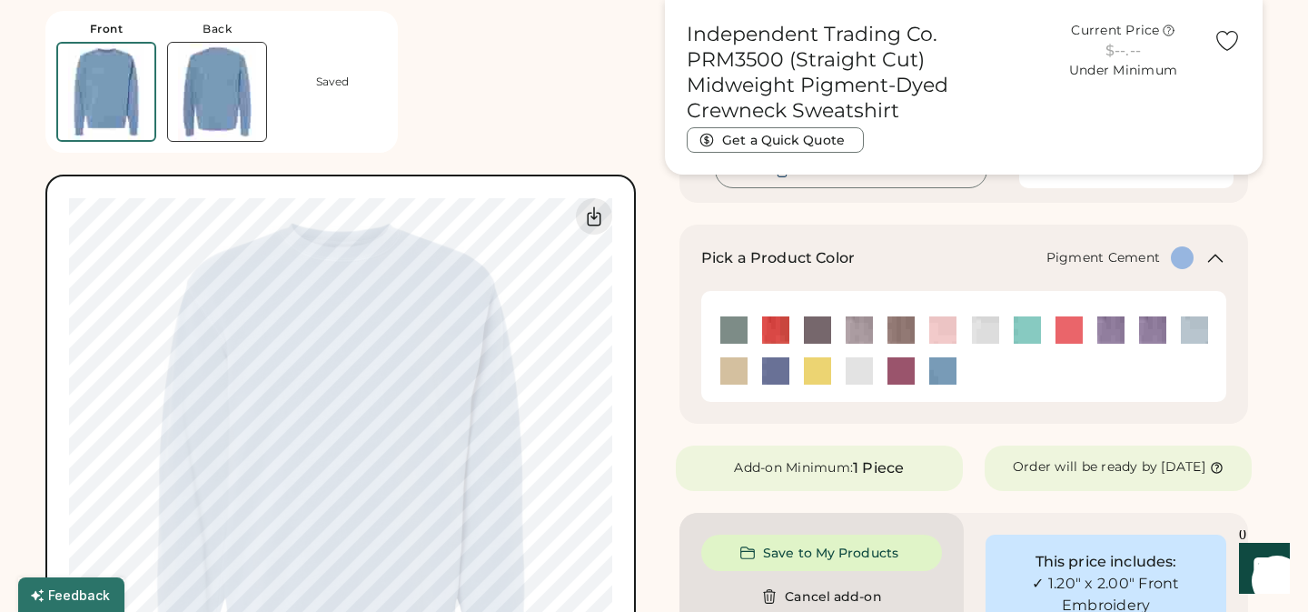
click at [861, 323] on img at bounding box center [859, 329] width 27 height 27
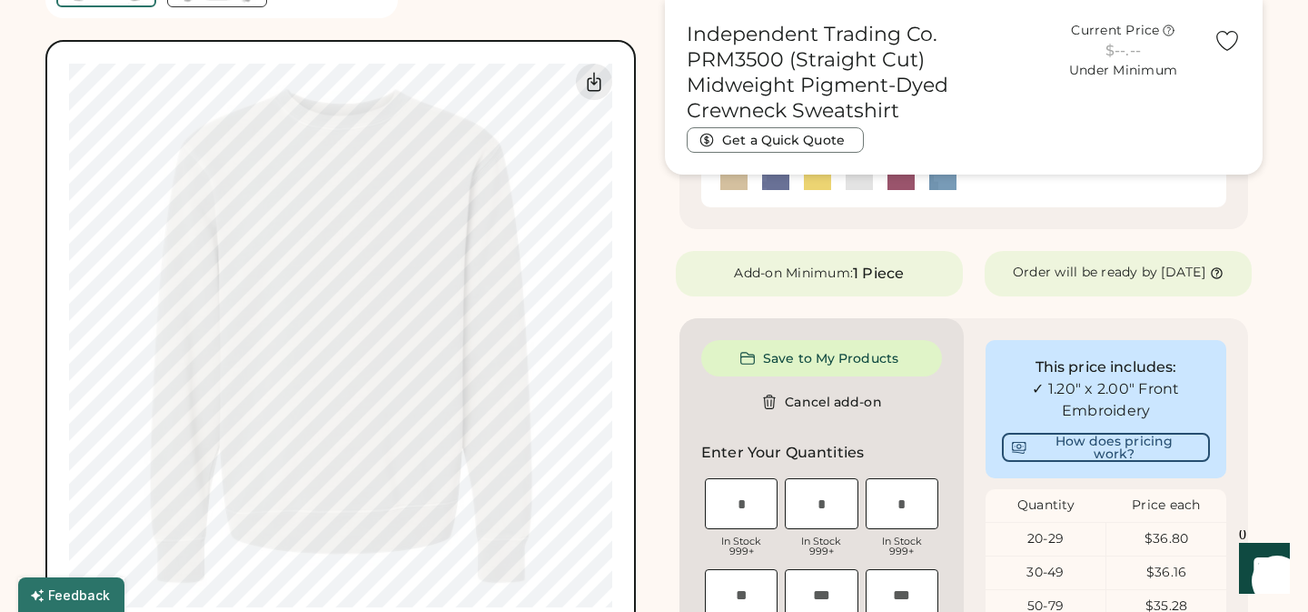
scroll to position [582, 0]
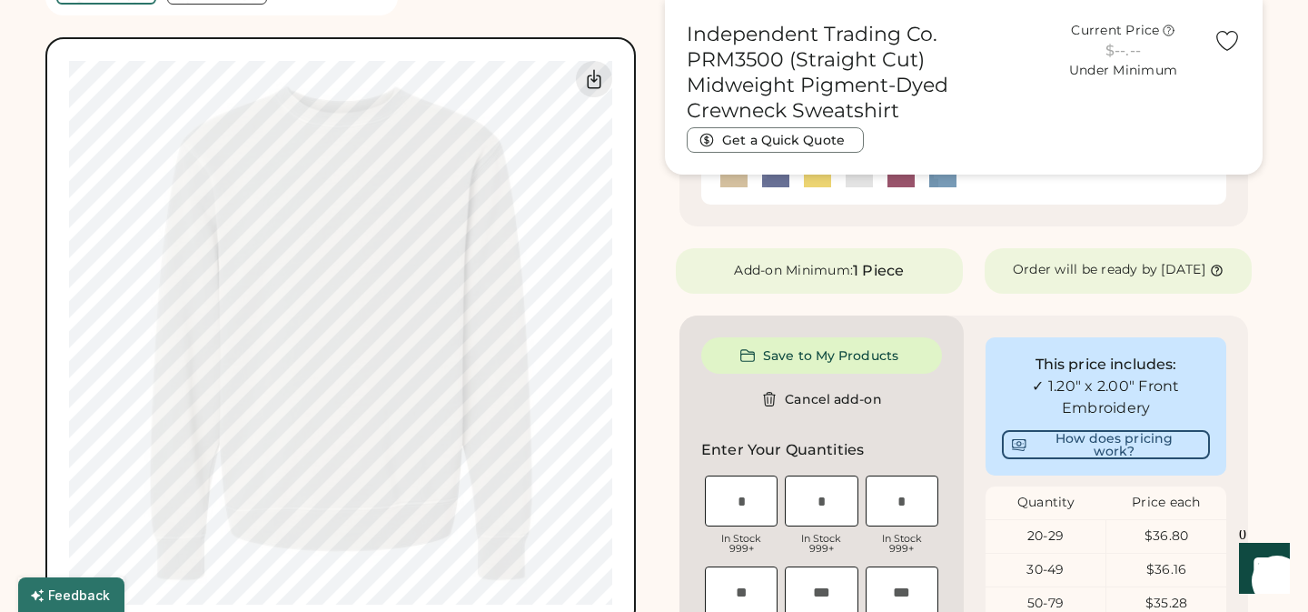
click at [1258, 229] on div "Independent Trading Co. PRM3500 (Straight Cut) Midweight Pigment-Dyed Crewneck …" at bounding box center [964, 368] width 598 height 1763
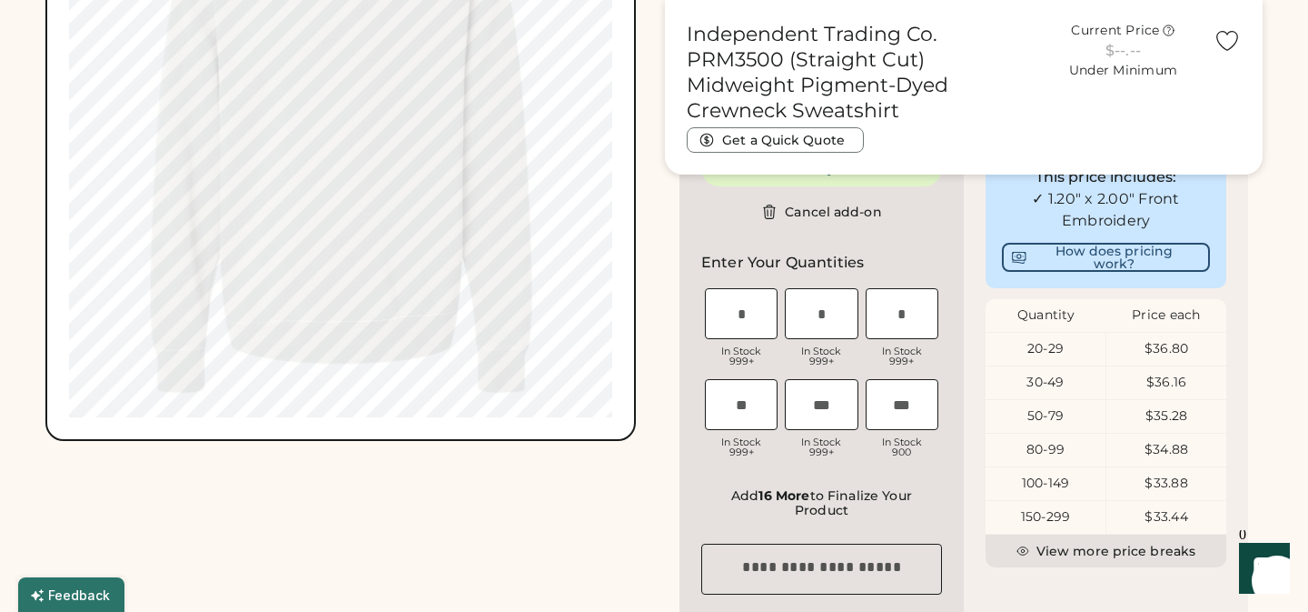
scroll to position [793, 0]
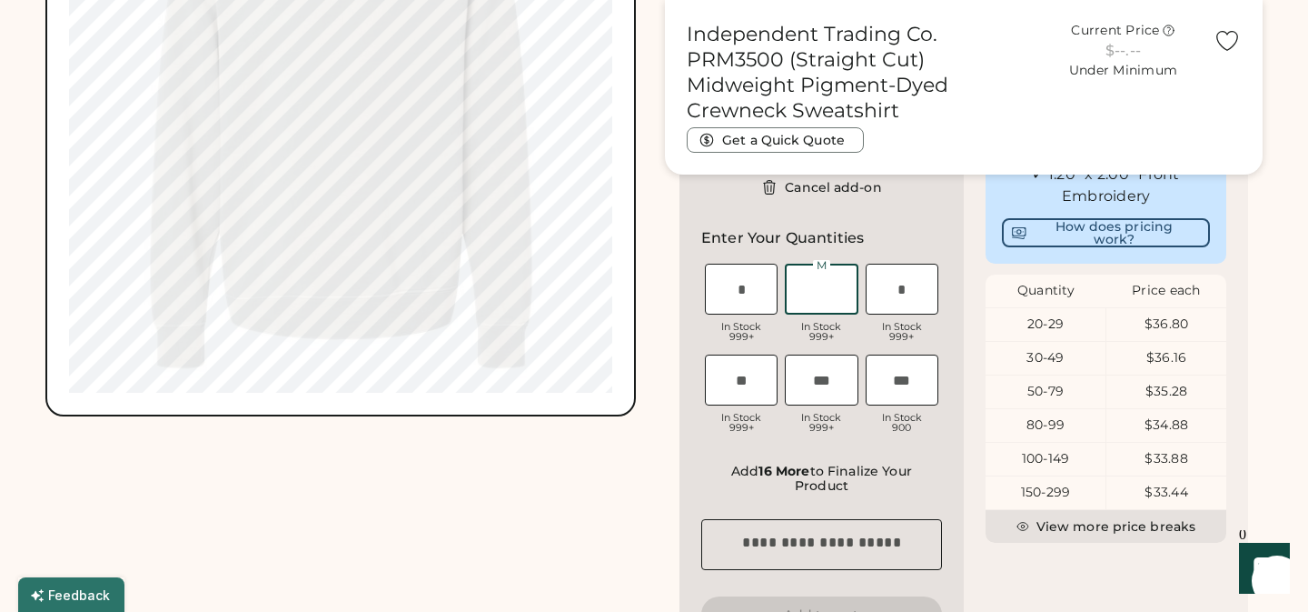
click at [842, 308] on input "input" at bounding box center [821, 289] width 73 height 51
type input "*"
click at [906, 313] on input "input" at bounding box center [902, 289] width 73 height 51
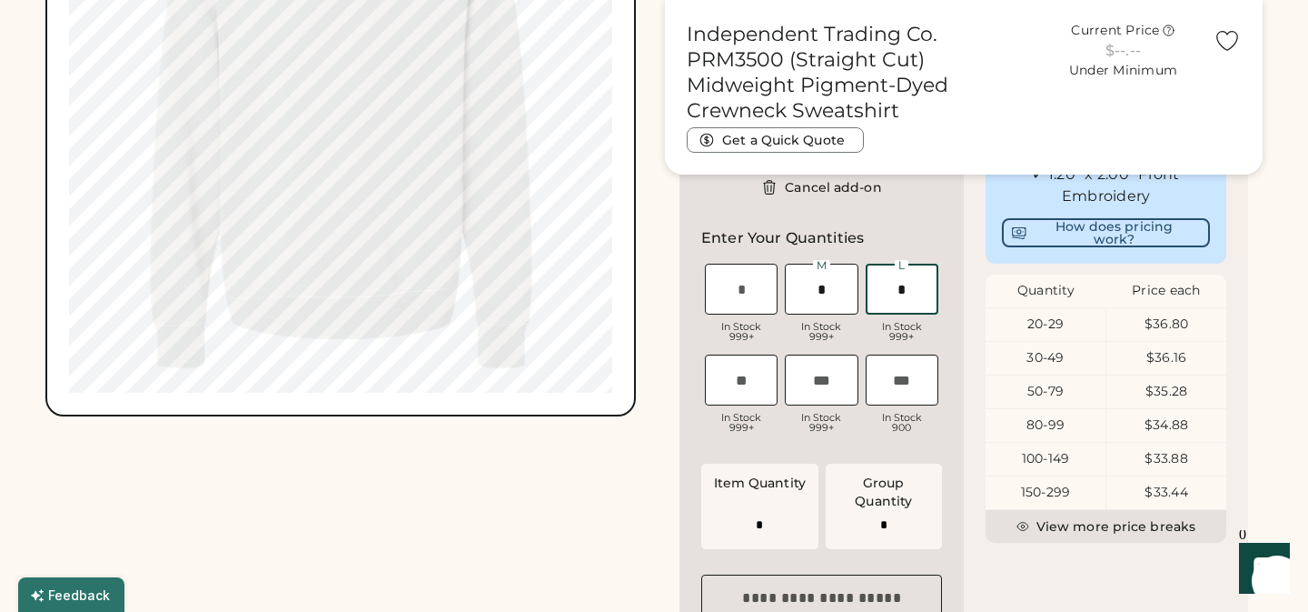
type input "*"
click at [739, 300] on input "input" at bounding box center [741, 289] width 73 height 51
type input "*"
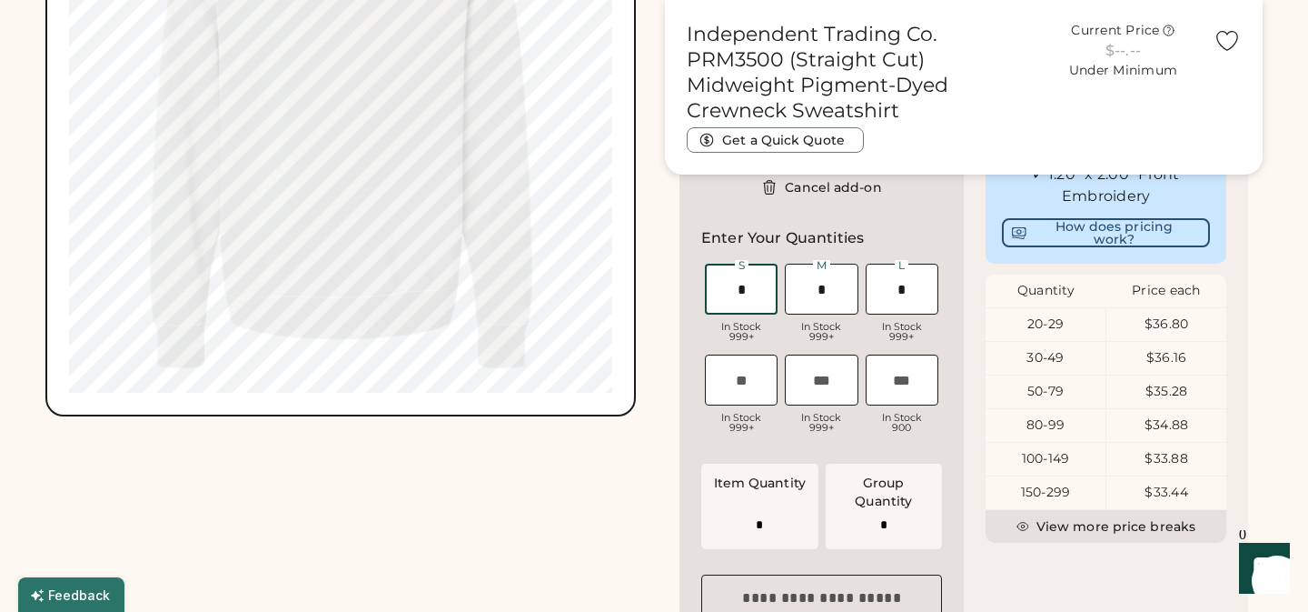
type input "*"
type input "**"
type input "*"
click at [749, 405] on input "input" at bounding box center [741, 379] width 73 height 51
type input "*"
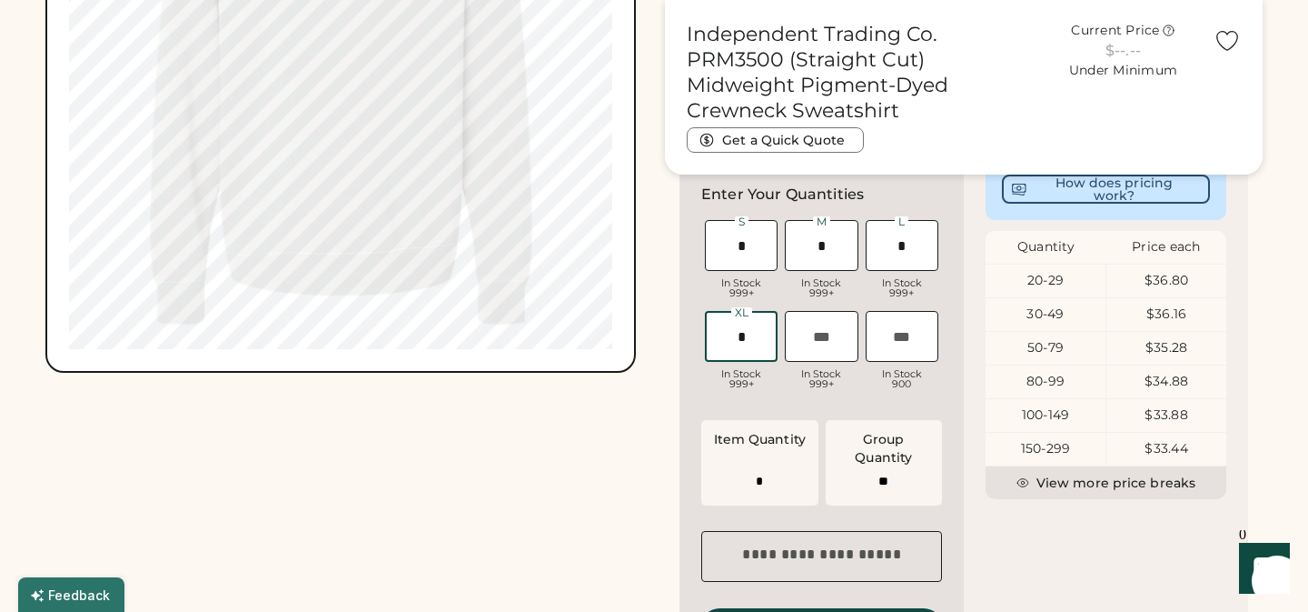
type input "*"
type input "**"
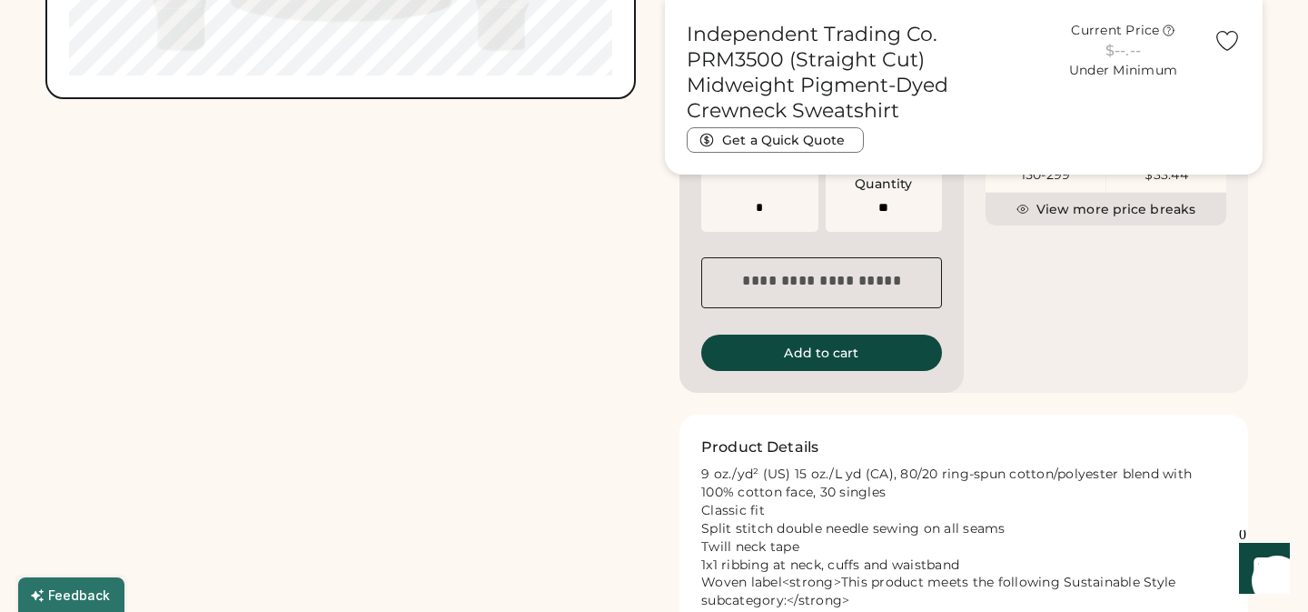
scroll to position [1235, 0]
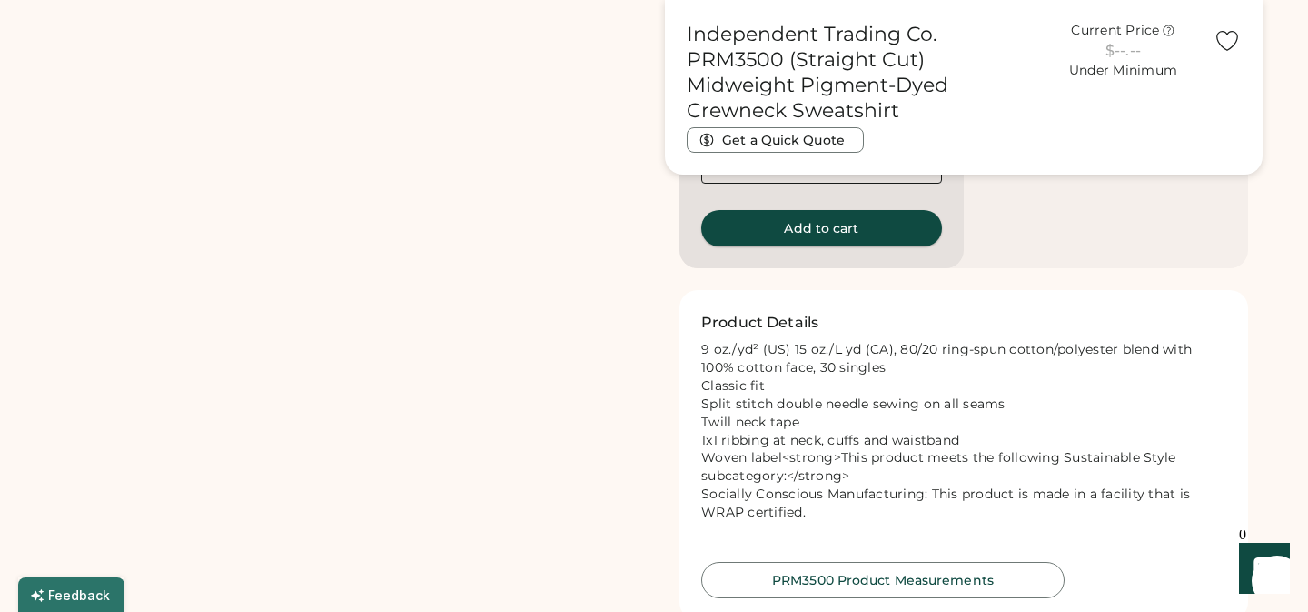
type input "*"
click at [840, 246] on button "Add to cart" at bounding box center [821, 228] width 241 height 36
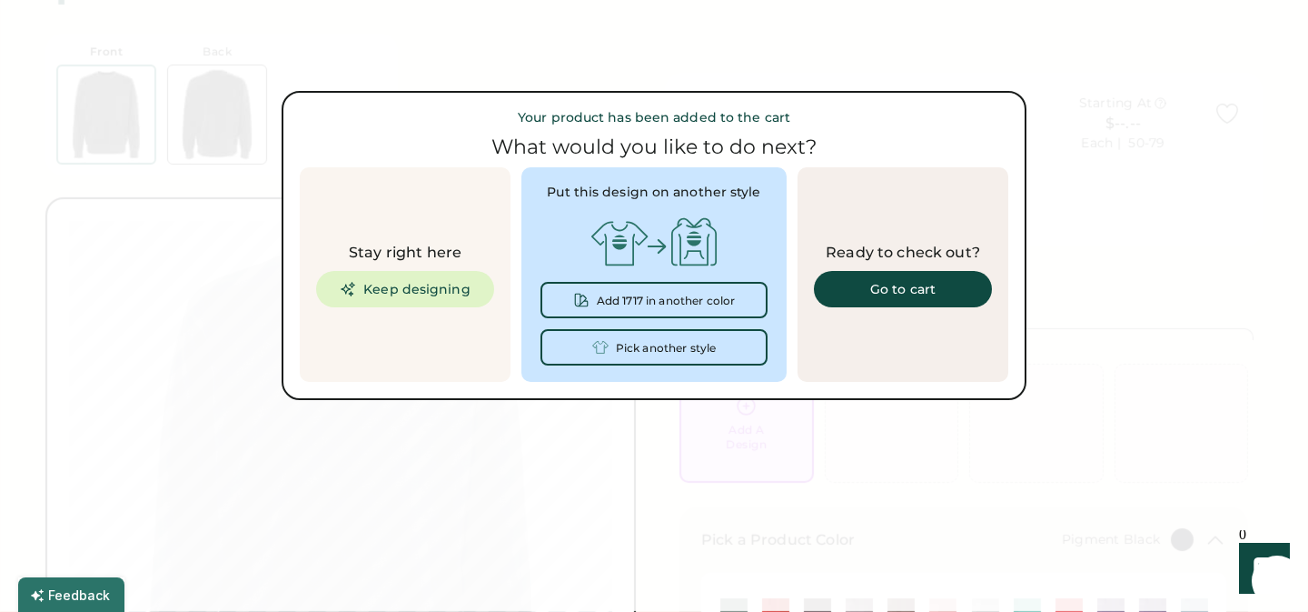
scroll to position [0, 0]
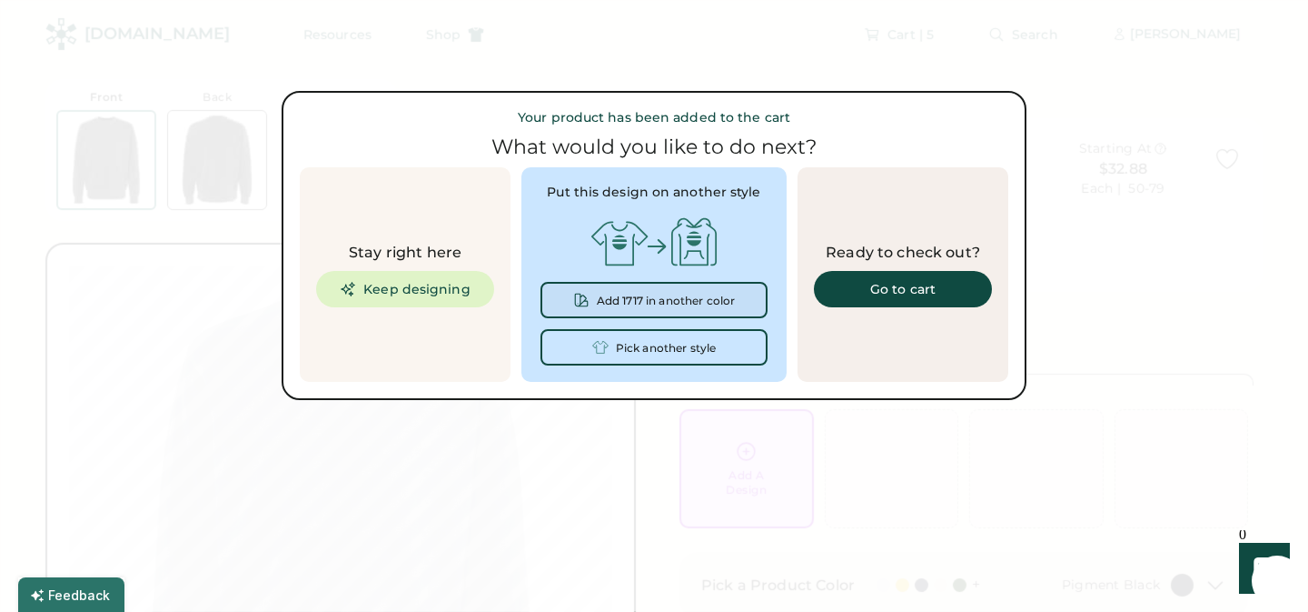
click at [694, 292] on div "Add 1717 in another color" at bounding box center [654, 300] width 227 height 36
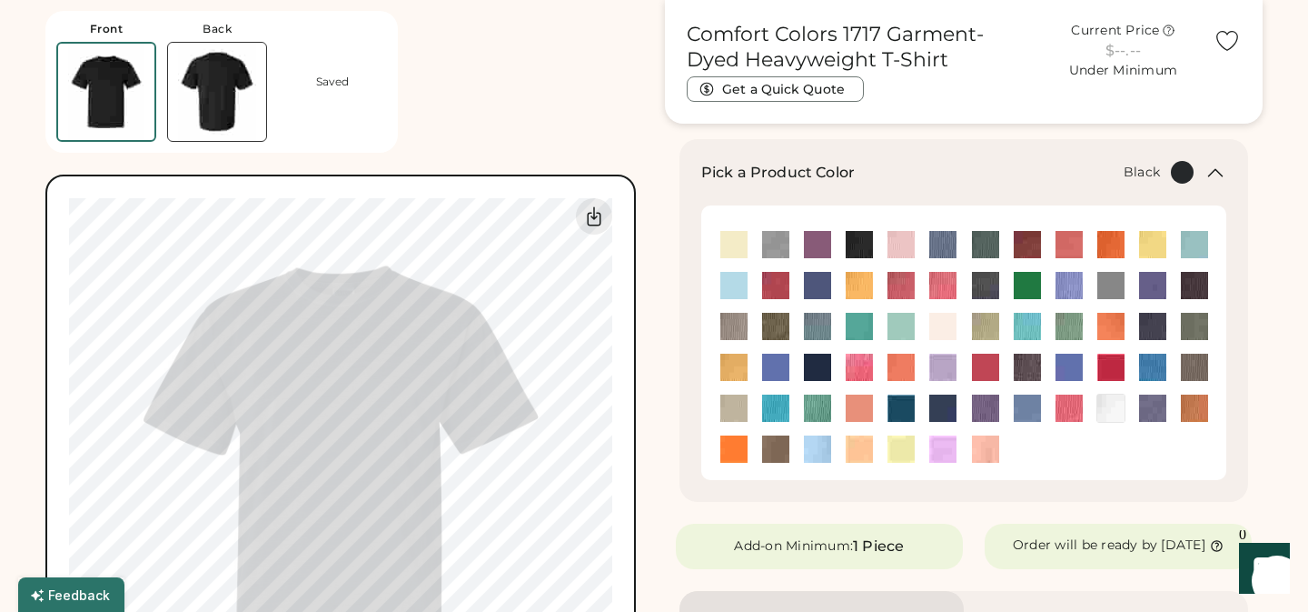
scroll to position [398, 0]
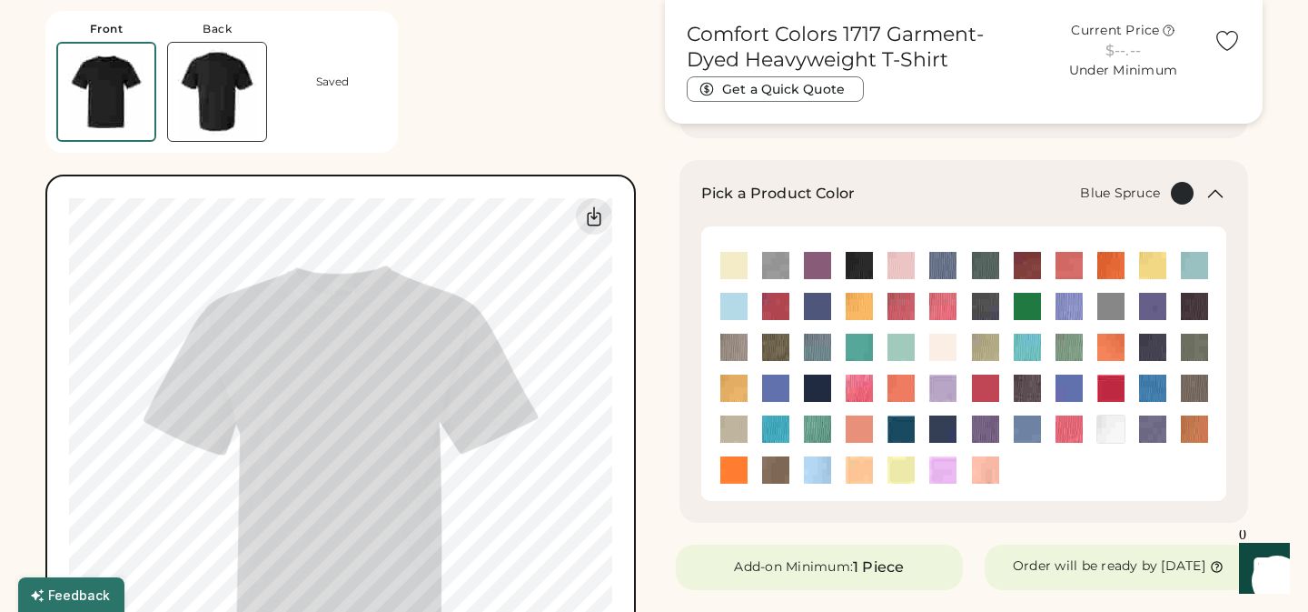
click at [989, 267] on img at bounding box center [985, 265] width 27 height 27
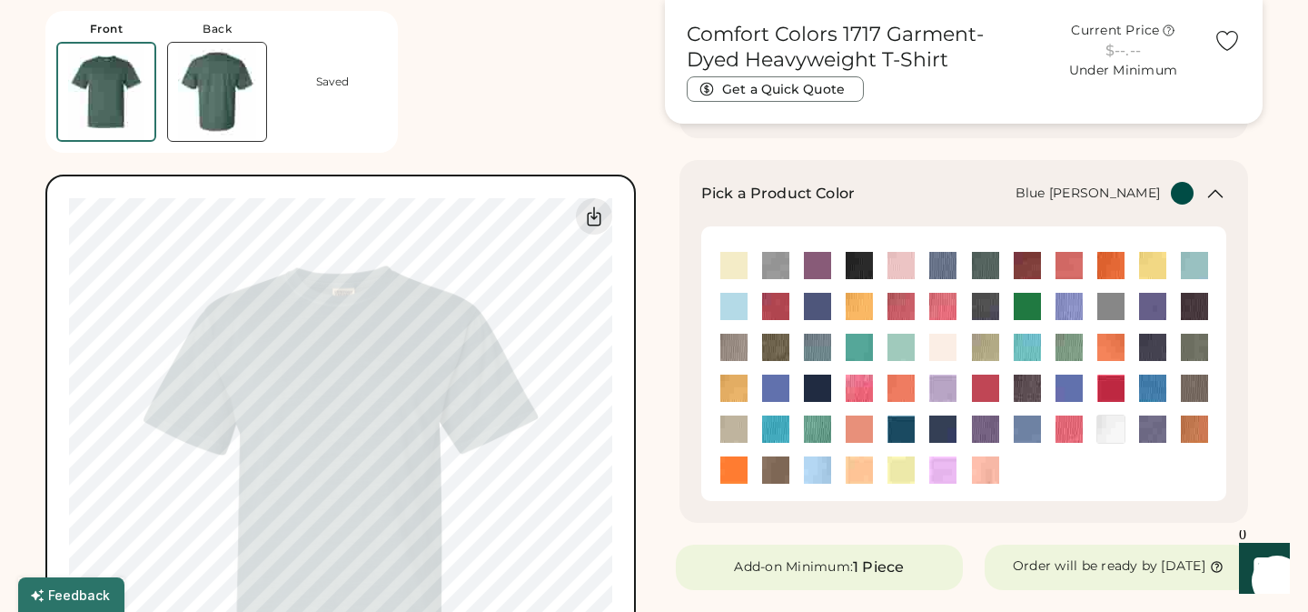
click at [940, 255] on img at bounding box center [943, 265] width 27 height 27
click at [779, 346] on img at bounding box center [775, 346] width 27 height 27
click at [1154, 428] on img at bounding box center [1152, 428] width 27 height 27
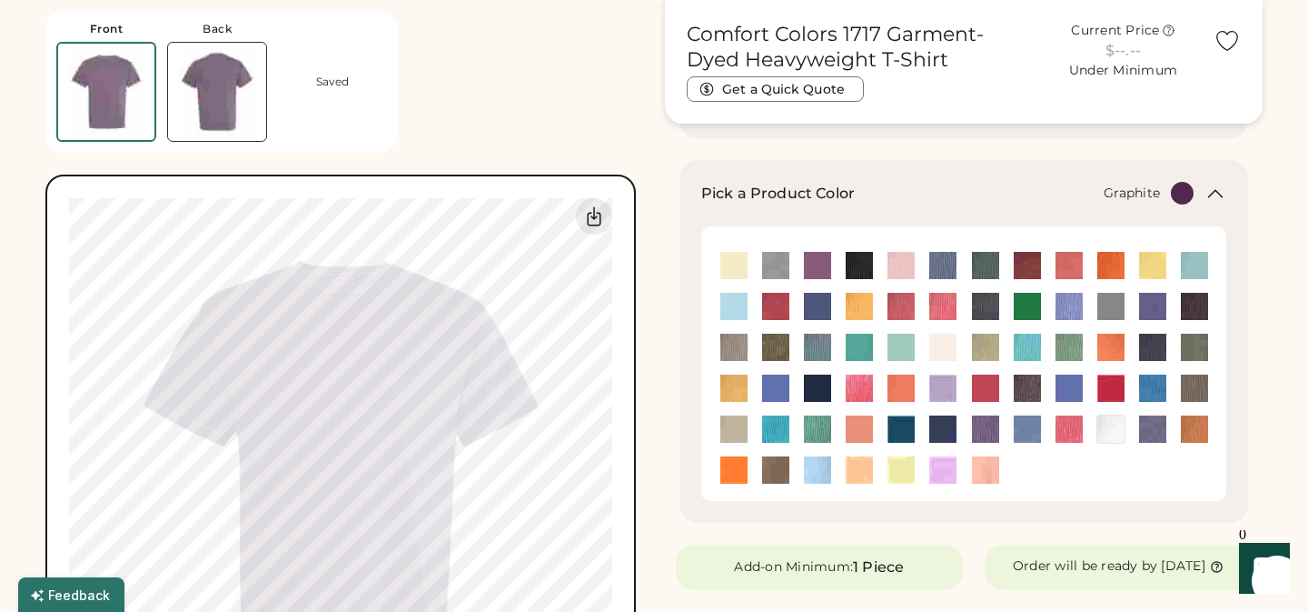
click at [1199, 305] on img at bounding box center [1194, 306] width 27 height 27
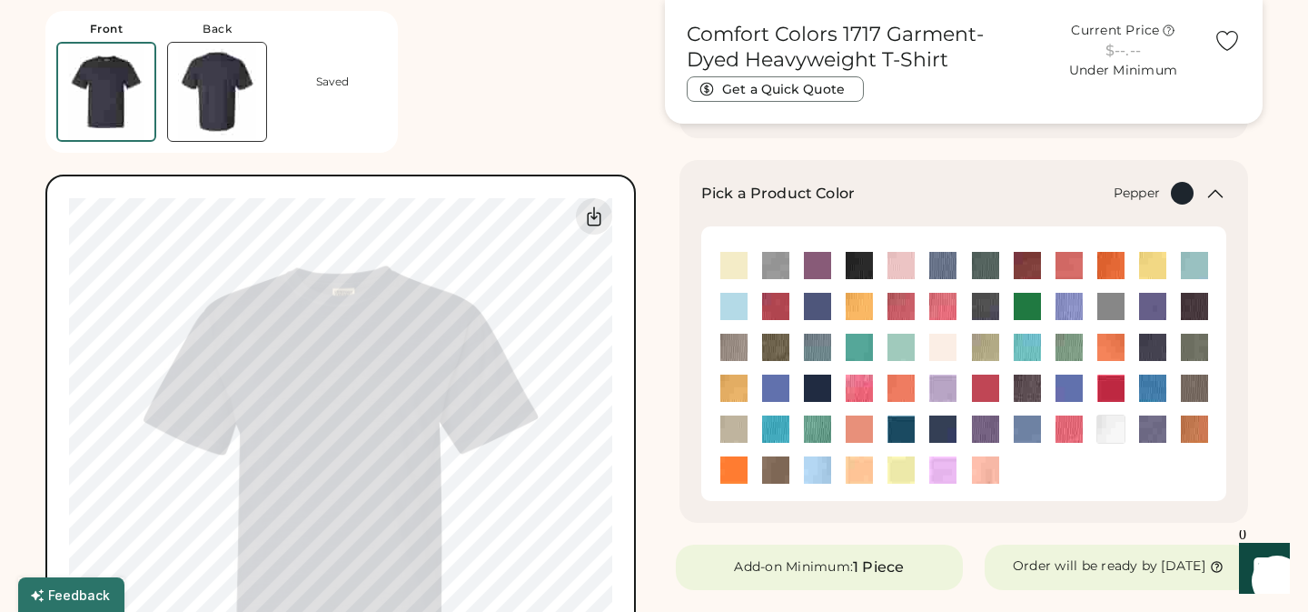
click at [1030, 386] on img at bounding box center [1027, 387] width 27 height 27
click at [1201, 387] on img at bounding box center [1194, 387] width 27 height 27
click at [773, 265] on img at bounding box center [775, 265] width 27 height 27
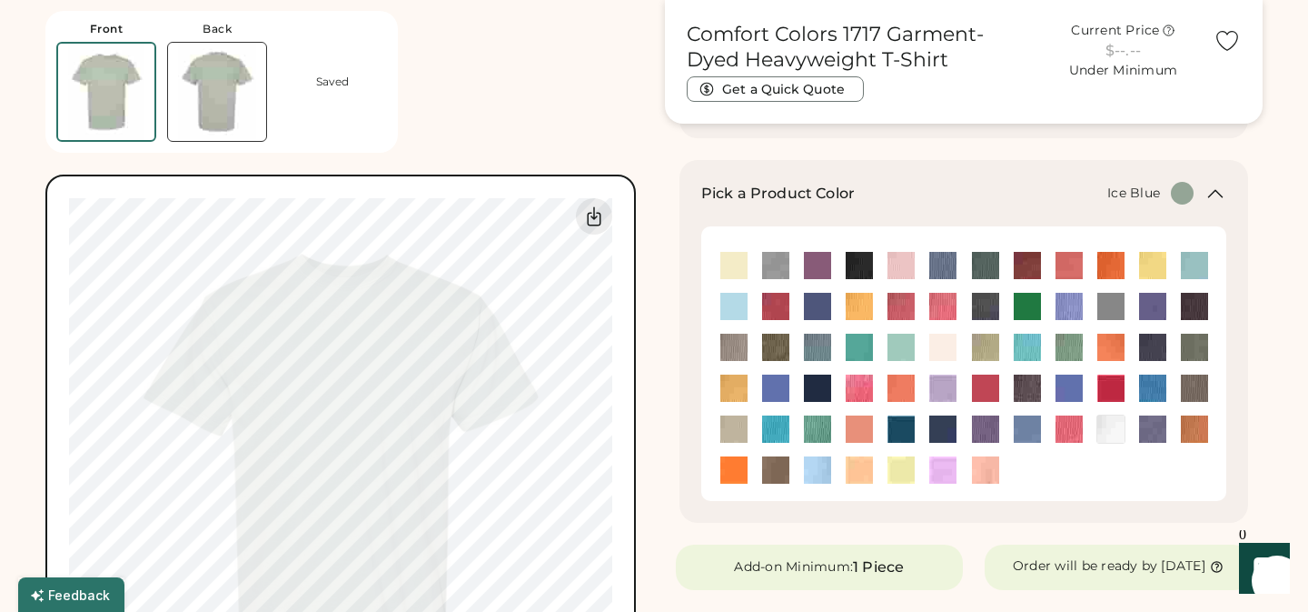
click at [818, 346] on img at bounding box center [817, 346] width 27 height 27
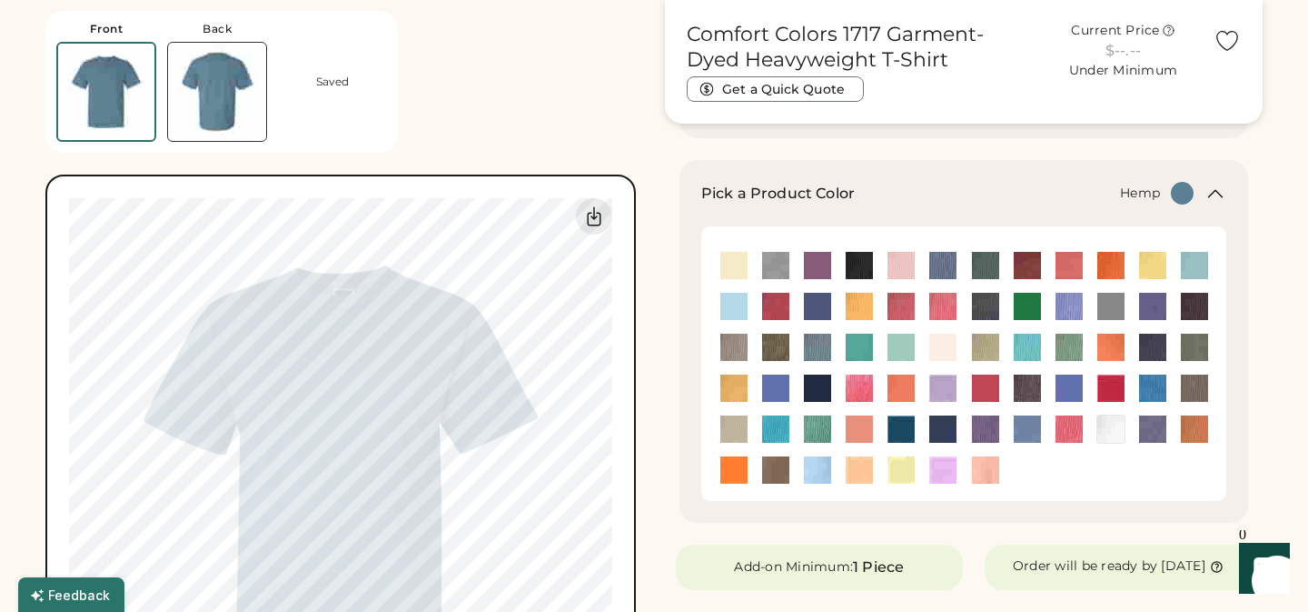
click at [771, 344] on img at bounding box center [775, 346] width 27 height 27
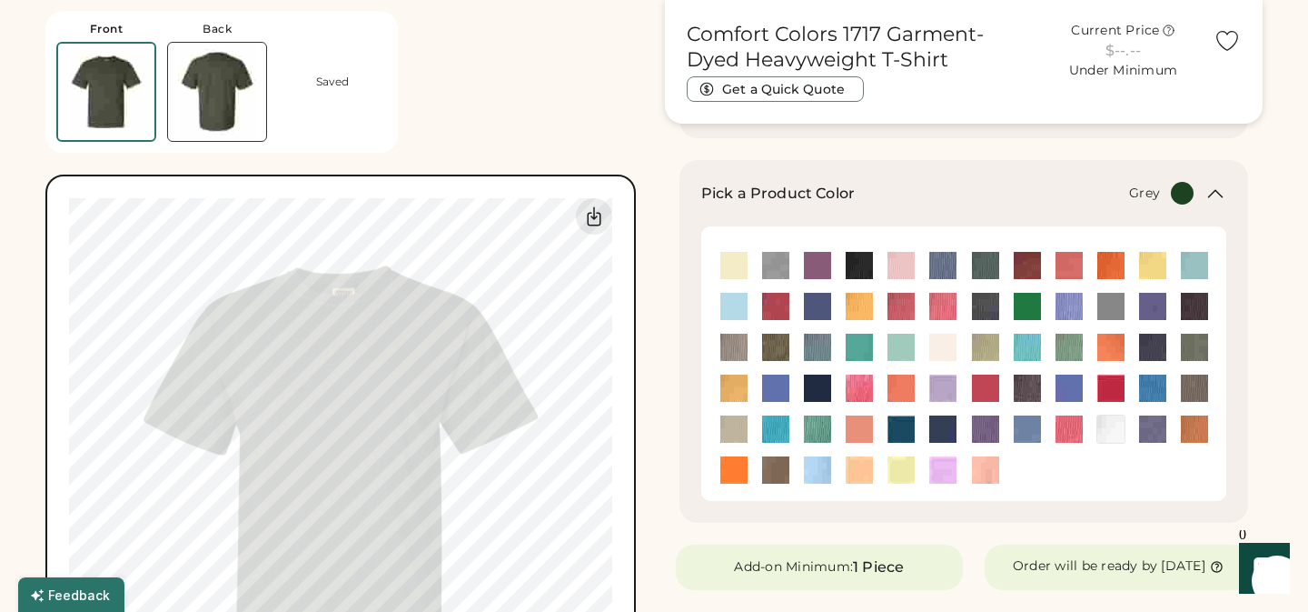
click at [732, 348] on img at bounding box center [734, 346] width 27 height 27
click at [1201, 303] on img at bounding box center [1194, 306] width 27 height 27
click at [988, 263] on img at bounding box center [985, 265] width 27 height 27
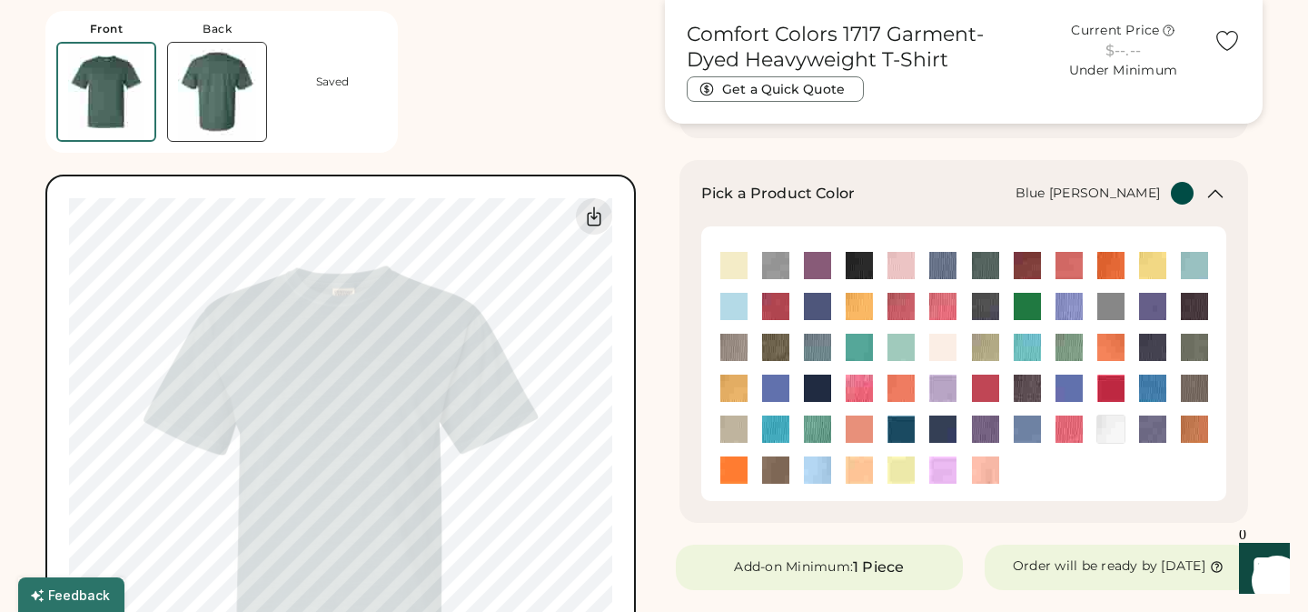
click at [940, 266] on img at bounding box center [943, 265] width 27 height 27
click at [985, 305] on img at bounding box center [985, 306] width 27 height 27
click at [1191, 305] on img at bounding box center [1194, 306] width 27 height 27
click at [1024, 305] on img at bounding box center [1027, 306] width 27 height 27
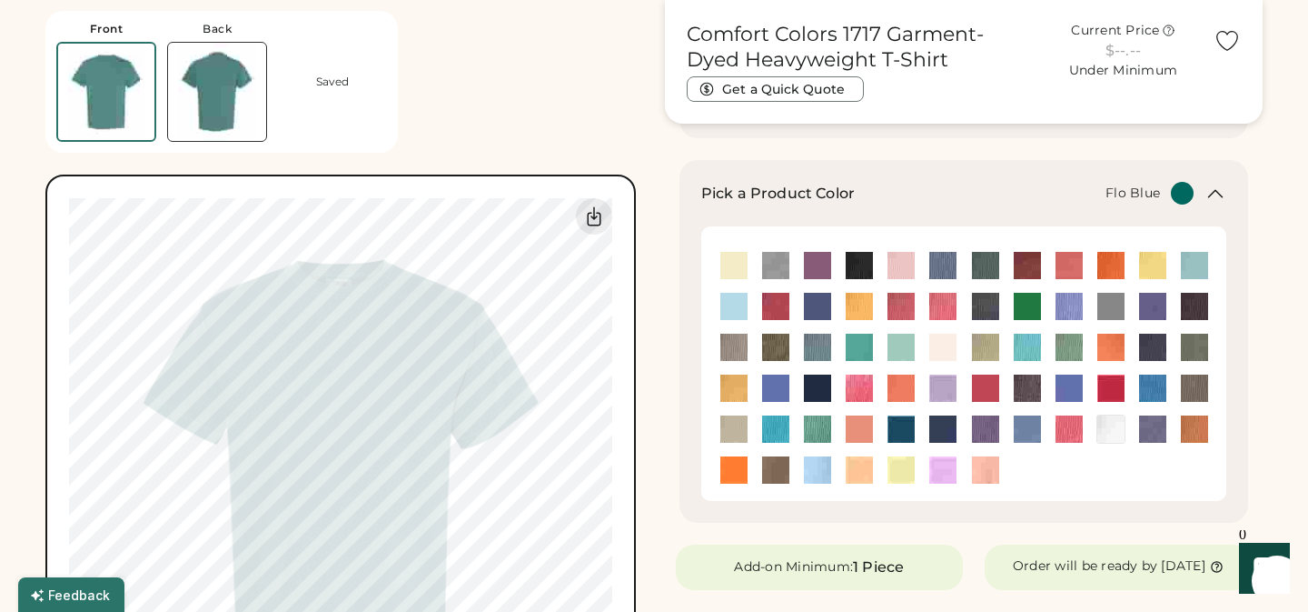
click at [1069, 310] on img at bounding box center [1069, 306] width 27 height 27
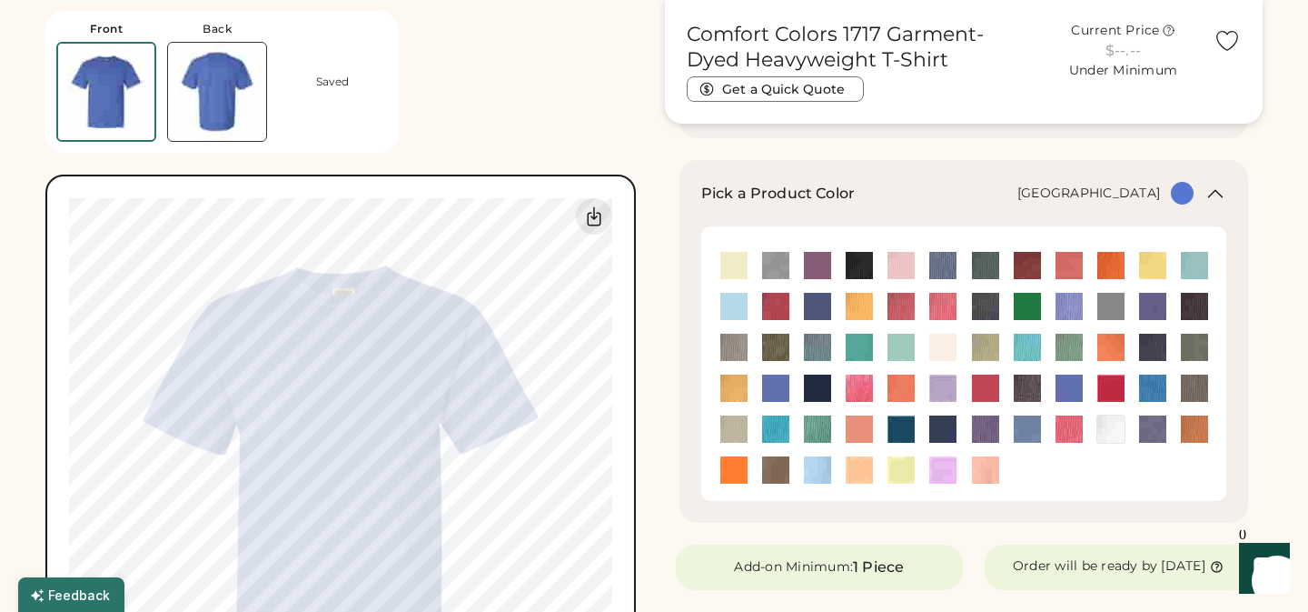
click at [901, 345] on img at bounding box center [901, 346] width 27 height 27
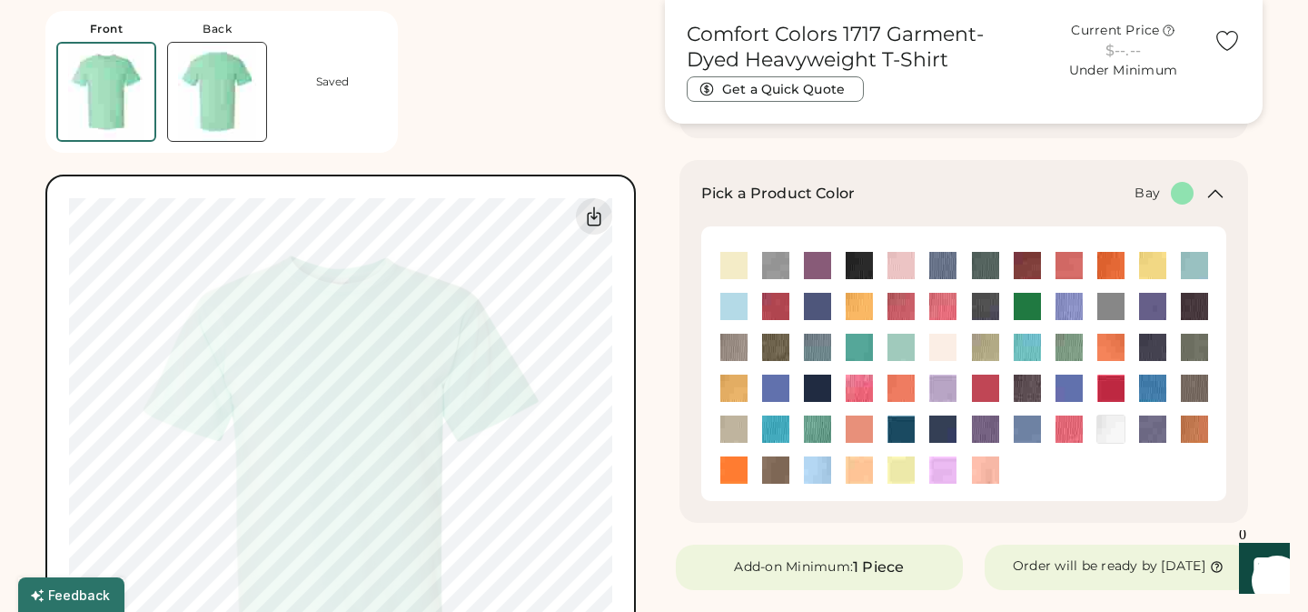
click at [768, 263] on img at bounding box center [775, 265] width 27 height 27
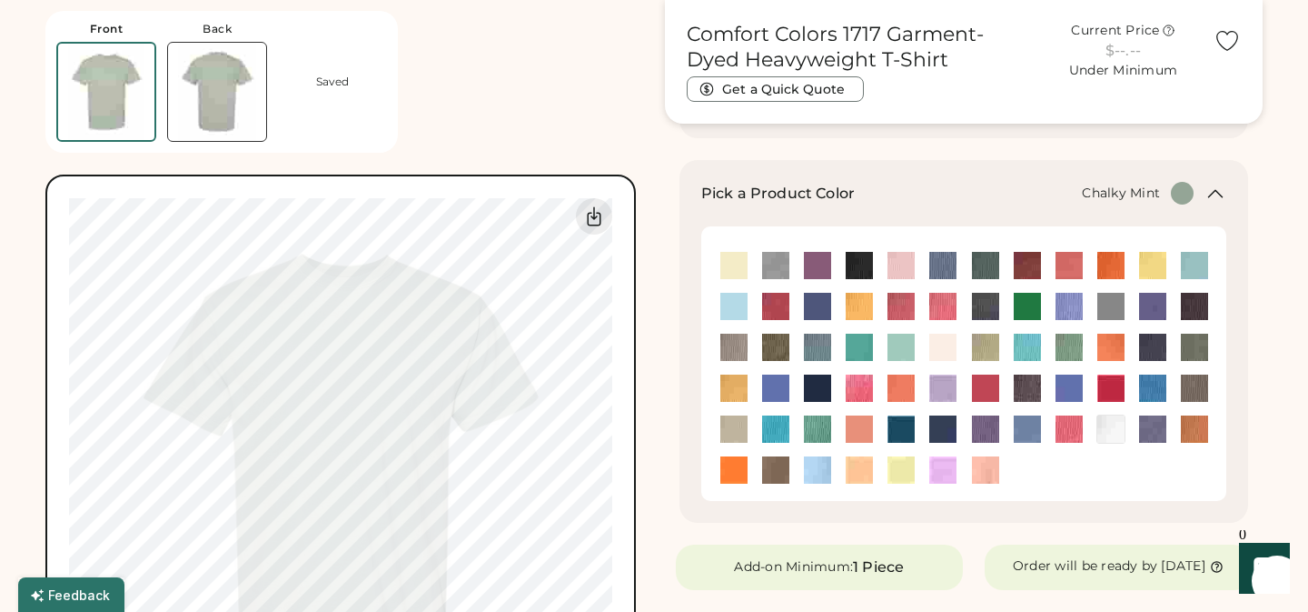
click at [1191, 264] on img at bounding box center [1194, 265] width 27 height 27
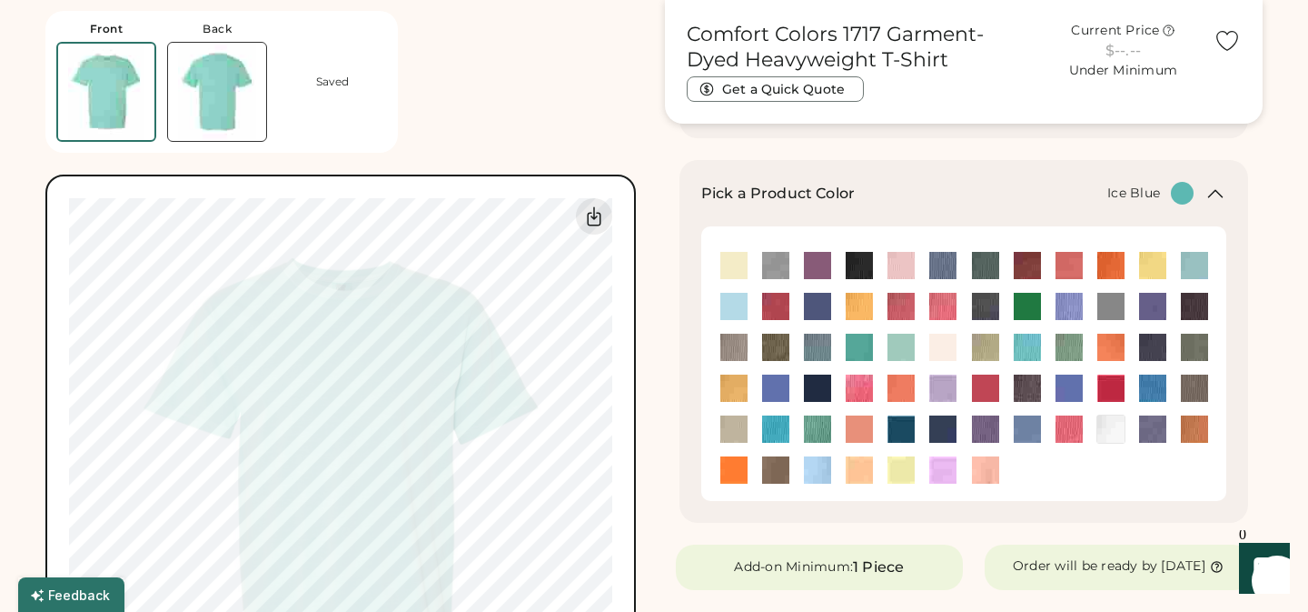
click at [815, 346] on img at bounding box center [817, 346] width 27 height 27
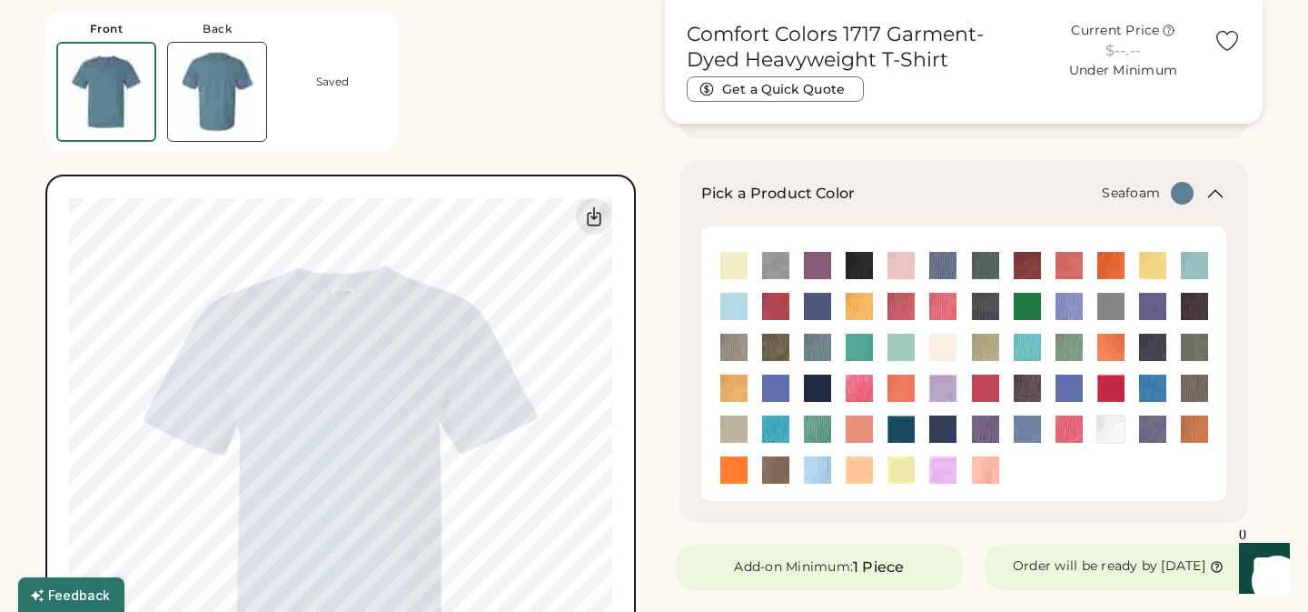
click at [823, 428] on img at bounding box center [817, 428] width 27 height 27
click at [901, 431] on img at bounding box center [901, 428] width 27 height 27
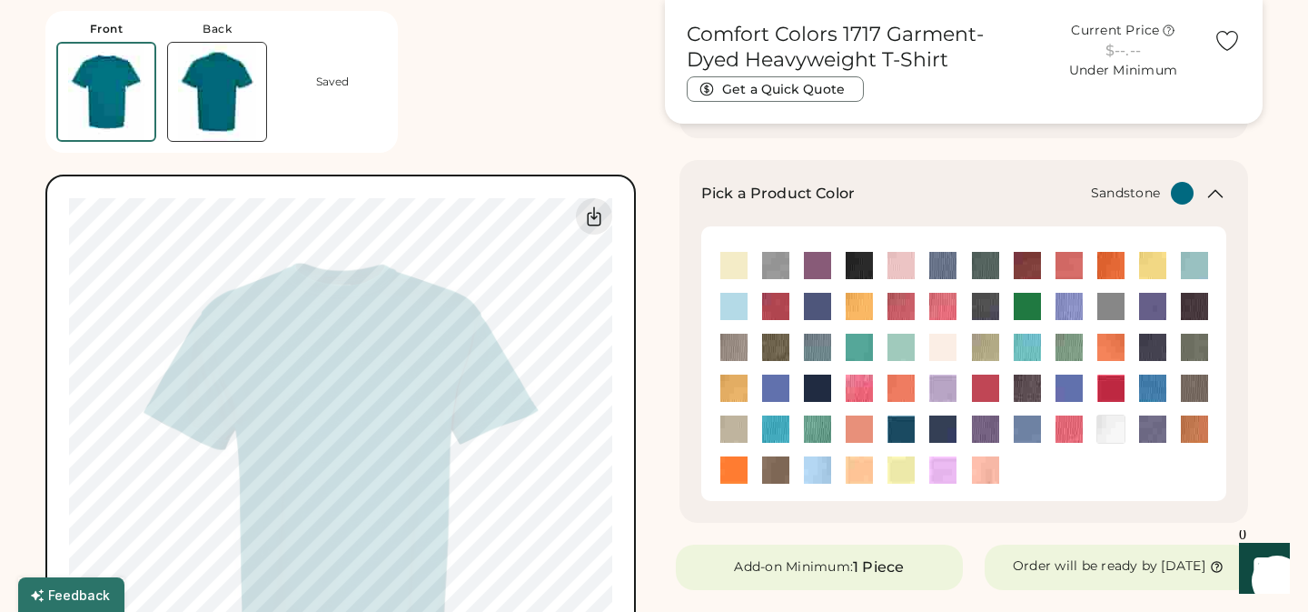
click at [733, 426] on img at bounding box center [734, 428] width 27 height 27
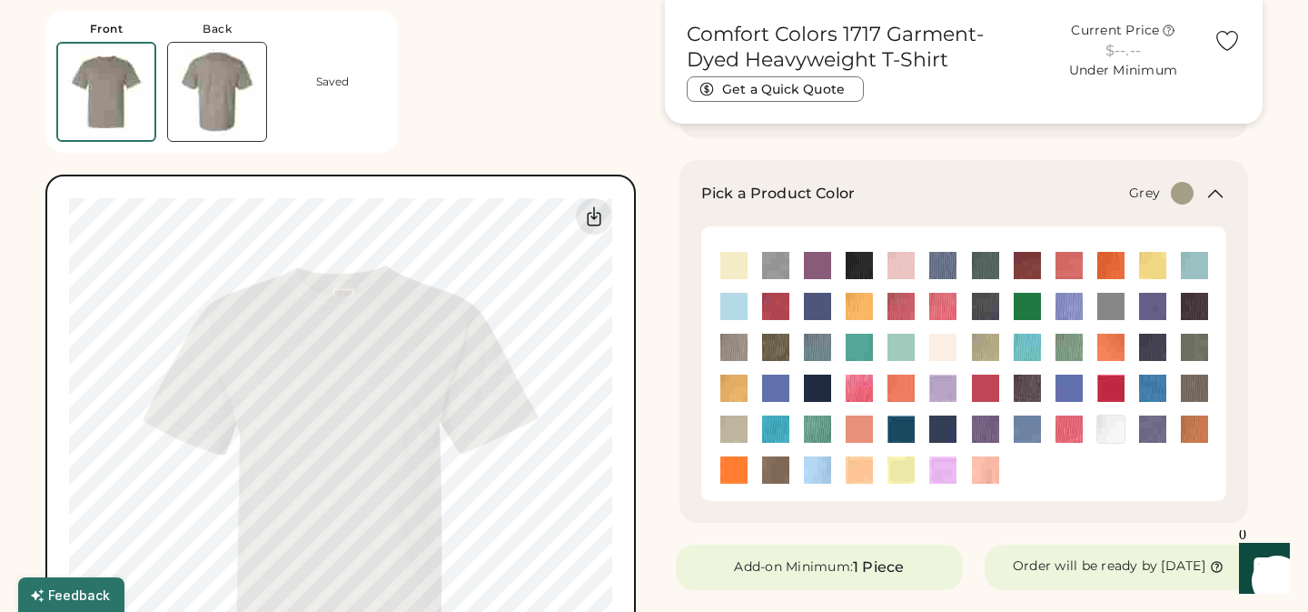
click at [735, 349] on img at bounding box center [734, 346] width 27 height 27
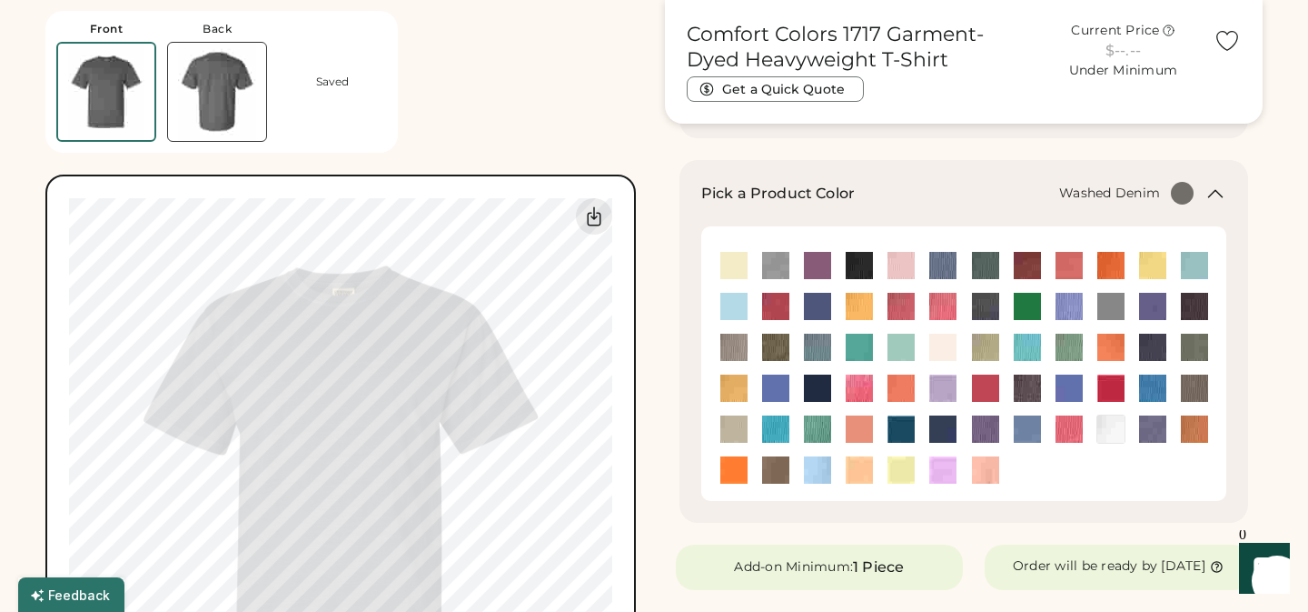
click at [1029, 434] on img at bounding box center [1027, 428] width 27 height 27
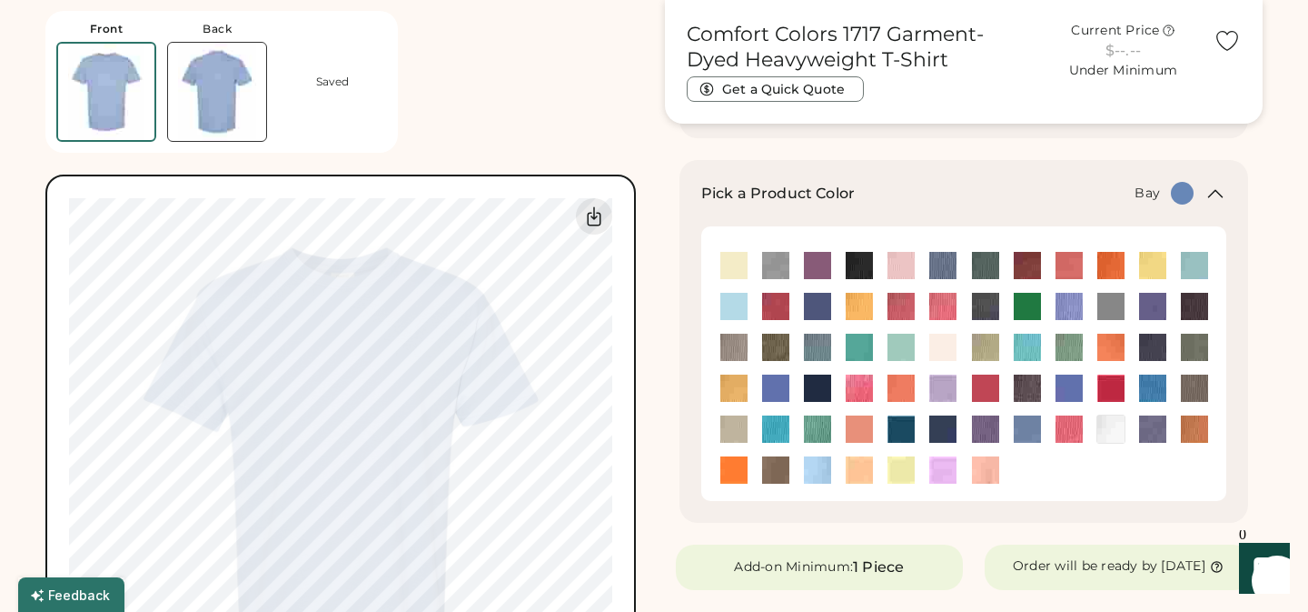
click at [772, 265] on img at bounding box center [775, 265] width 27 height 27
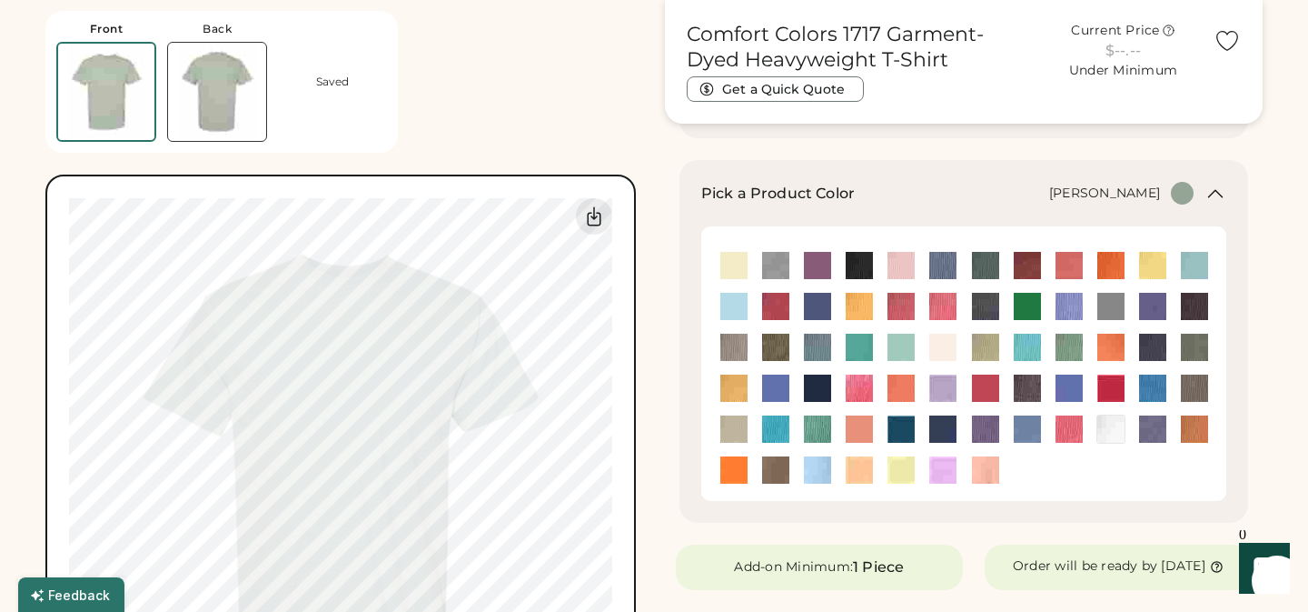
click at [1193, 352] on img at bounding box center [1194, 346] width 27 height 27
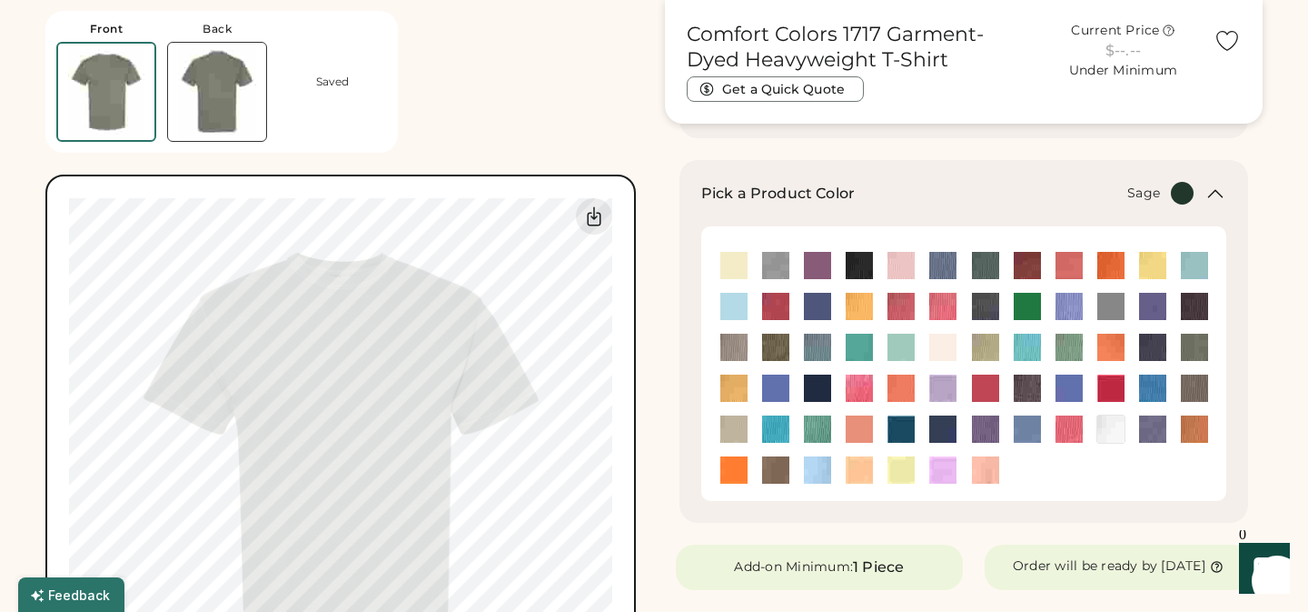
click at [1194, 390] on img at bounding box center [1194, 387] width 27 height 27
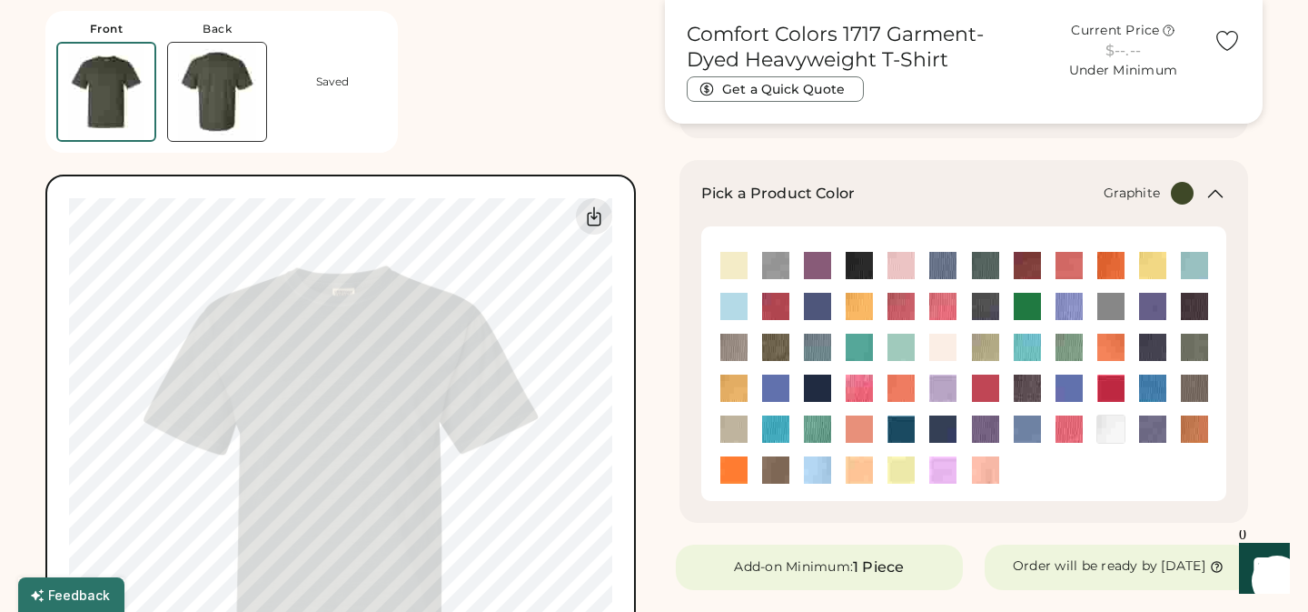
click at [1195, 305] on img at bounding box center [1194, 306] width 27 height 27
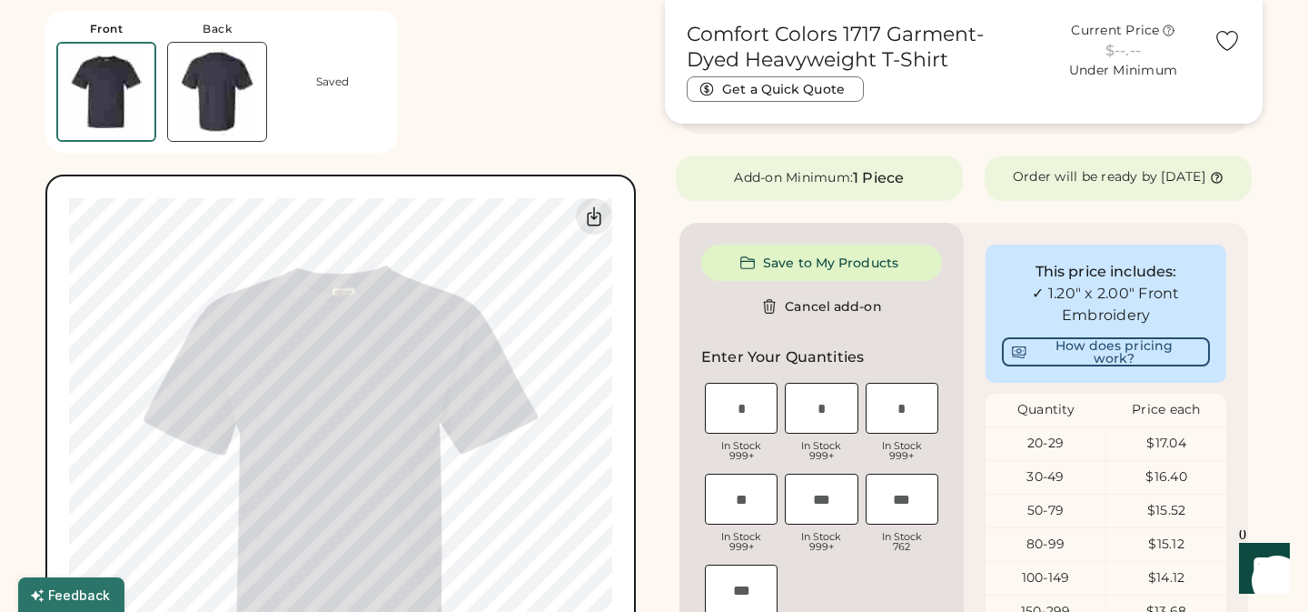
scroll to position [930, 0]
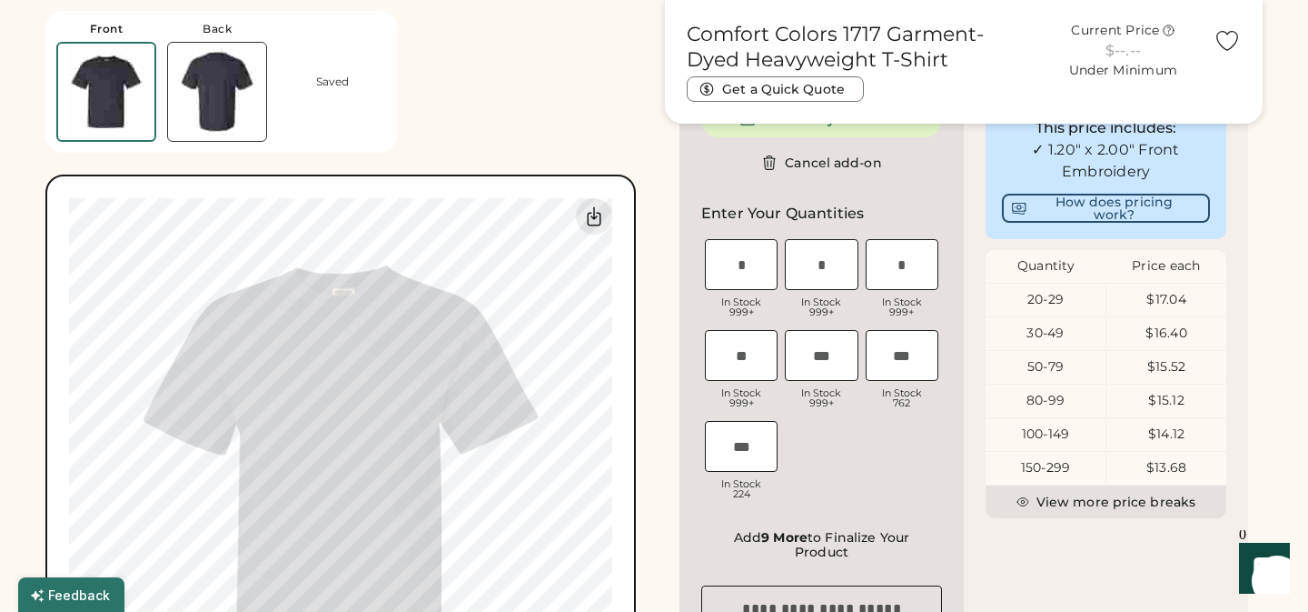
click at [751, 281] on input "input" at bounding box center [741, 264] width 73 height 51
type input "*"
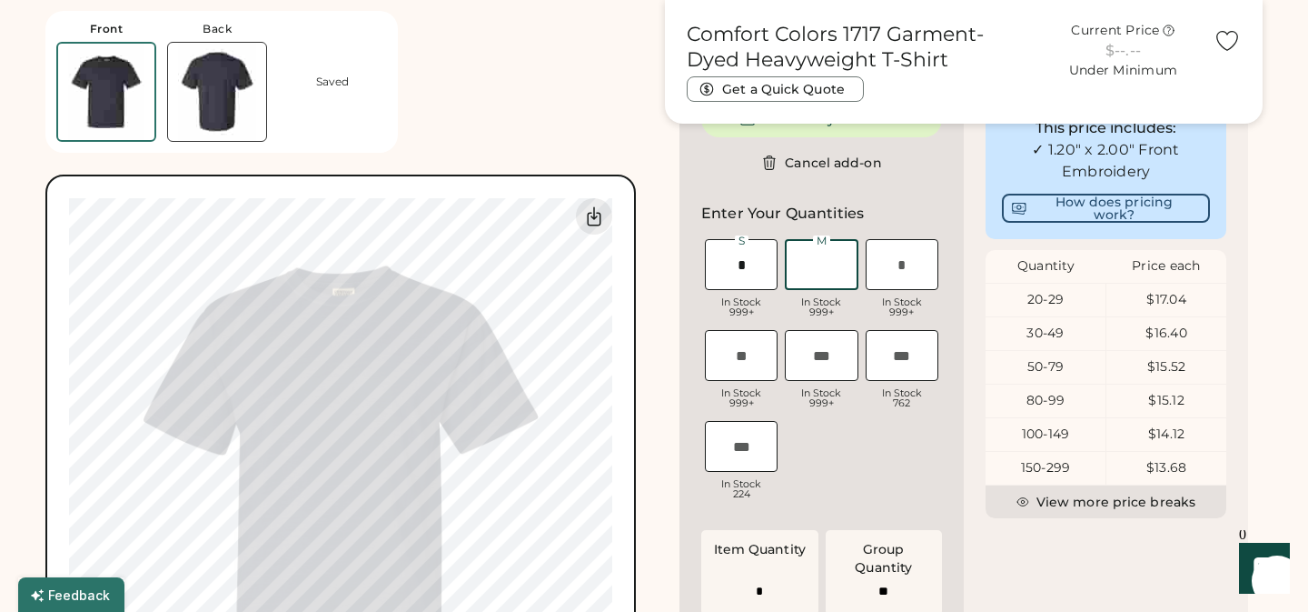
click at [834, 279] on input "input" at bounding box center [821, 264] width 73 height 51
type input "*"
type input "**"
click at [902, 283] on input "input" at bounding box center [902, 264] width 73 height 51
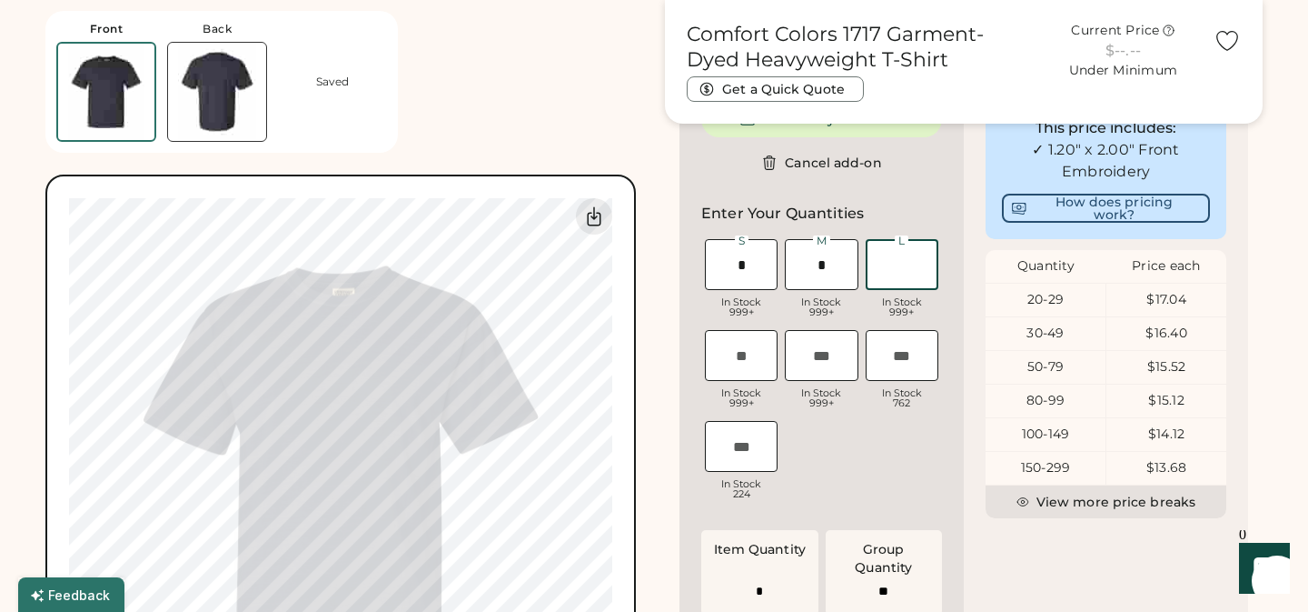
type input "*"
type input "**"
type input "*"
click at [750, 374] on input "input" at bounding box center [741, 355] width 73 height 51
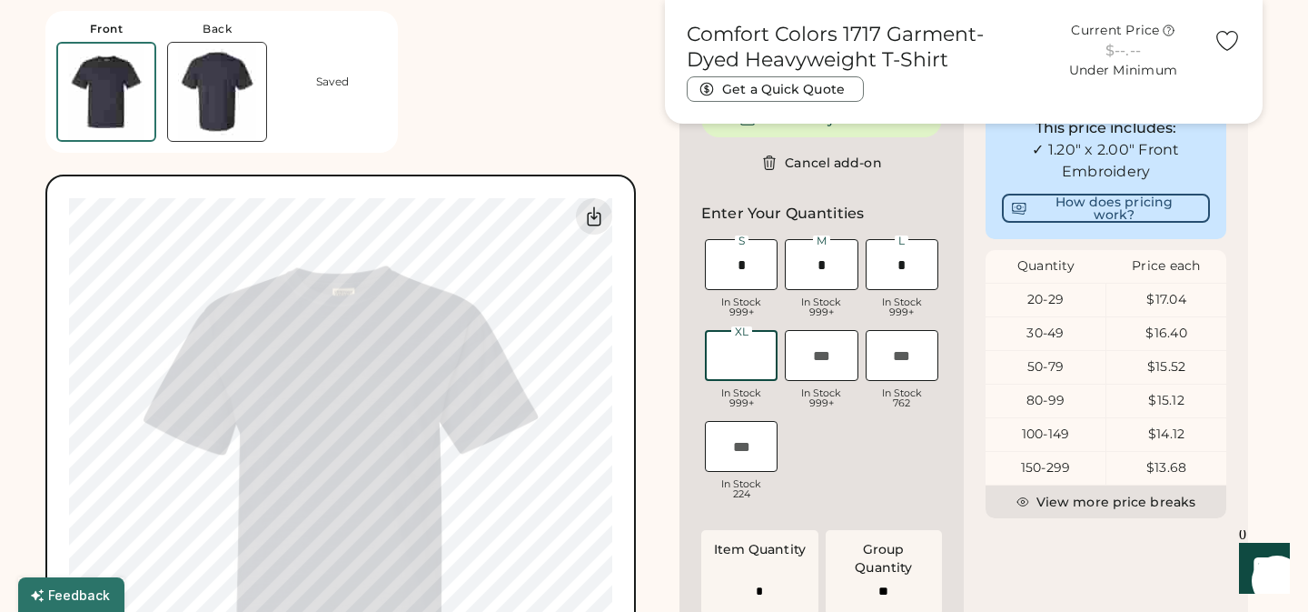
type input "*"
type input "**"
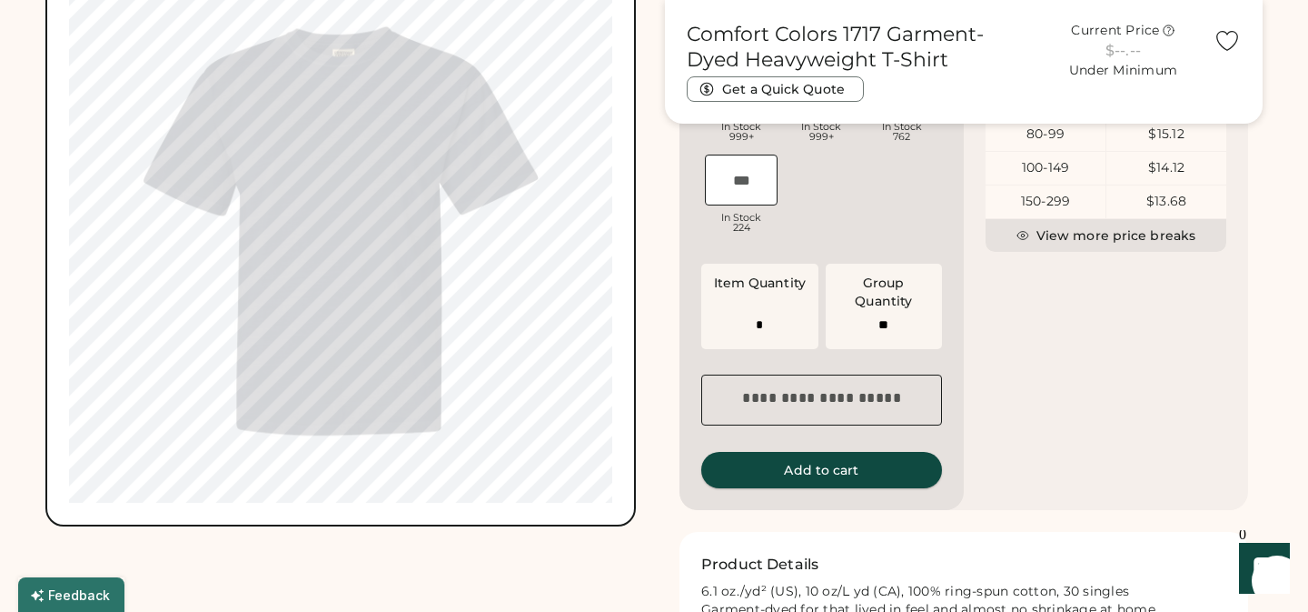
scroll to position [1248, 0]
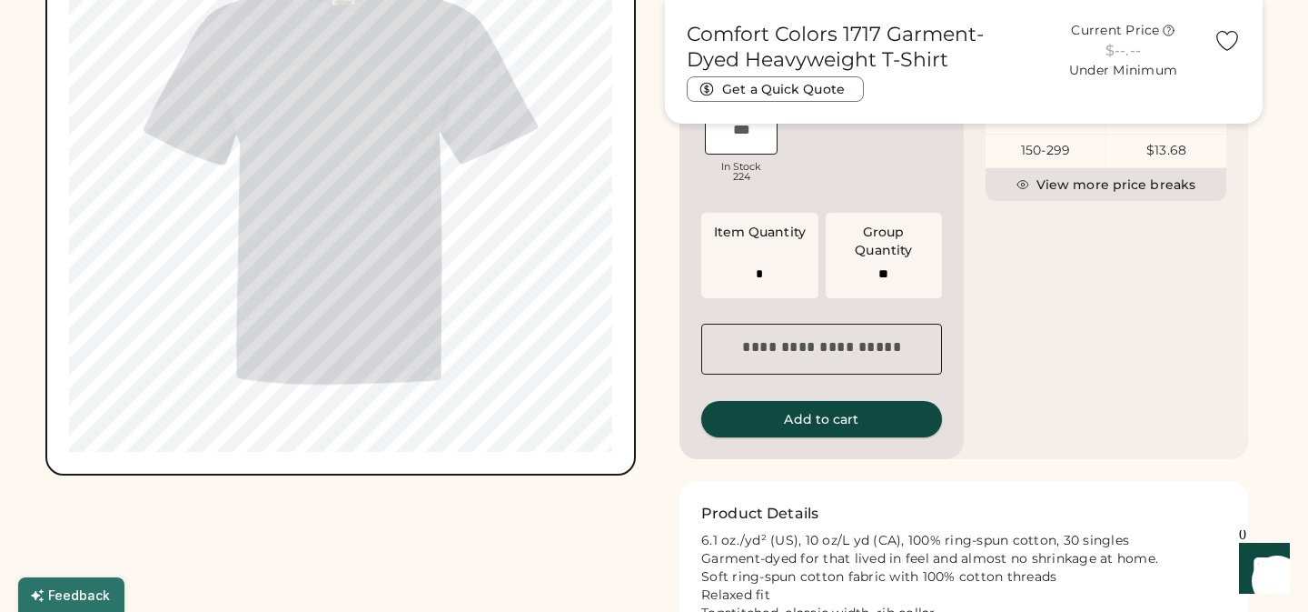
type input "*"
click at [830, 436] on button "Add to cart" at bounding box center [821, 419] width 241 height 36
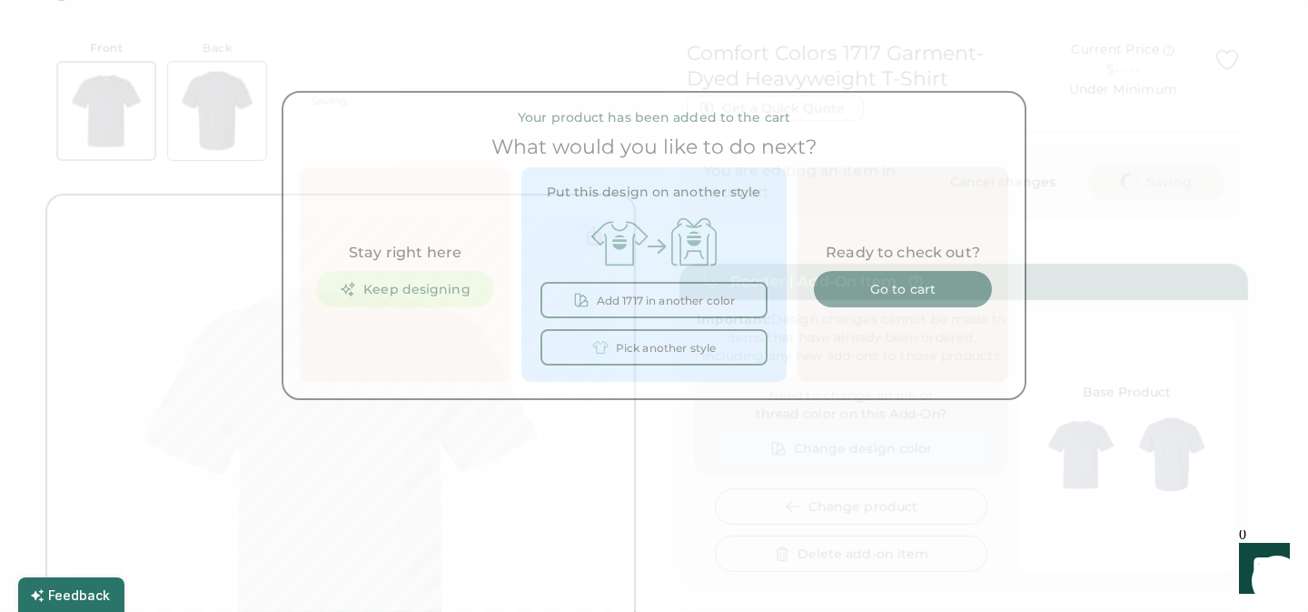
scroll to position [0, 0]
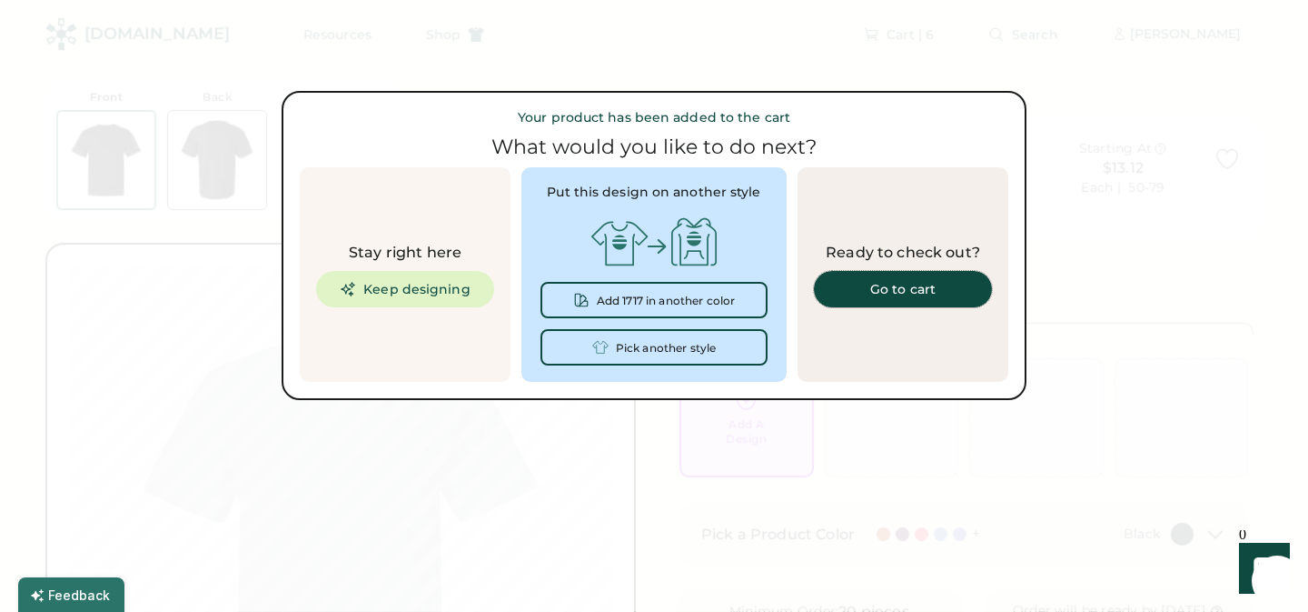
click at [907, 288] on div "Go to cart" at bounding box center [903, 289] width 134 height 13
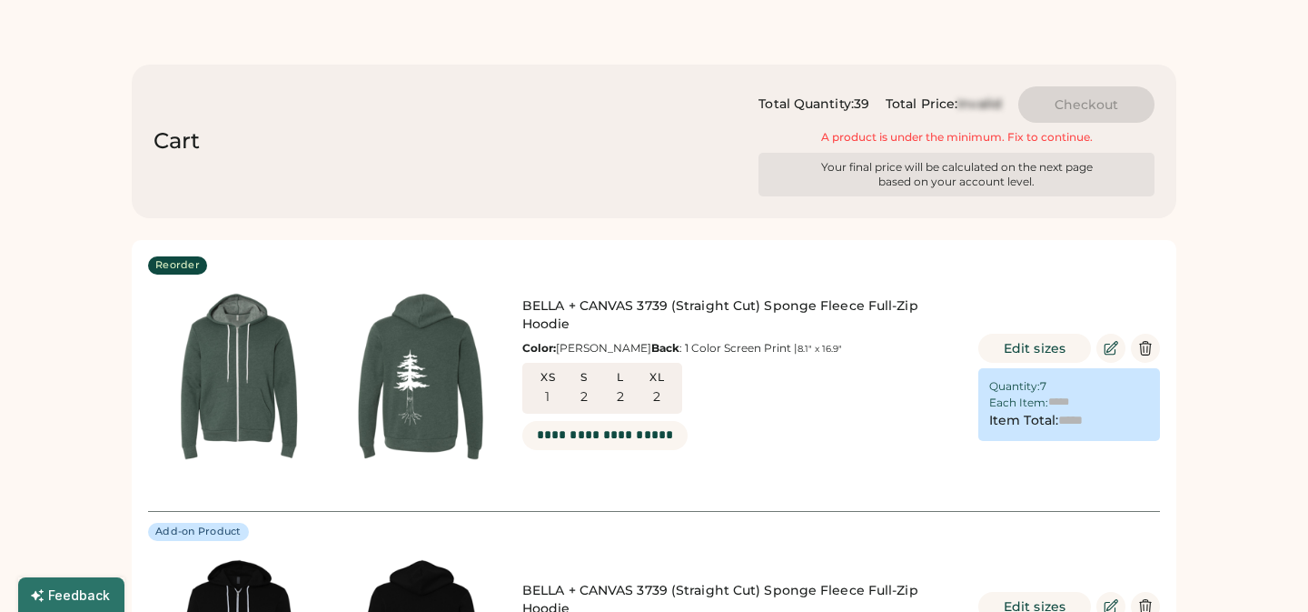
type input "******"
type input "*******"
type input "******"
type input "*******"
type input "******"
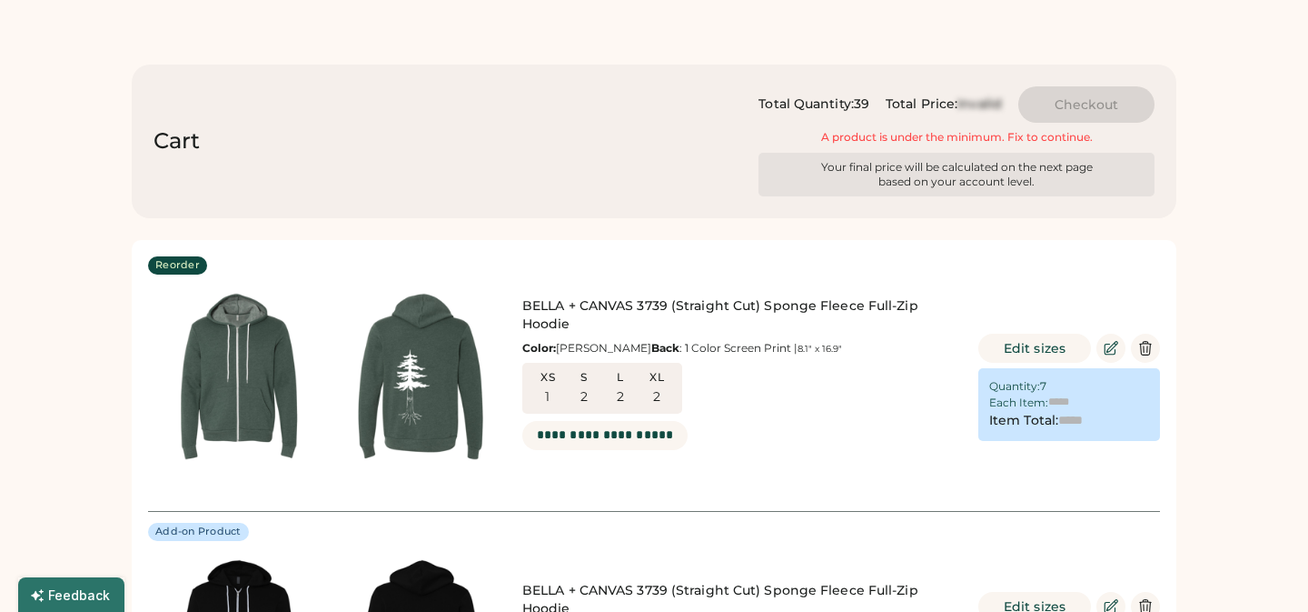
type input "*******"
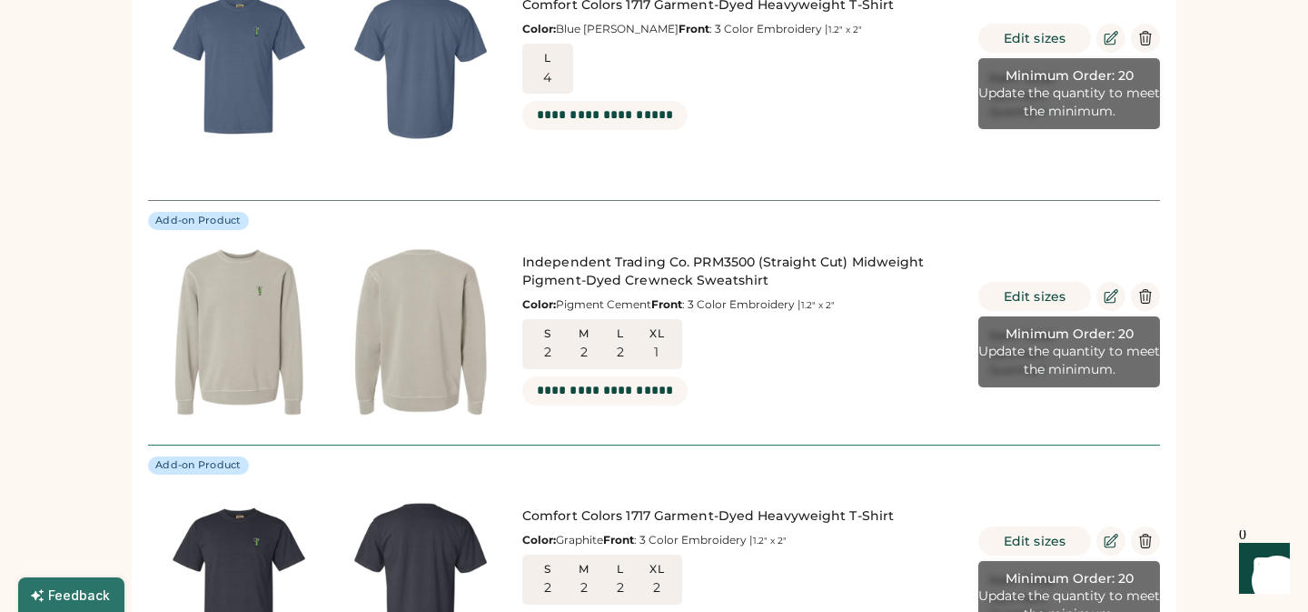
scroll to position [1337, 0]
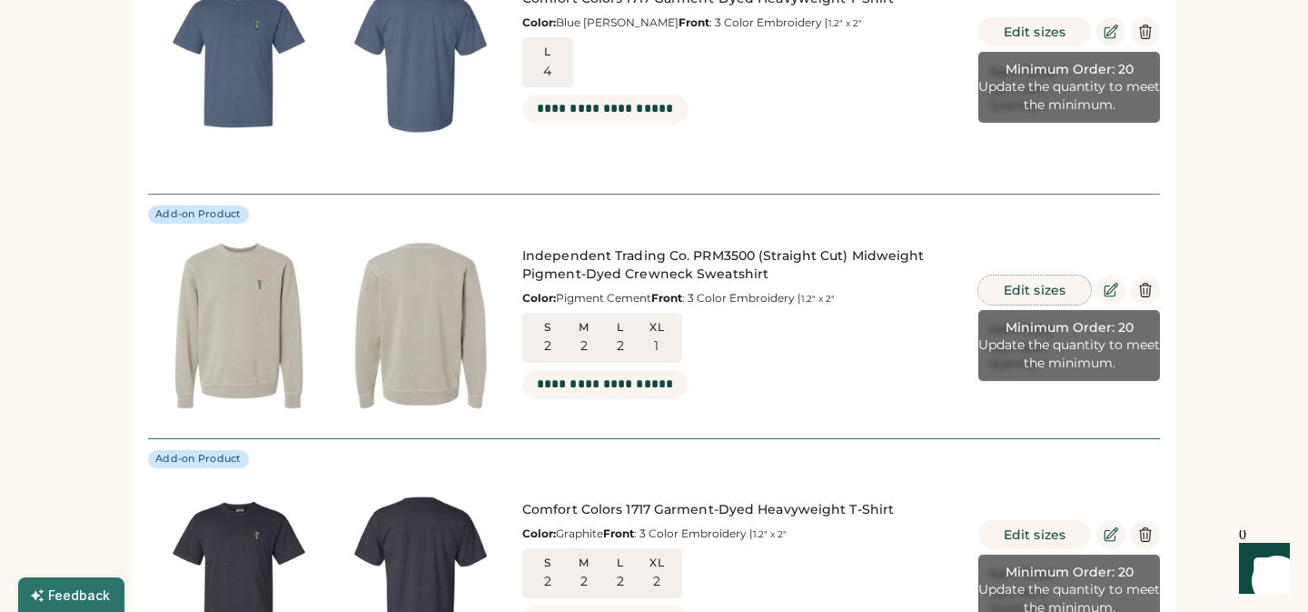
click at [1058, 287] on button "Edit sizes" at bounding box center [1035, 289] width 113 height 29
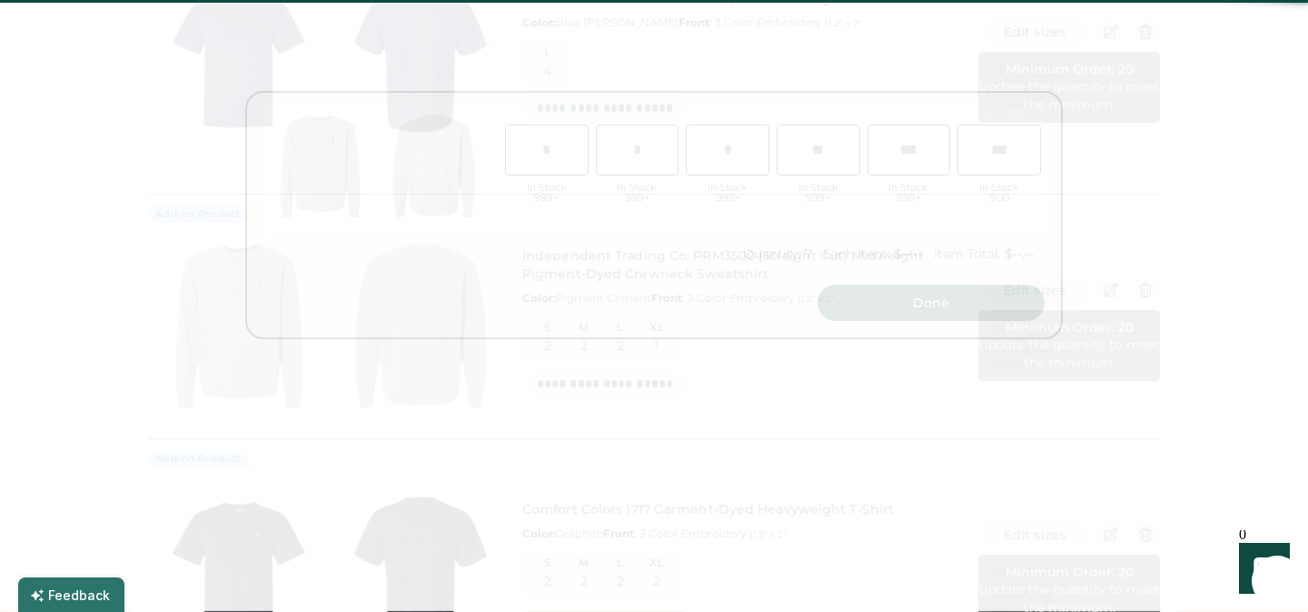
scroll to position [0, 50]
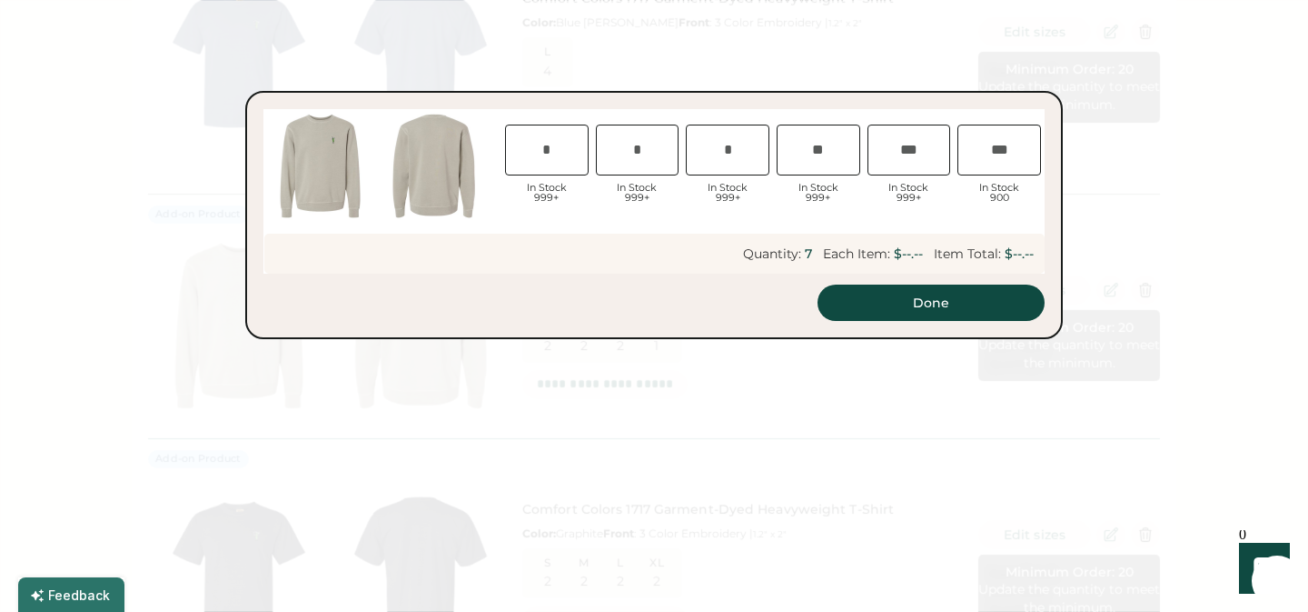
type input "*"
click at [905, 154] on input "input" at bounding box center [910, 149] width 84 height 51
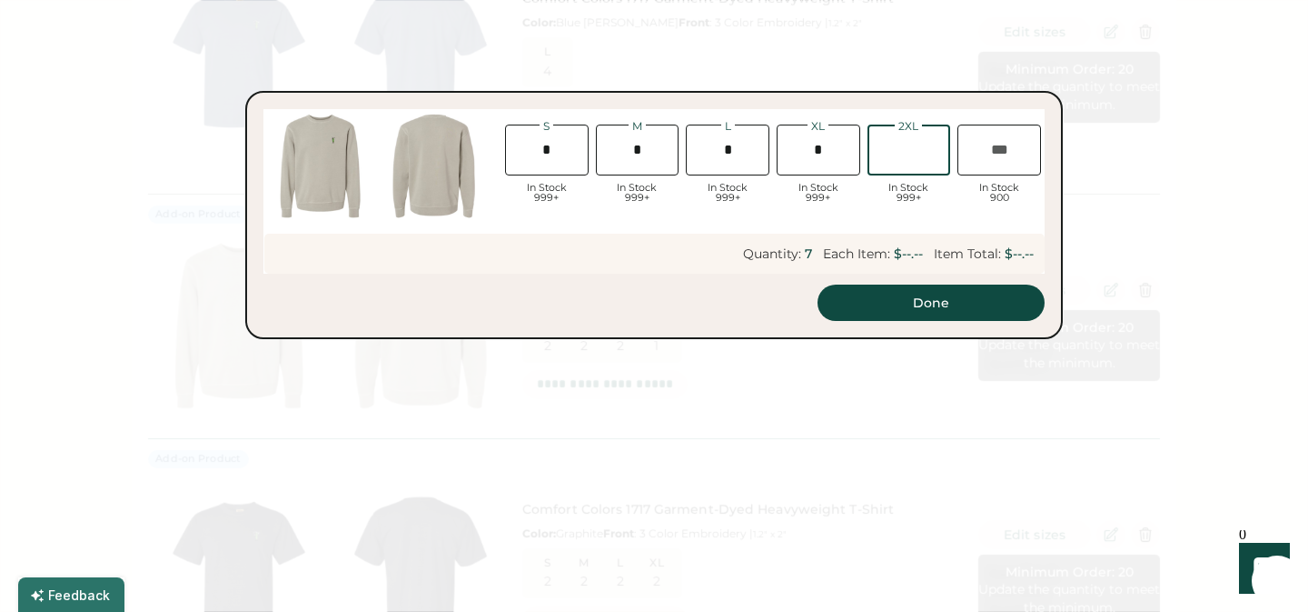
type input "*"
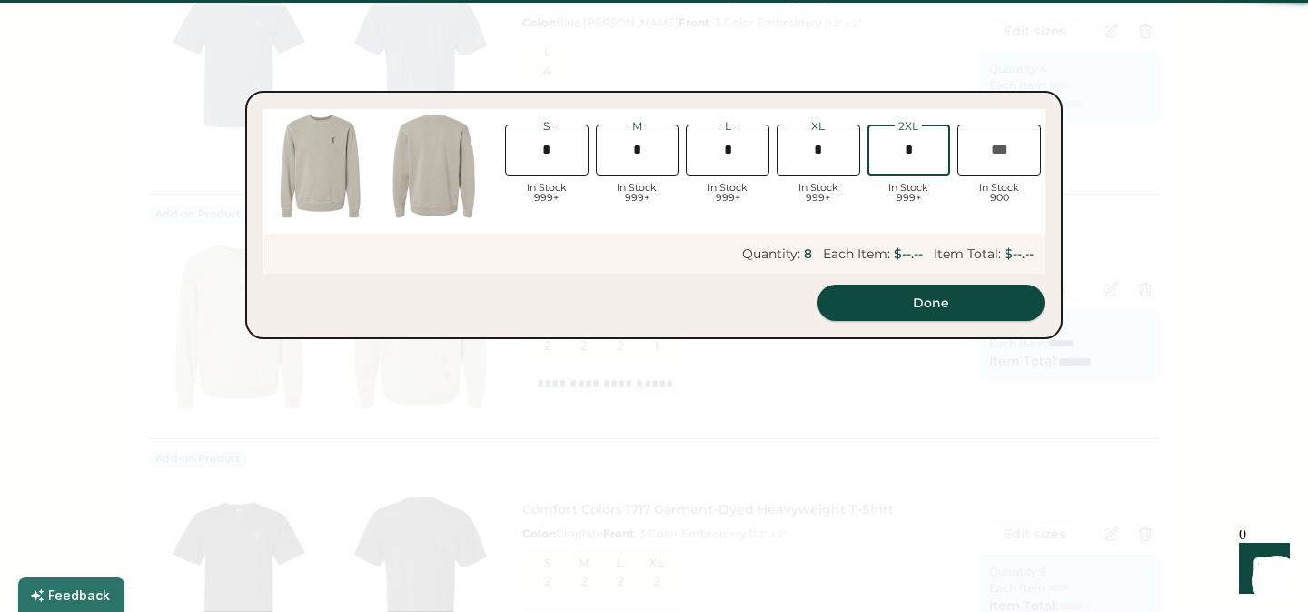
scroll to position [1314, 0]
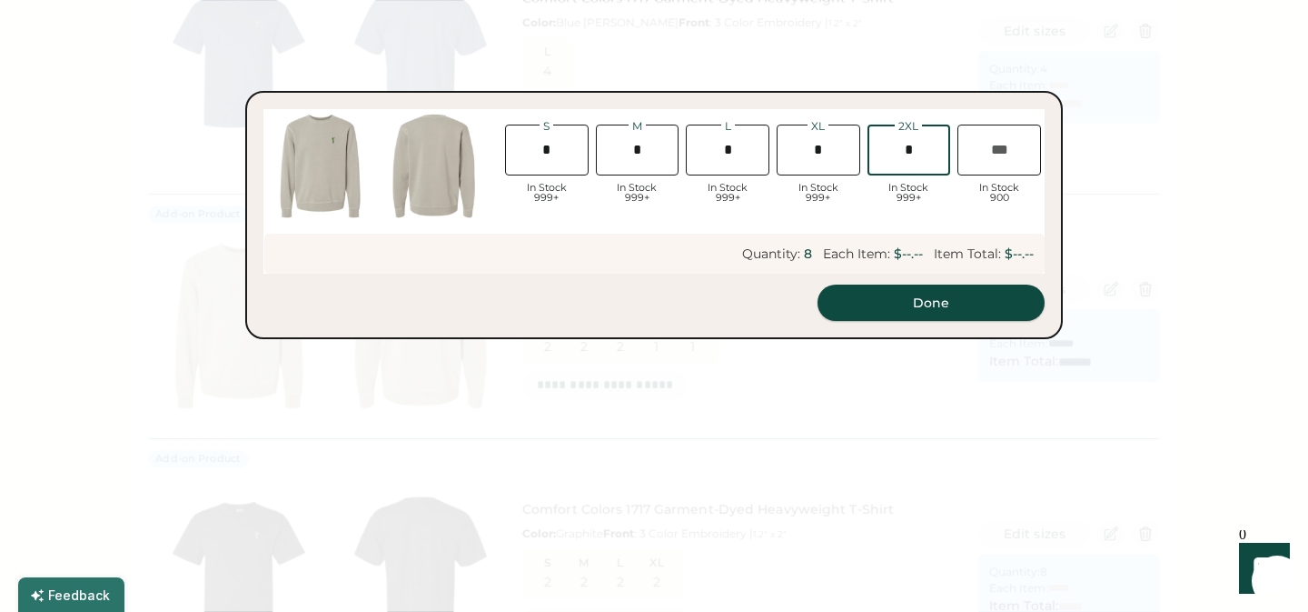
type input "*"
click at [952, 308] on button "Done" at bounding box center [931, 302] width 227 height 36
type input "******"
type input "*******"
type input "******"
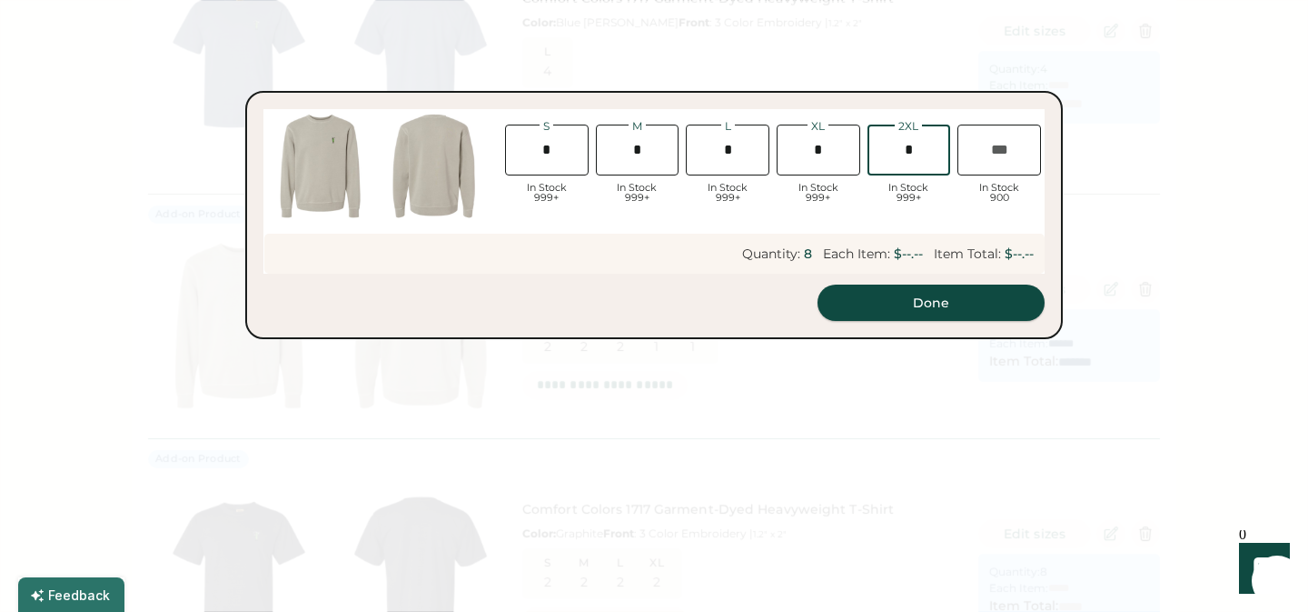
type input "******"
type input "*******"
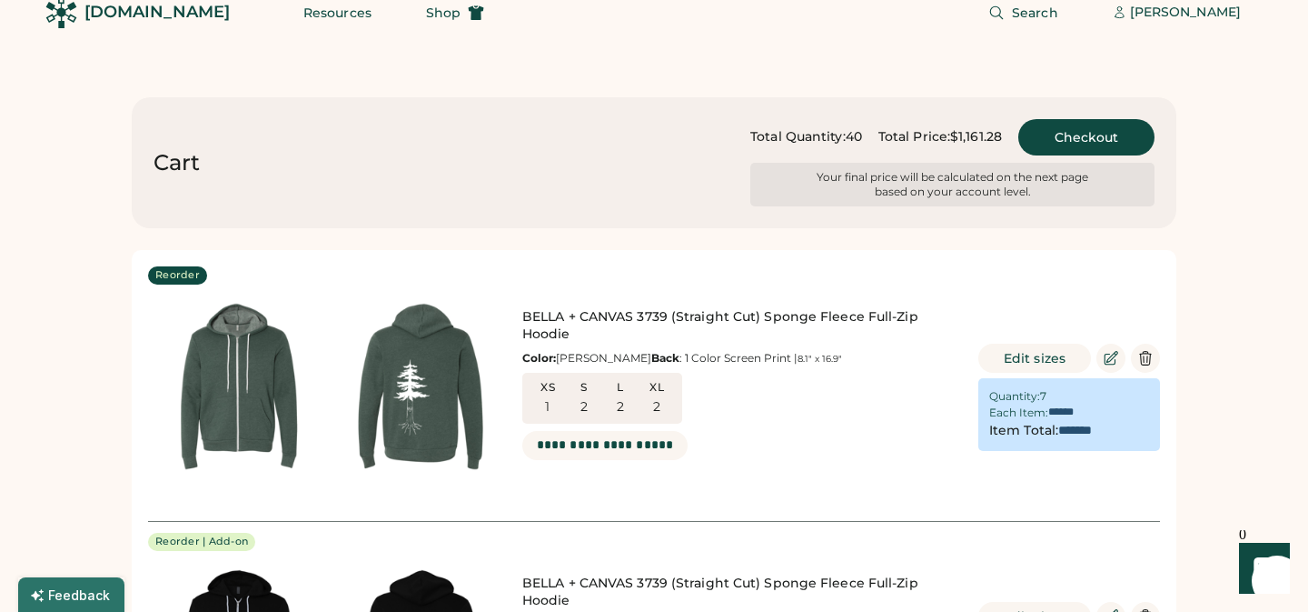
scroll to position [0, 0]
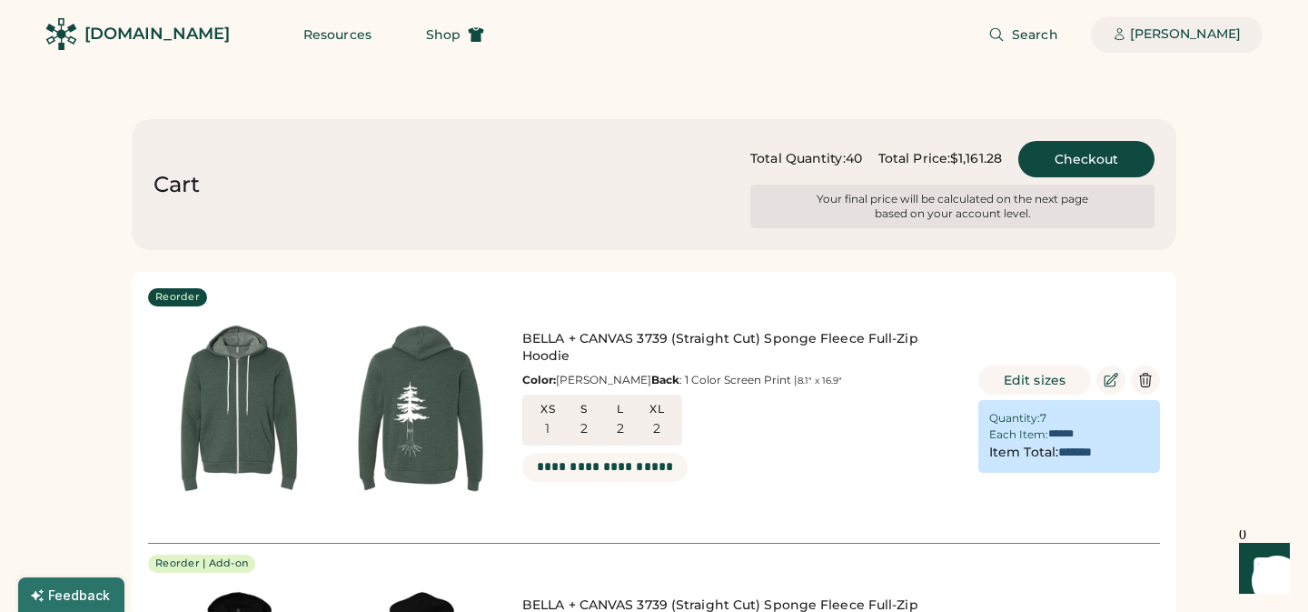
click at [1210, 34] on div "[PERSON_NAME]" at bounding box center [1185, 34] width 111 height 18
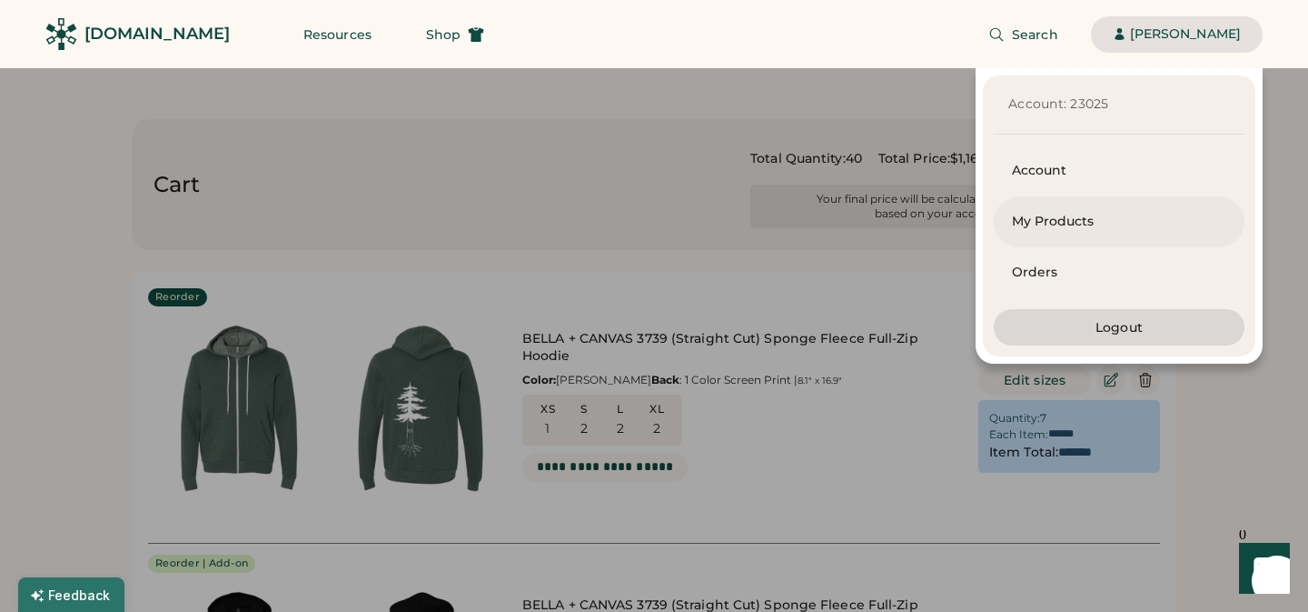
click at [1060, 229] on div "My Products" at bounding box center [1119, 222] width 214 height 18
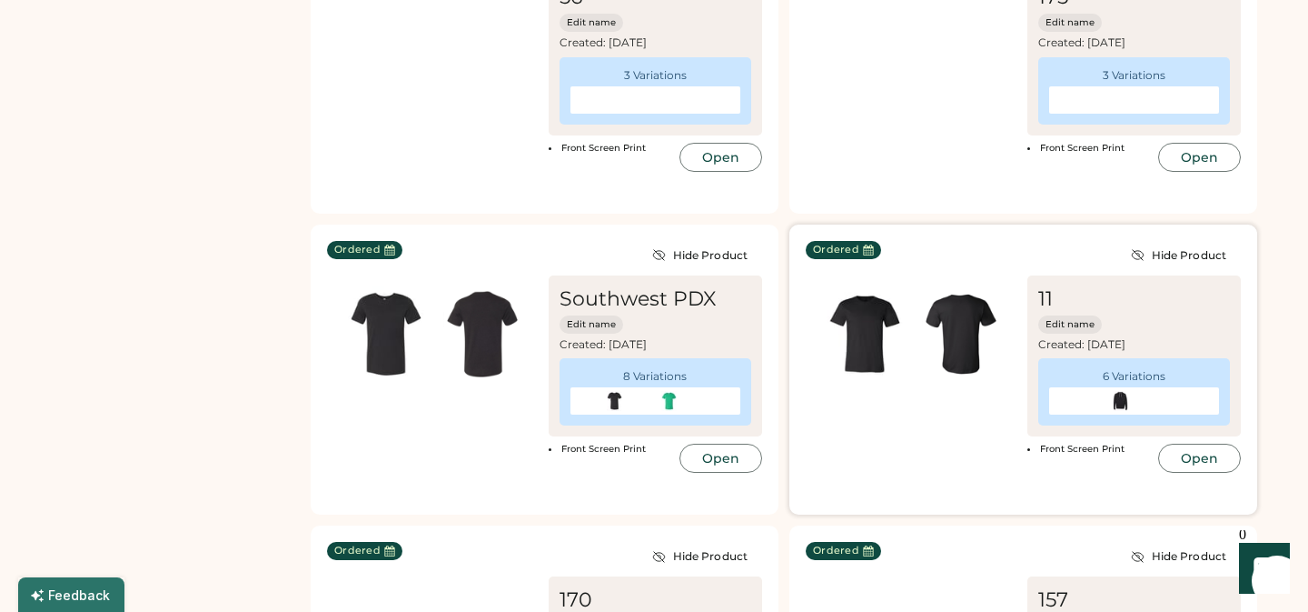
scroll to position [3349, 0]
